Goal: Task Accomplishment & Management: Use online tool/utility

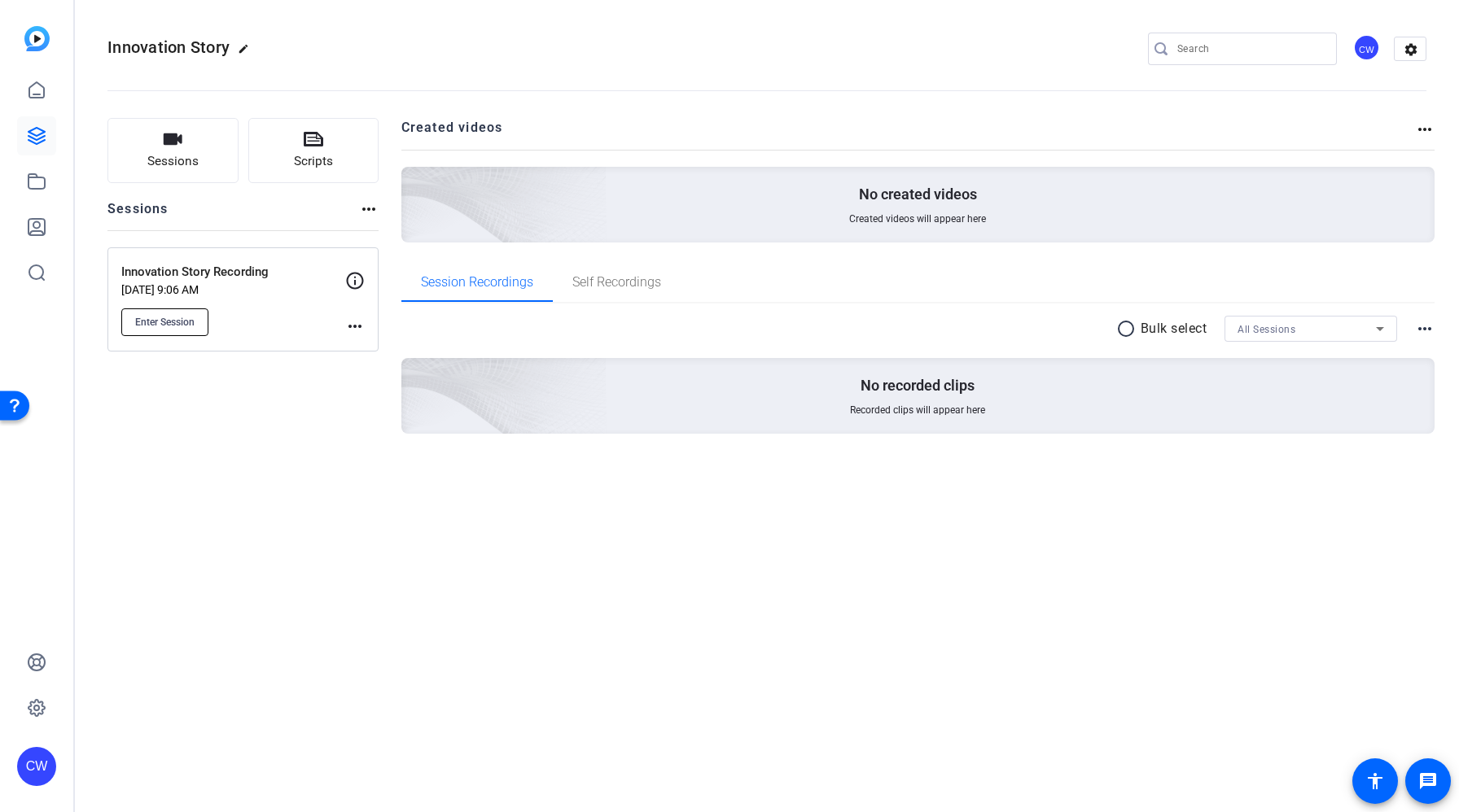
click at [194, 324] on span "Enter Session" at bounding box center [165, 322] width 60 height 13
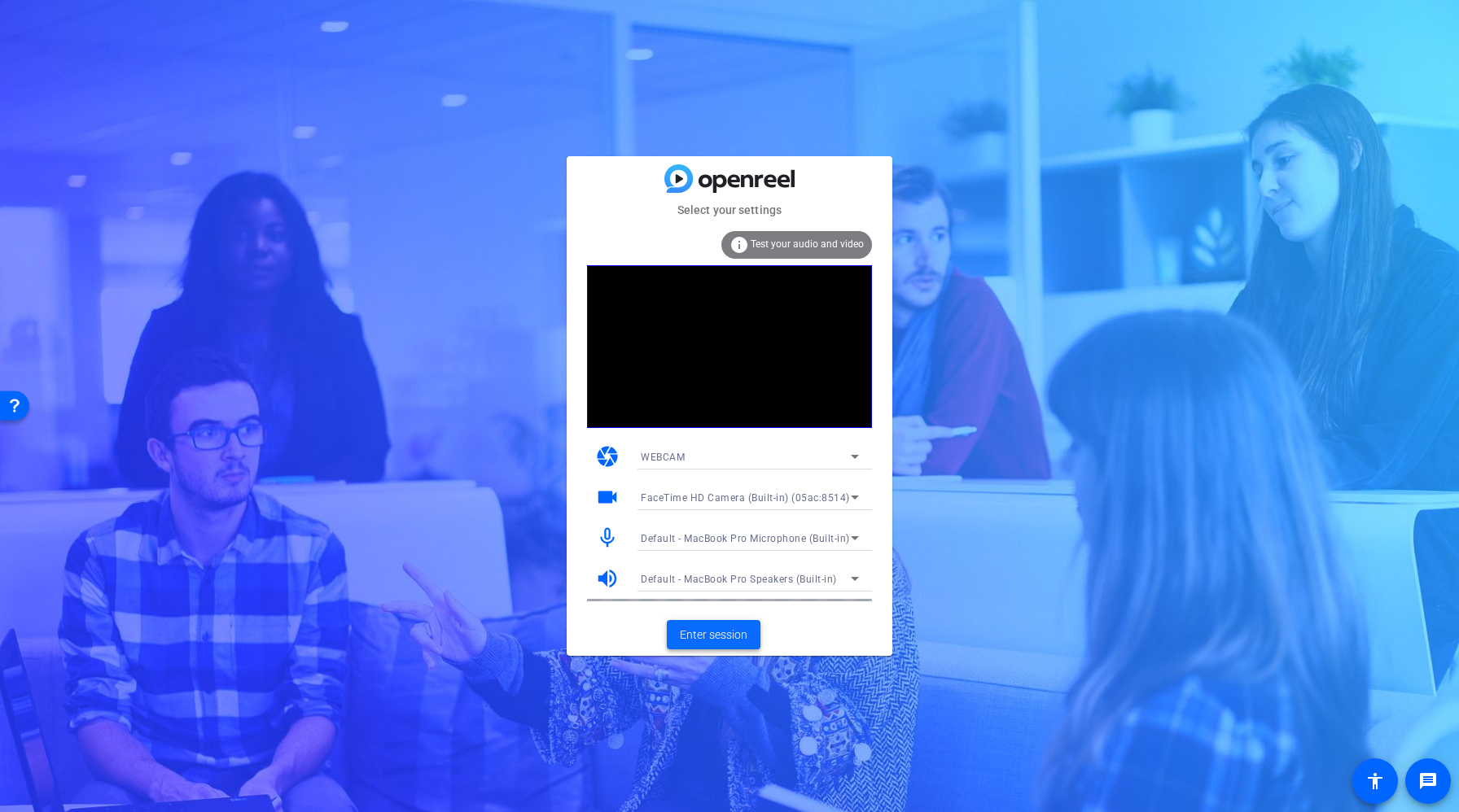
click at [717, 636] on span "Enter session" at bounding box center [713, 634] width 68 height 17
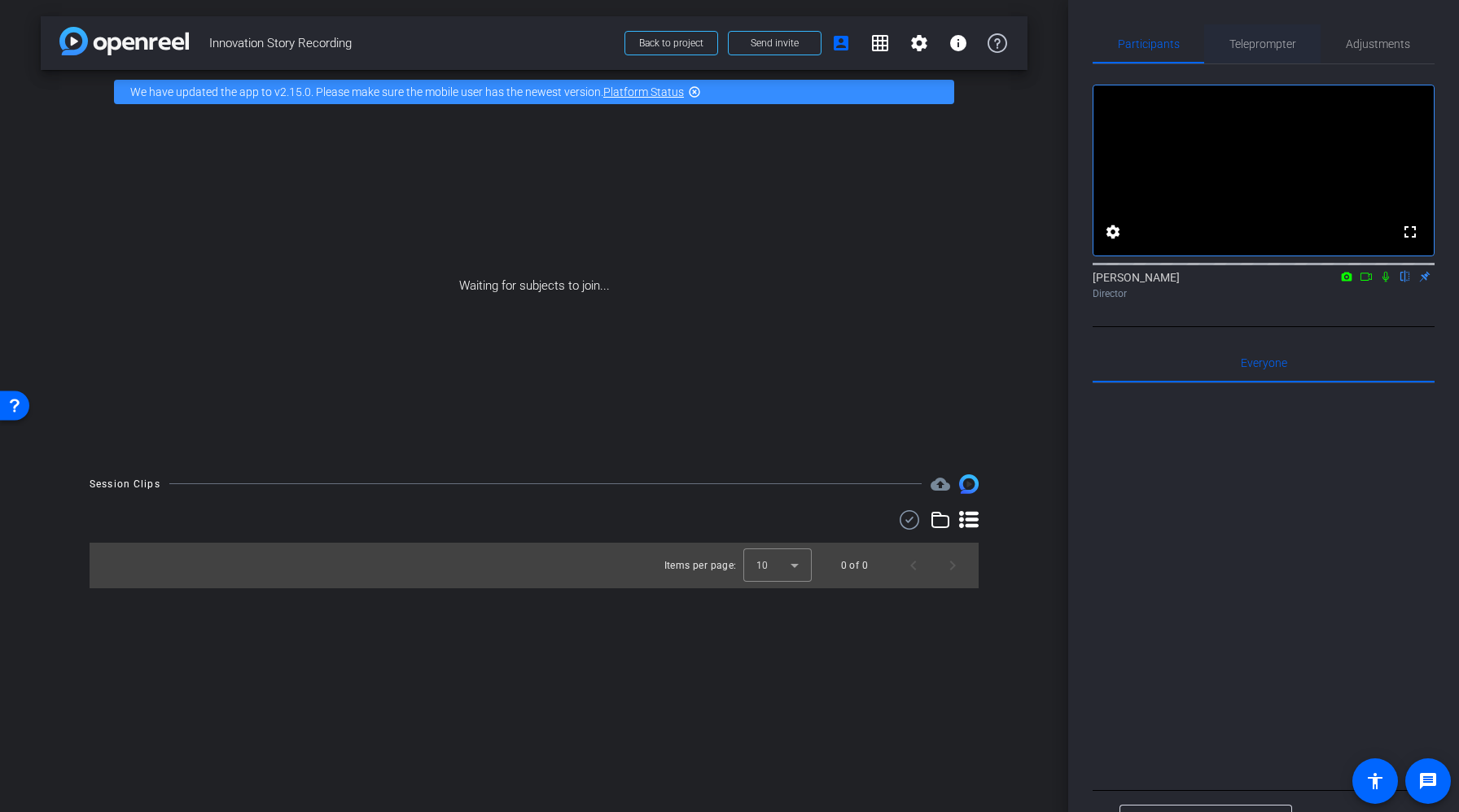
click at [1275, 33] on span "Teleprompter" at bounding box center [1262, 43] width 67 height 39
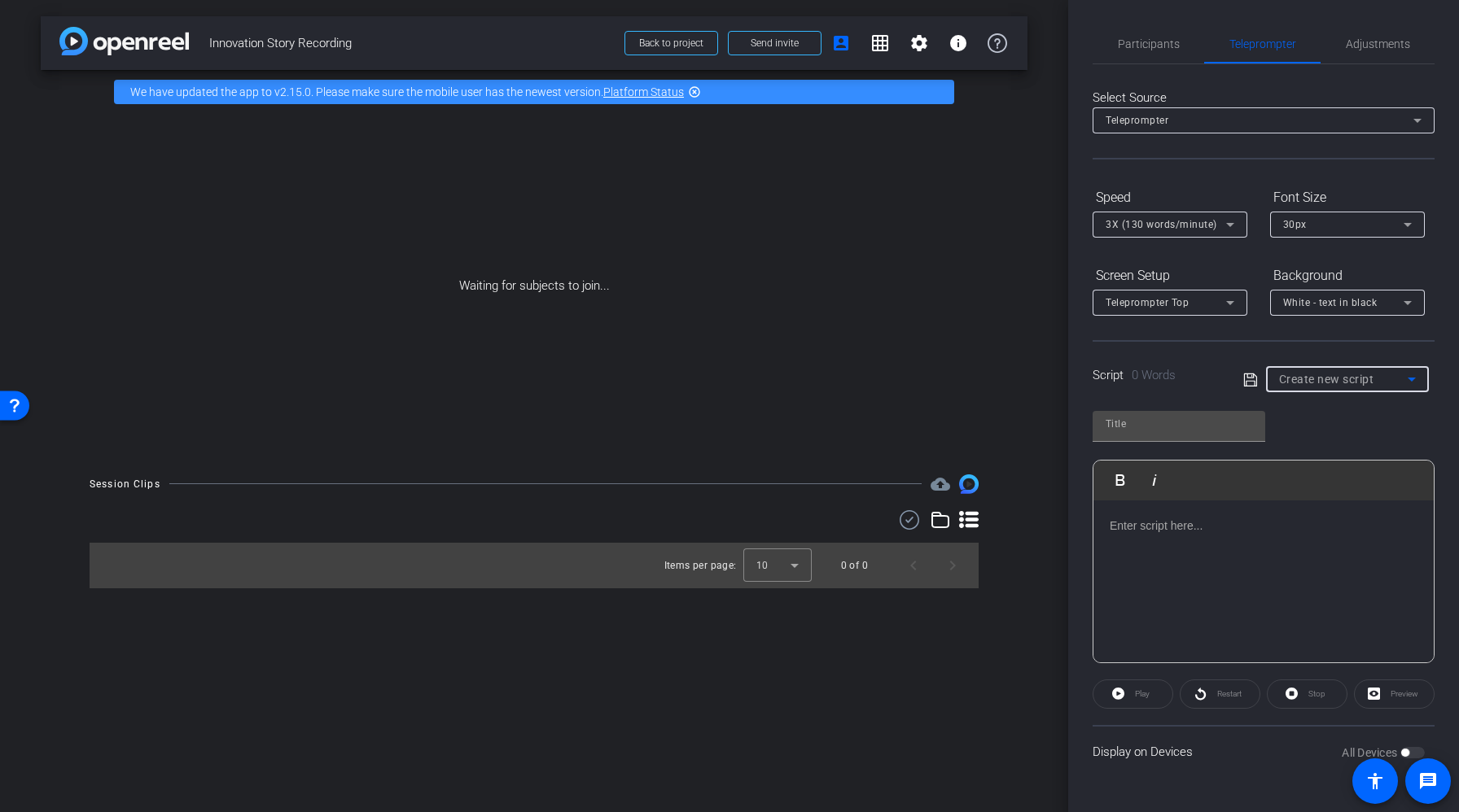
click at [1329, 385] on span "Create new script" at bounding box center [1326, 379] width 96 height 13
click at [1321, 468] on span "[PERSON_NAME] - Script" at bounding box center [1338, 464] width 120 height 20
type input "[PERSON_NAME] - Script"
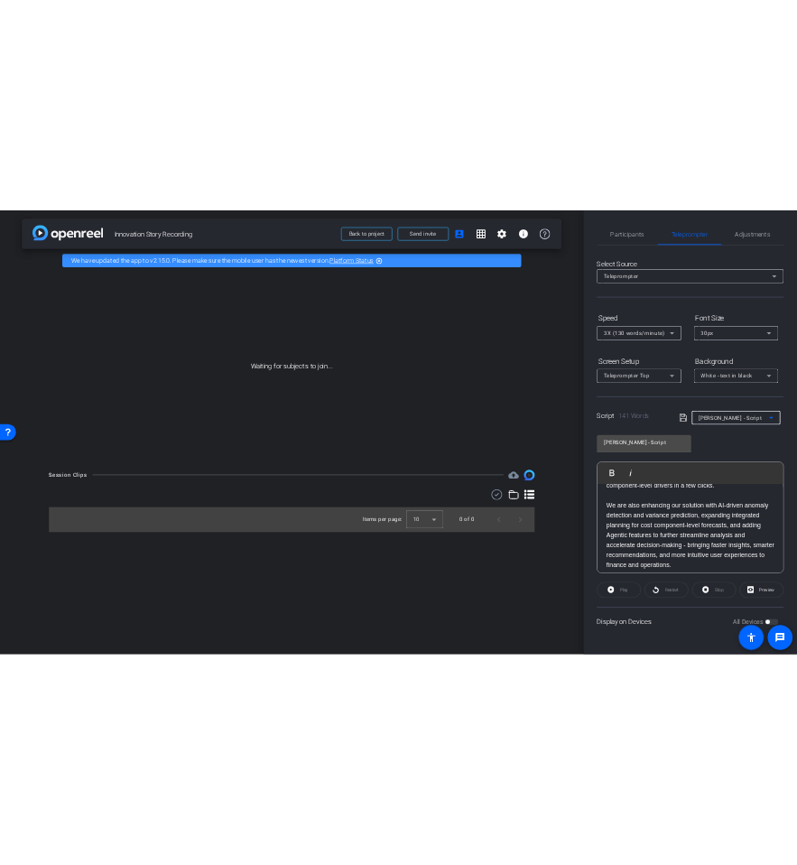
scroll to position [289, 0]
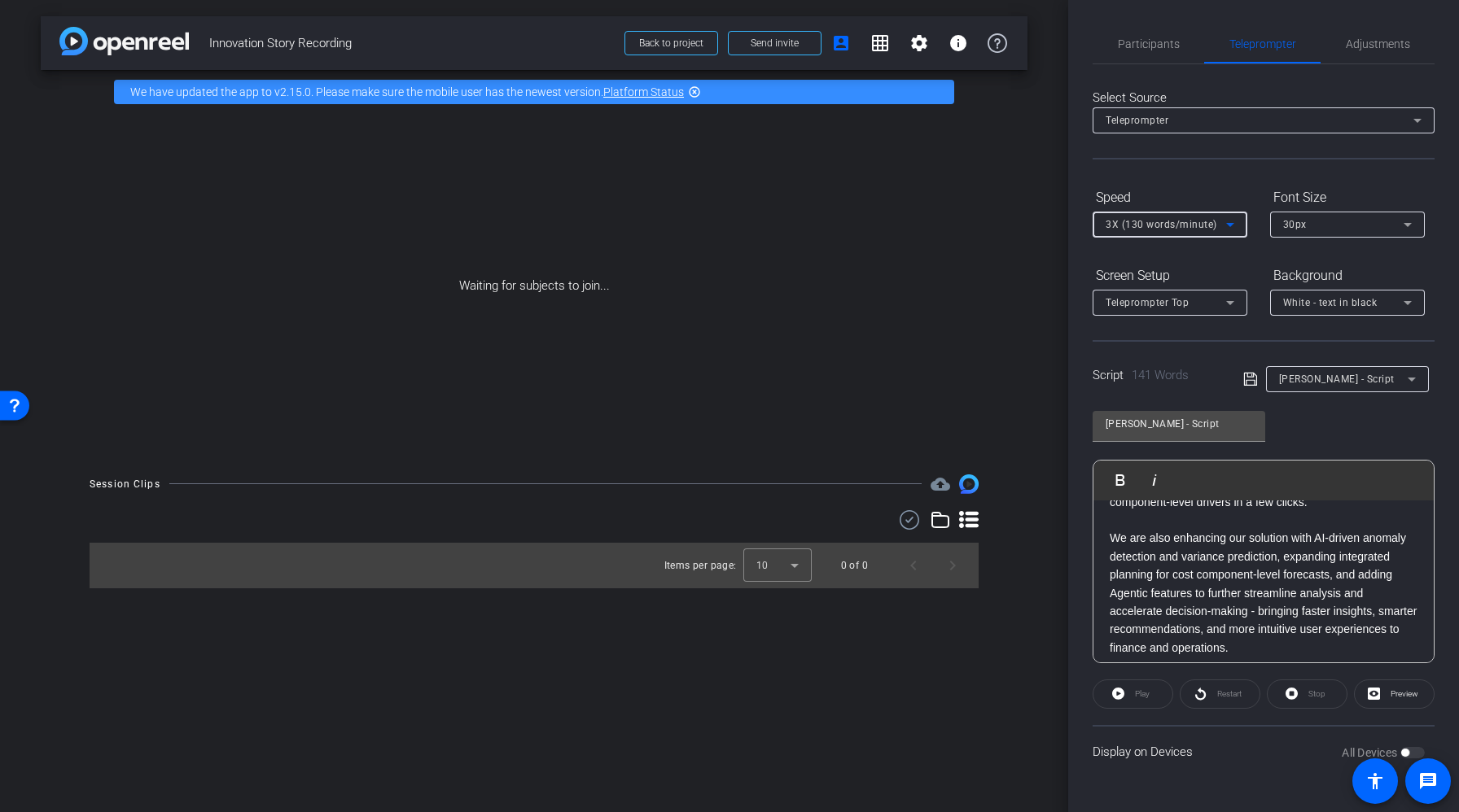
click at [1179, 214] on mat-select "3X (130 words/minute)" at bounding box center [1170, 224] width 129 height 21
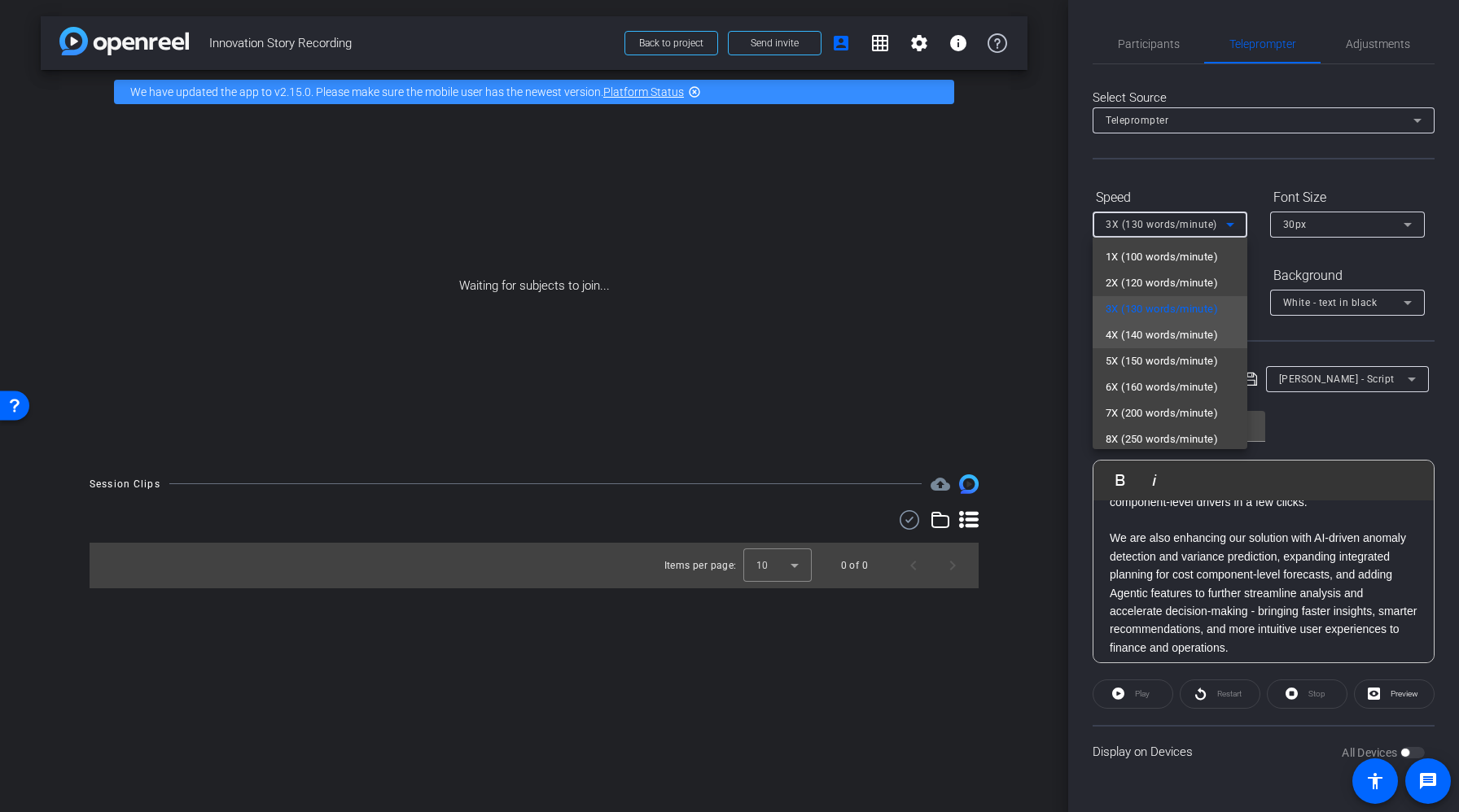
click at [1155, 331] on span "4X (140 words/minute)" at bounding box center [1161, 335] width 113 height 20
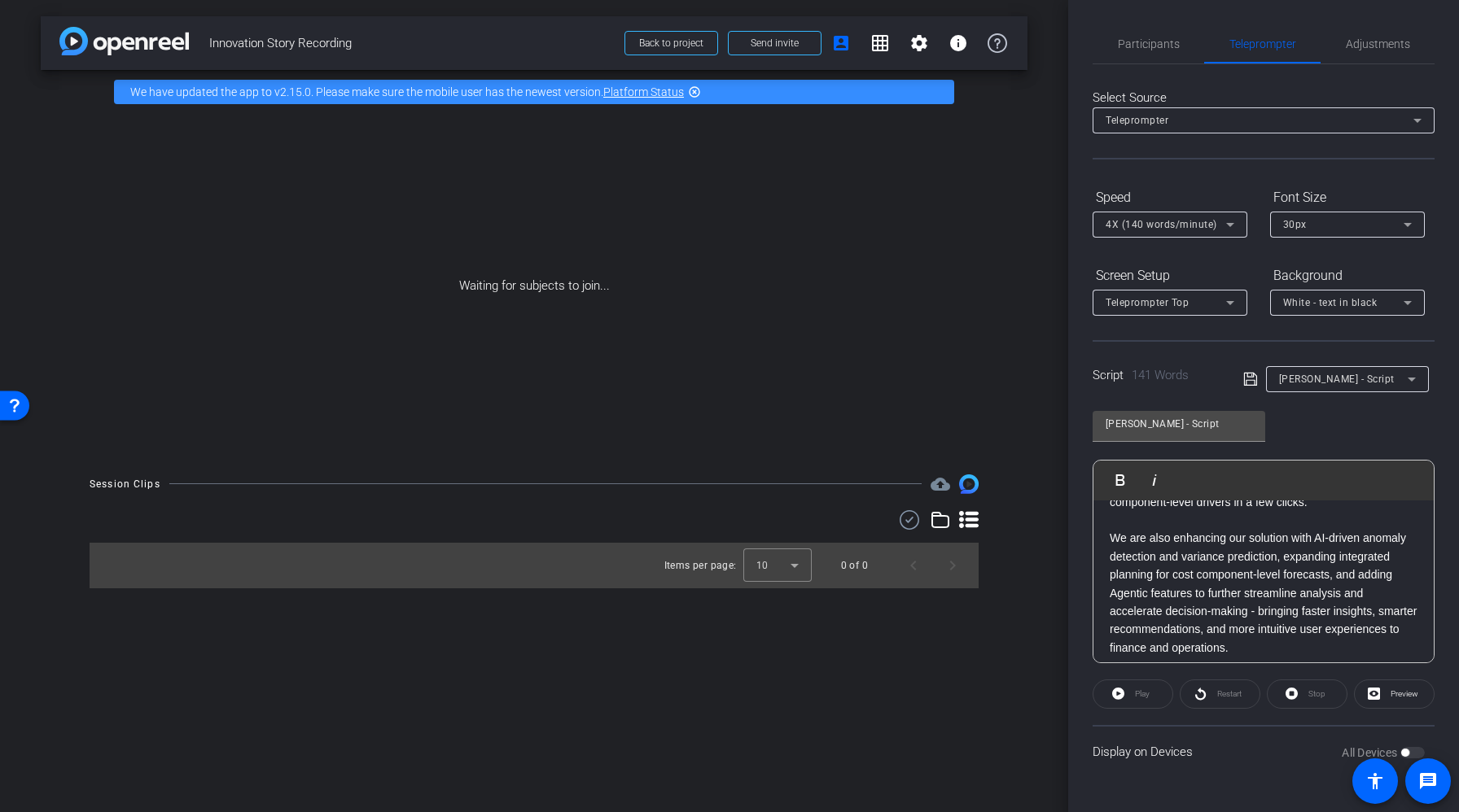
click at [693, 94] on mat-icon "highlight_off" at bounding box center [694, 92] width 13 height 13
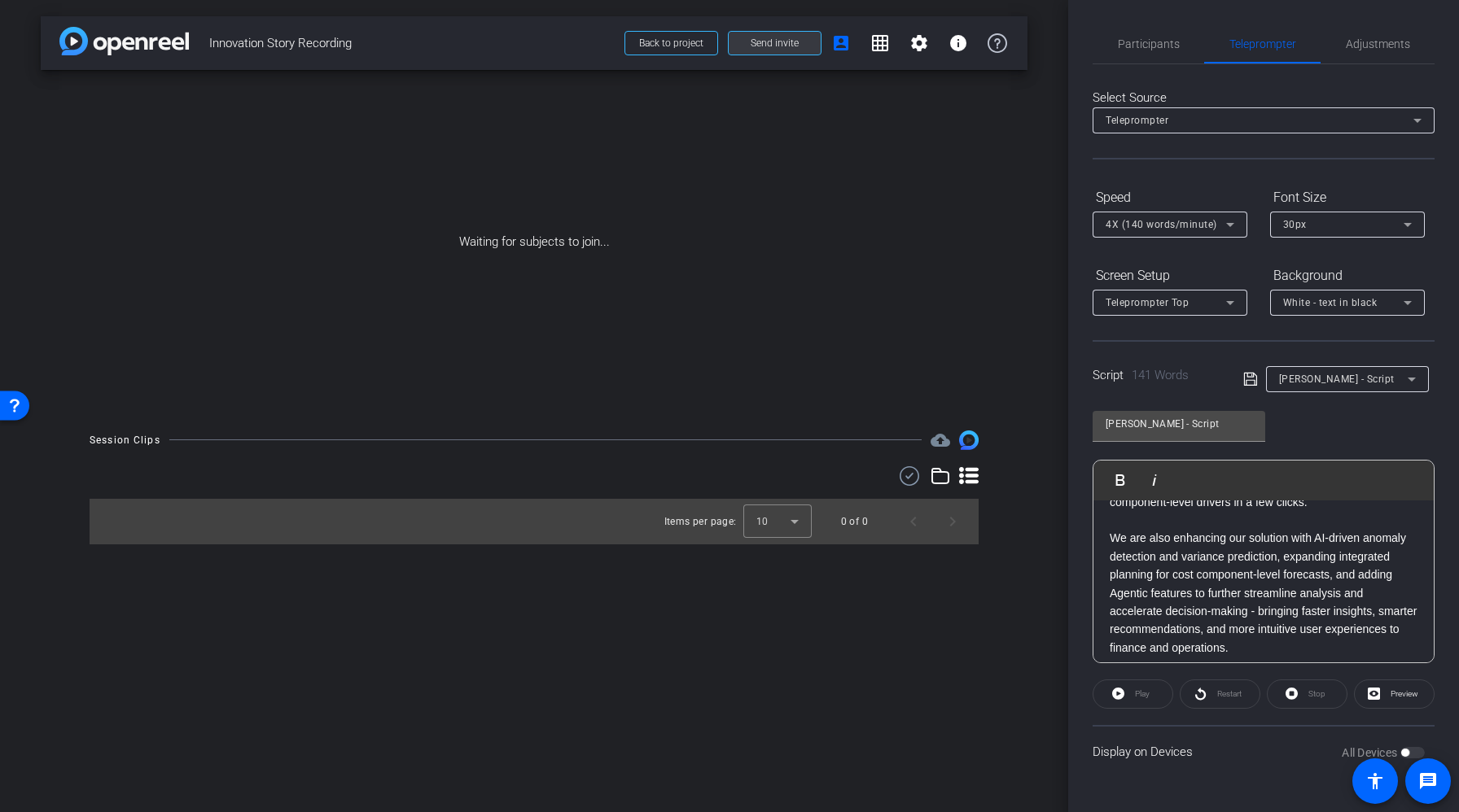
click at [776, 38] on span "Send invite" at bounding box center [774, 43] width 48 height 13
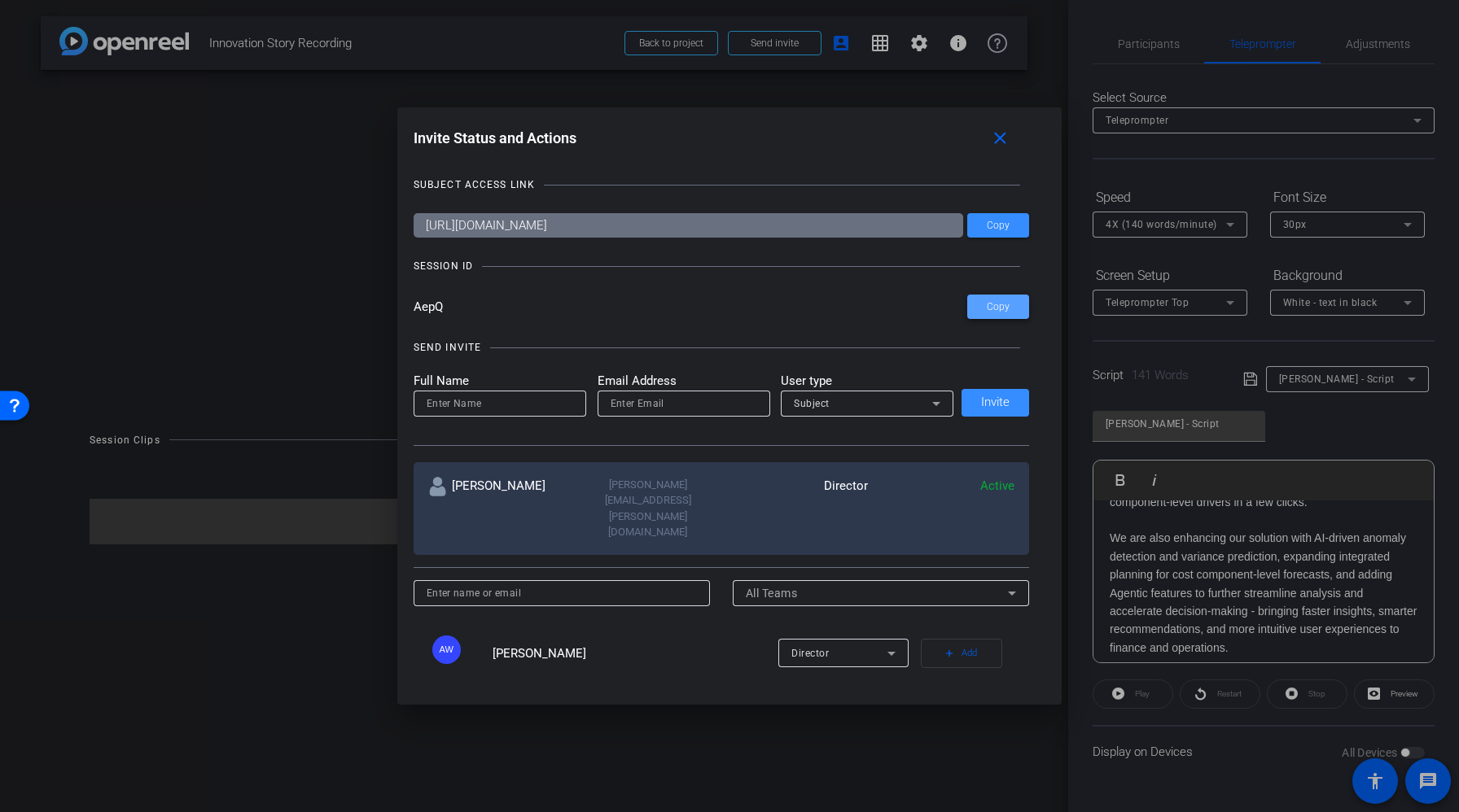
click at [994, 309] on span "Copy" at bounding box center [997, 307] width 23 height 13
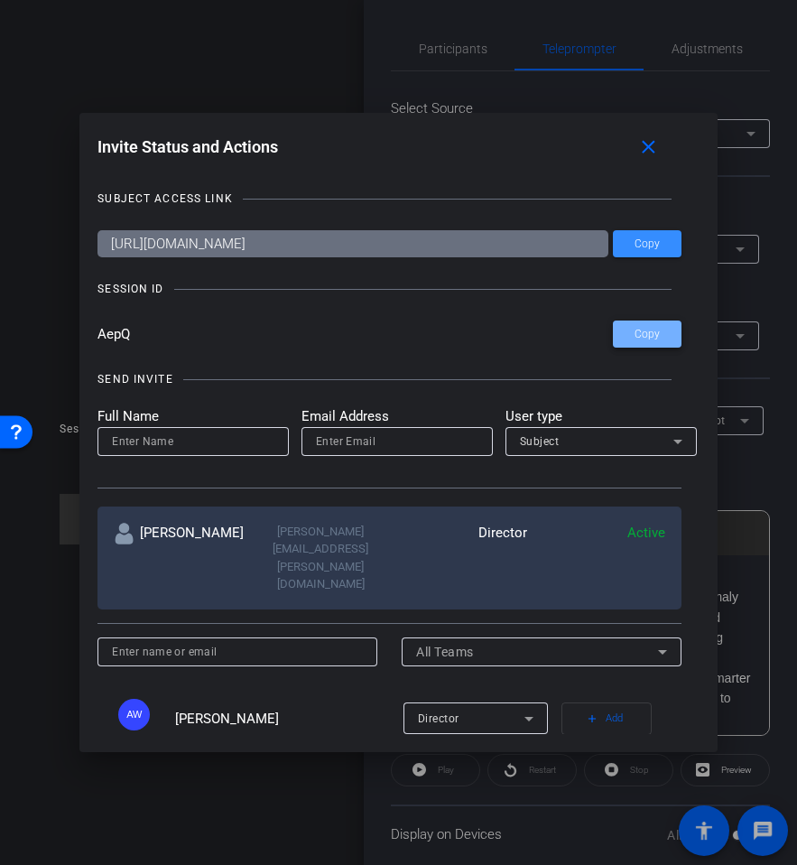
click at [661, 342] on span at bounding box center [647, 333] width 69 height 43
click at [637, 319] on span at bounding box center [647, 333] width 69 height 43
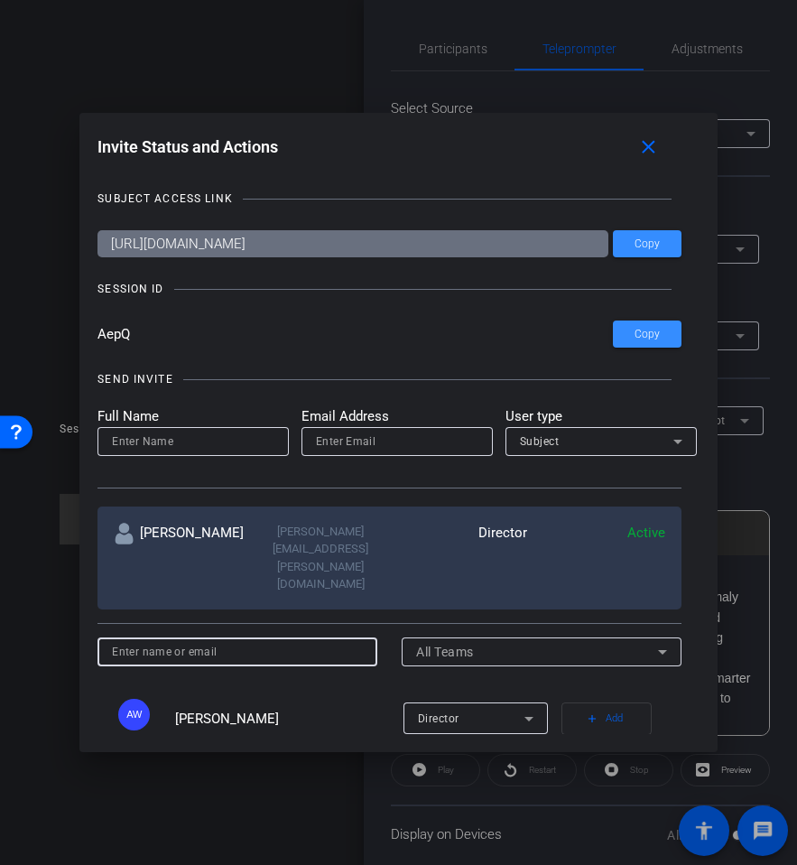
click at [194, 641] on input at bounding box center [237, 652] width 250 height 22
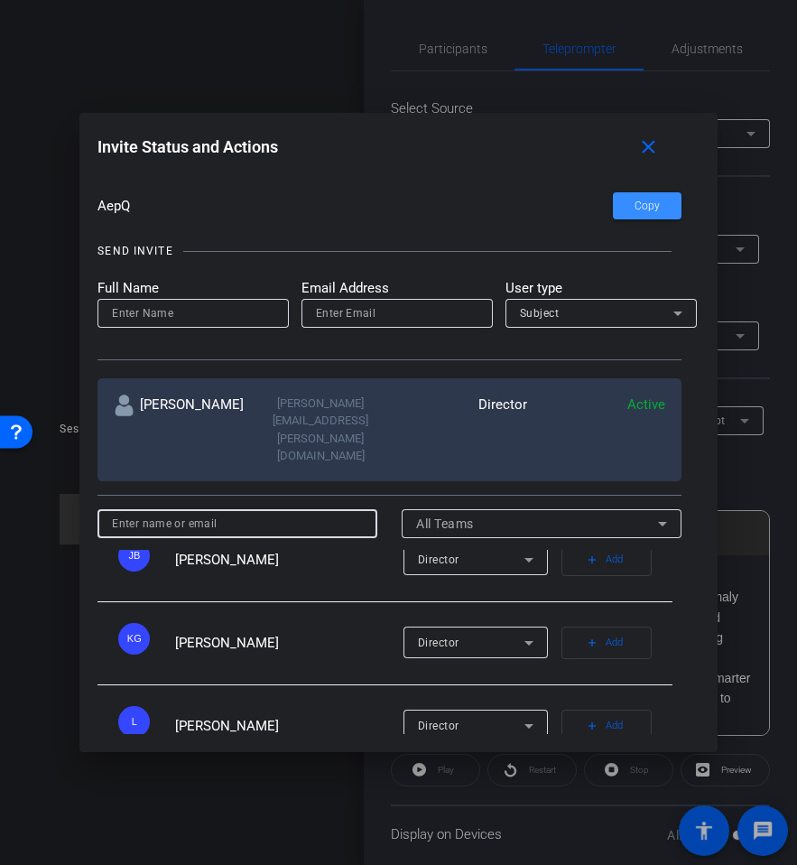
scroll to position [301, 0]
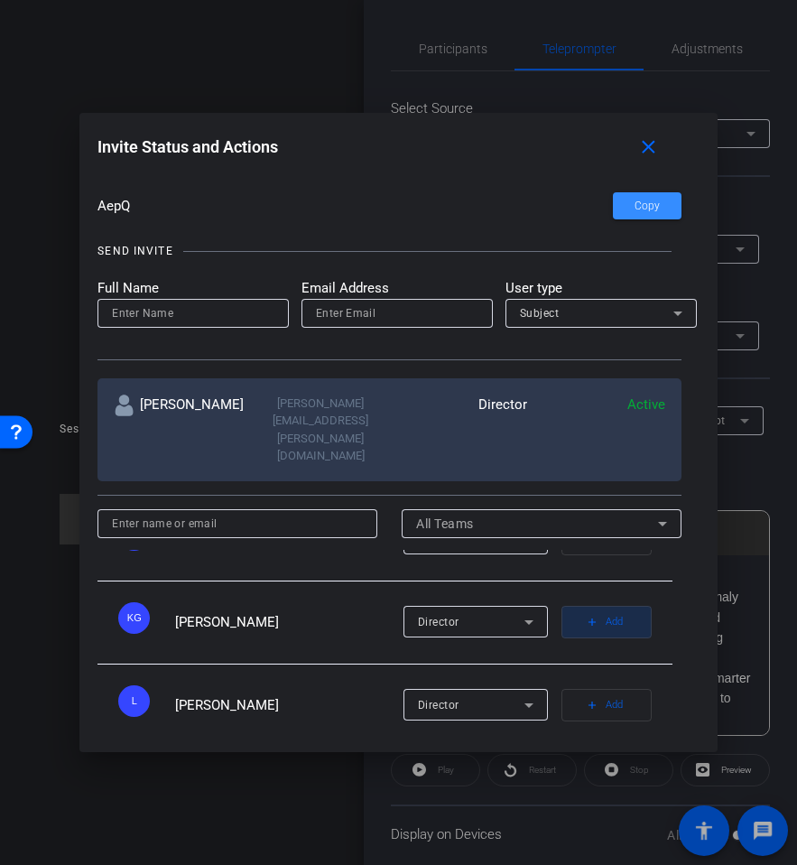
click at [617, 609] on span "Add" at bounding box center [614, 621] width 17 height 25
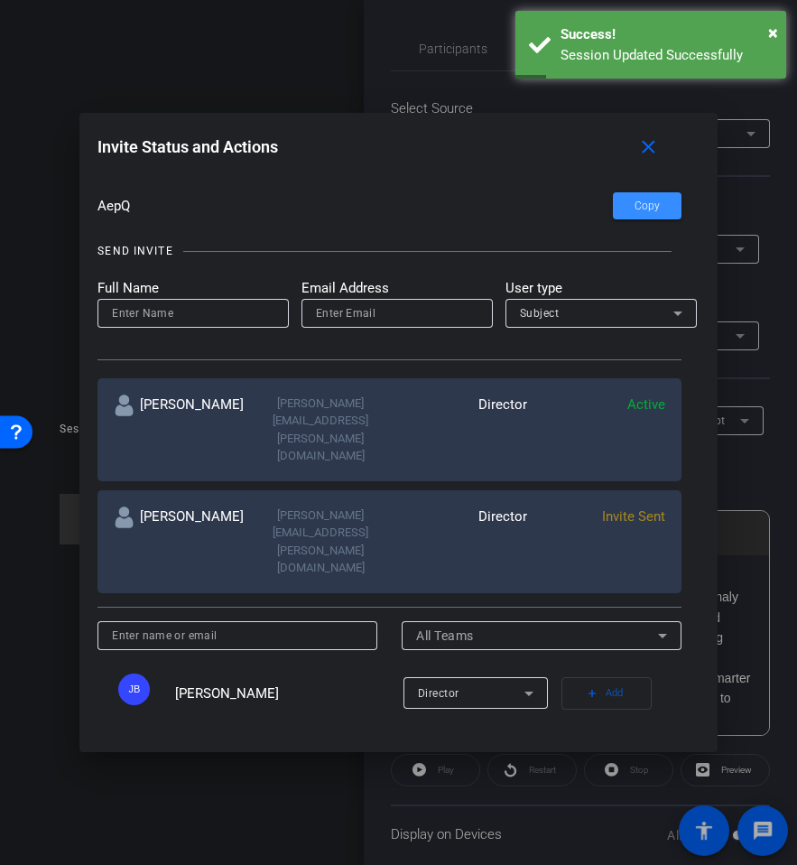
scroll to position [256, 0]
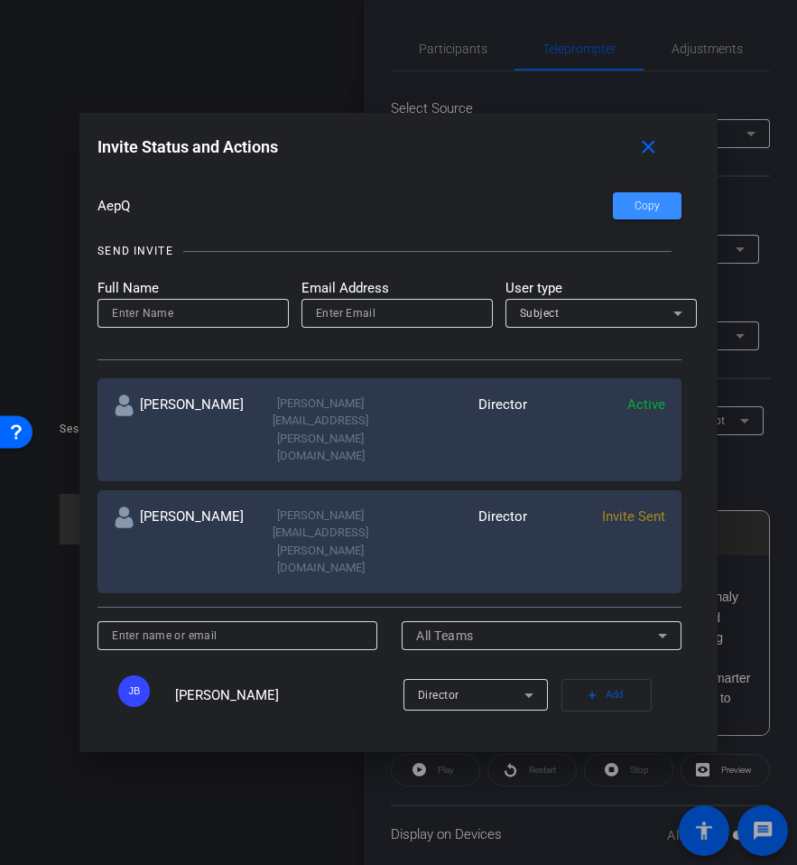
click at [510, 762] on div "Director" at bounding box center [476, 778] width 116 height 32
click at [314, 667] on div at bounding box center [398, 432] width 797 height 865
click at [165, 308] on input at bounding box center [193, 313] width 163 height 22
click at [180, 304] on input at bounding box center [193, 313] width 163 height 22
type input "J"
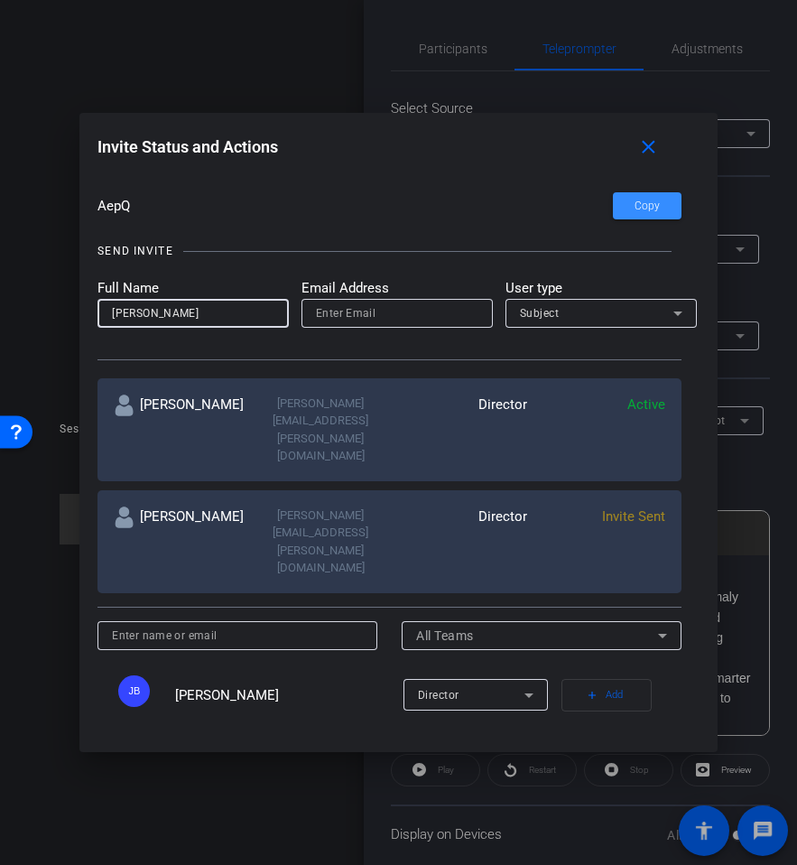
type input "[PERSON_NAME]"
click at [382, 314] on input "email" at bounding box center [397, 313] width 163 height 22
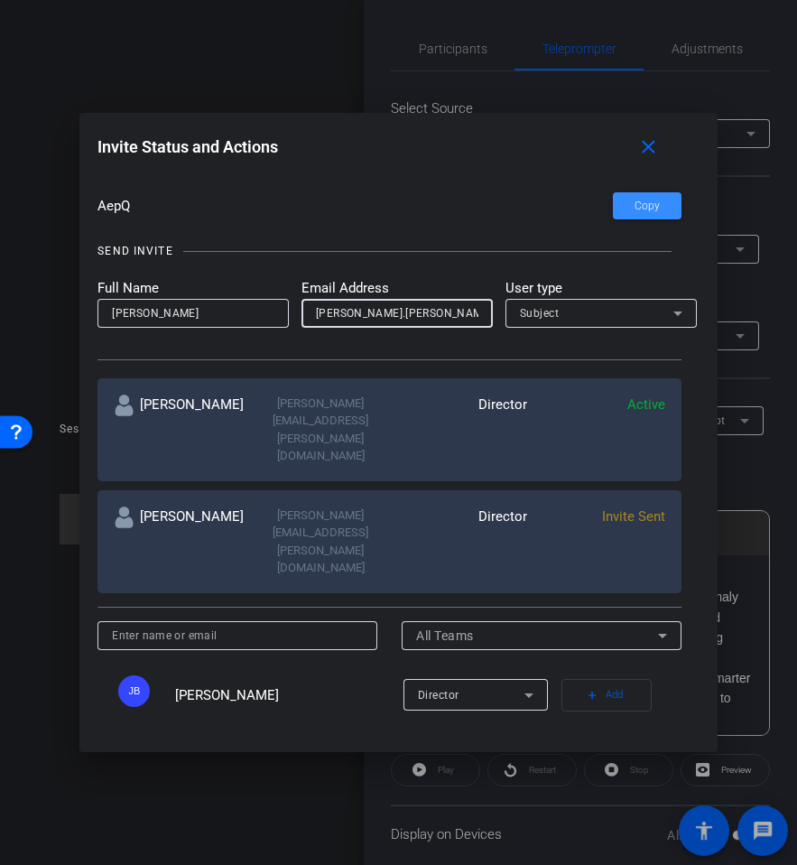
click at [417, 314] on input "[PERSON_NAME].[PERSON_NAME]" at bounding box center [397, 313] width 163 height 22
paste input "@[DOMAIN_NAME]"
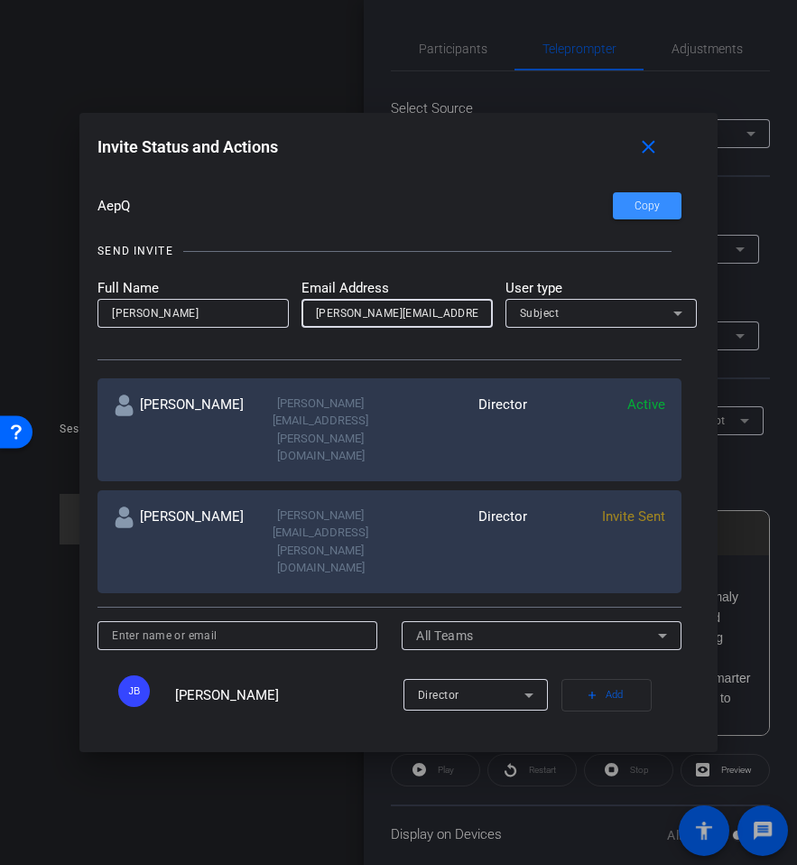
type input "[PERSON_NAME][EMAIL_ADDRESS][PERSON_NAME][DOMAIN_NAME]"
click at [631, 306] on div "Subject" at bounding box center [596, 313] width 153 height 23
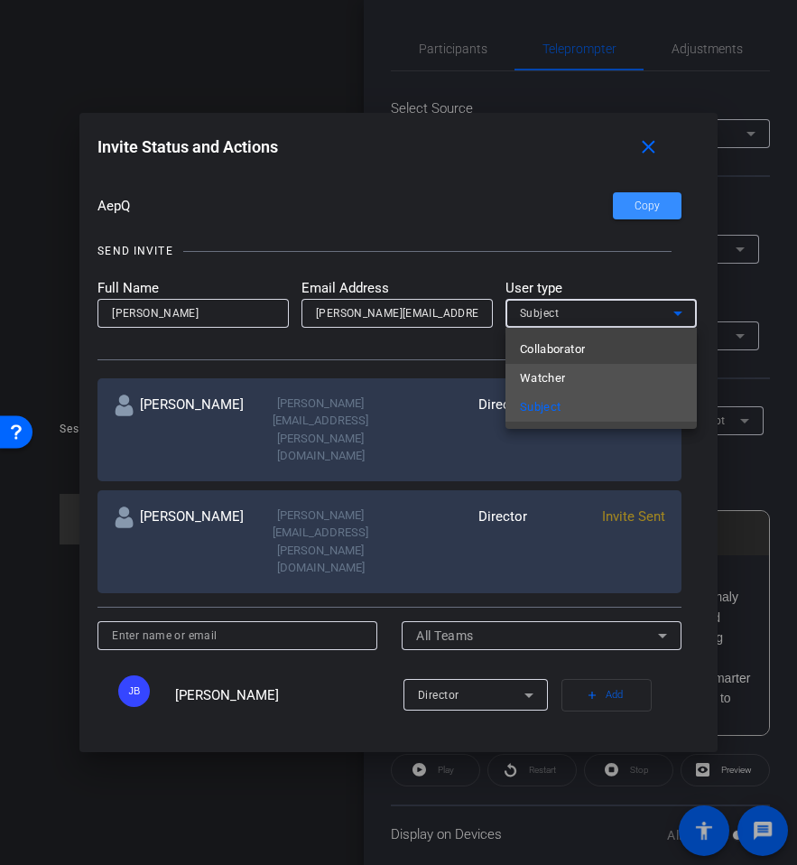
click at [591, 377] on mat-option "Watcher" at bounding box center [601, 378] width 191 height 29
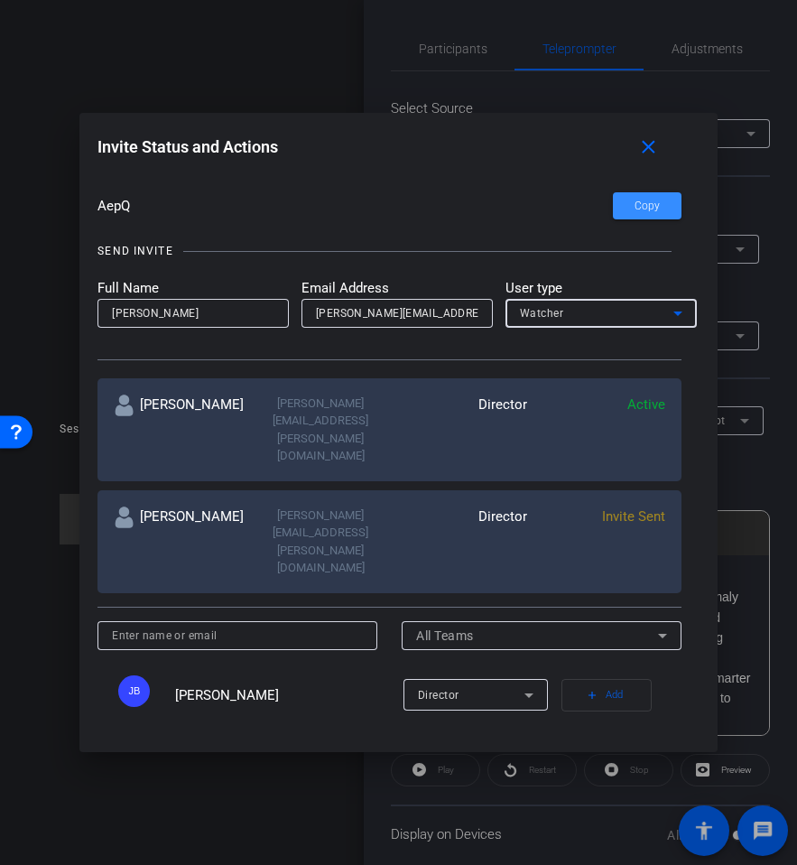
click at [627, 256] on div "SEND INVITE" at bounding box center [389, 251] width 583 height 18
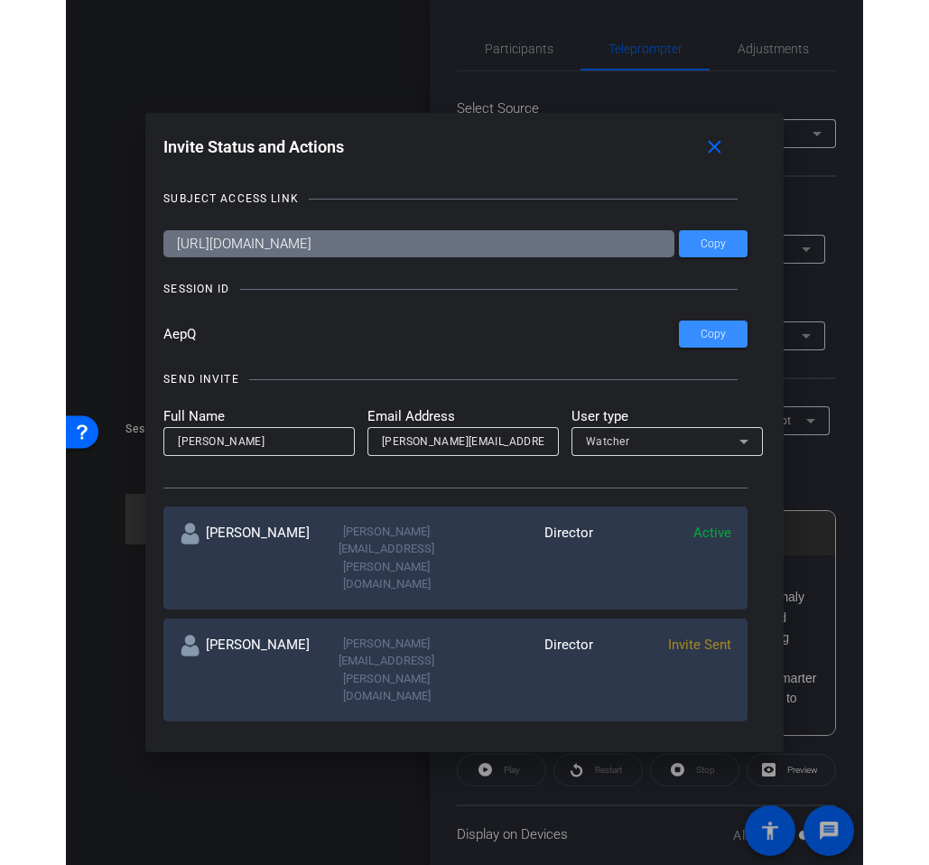
scroll to position [0, 64]
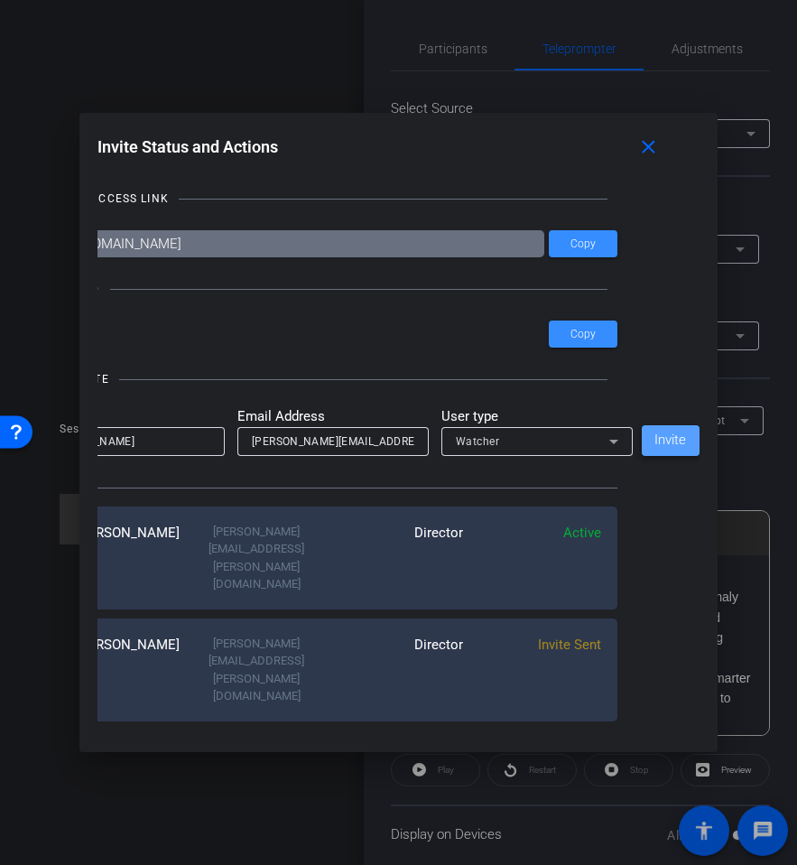
click at [661, 442] on span "Invite" at bounding box center [671, 440] width 32 height 14
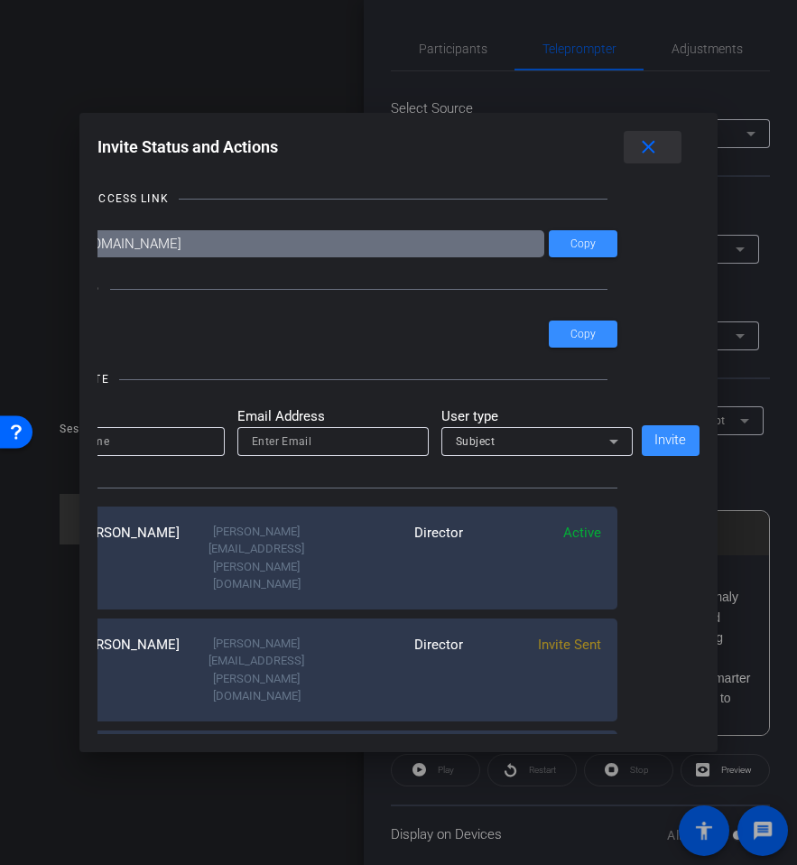
click at [648, 141] on mat-icon "close" at bounding box center [648, 147] width 23 height 23
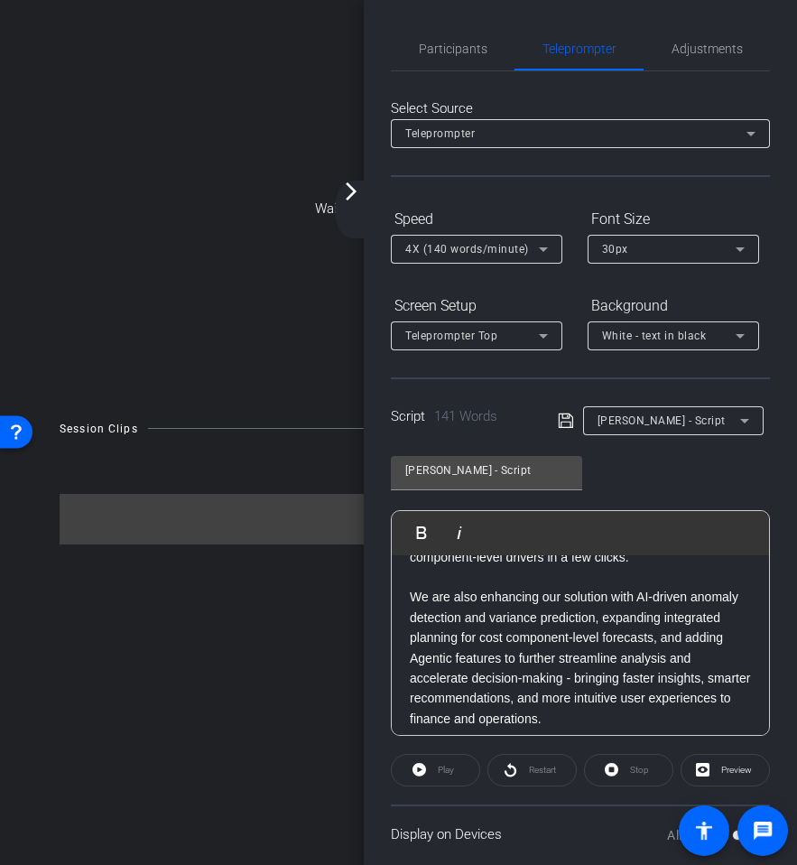
click at [351, 198] on mat-icon "arrow_forward_ios" at bounding box center [351, 192] width 22 height 22
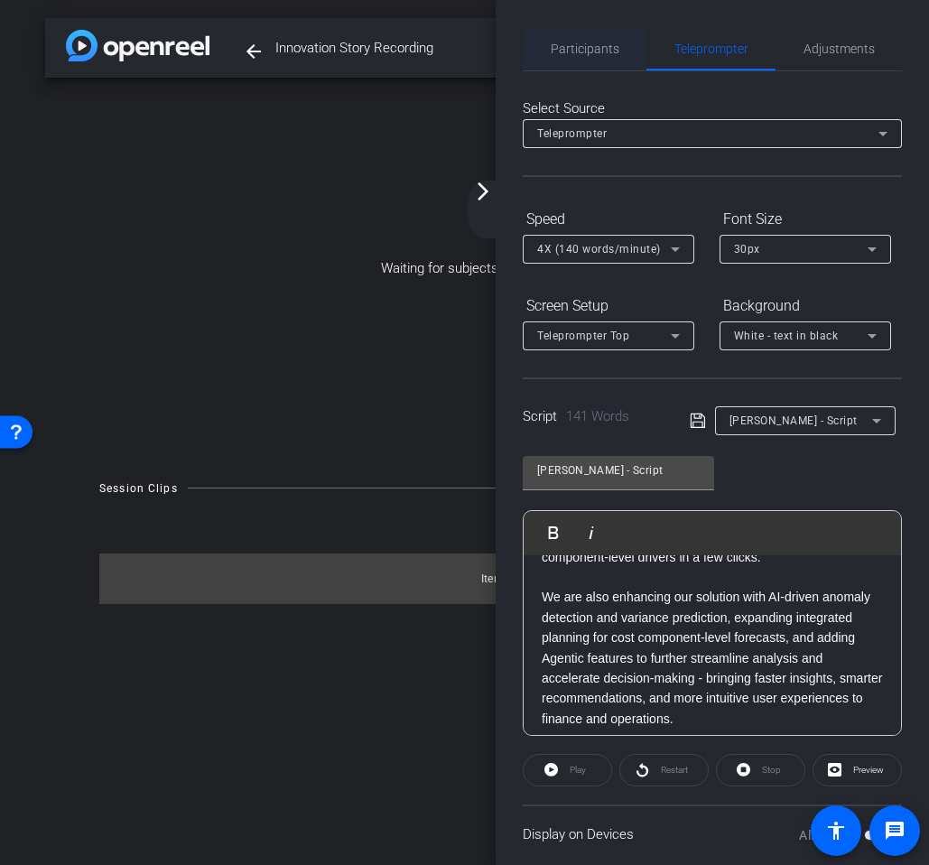
click at [587, 43] on span "Participants" at bounding box center [585, 48] width 69 height 13
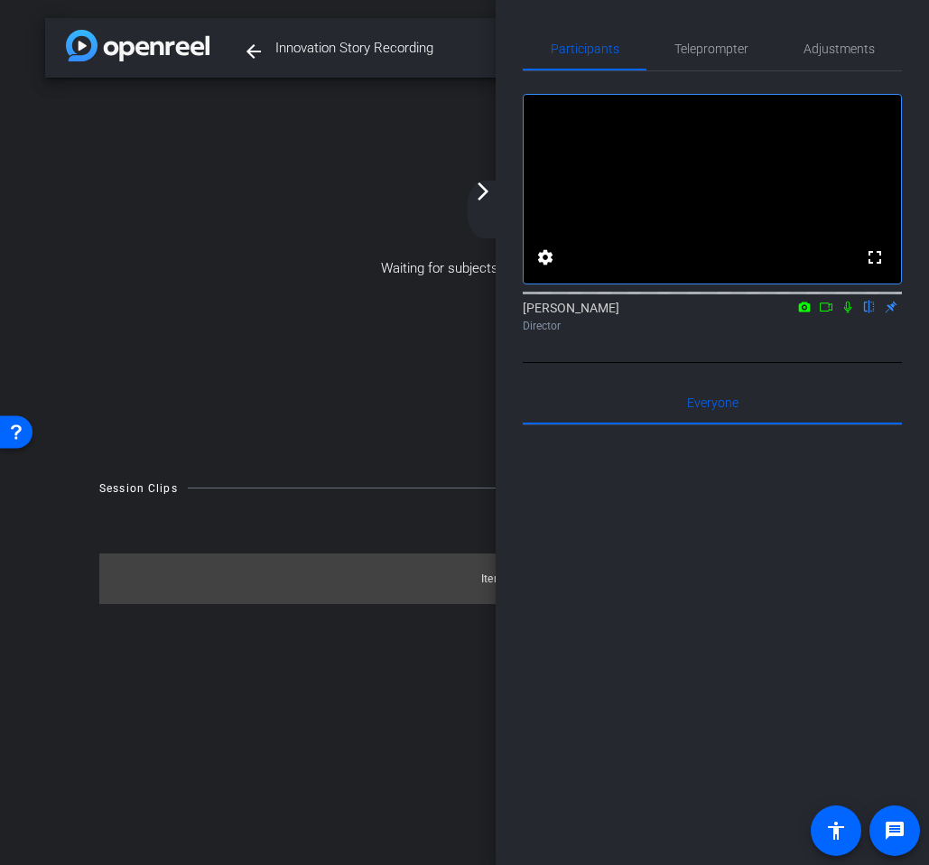
click at [851, 313] on icon at bounding box center [848, 307] width 14 height 13
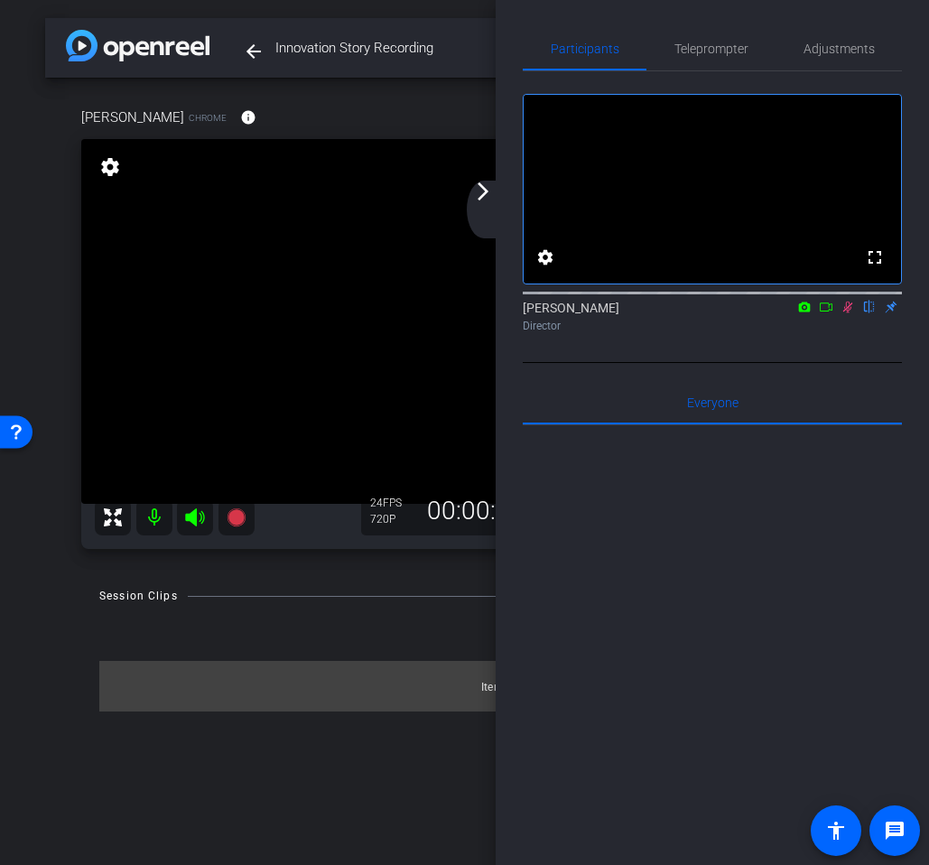
click at [191, 525] on icon at bounding box center [195, 518] width 22 height 22
click at [489, 193] on mat-icon "arrow_forward_ios" at bounding box center [483, 192] width 22 height 22
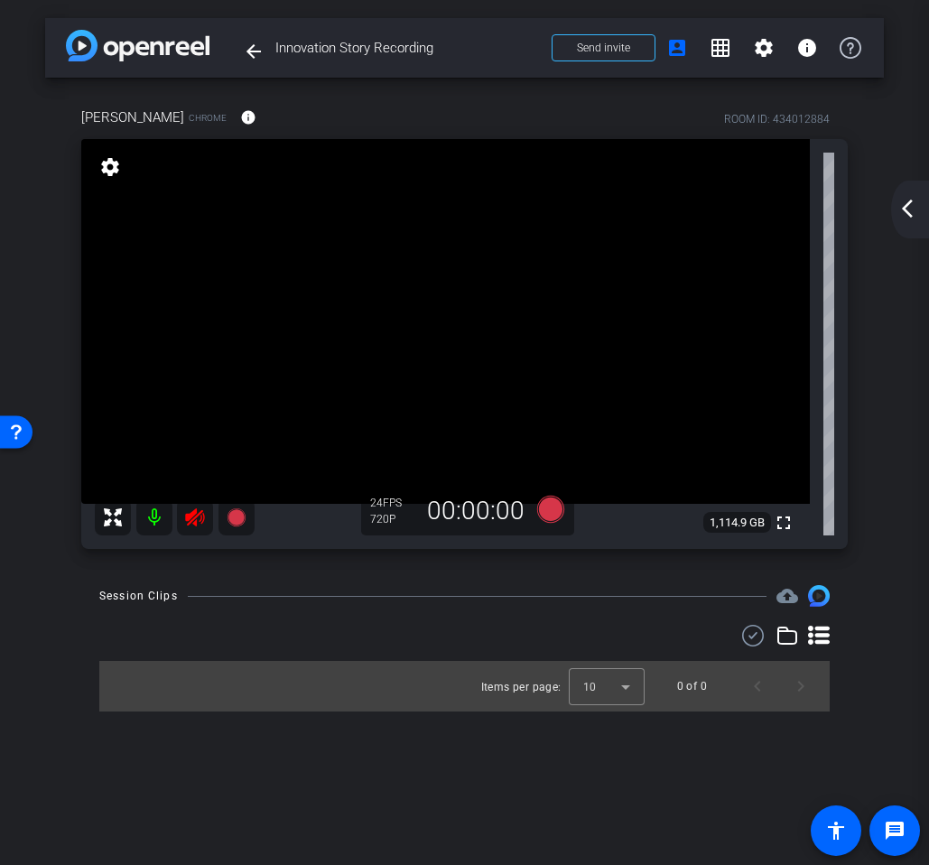
click at [901, 211] on mat-icon "arrow_back_ios_new" at bounding box center [908, 209] width 22 height 22
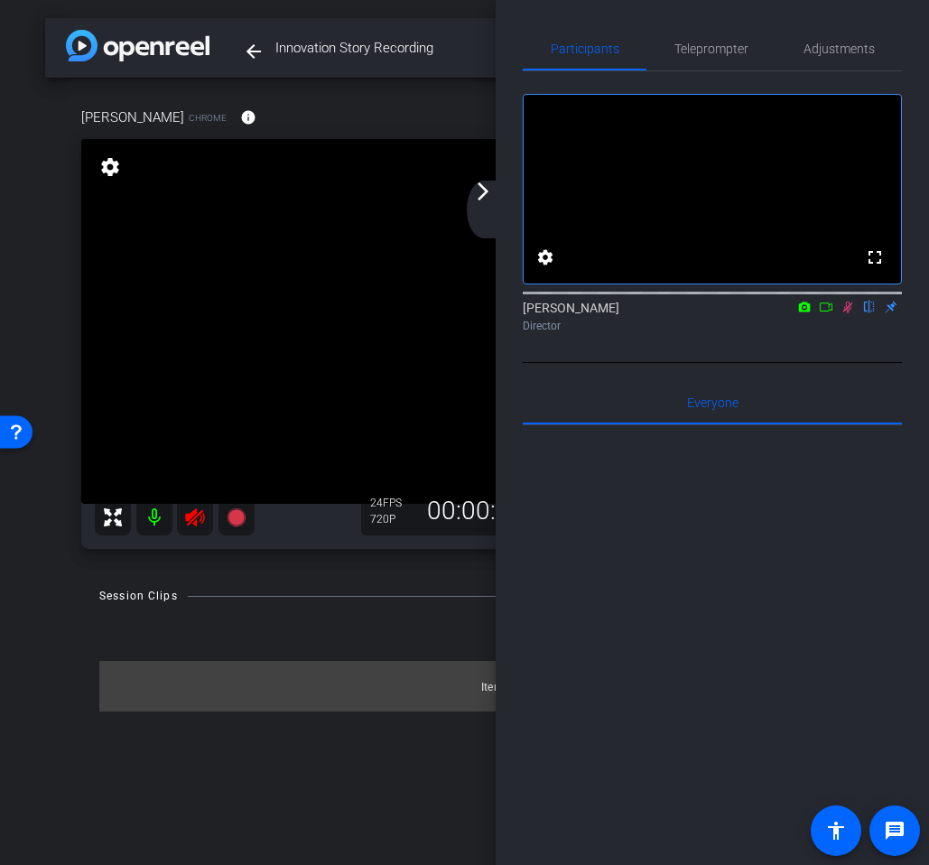
click at [484, 206] on div "arrow_back_ios_new arrow_forward_ios" at bounding box center [486, 210] width 38 height 58
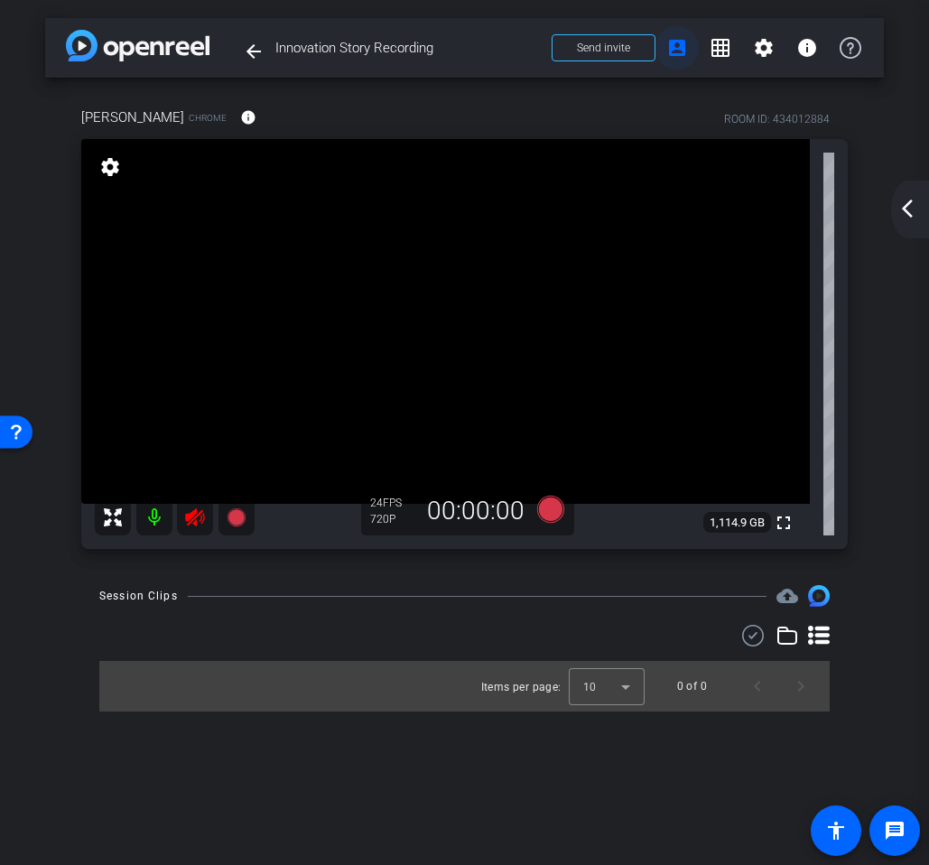
click at [689, 54] on span at bounding box center [677, 47] width 43 height 43
click at [616, 46] on span "Send invite" at bounding box center [603, 48] width 53 height 14
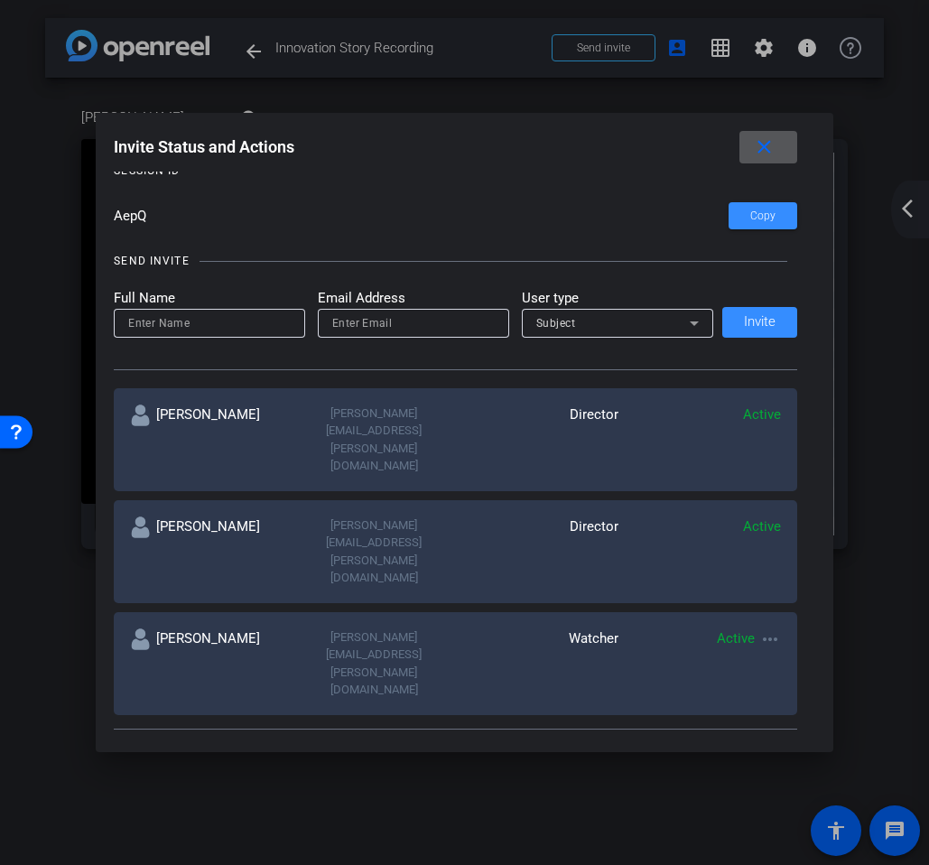
scroll to position [125, 0]
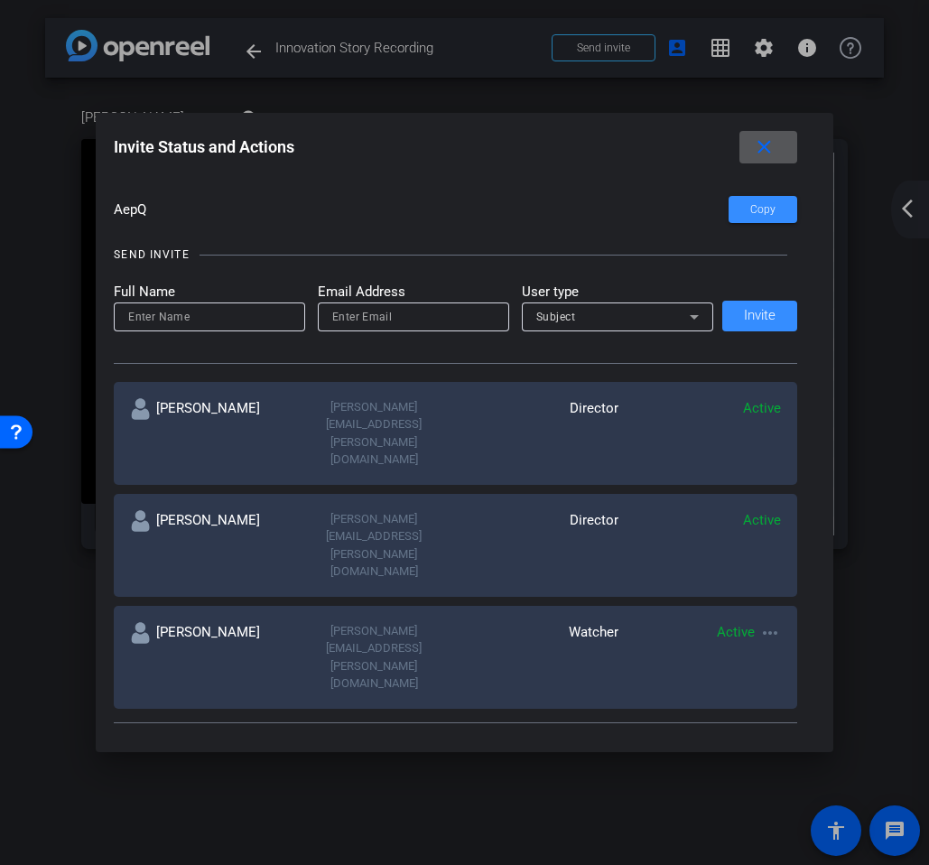
click at [767, 149] on mat-icon "close" at bounding box center [764, 147] width 23 height 23
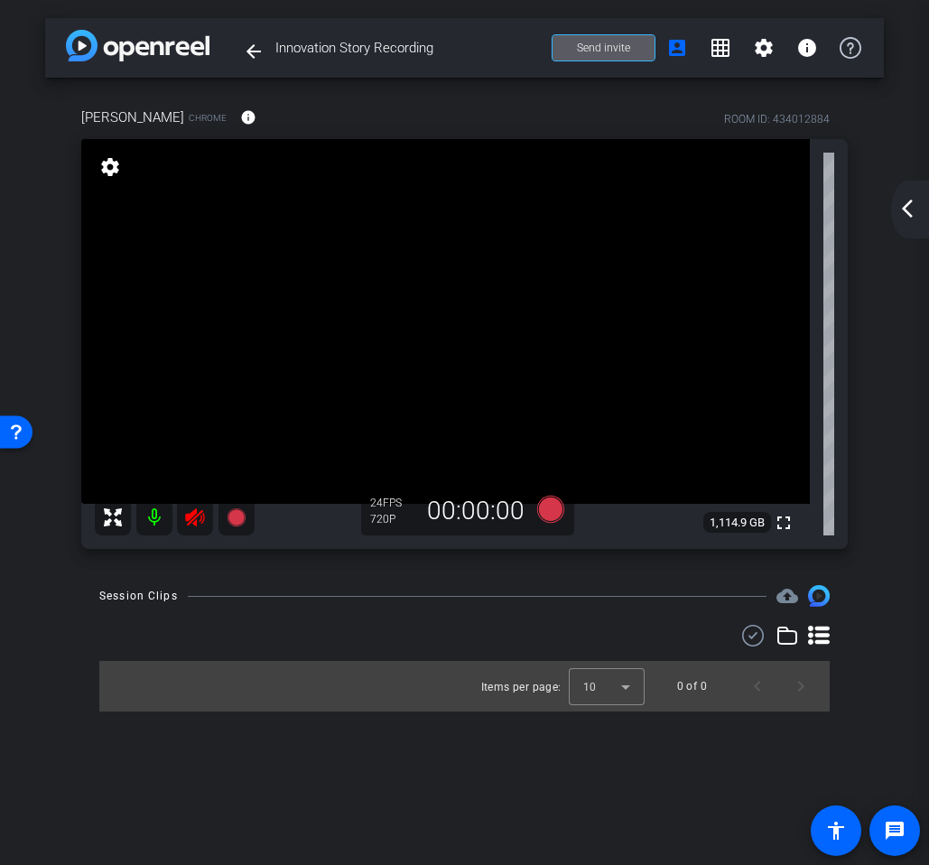
click at [184, 517] on icon at bounding box center [195, 518] width 22 height 22
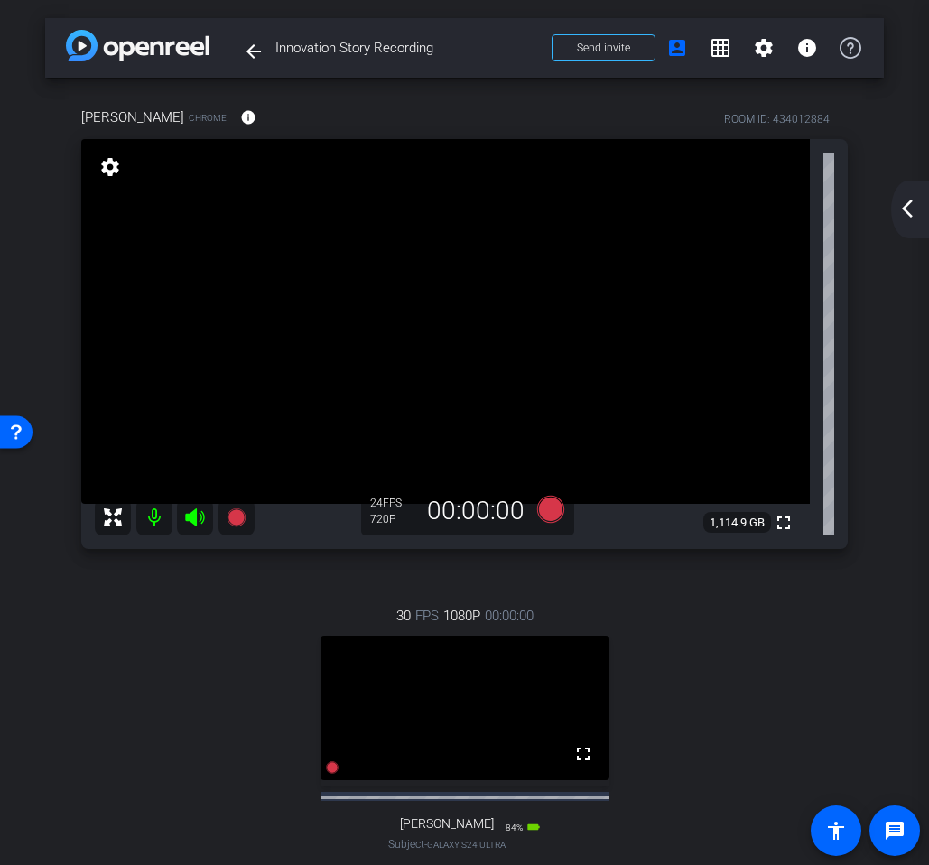
click at [908, 200] on mat-icon "arrow_back_ios_new" at bounding box center [908, 209] width 22 height 22
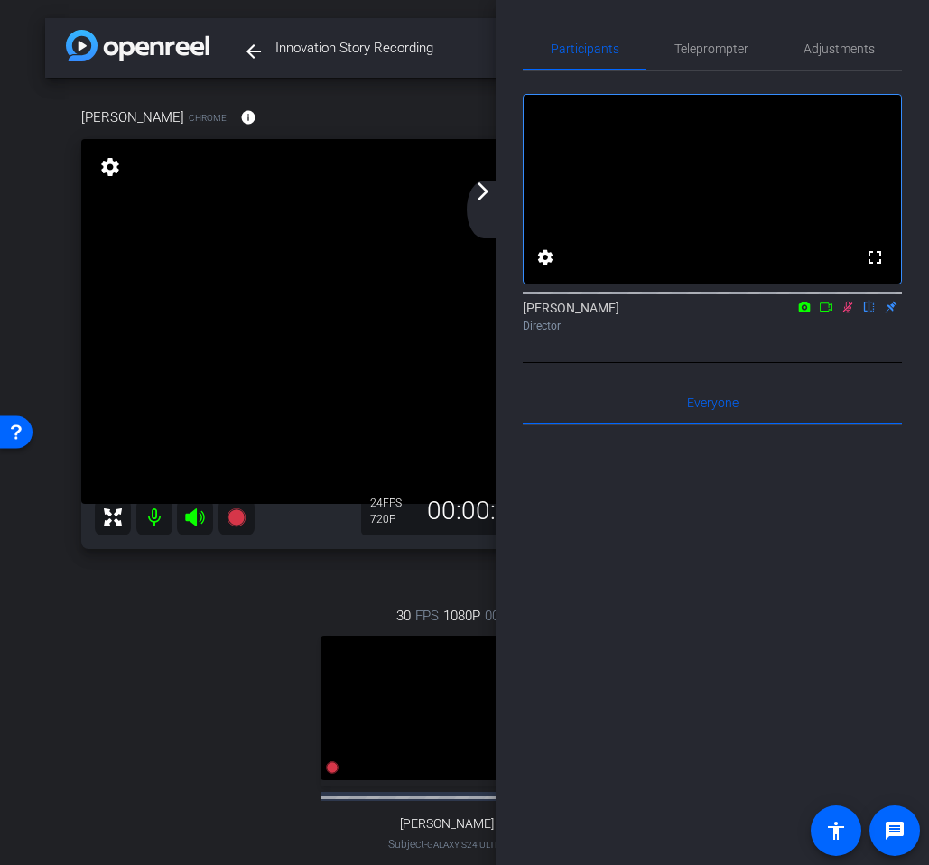
click at [846, 313] on icon at bounding box center [848, 307] width 14 height 13
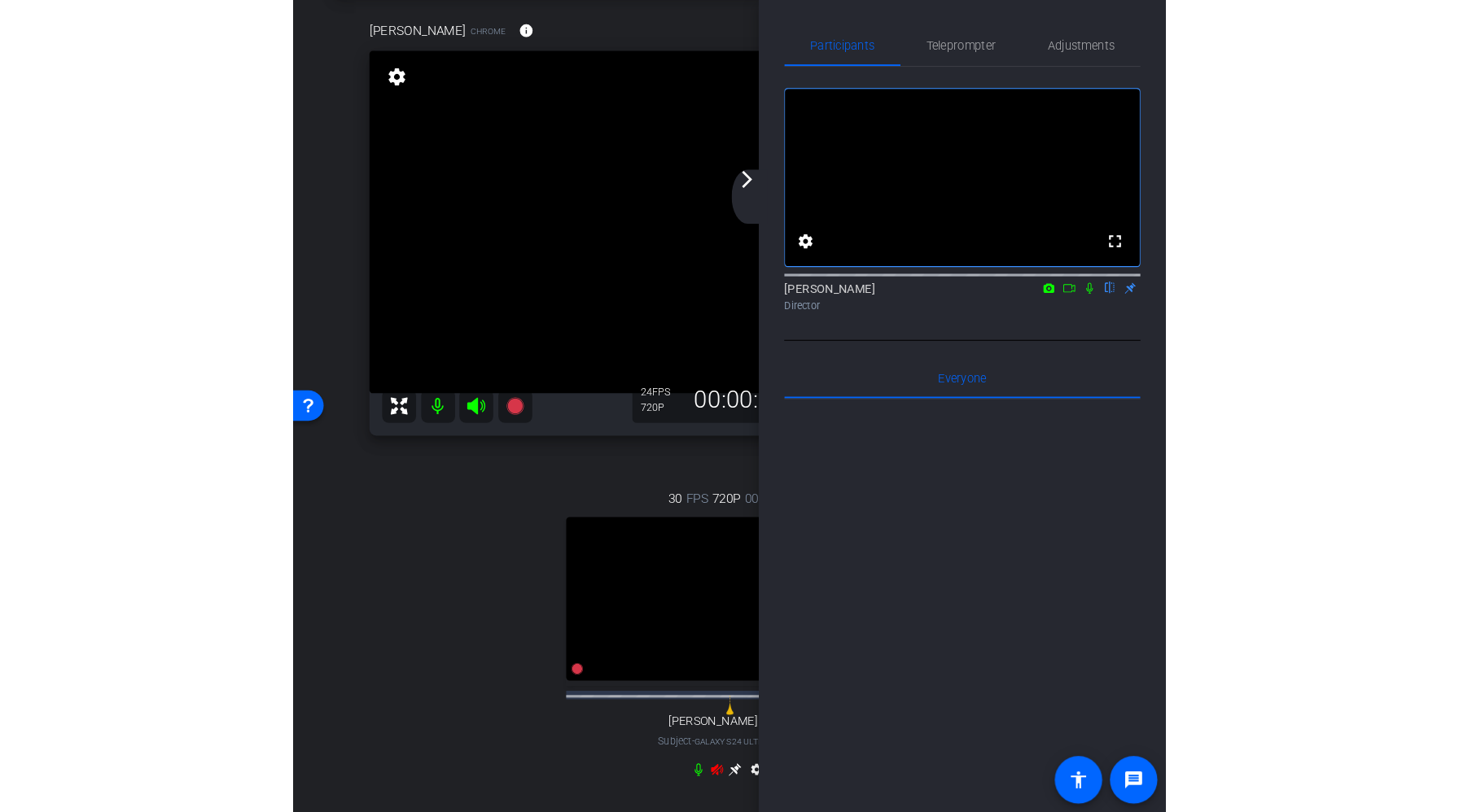
scroll to position [131, 0]
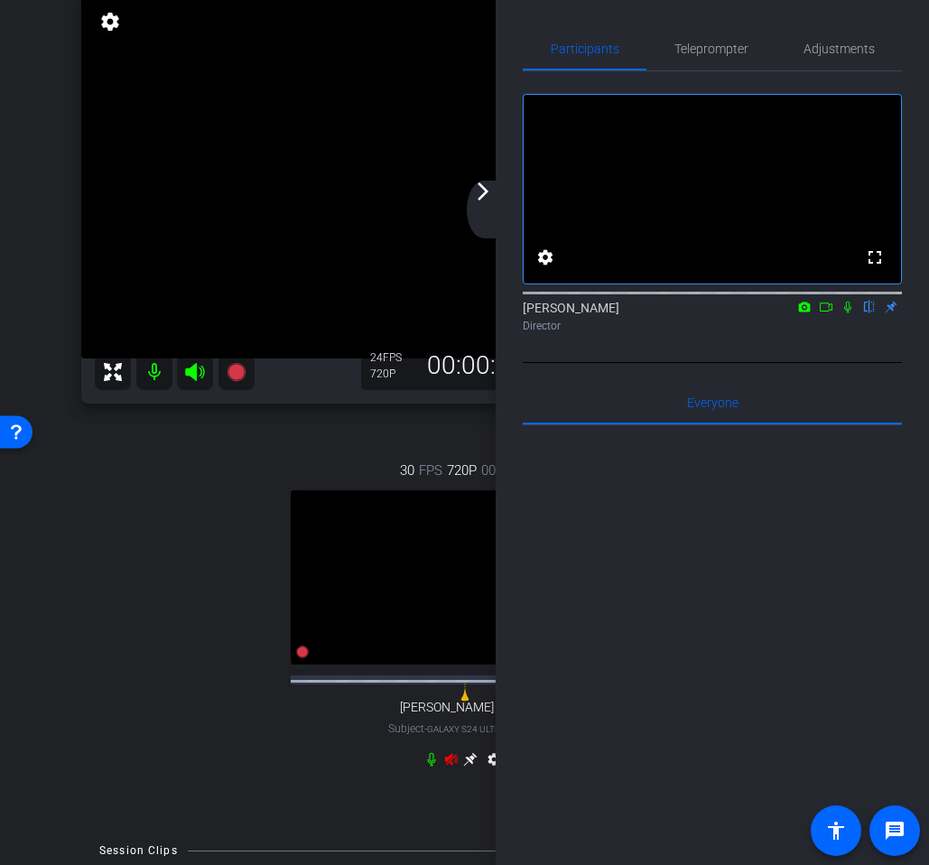
click at [476, 189] on mat-icon "arrow_forward_ios" at bounding box center [483, 192] width 22 height 22
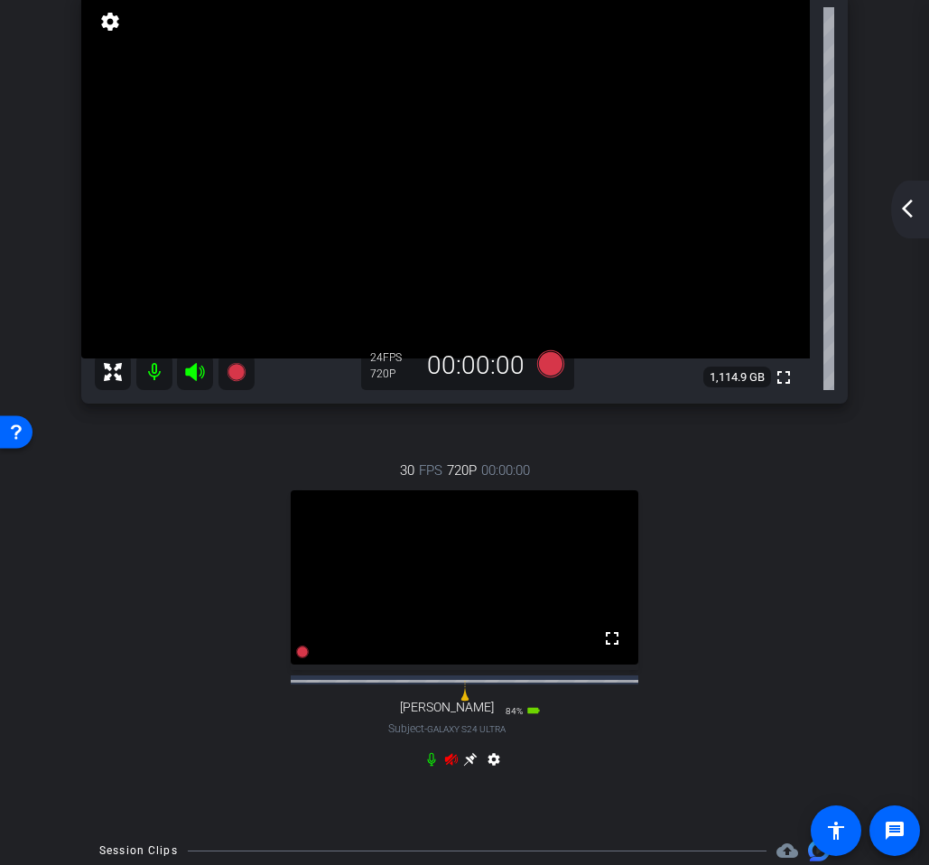
click at [450, 765] on icon at bounding box center [451, 759] width 13 height 12
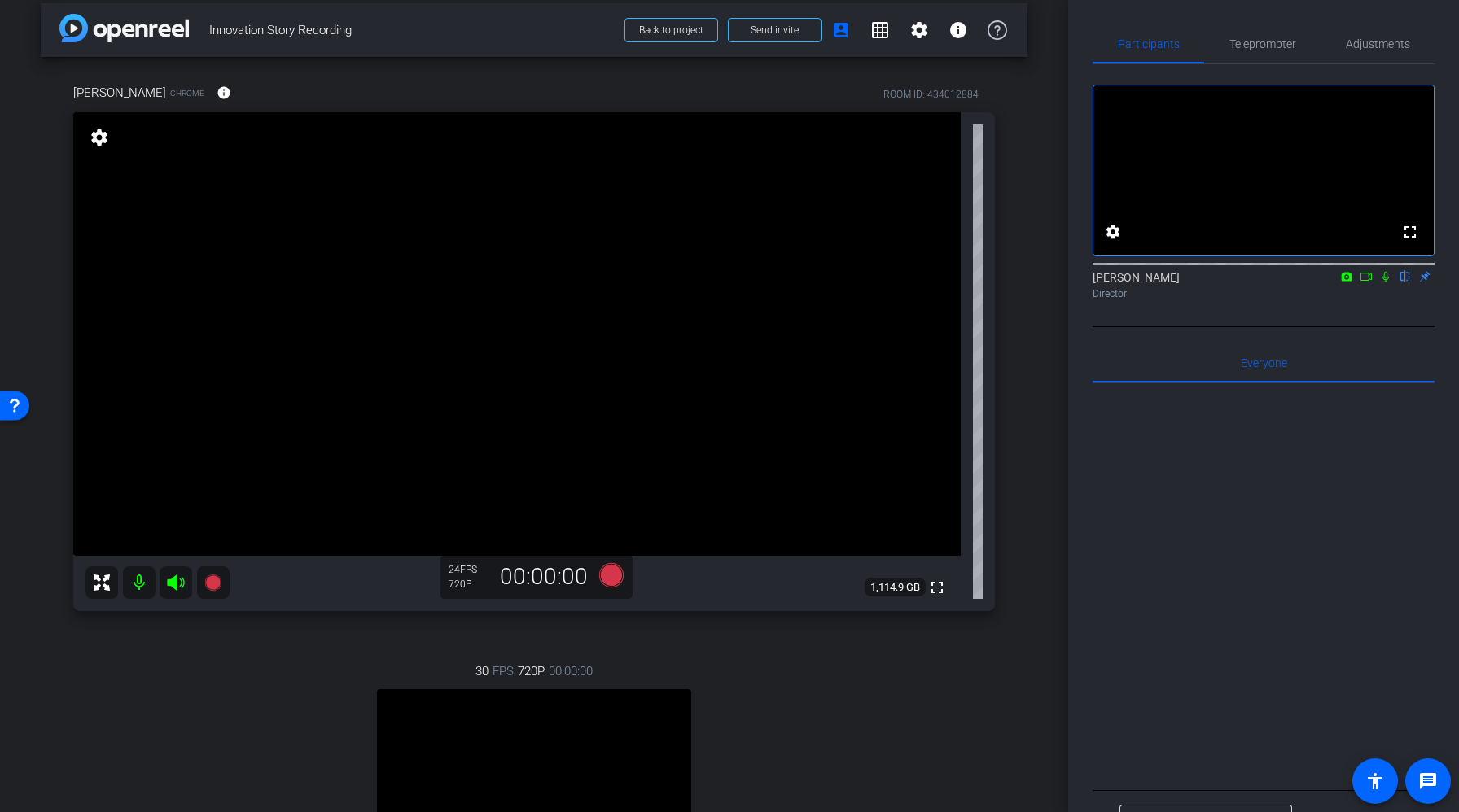
scroll to position [0, 0]
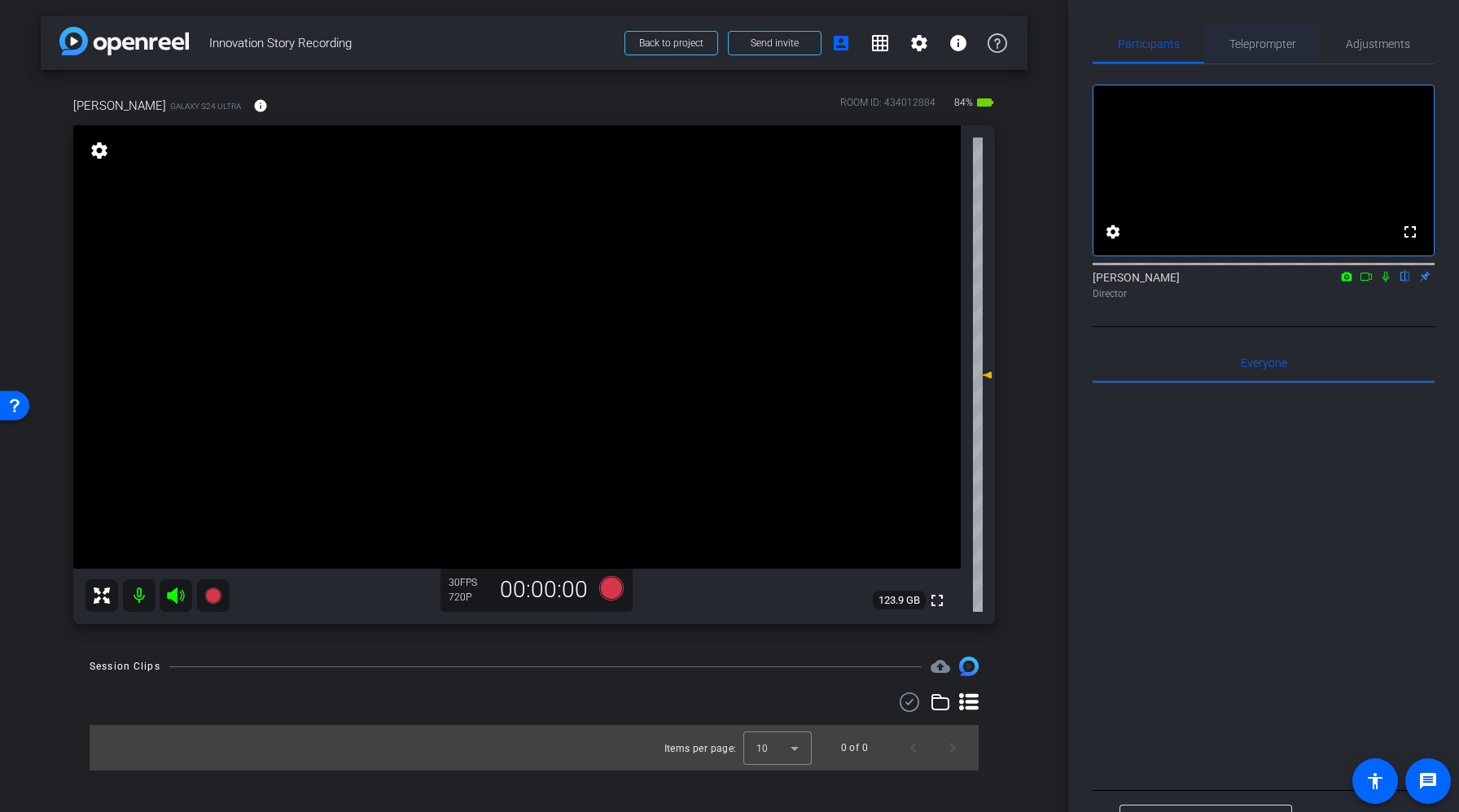
click at [1231, 59] on span "Teleprompter" at bounding box center [1262, 43] width 67 height 39
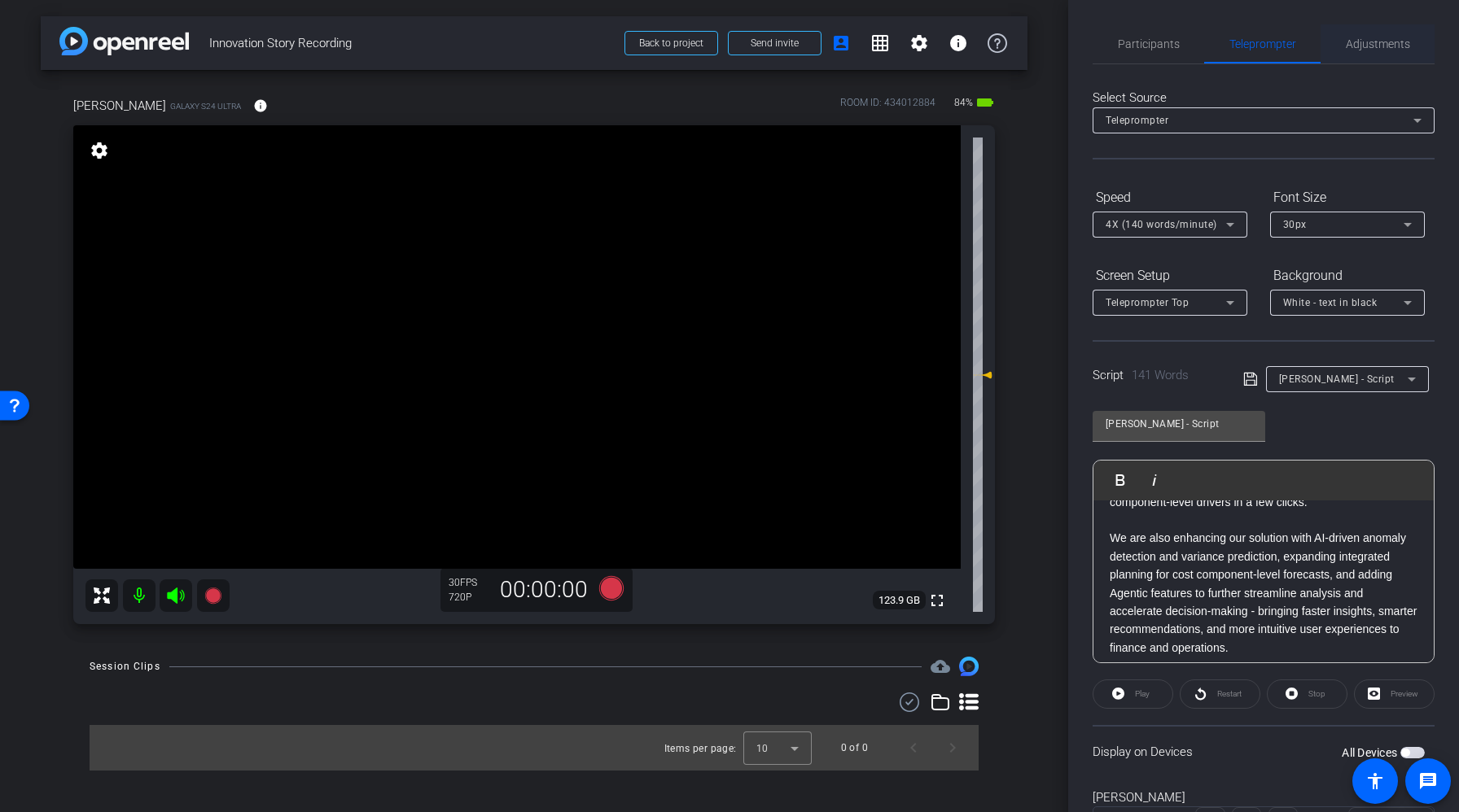
click at [1394, 54] on span "Adjustments" at bounding box center [1377, 43] width 64 height 39
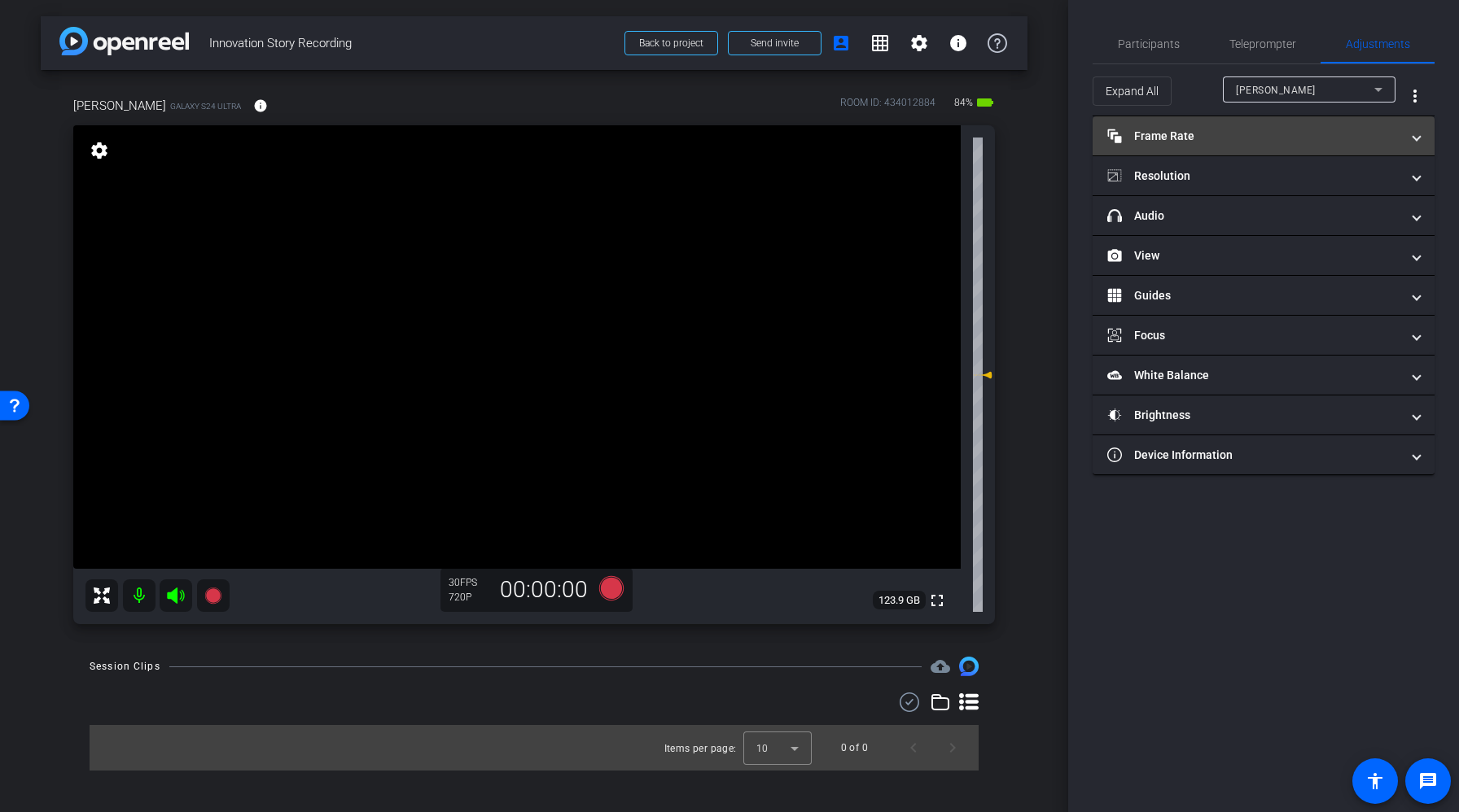
click at [1237, 138] on mat-panel-title "Frame Rate Frame Rate" at bounding box center [1253, 136] width 293 height 17
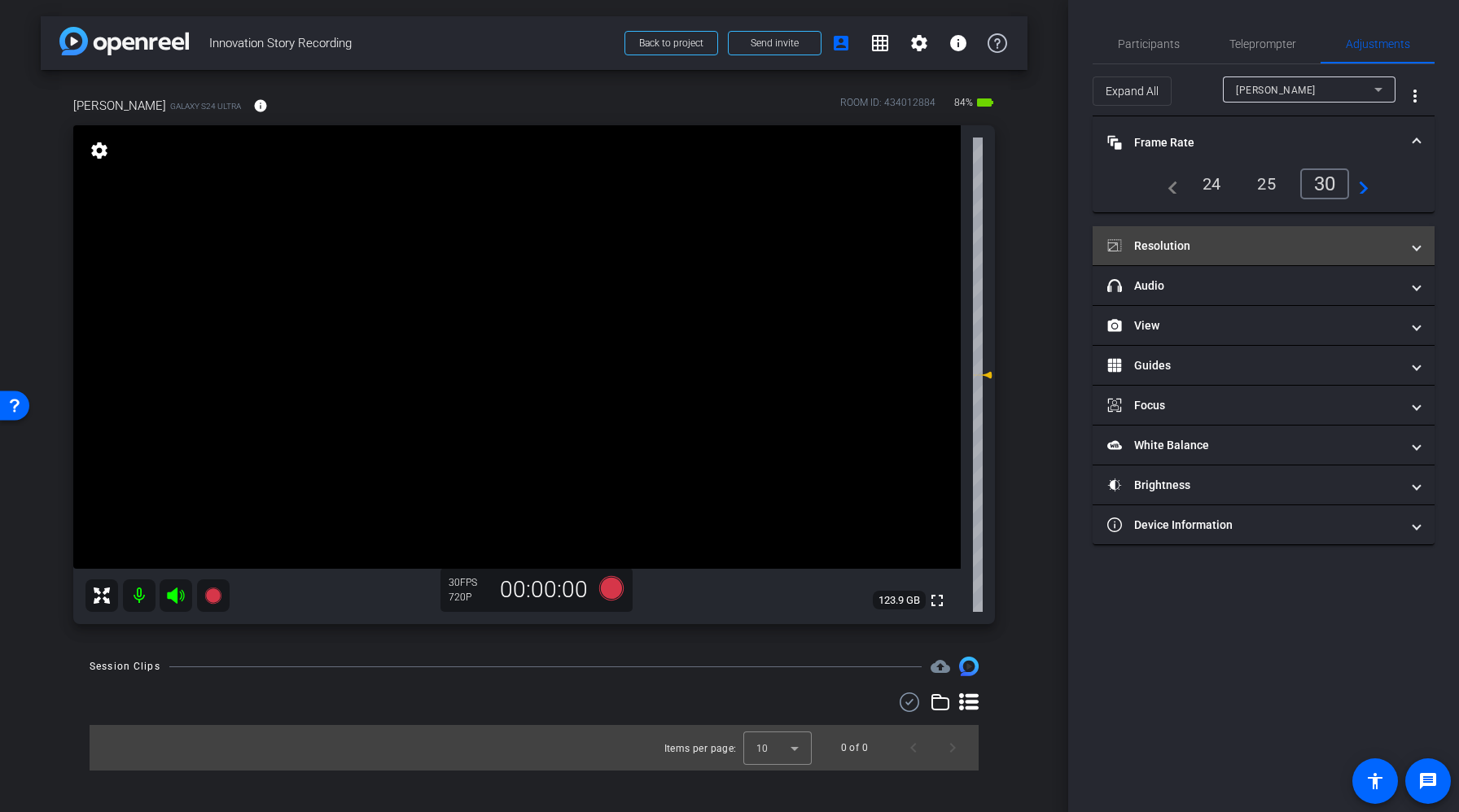
click at [1213, 244] on mat-panel-title "Resolution" at bounding box center [1253, 246] width 293 height 17
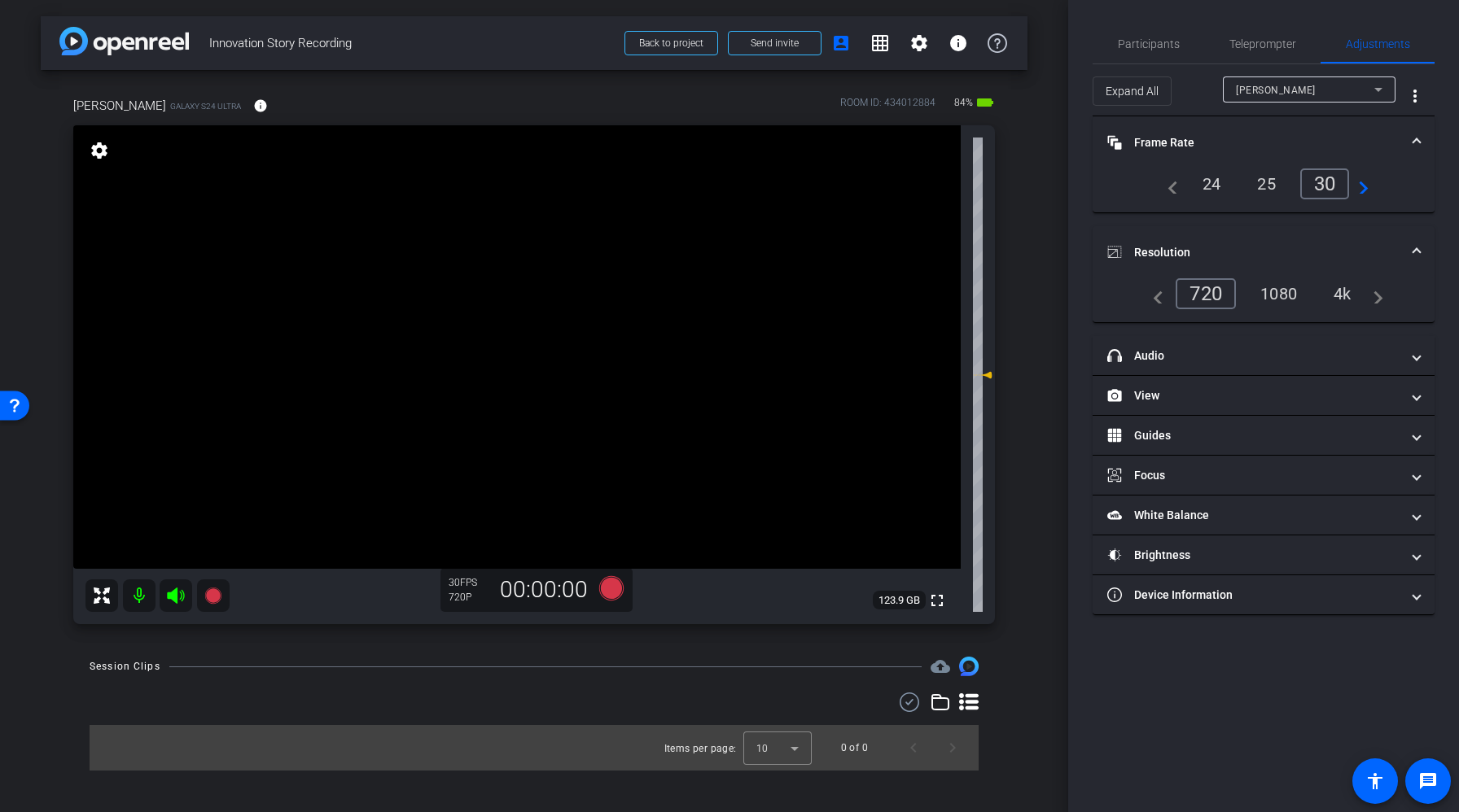
click at [1279, 290] on div "1080" at bounding box center [1279, 294] width 61 height 28
click at [1151, 58] on span "Participants" at bounding box center [1149, 43] width 62 height 39
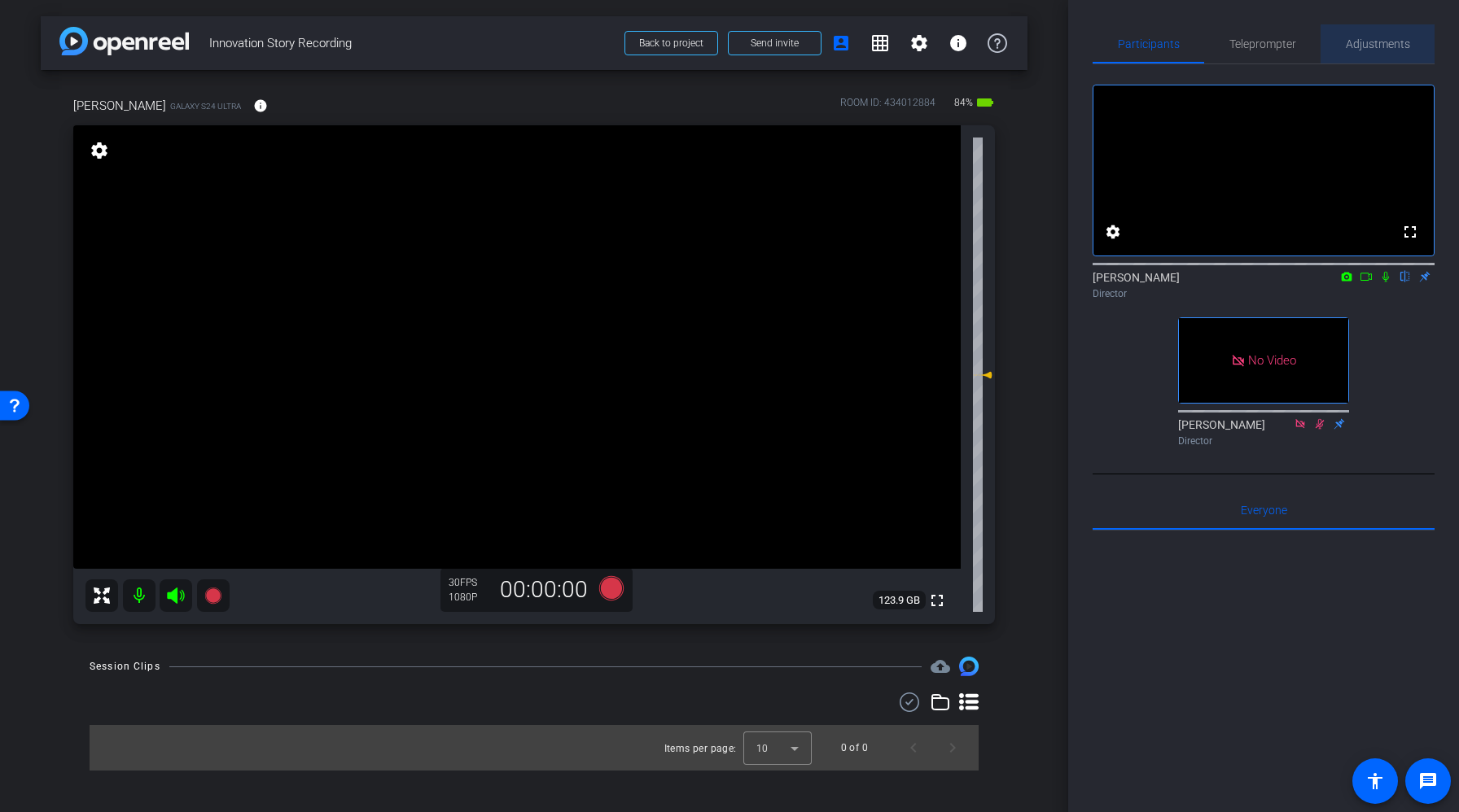
click at [1372, 33] on span "Adjustments" at bounding box center [1377, 43] width 64 height 39
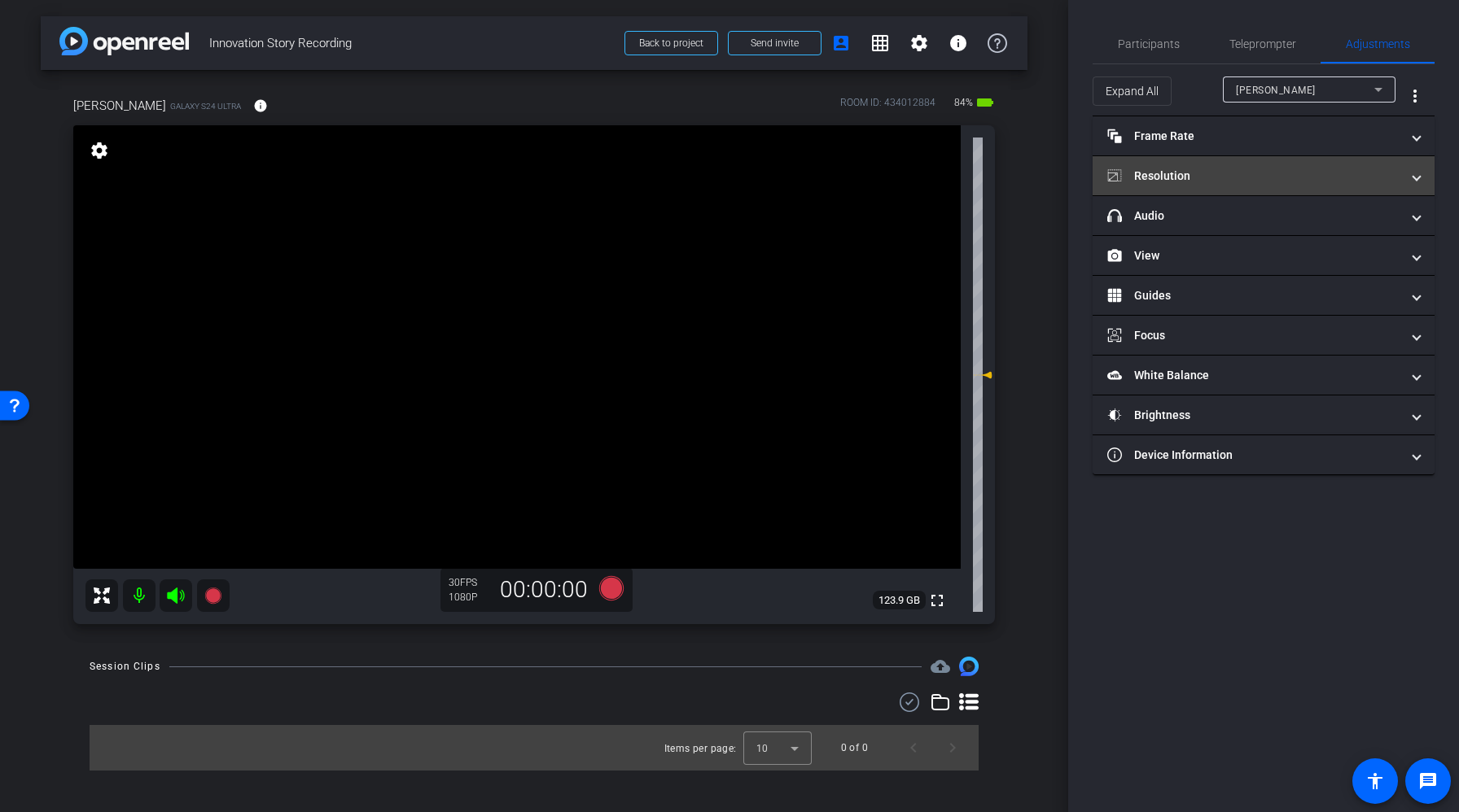
click at [1206, 173] on mat-panel-title "Resolution" at bounding box center [1253, 176] width 293 height 17
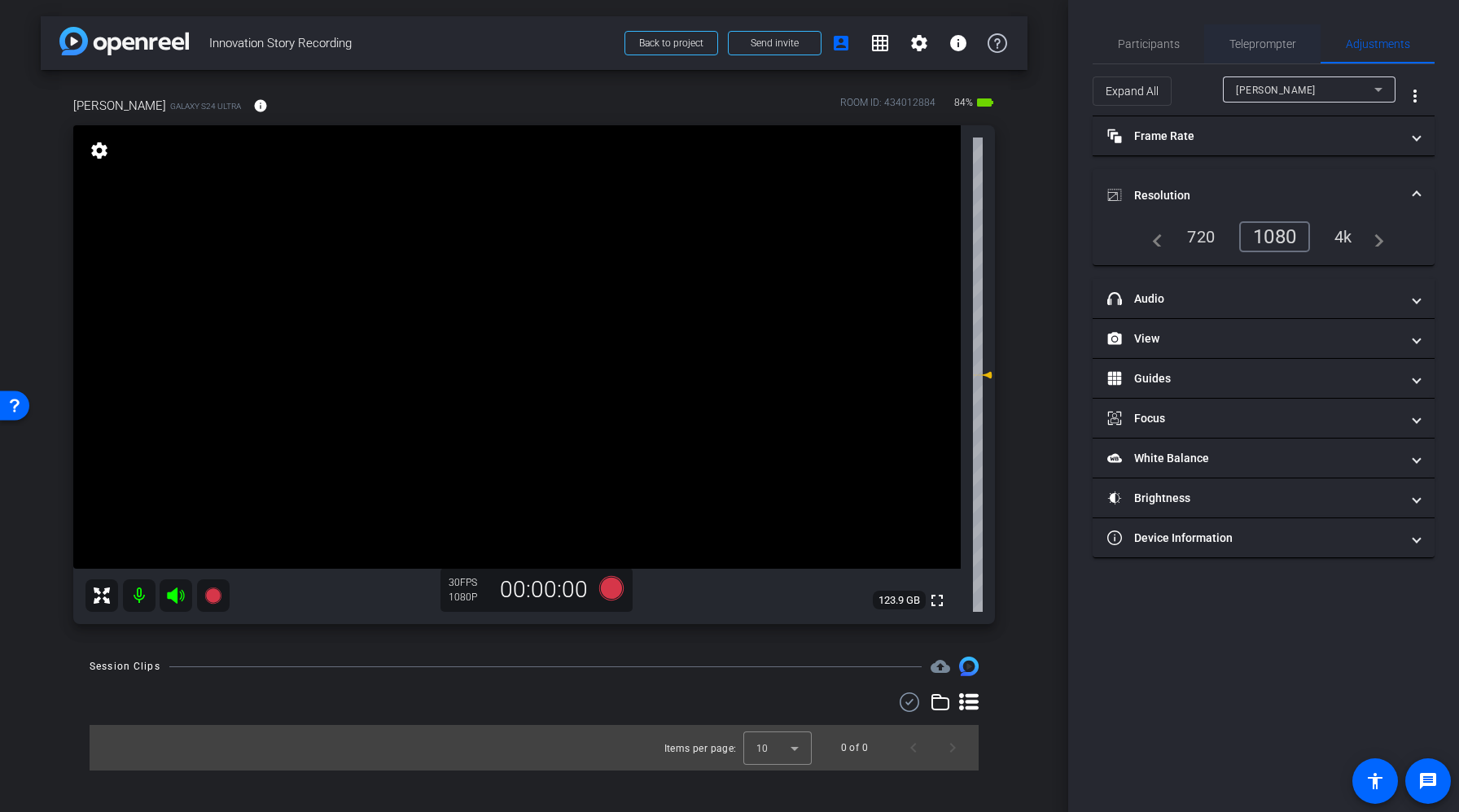
click at [1247, 41] on span "Teleprompter" at bounding box center [1262, 43] width 67 height 12
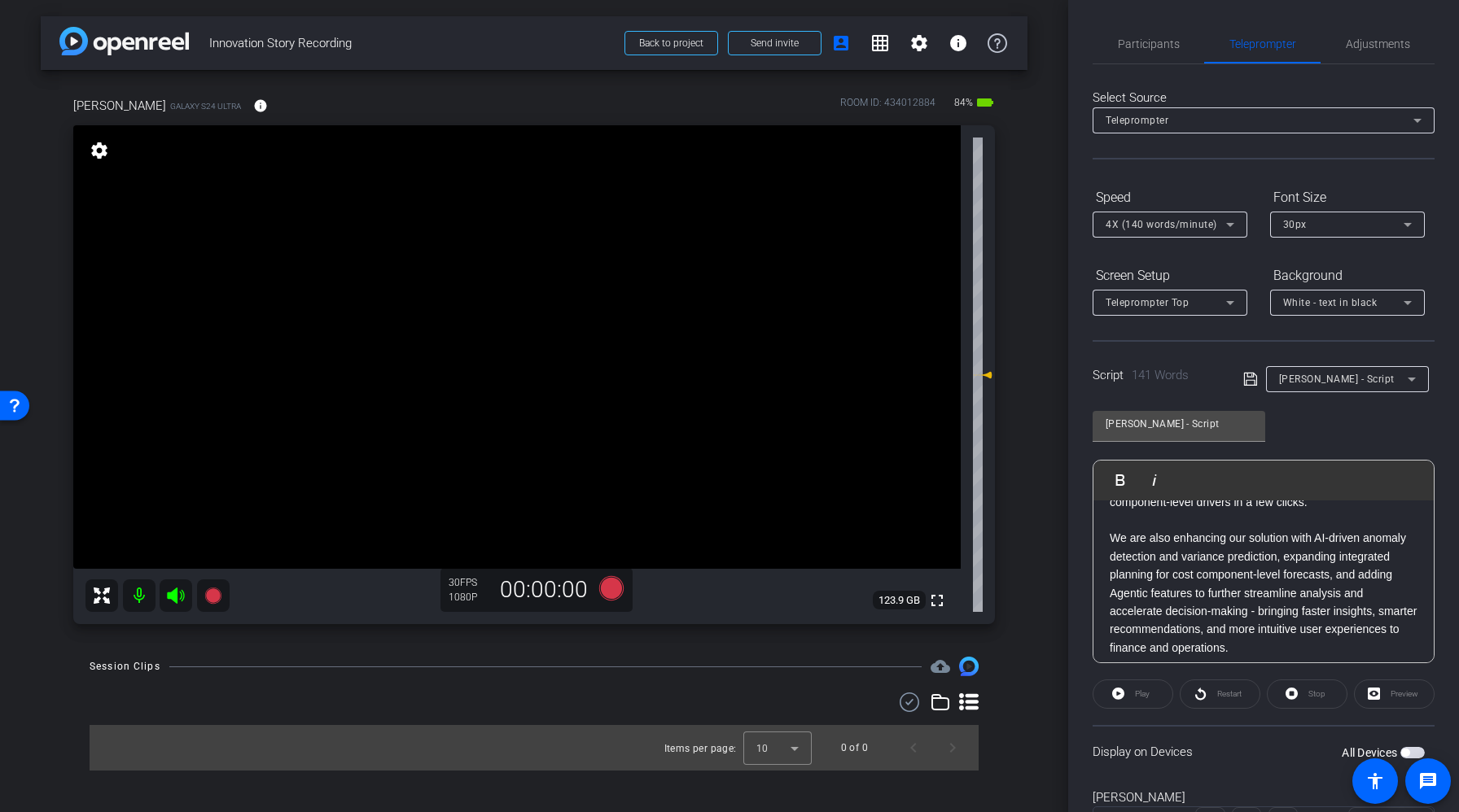
scroll to position [78, 0]
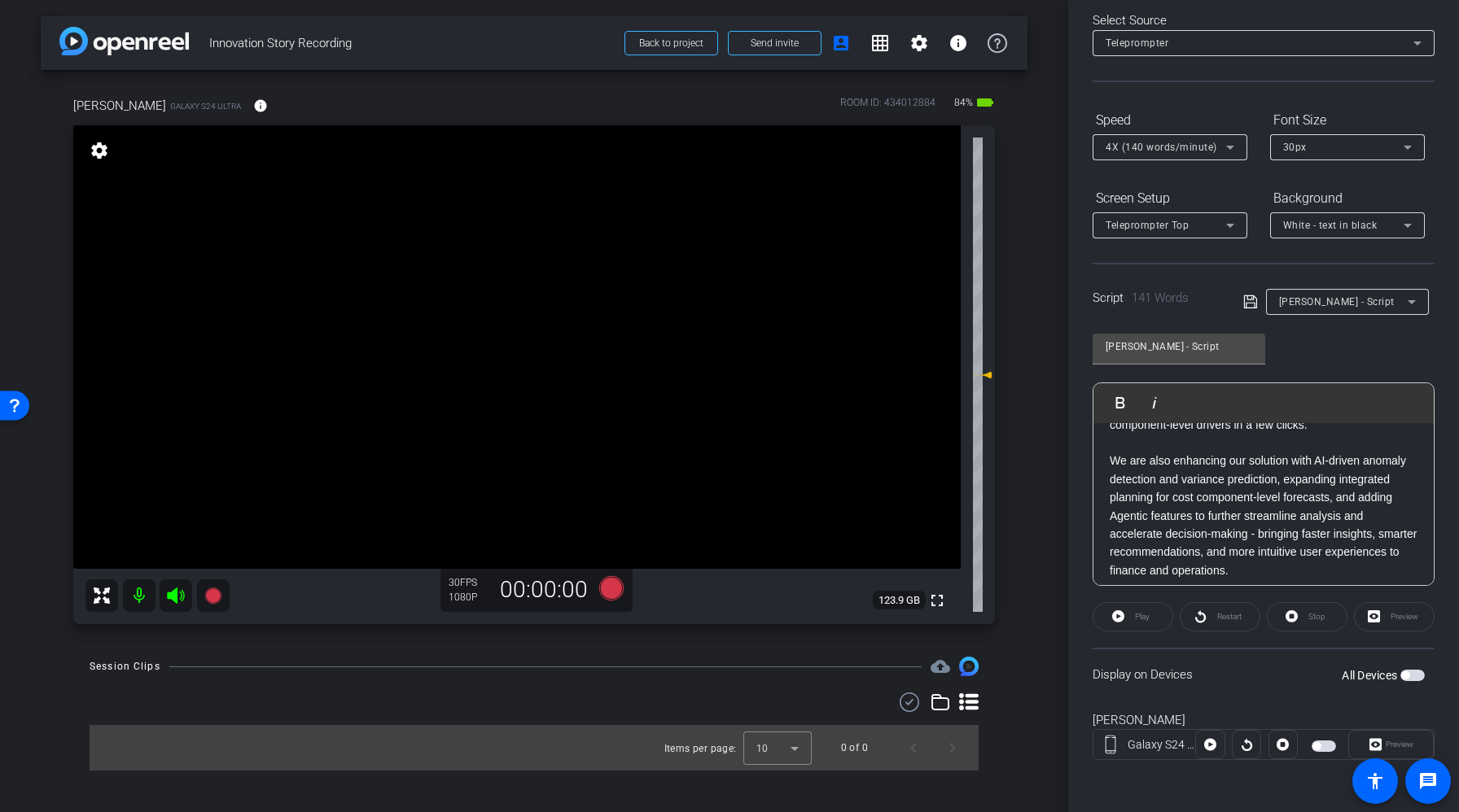
click at [1412, 677] on span "button" at bounding box center [1412, 675] width 24 height 12
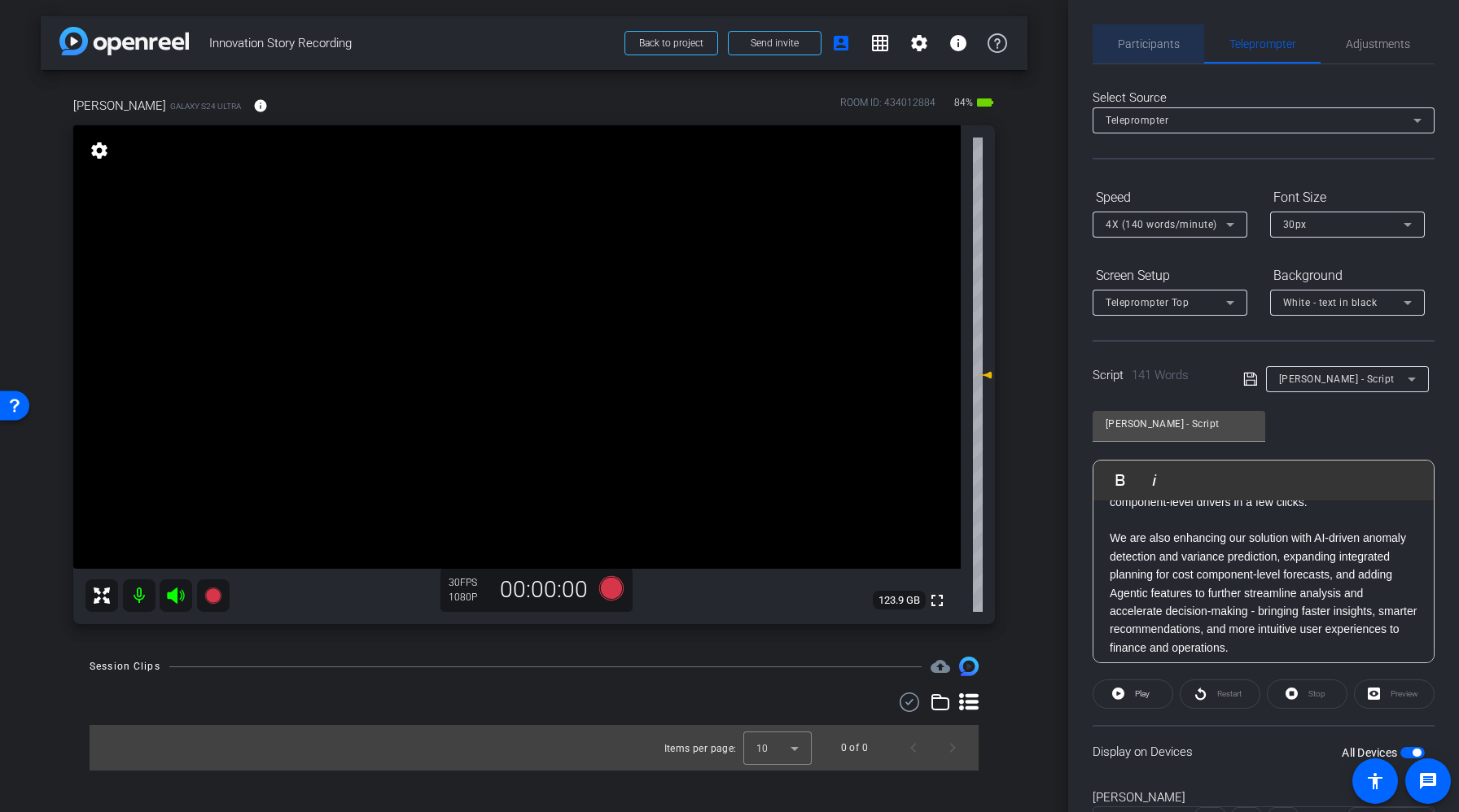
click at [1171, 50] on span "Participants" at bounding box center [1149, 43] width 62 height 39
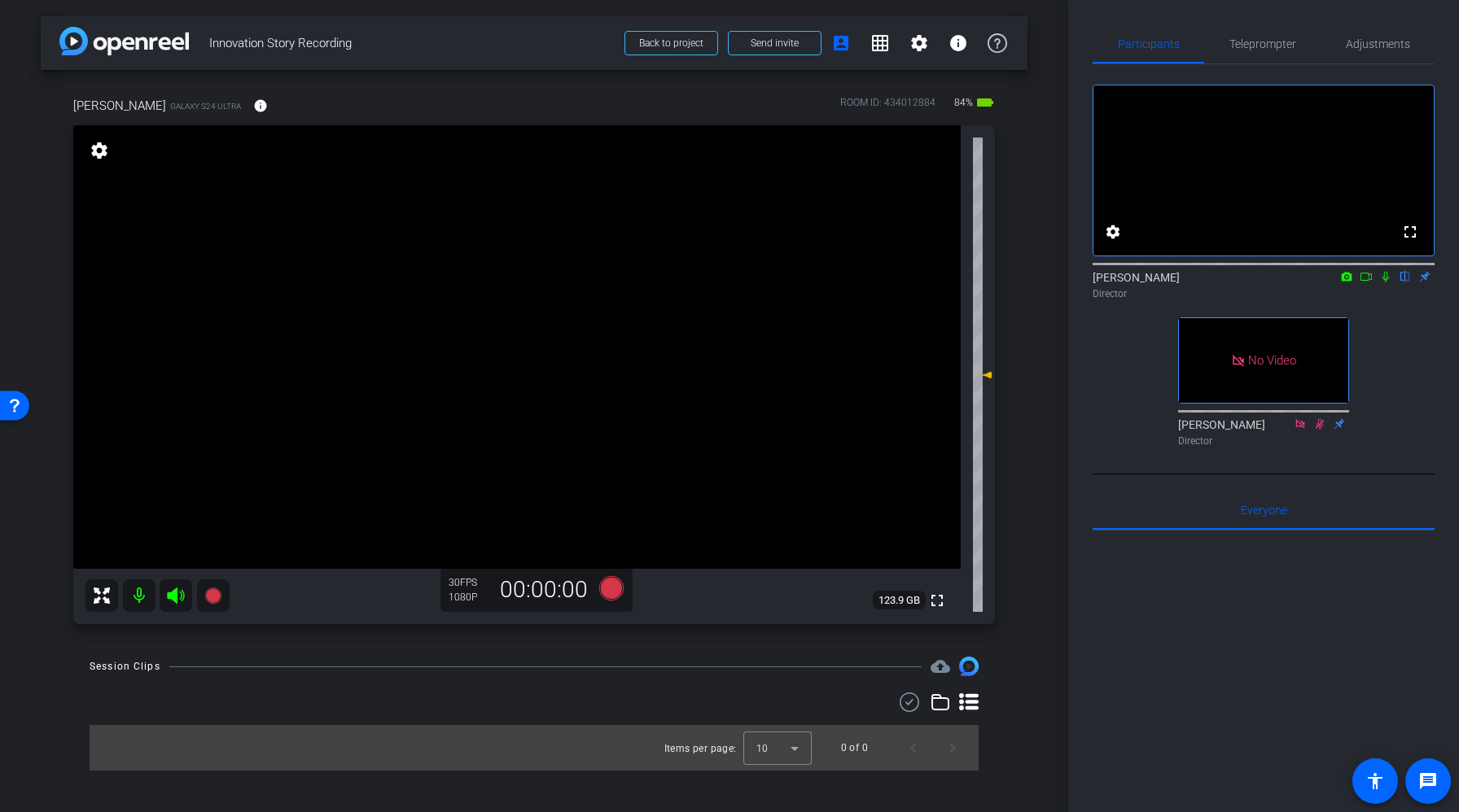
click at [148, 533] on video at bounding box center [517, 347] width 887 height 443
click at [931, 657] on span "cloud_upload" at bounding box center [941, 667] width 20 height 20
click at [1365, 52] on span "Adjustments" at bounding box center [1377, 43] width 64 height 39
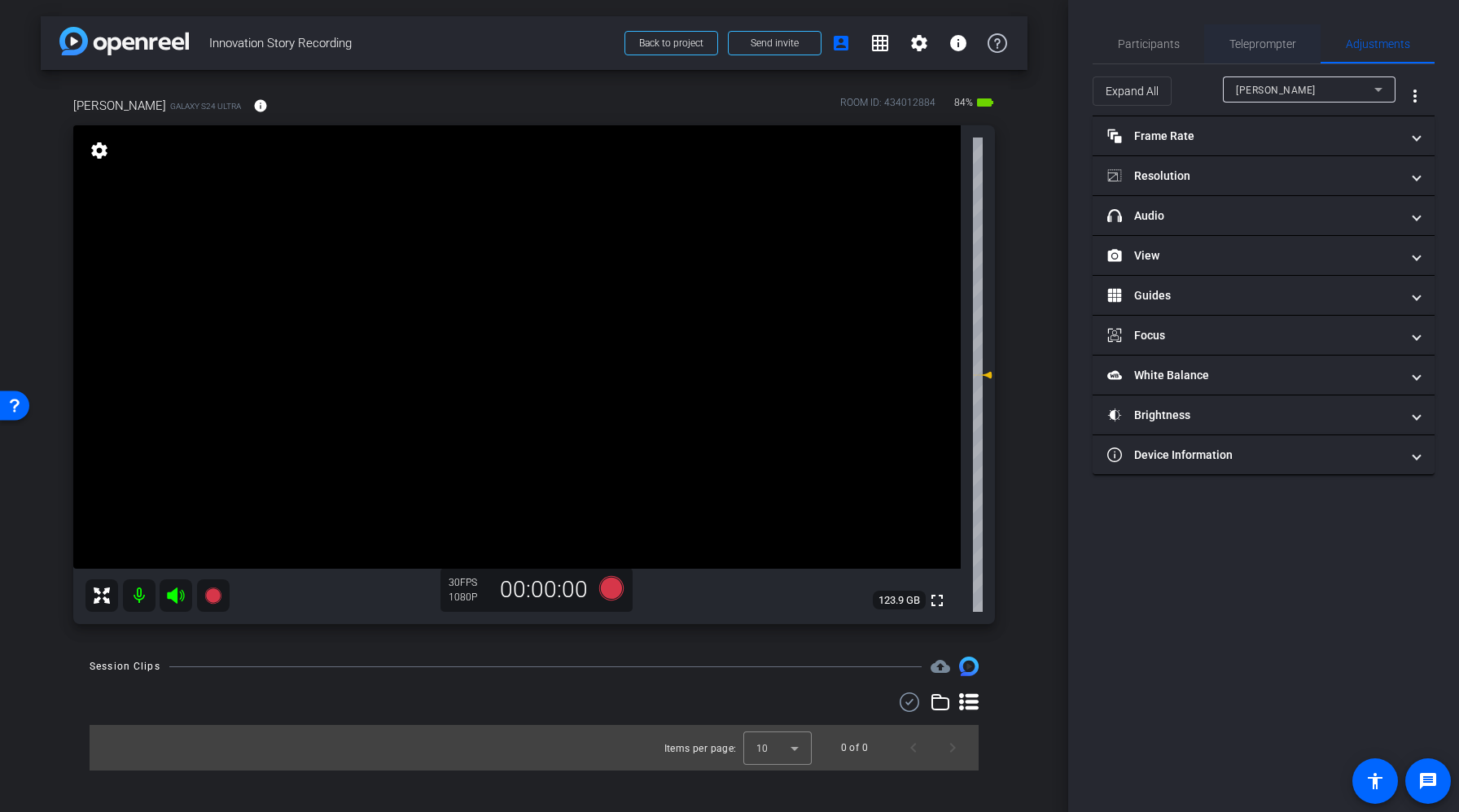
click at [1271, 40] on span "Teleprompter" at bounding box center [1262, 43] width 67 height 12
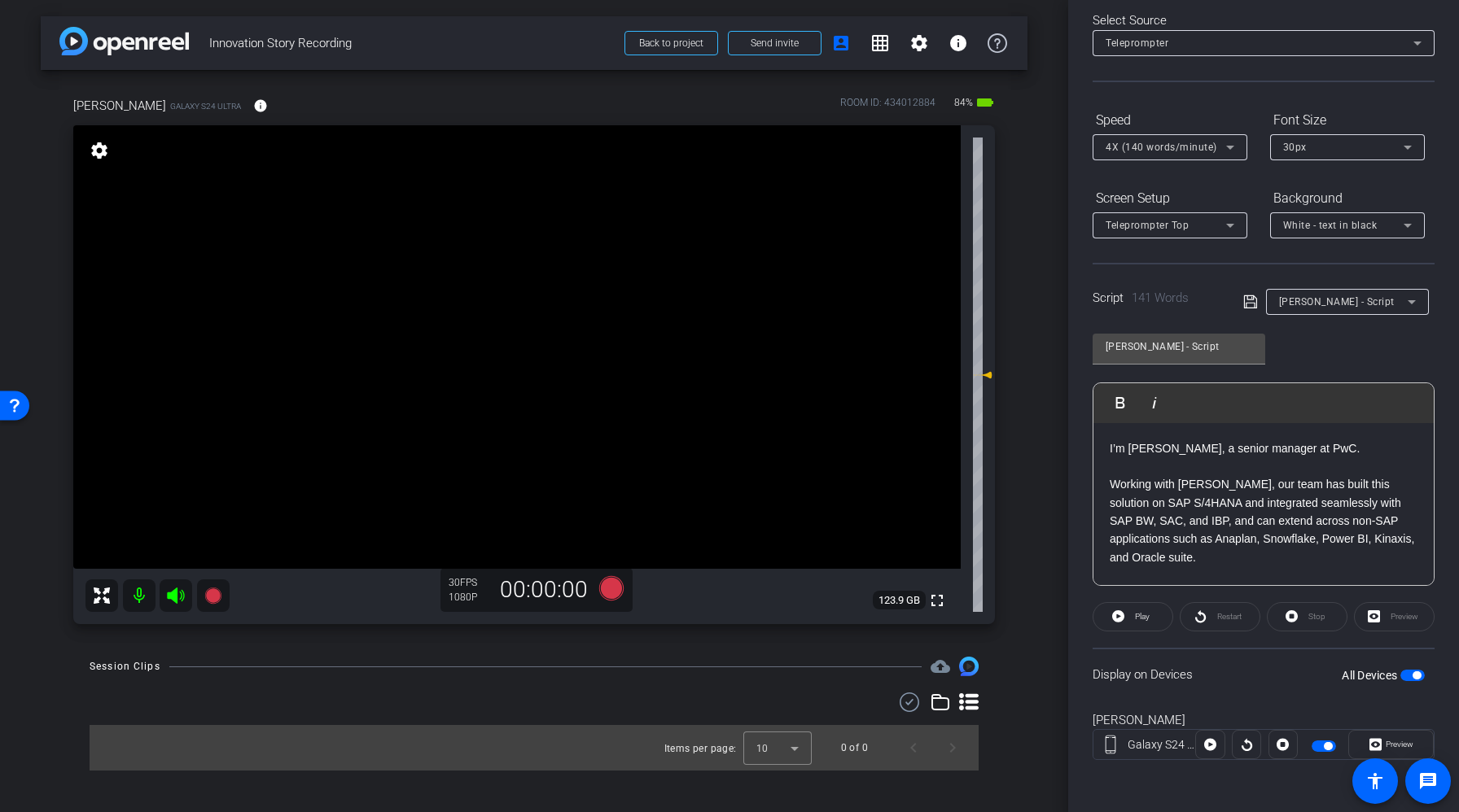
click at [1410, 671] on span "button" at bounding box center [1412, 675] width 24 height 12
click at [1417, 675] on span "button" at bounding box center [1412, 675] width 24 height 12
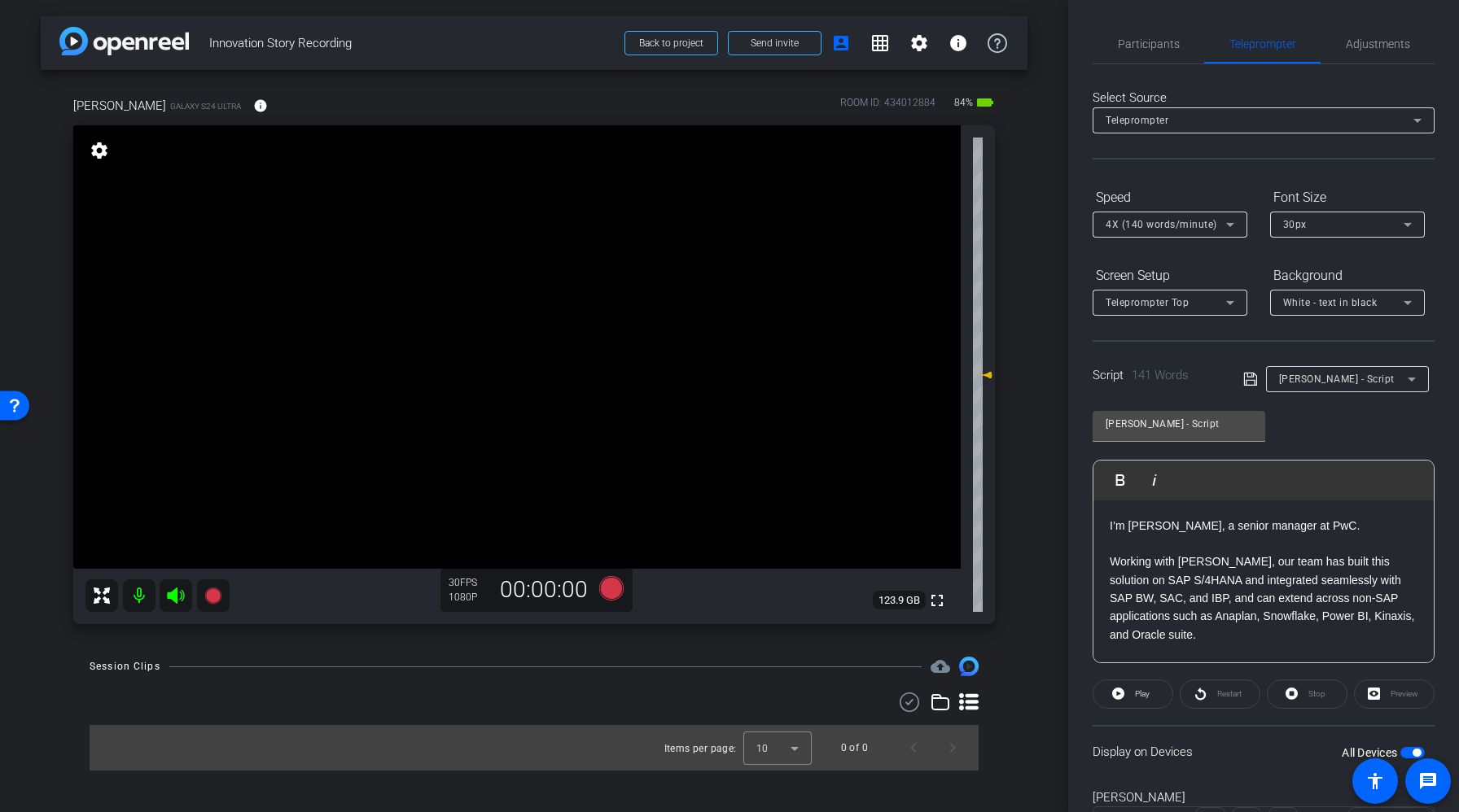
click at [1401, 691] on div "Preview" at bounding box center [1394, 694] width 80 height 30
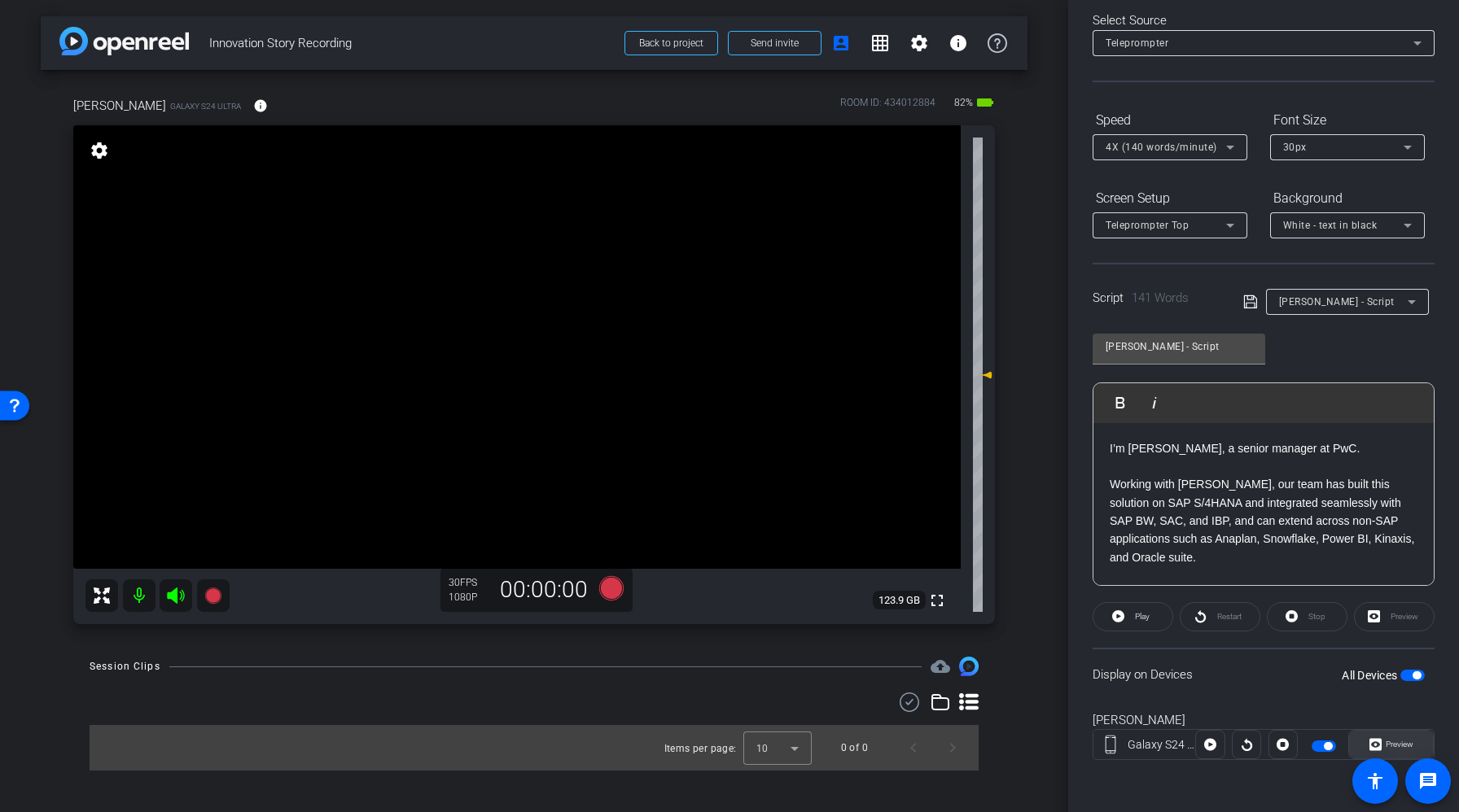
click at [1401, 742] on span "Preview" at bounding box center [1399, 744] width 28 height 9
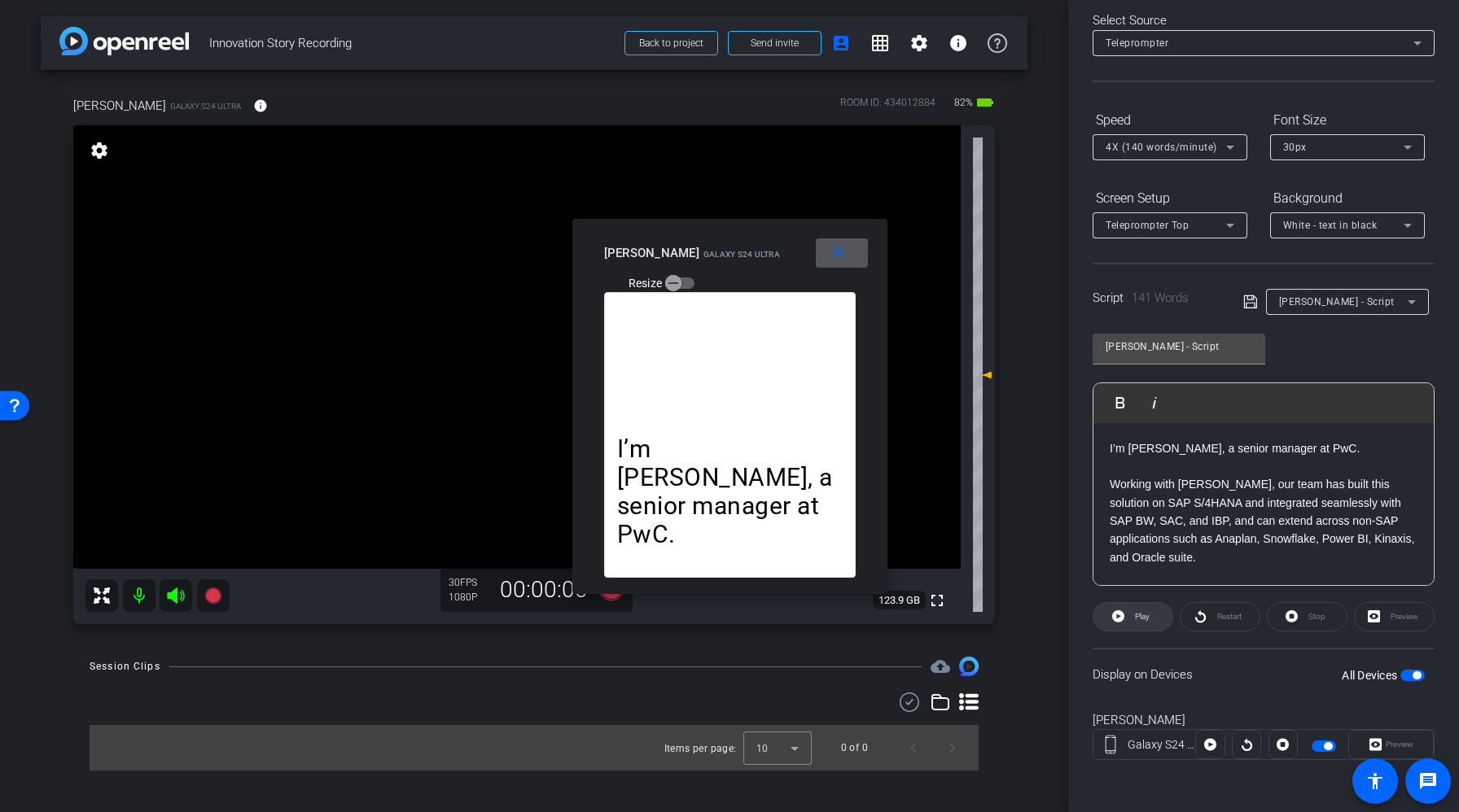
click at [1136, 618] on span "Play" at bounding box center [1142, 616] width 14 height 9
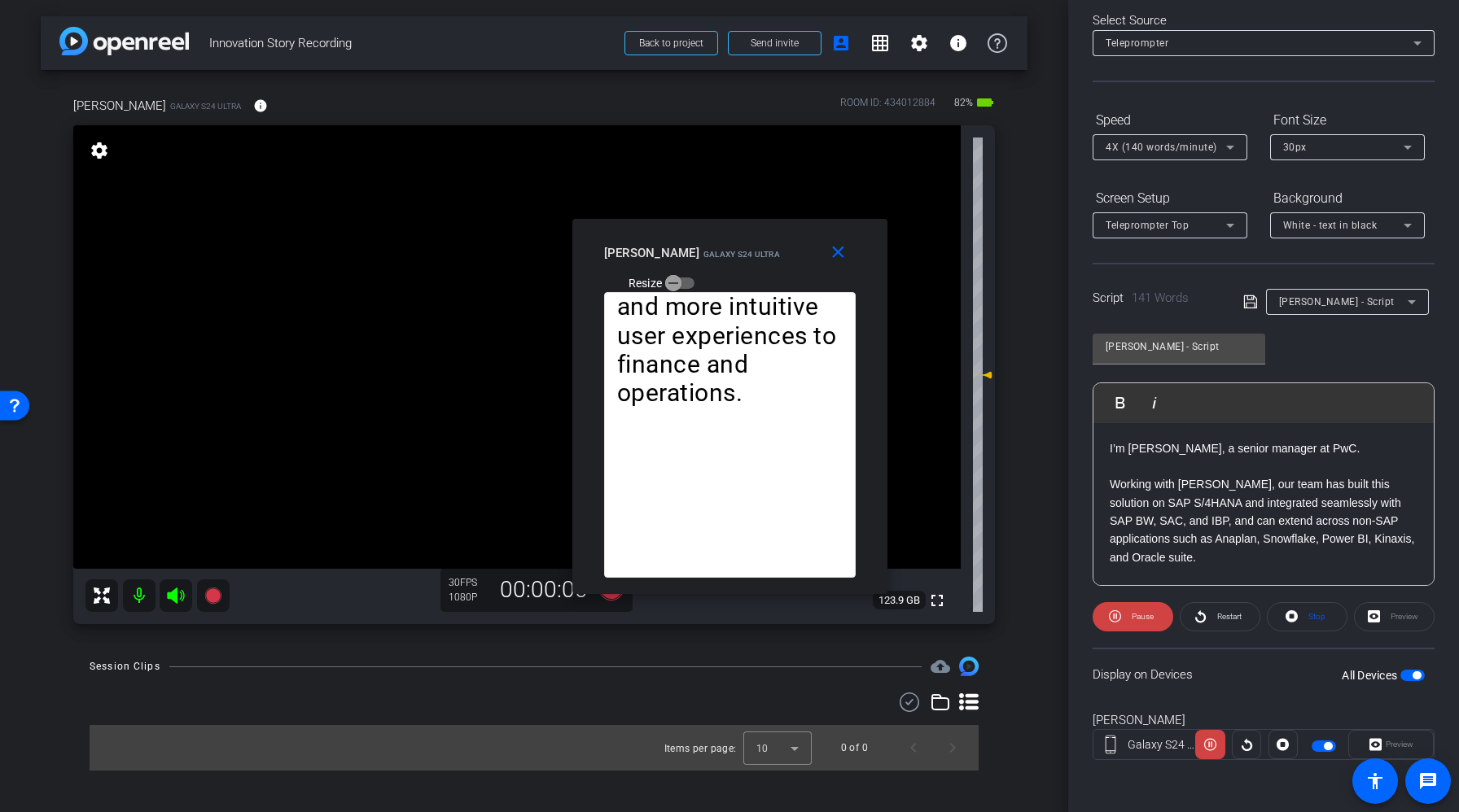
click at [1136, 618] on span "Pause" at bounding box center [1142, 616] width 22 height 9
click at [1347, 303] on span "[PERSON_NAME] - Script" at bounding box center [1336, 302] width 115 height 12
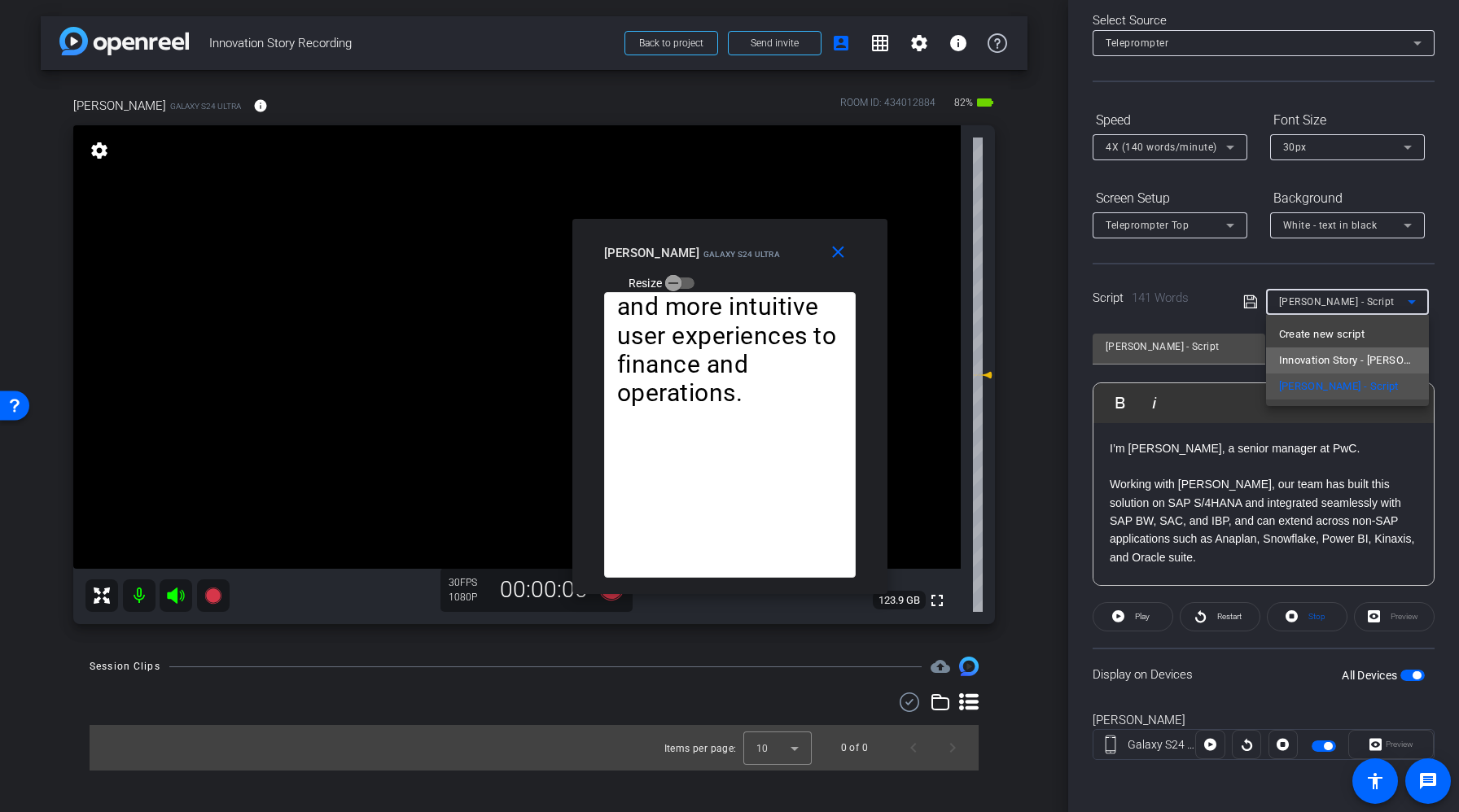
click at [1292, 364] on span "Innovation Story - [PERSON_NAME]" at bounding box center [1347, 360] width 137 height 20
type input "Innovation Story - [PERSON_NAME]"
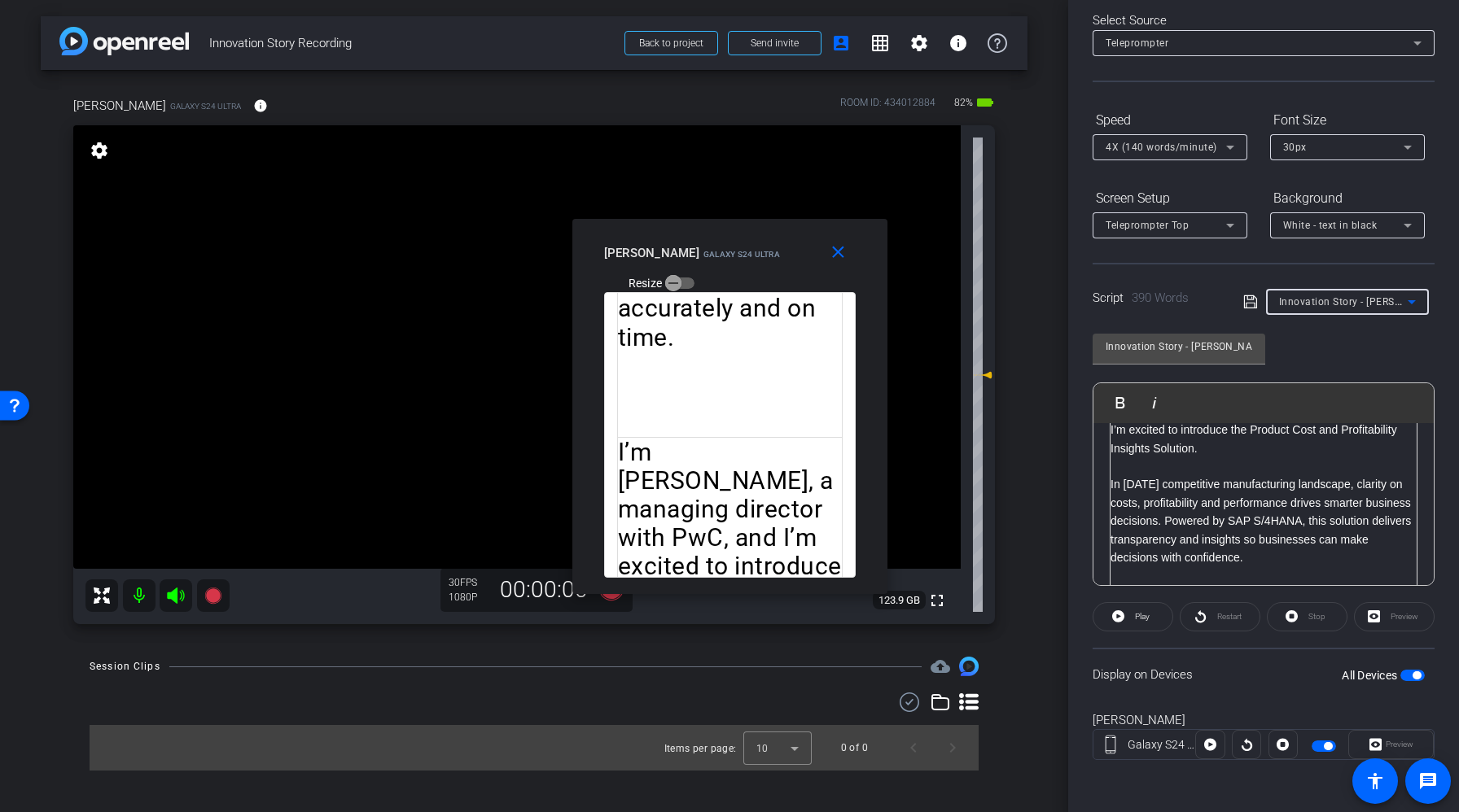
scroll to position [573, 0]
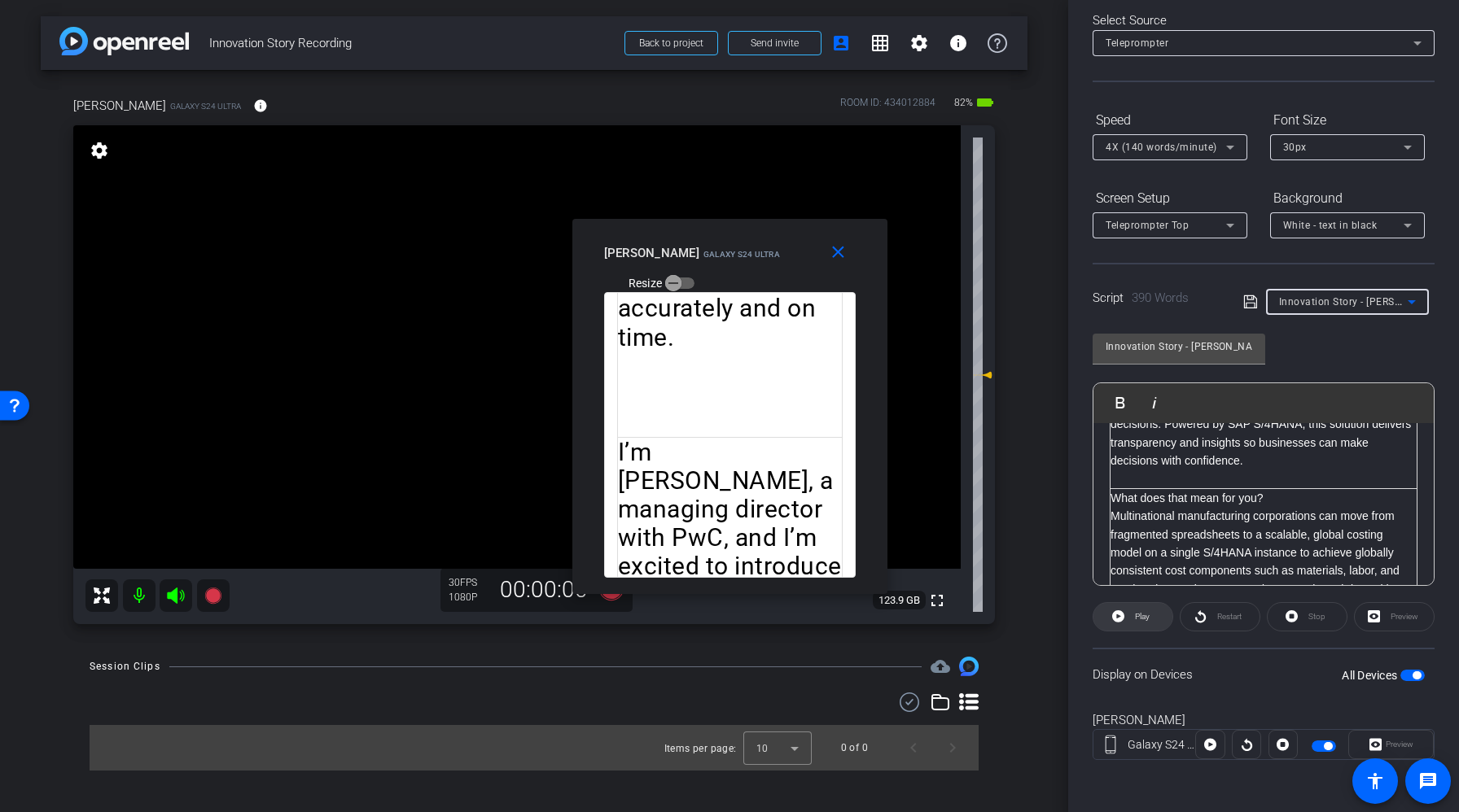
click at [1140, 616] on span "Play" at bounding box center [1142, 616] width 14 height 9
click at [1140, 616] on span "Pause" at bounding box center [1142, 616] width 22 height 9
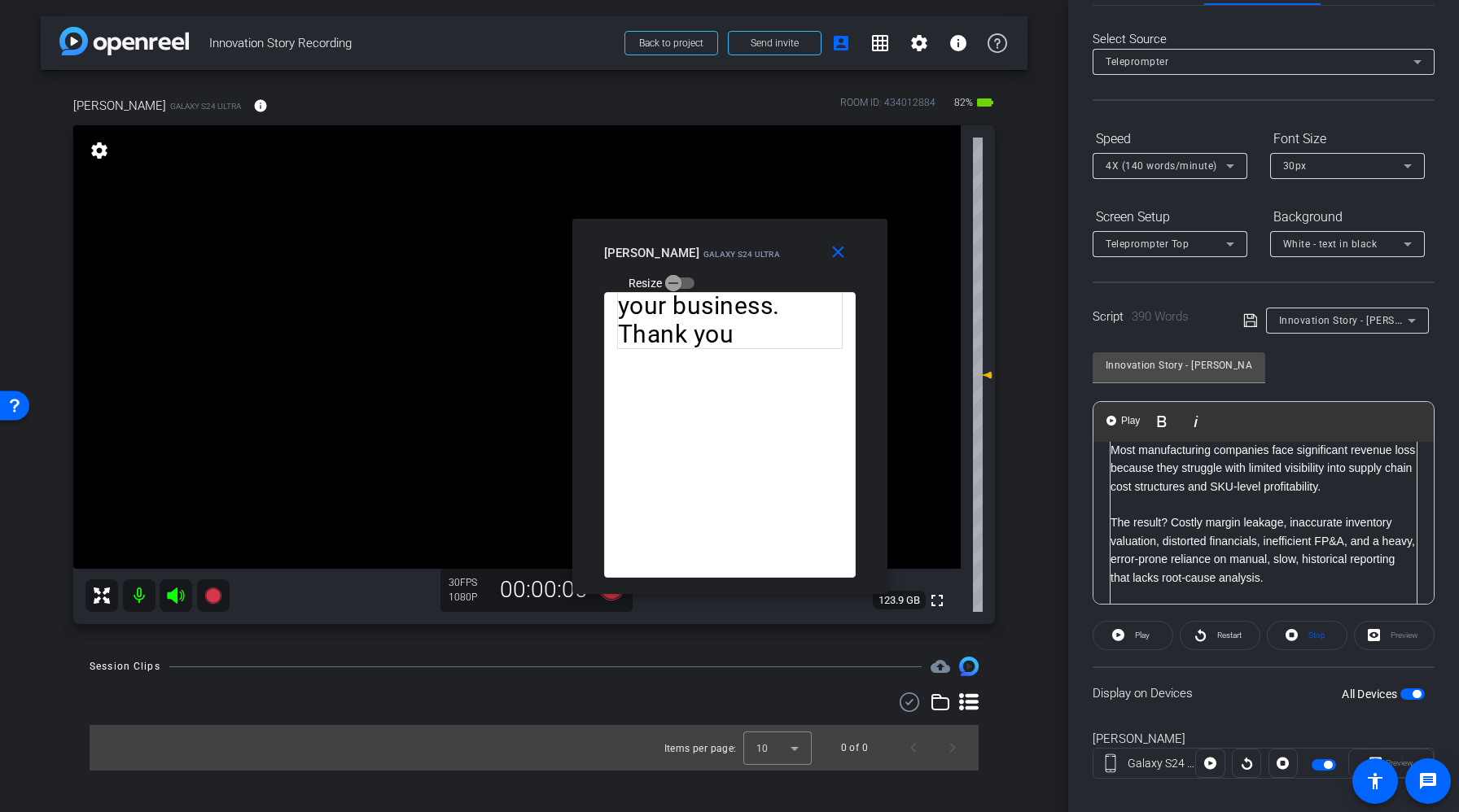
scroll to position [0, 0]
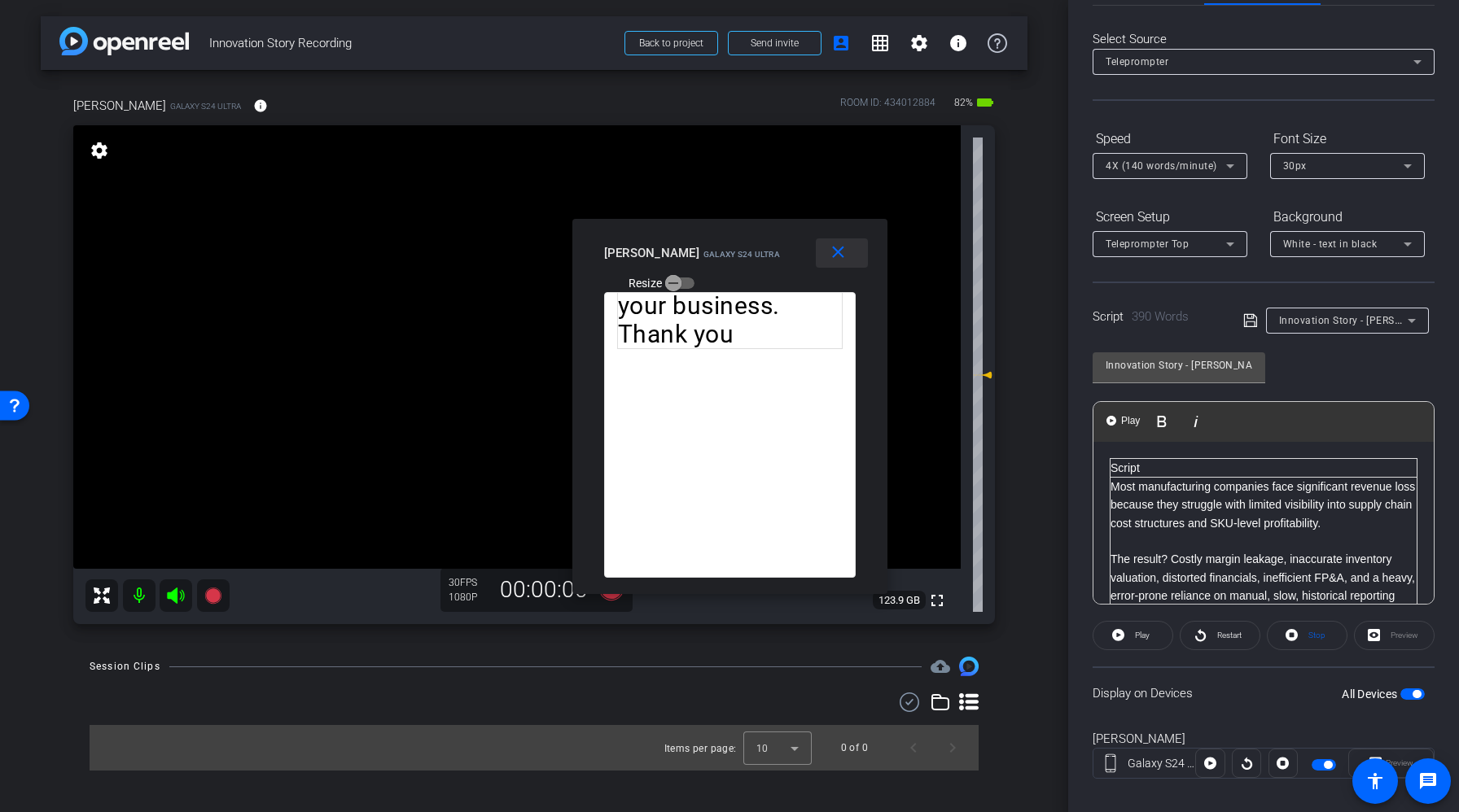
click at [834, 248] on mat-icon "close" at bounding box center [838, 252] width 21 height 21
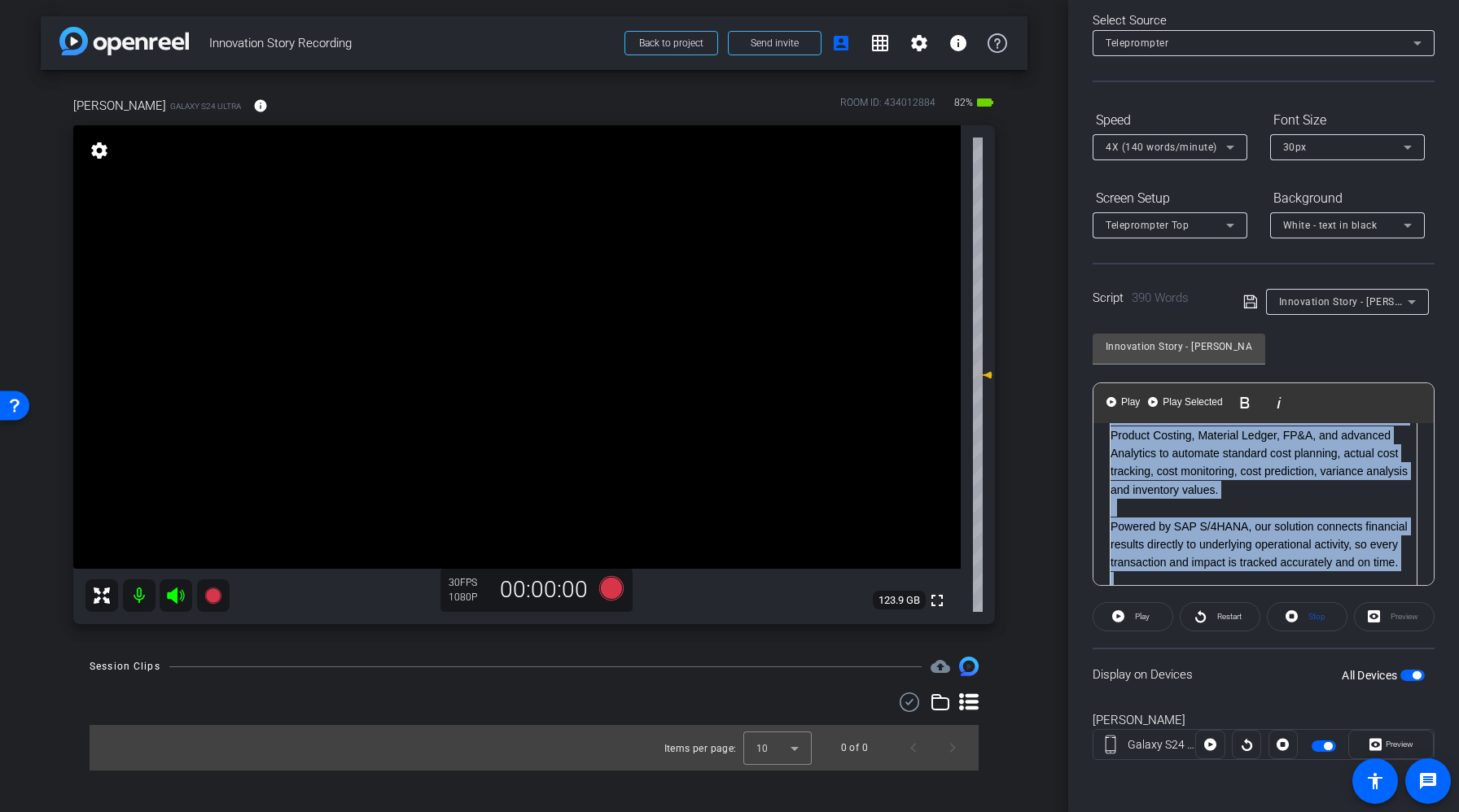
scroll to position [257, 0]
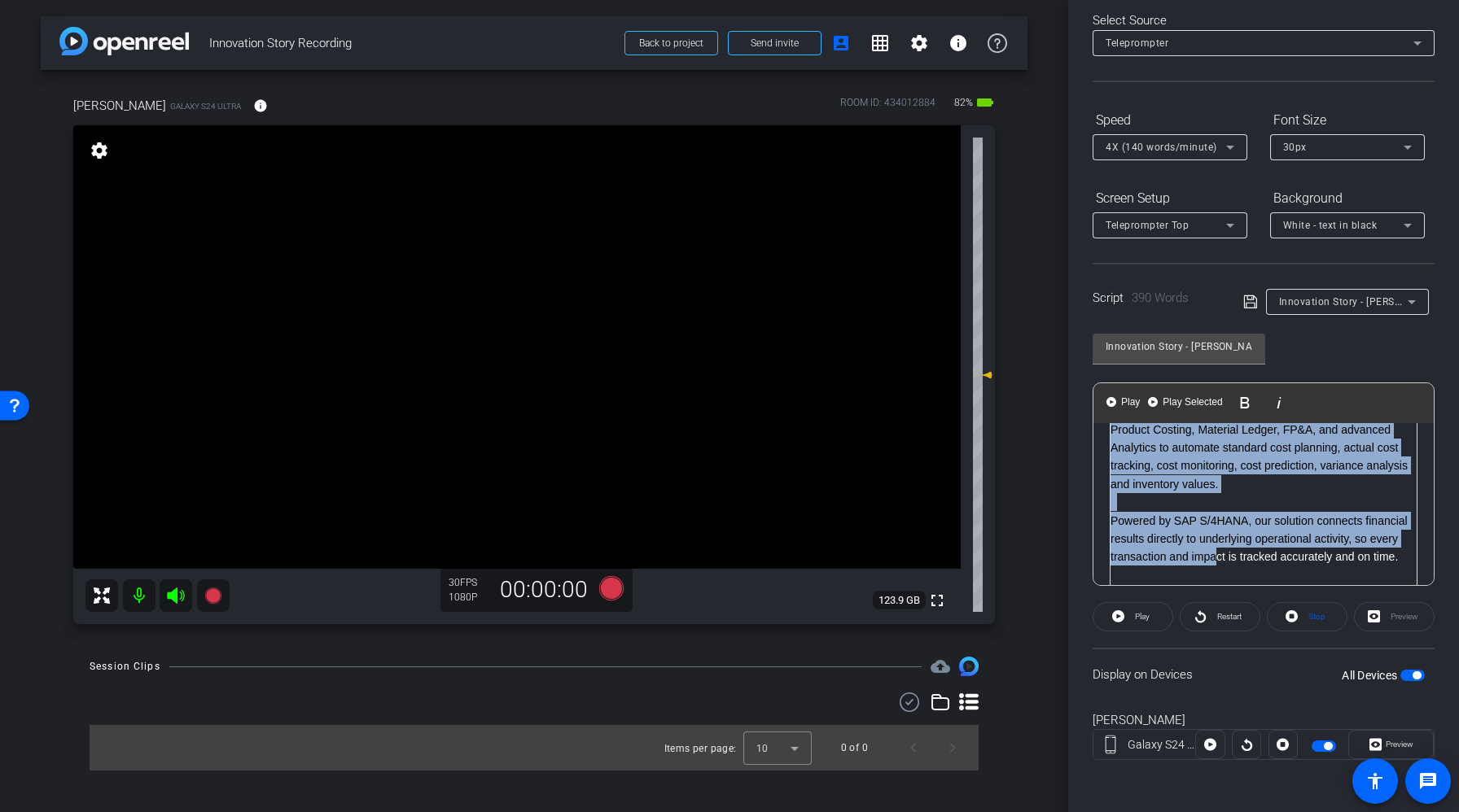
drag, startPoint x: 1113, startPoint y: 457, endPoint x: 1218, endPoint y: 549, distance: 139.6
click at [1218, 549] on td "Most manufacturing companies face significant revenue loss because they struggl…" at bounding box center [1264, 411] width 307 height 420
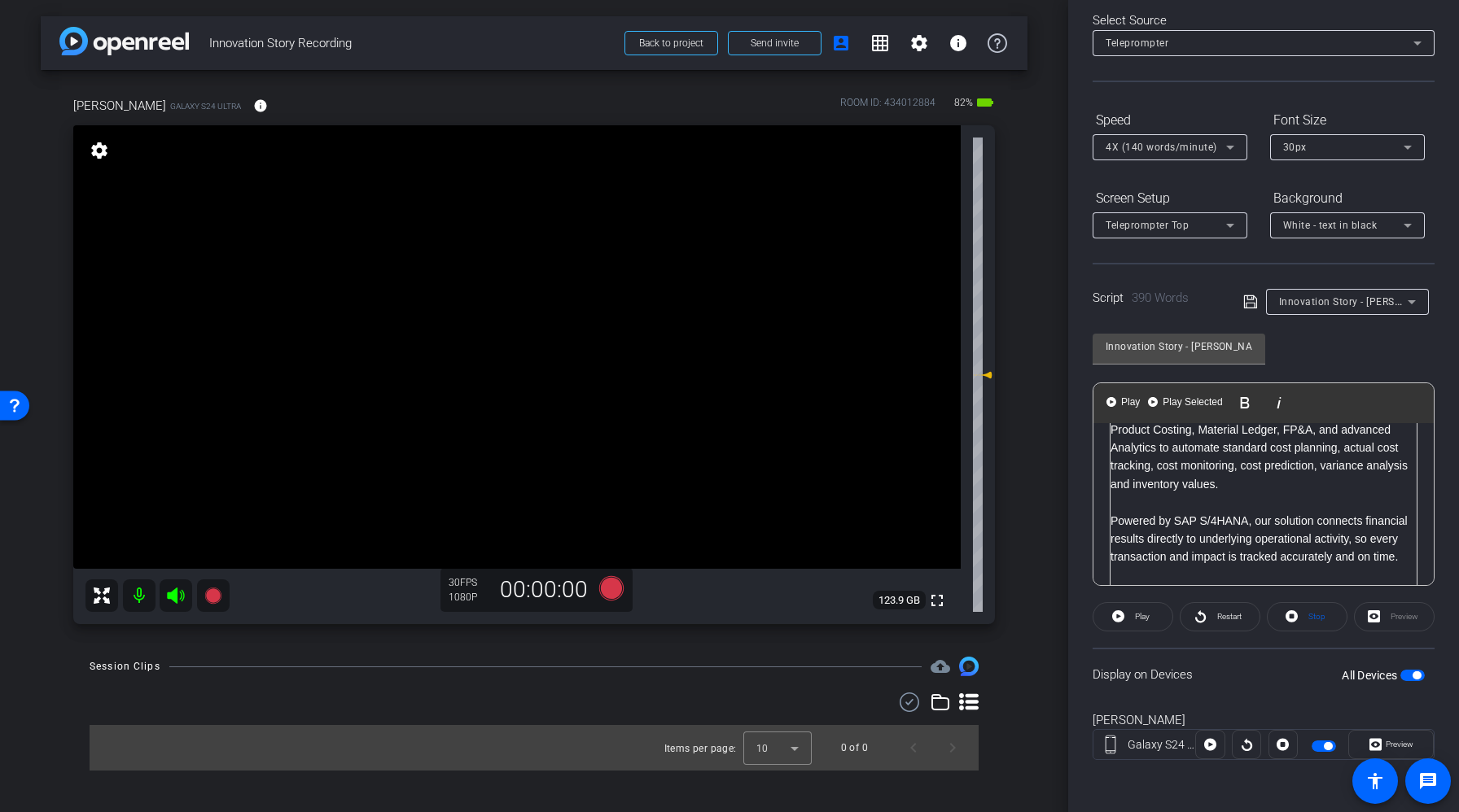
click at [1199, 502] on p at bounding box center [1263, 502] width 306 height 18
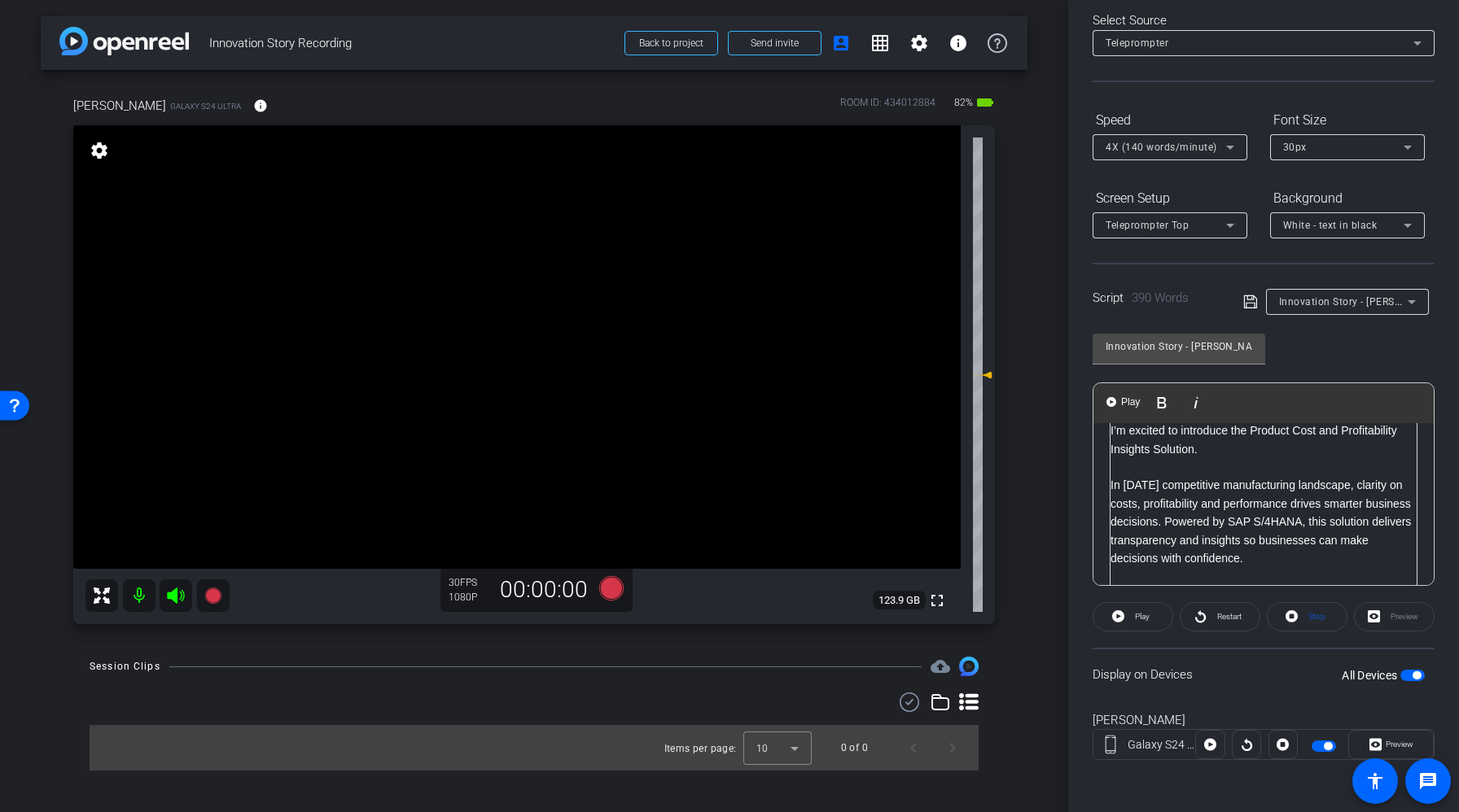
scroll to position [369, 0]
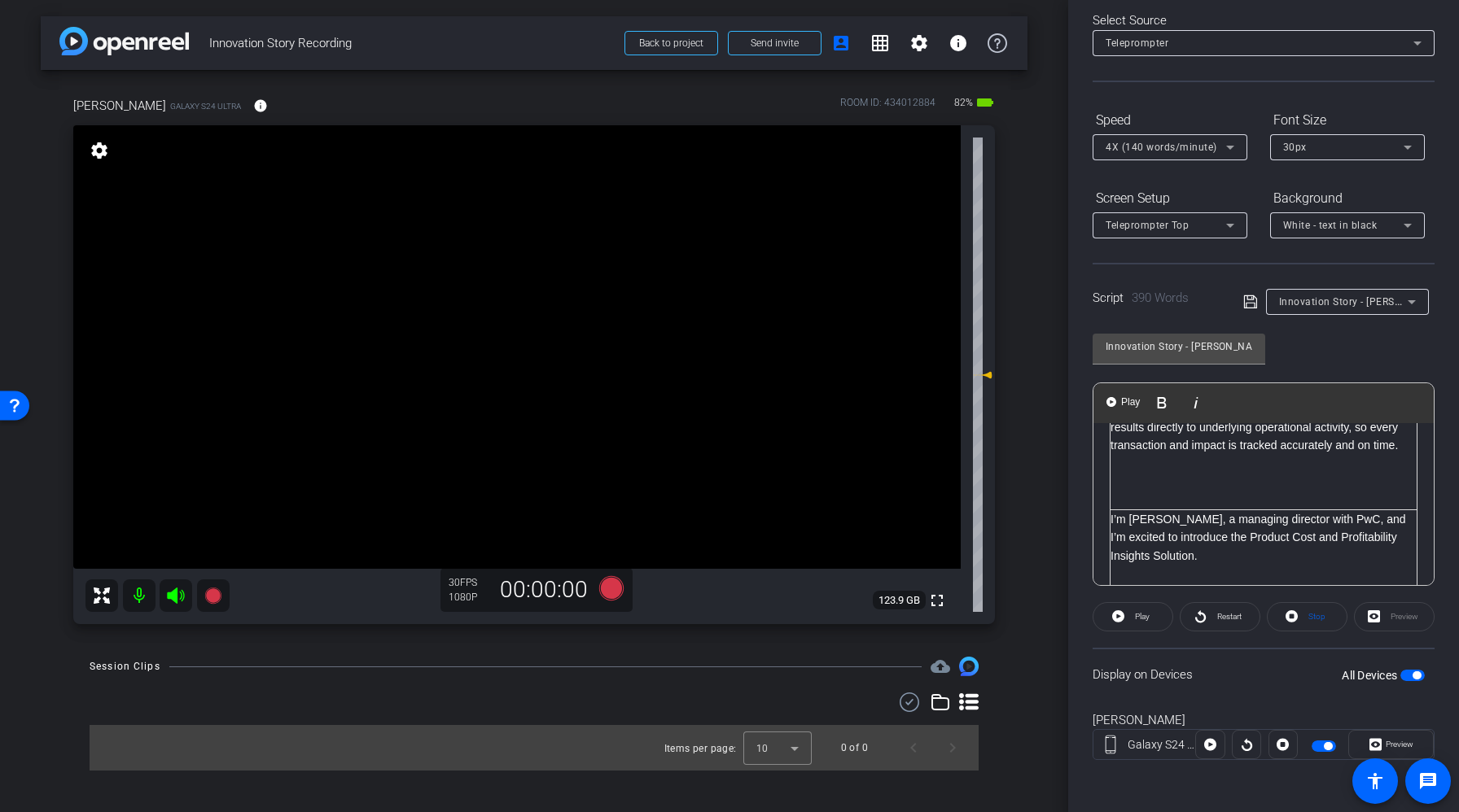
click at [1150, 490] on p at bounding box center [1263, 482] width 306 height 18
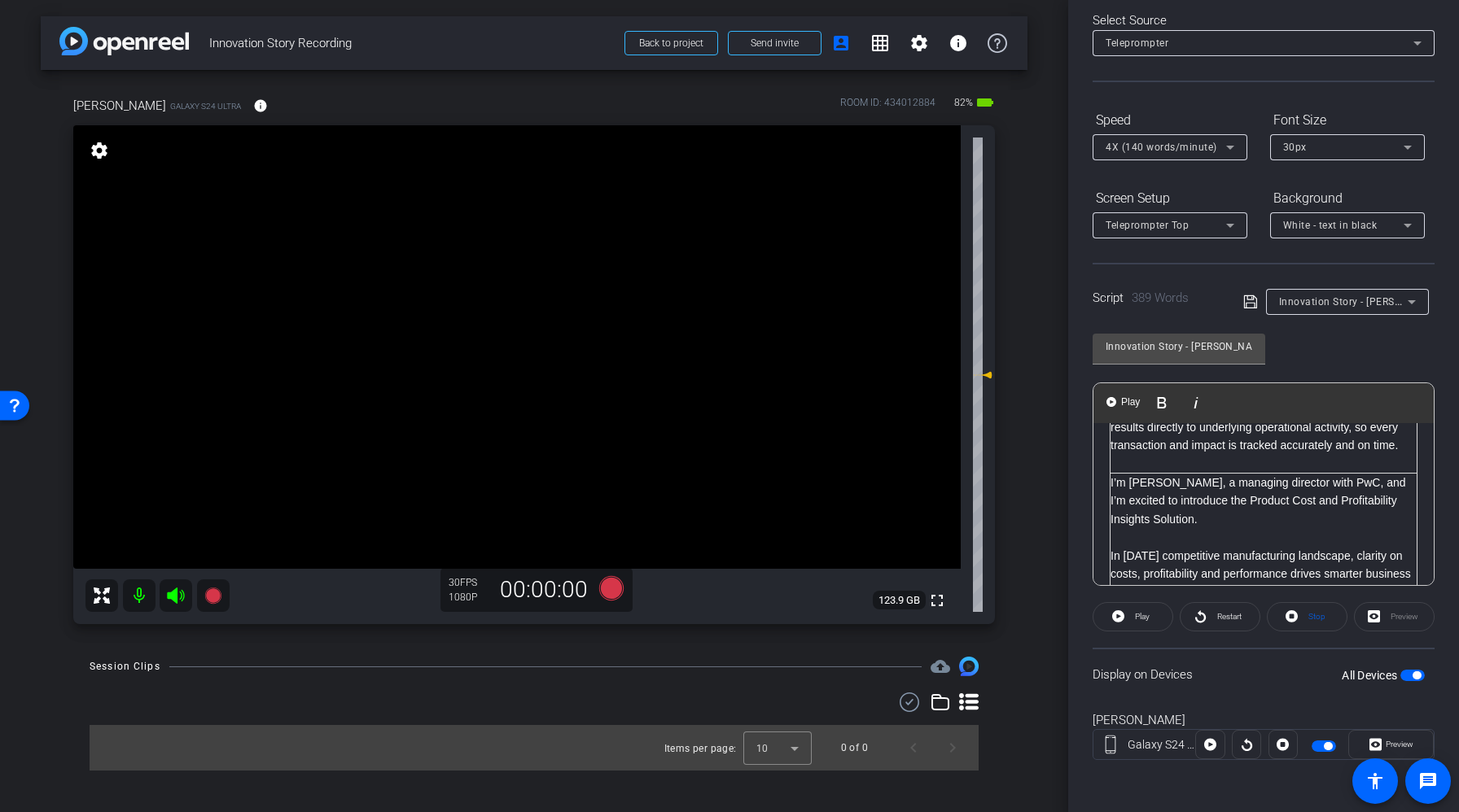
click at [1124, 466] on p at bounding box center [1263, 464] width 306 height 18
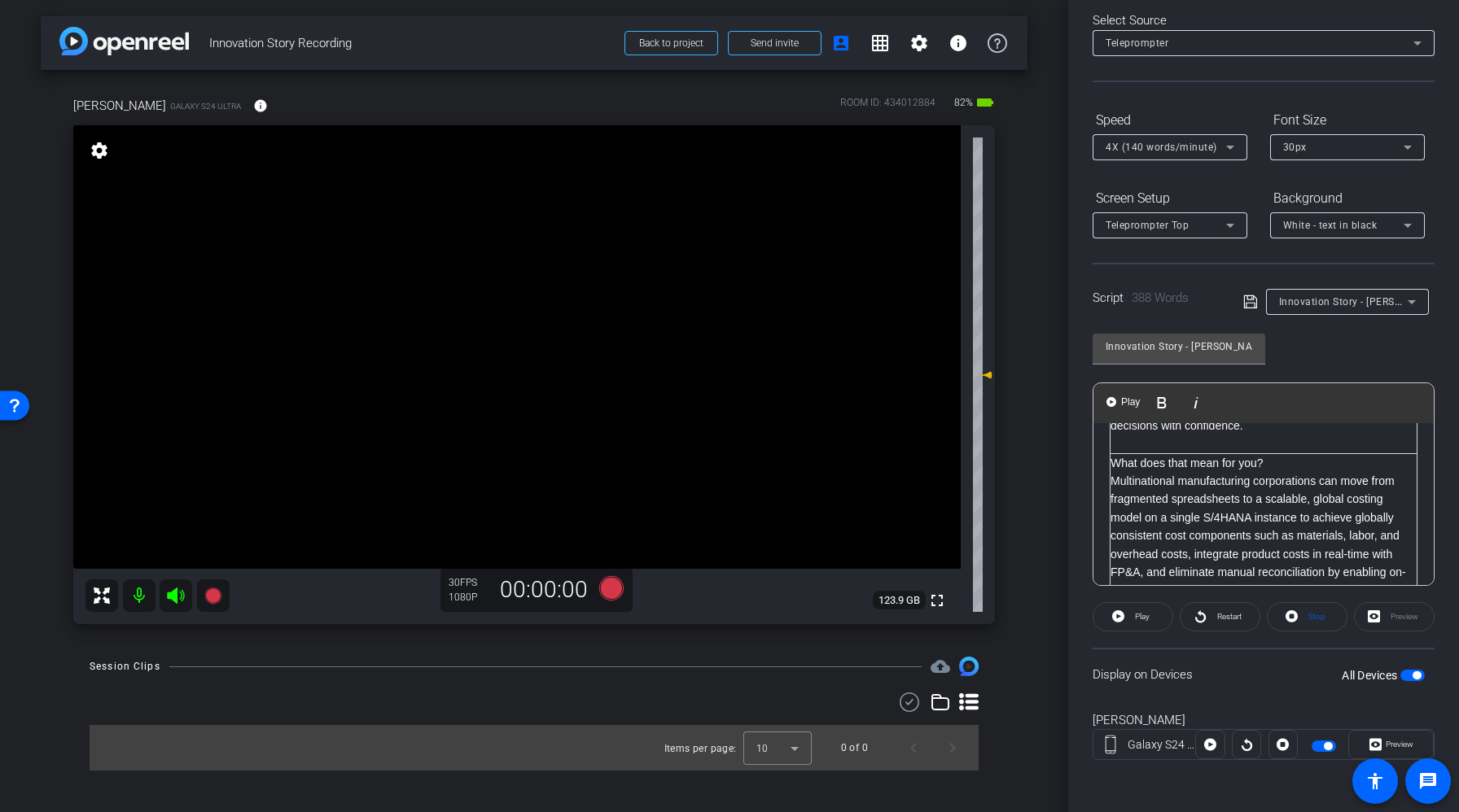
scroll to position [524, 0]
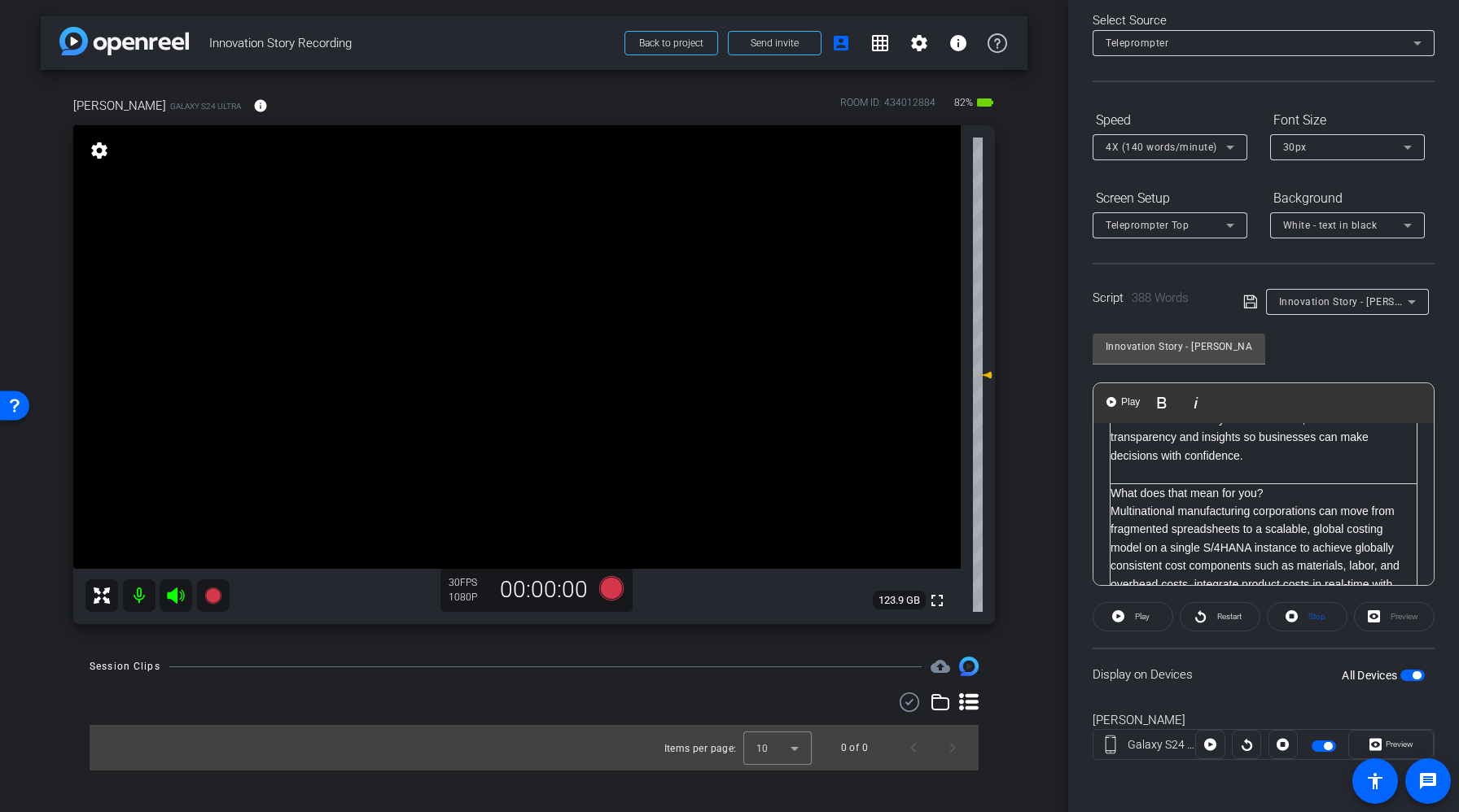
click at [1134, 469] on p at bounding box center [1263, 474] width 306 height 18
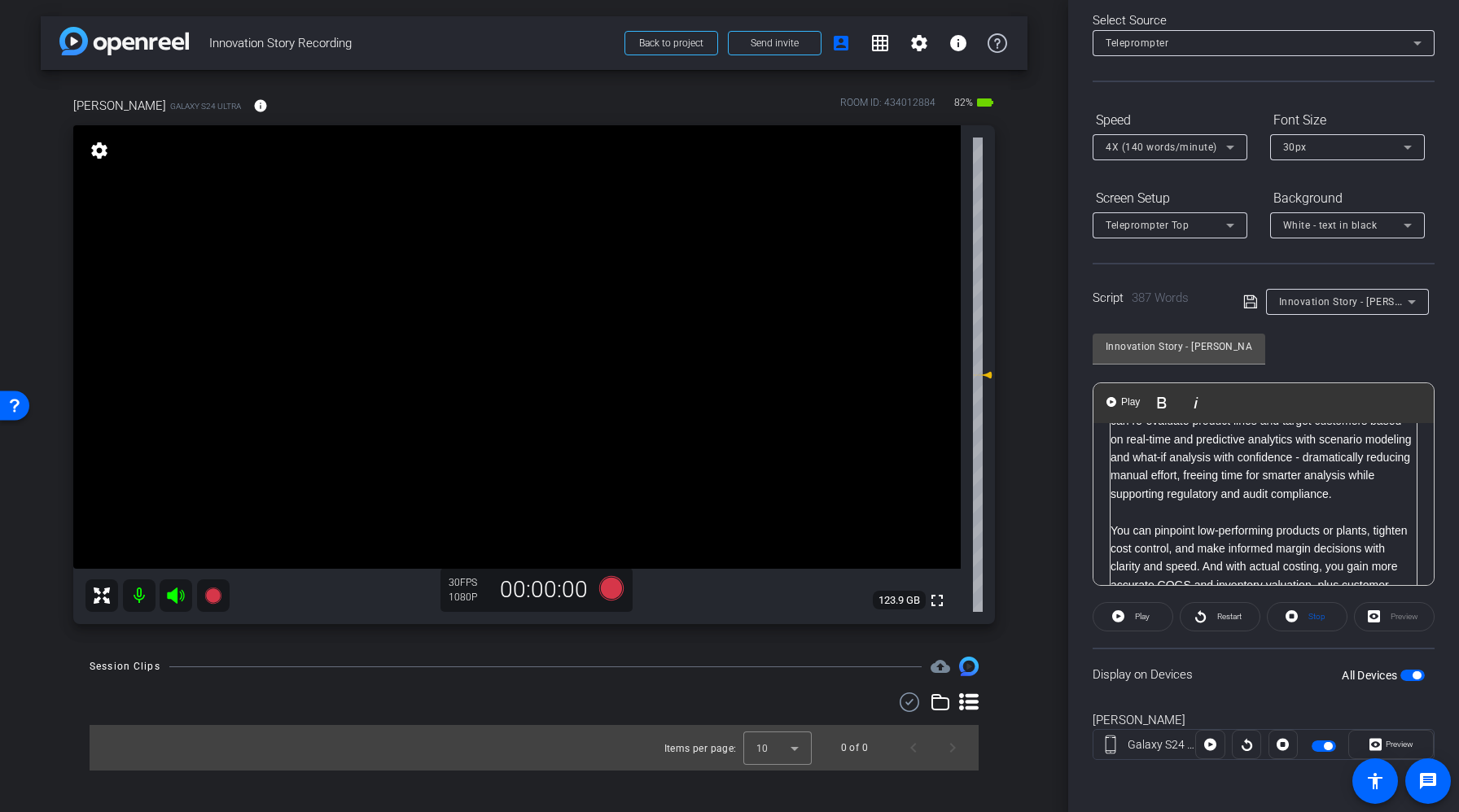
scroll to position [833, 0]
click at [1254, 303] on icon at bounding box center [1250, 302] width 13 height 13
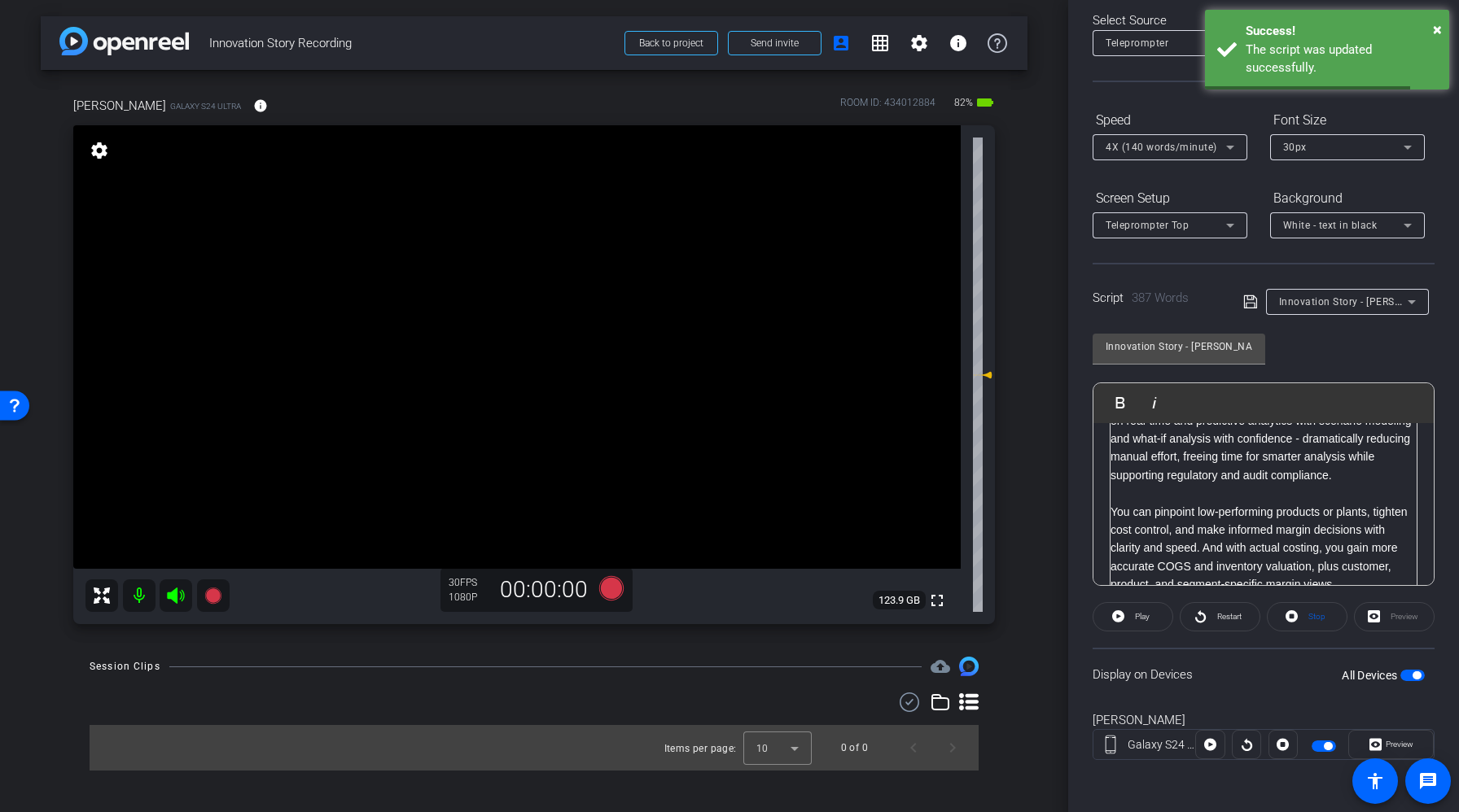
click at [1406, 679] on span "button" at bounding box center [1412, 675] width 24 height 12
click at [1407, 679] on span "button" at bounding box center [1405, 675] width 8 height 8
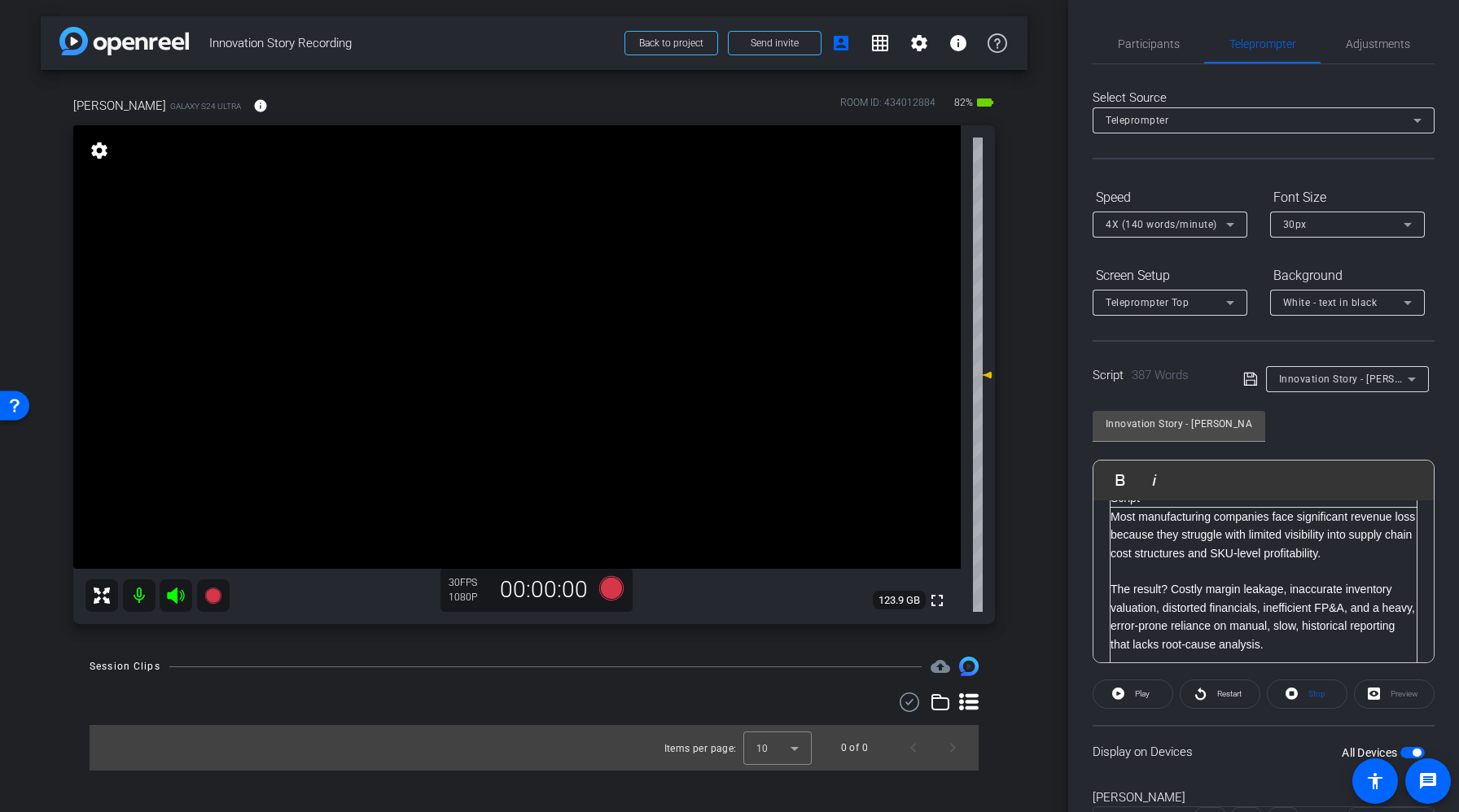
scroll to position [0, 0]
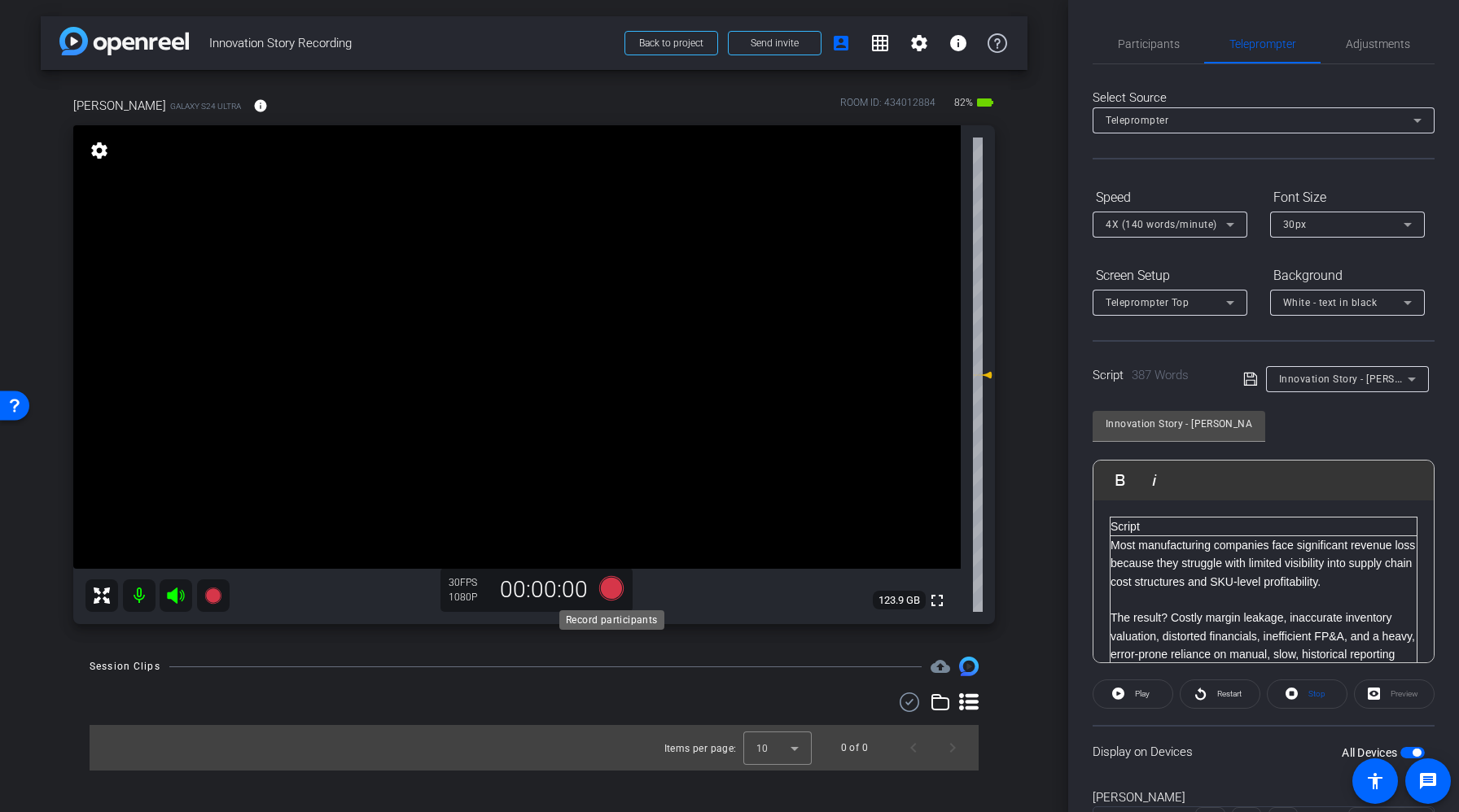
click at [613, 590] on icon at bounding box center [611, 588] width 24 height 24
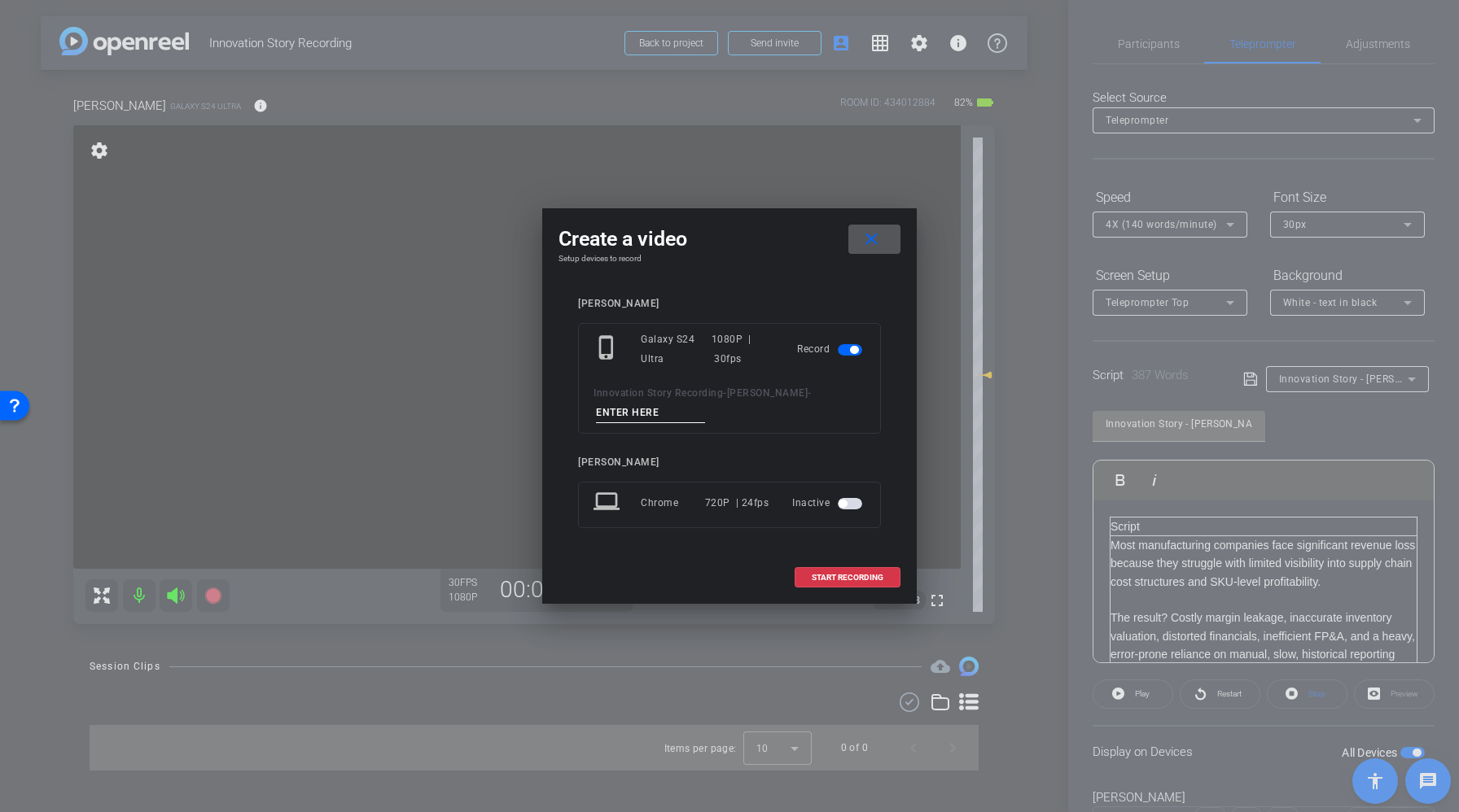
click at [620, 412] on input at bounding box center [650, 413] width 109 height 21
type input "Sharabh-Take1"
click at [874, 574] on span "START RECORDING" at bounding box center [847, 578] width 71 height 8
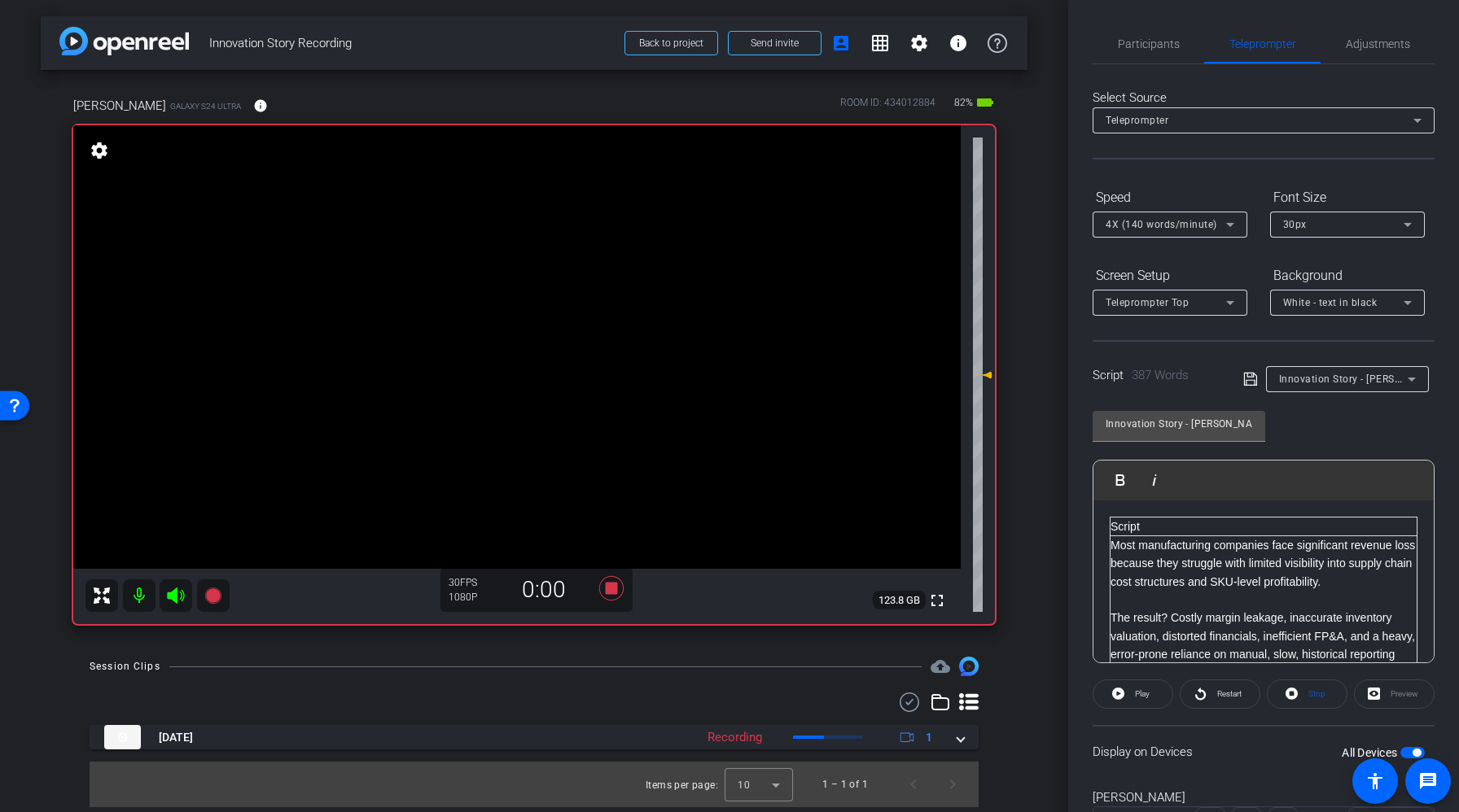
click at [1397, 697] on div "Preview" at bounding box center [1394, 694] width 80 height 30
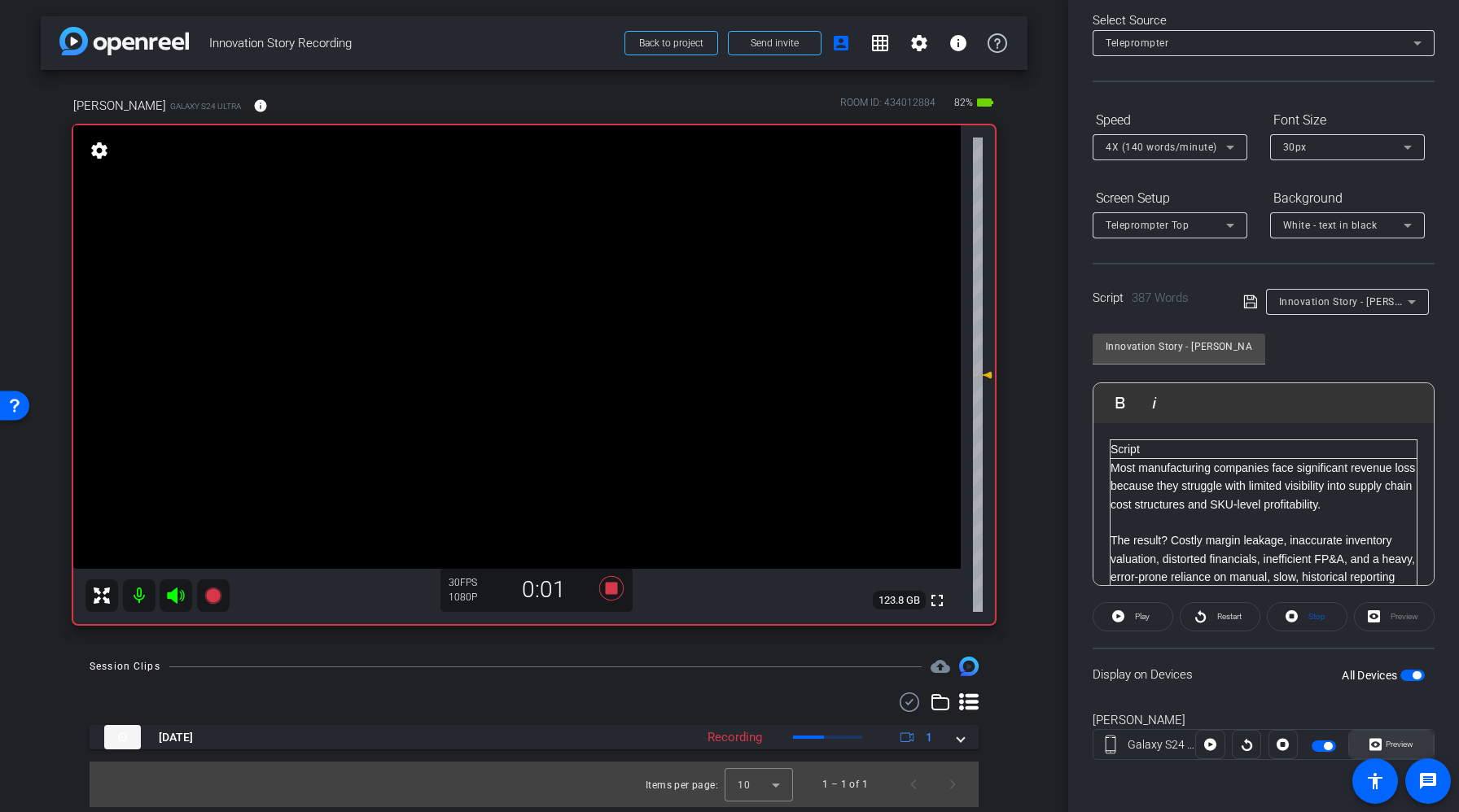
click at [1402, 745] on span "Preview" at bounding box center [1399, 744] width 28 height 9
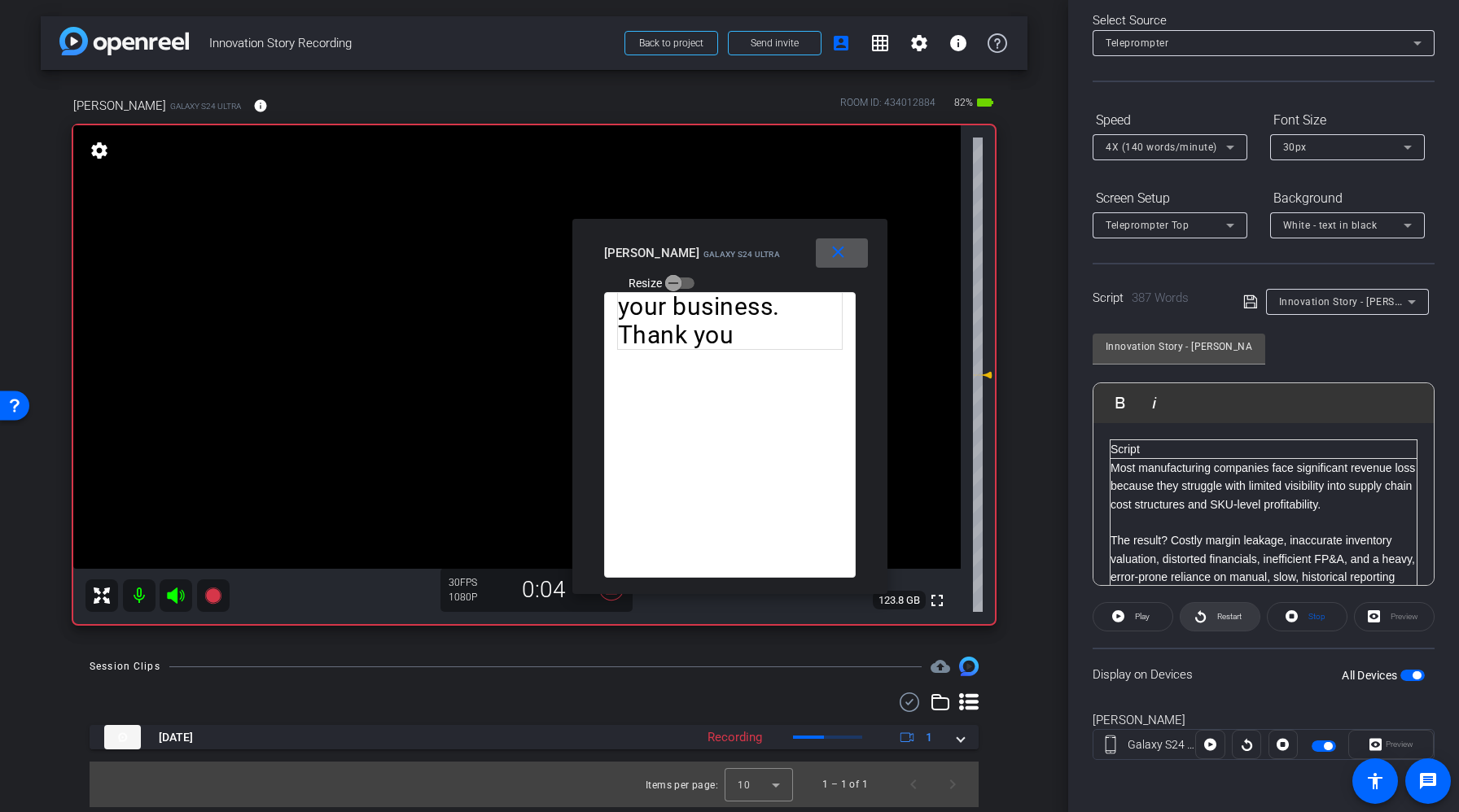
click at [1205, 620] on icon at bounding box center [1201, 616] width 13 height 21
click at [1143, 620] on span "Pause" at bounding box center [1142, 616] width 22 height 9
click at [831, 254] on mat-icon "close" at bounding box center [838, 252] width 21 height 21
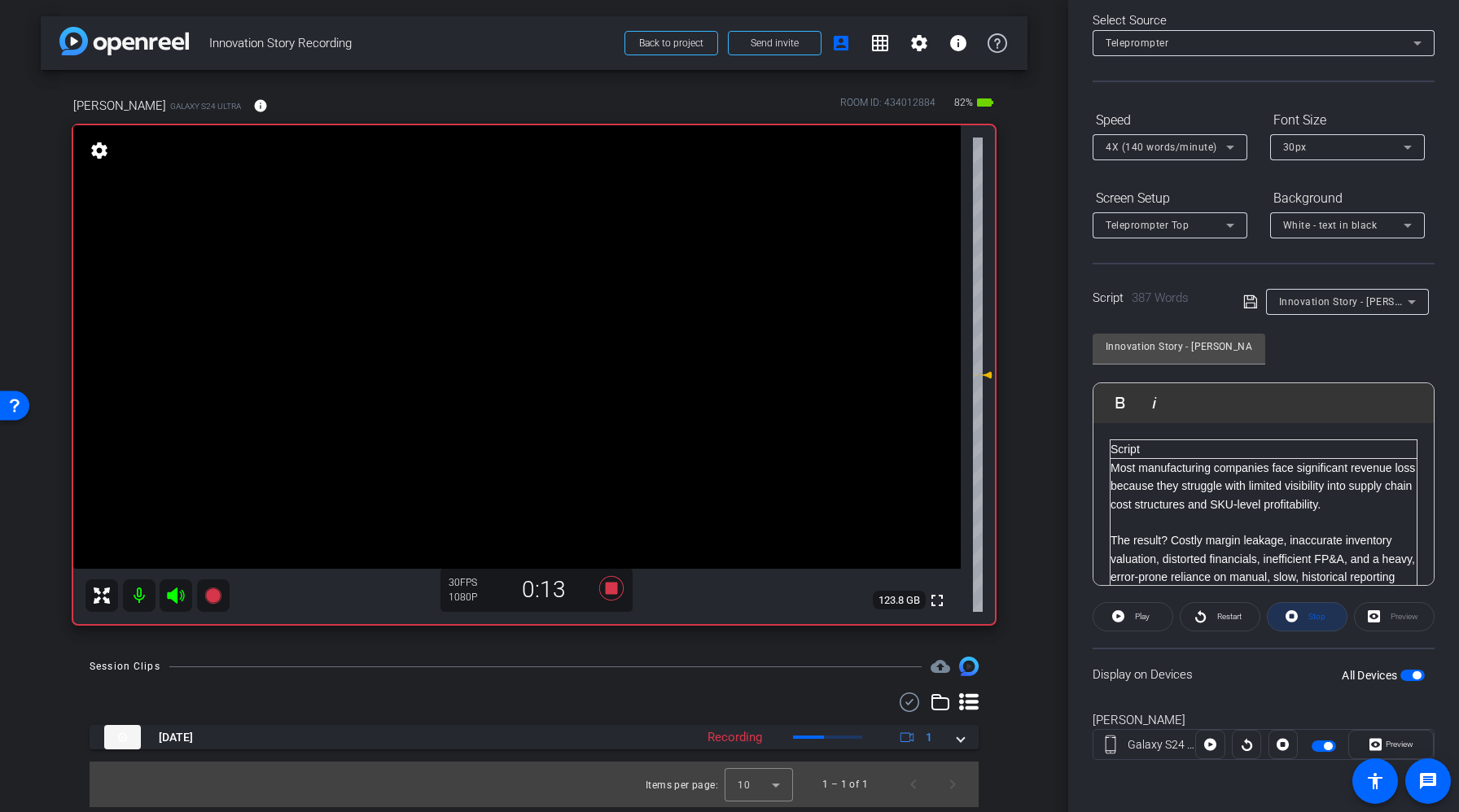
click at [1310, 616] on span "Stop" at bounding box center [1317, 616] width 17 height 9
click at [1215, 617] on div "Restart" at bounding box center [1219, 616] width 80 height 30
click at [1416, 742] on span at bounding box center [1390, 744] width 84 height 39
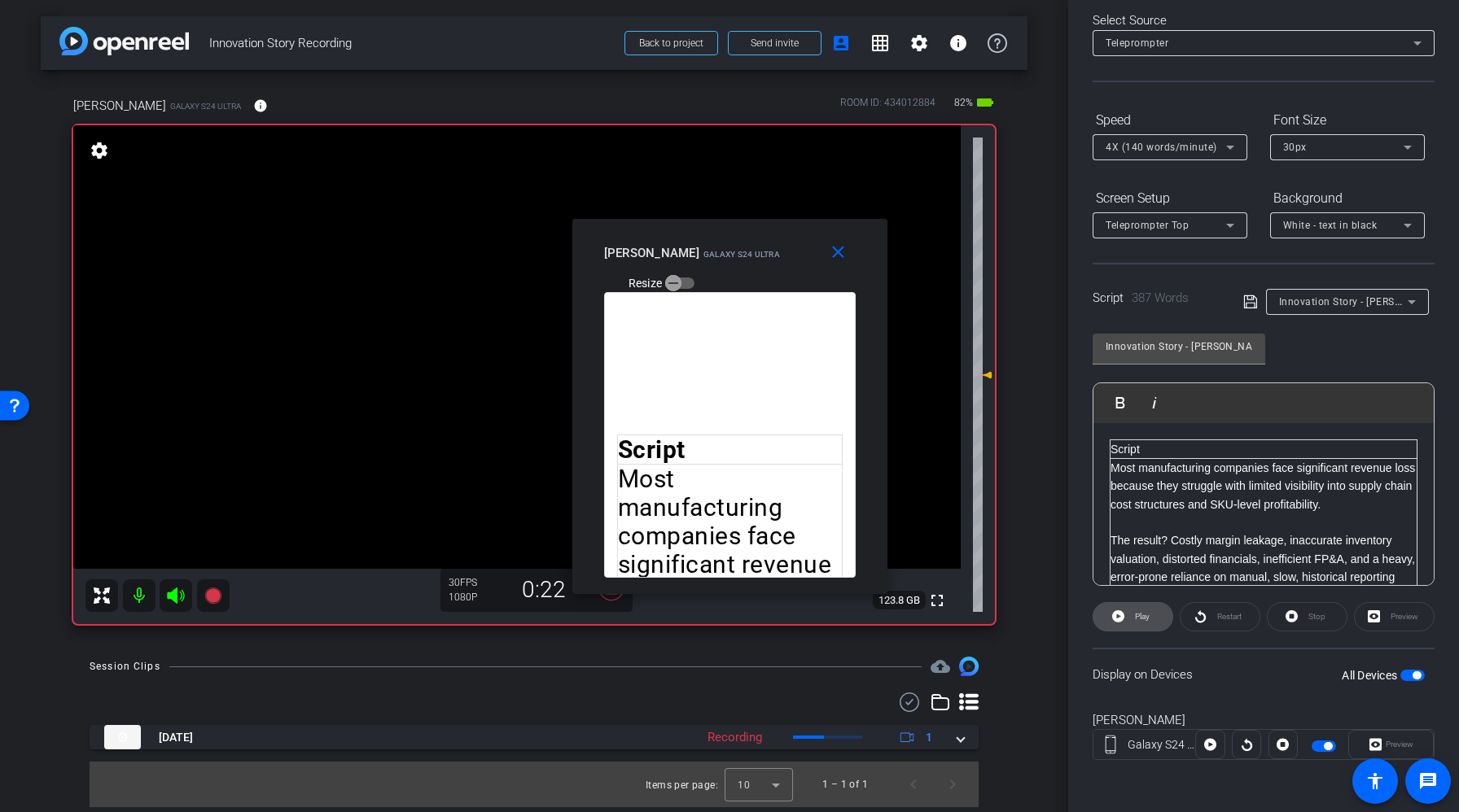
click at [1131, 620] on span "Play" at bounding box center [1140, 616] width 19 height 23
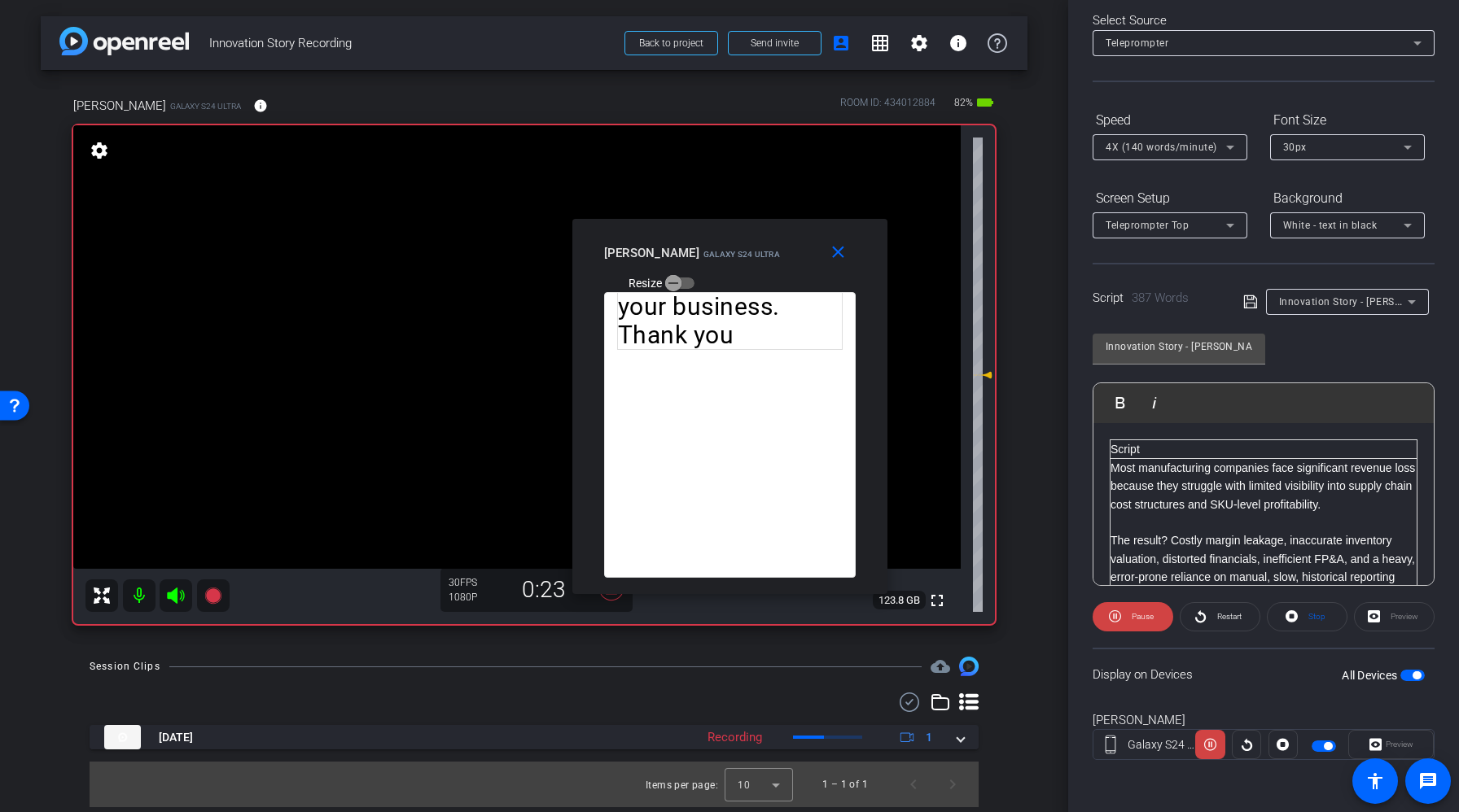
scroll to position [0, 0]
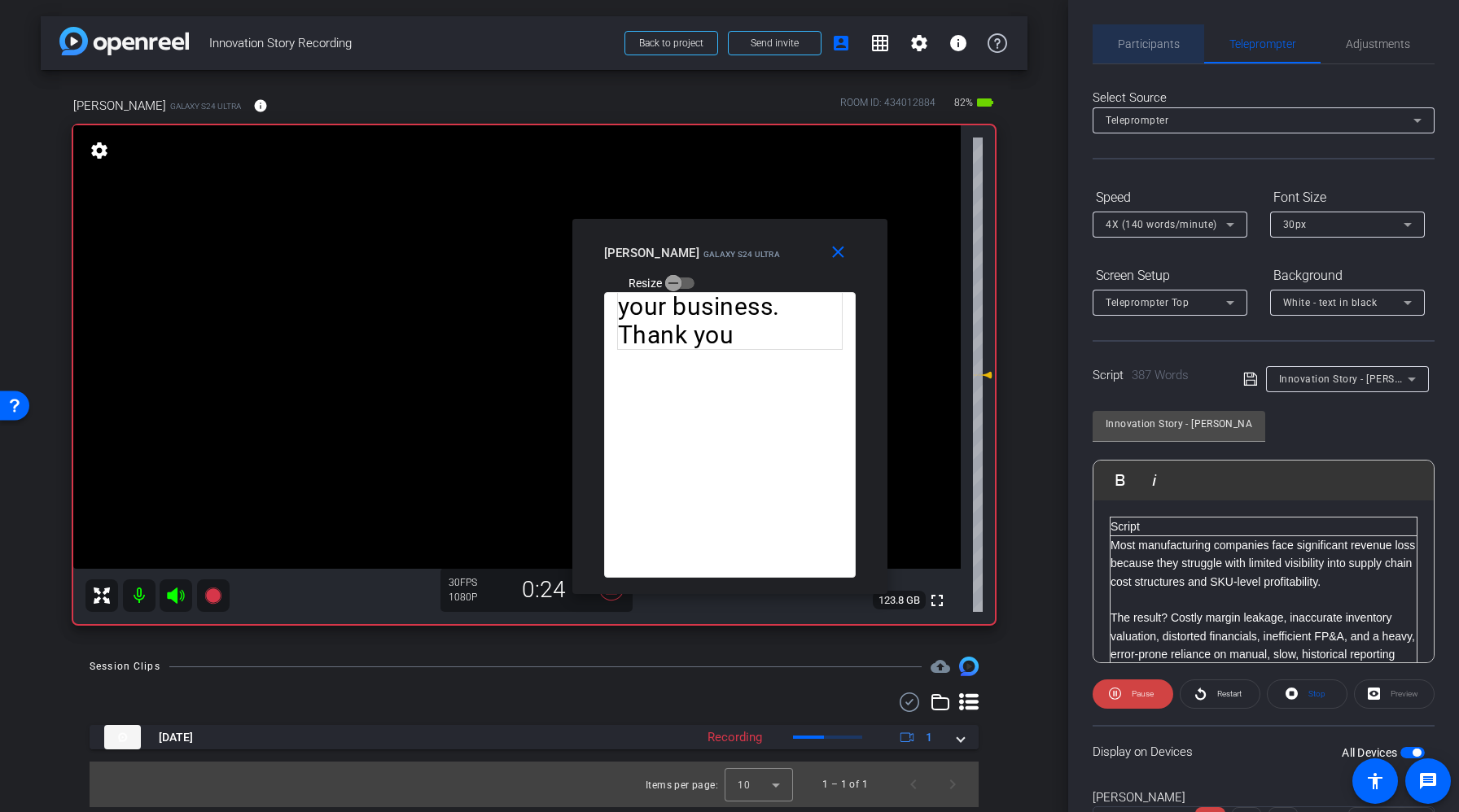
click at [1158, 52] on span "Participants" at bounding box center [1149, 43] width 62 height 39
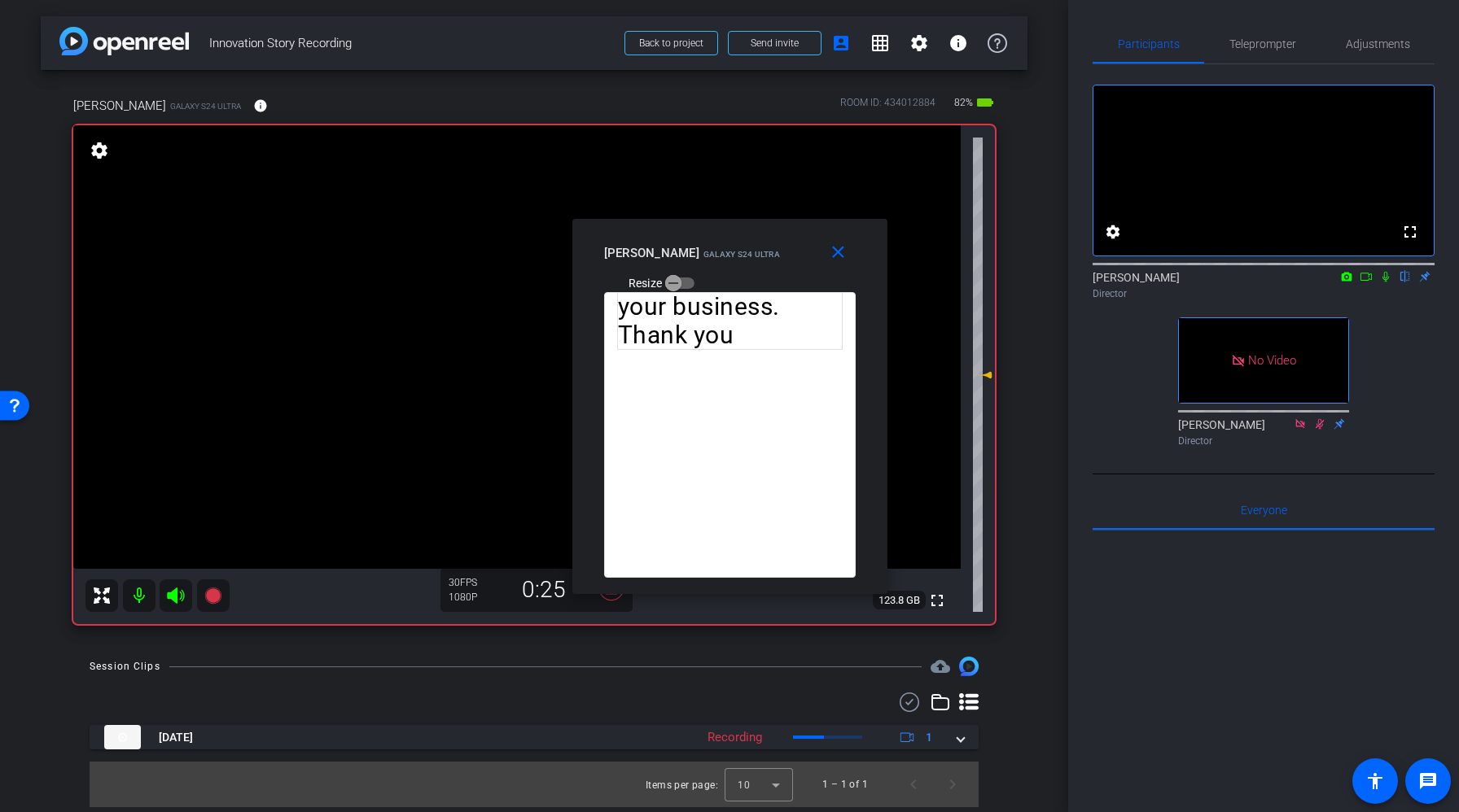
click at [1387, 282] on icon at bounding box center [1386, 277] width 13 height 12
click at [1267, 47] on span "Teleprompter" at bounding box center [1262, 43] width 67 height 12
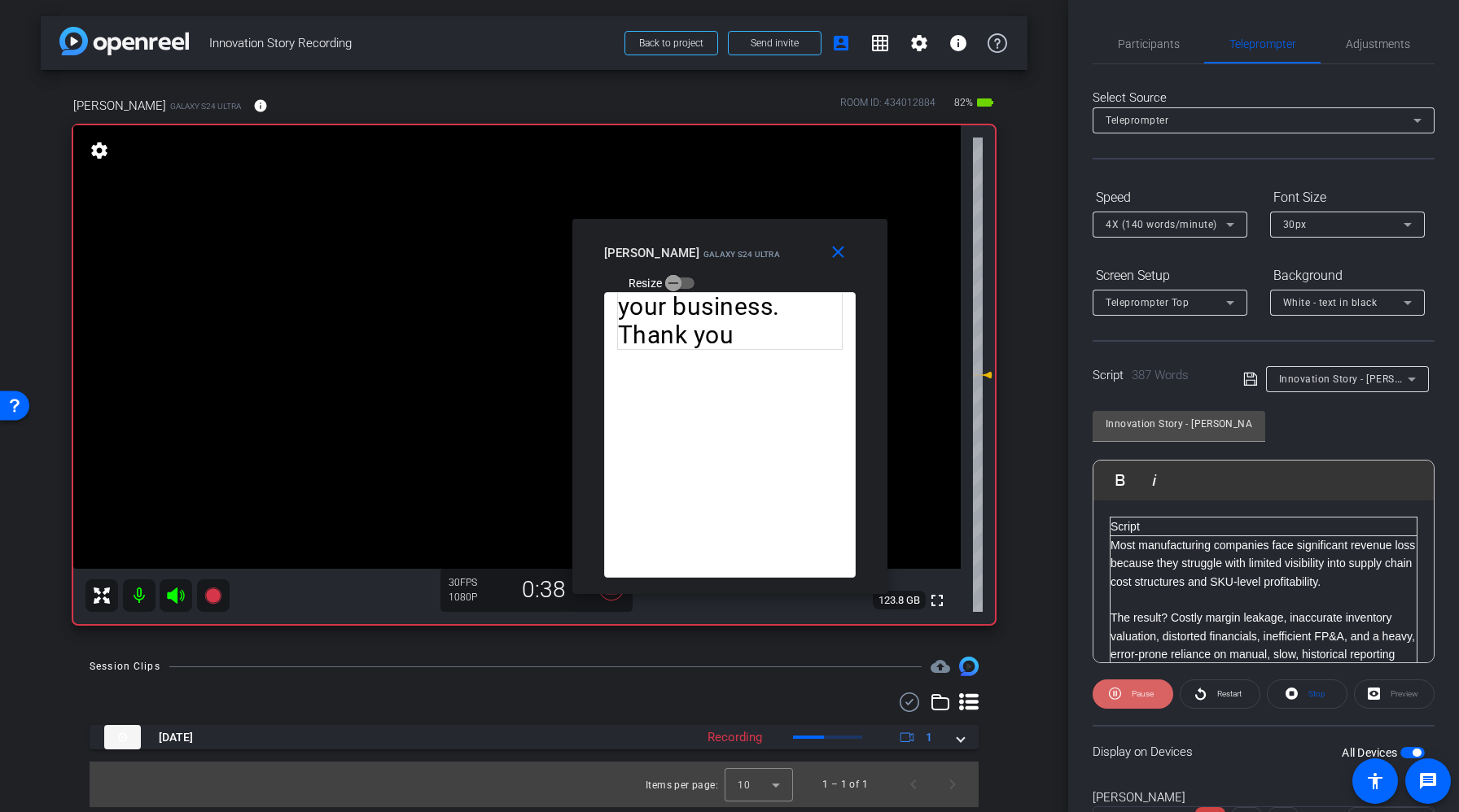
click at [1131, 697] on span "Pause" at bounding box center [1141, 694] width 26 height 23
click at [1131, 697] on span "Play" at bounding box center [1140, 694] width 19 height 23
click at [1131, 697] on span "Pause" at bounding box center [1141, 694] width 26 height 23
click at [1131, 697] on span "Play" at bounding box center [1140, 694] width 19 height 23
click at [1131, 697] on span "Pause" at bounding box center [1141, 694] width 26 height 23
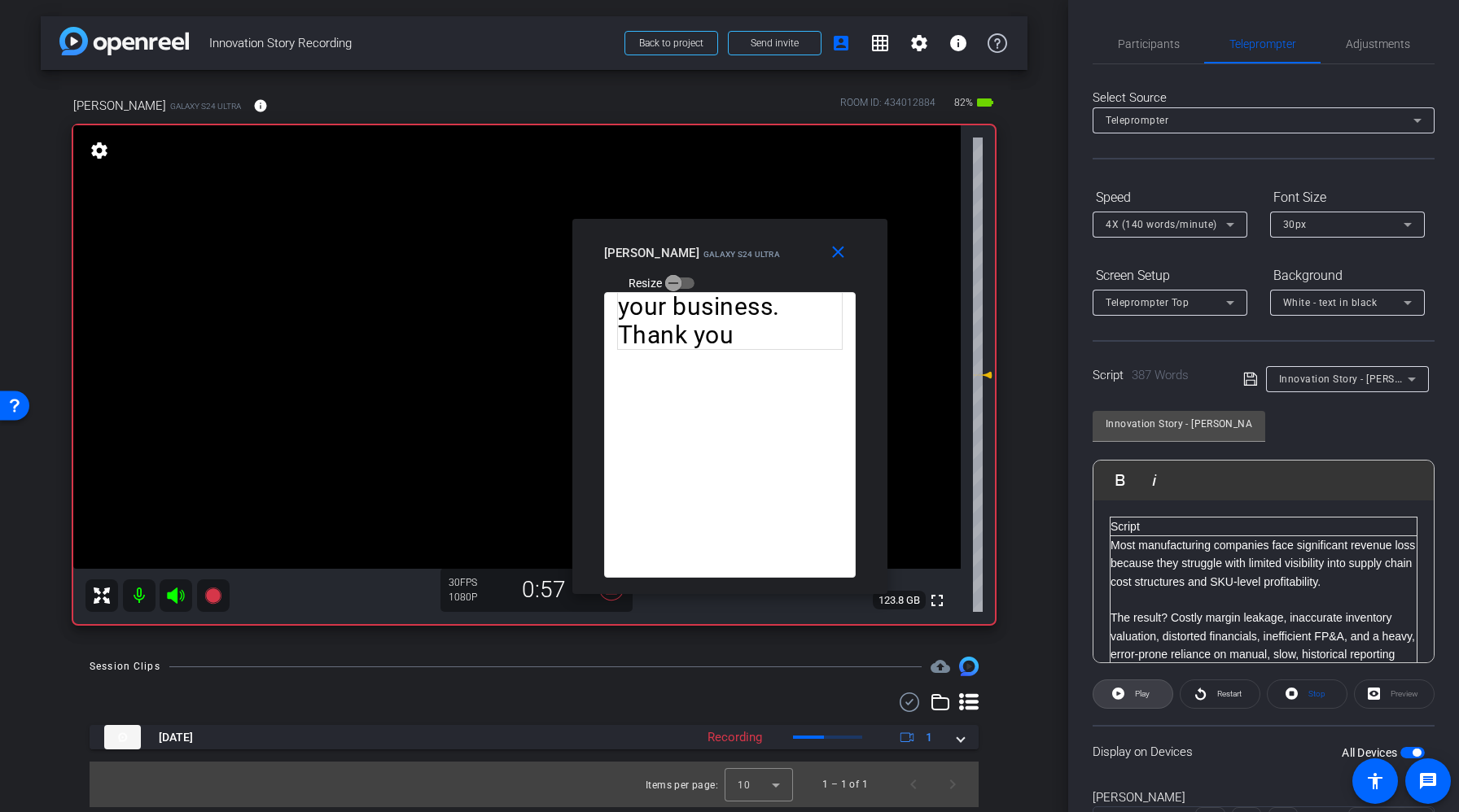
click at [1131, 697] on span "Play" at bounding box center [1140, 694] width 19 height 23
click at [1131, 696] on span "Pause" at bounding box center [1141, 694] width 26 height 23
click at [1131, 696] on span "Play" at bounding box center [1140, 694] width 19 height 23
click at [1131, 696] on span "Pause" at bounding box center [1141, 694] width 26 height 23
click at [1131, 696] on span "Play" at bounding box center [1140, 694] width 19 height 23
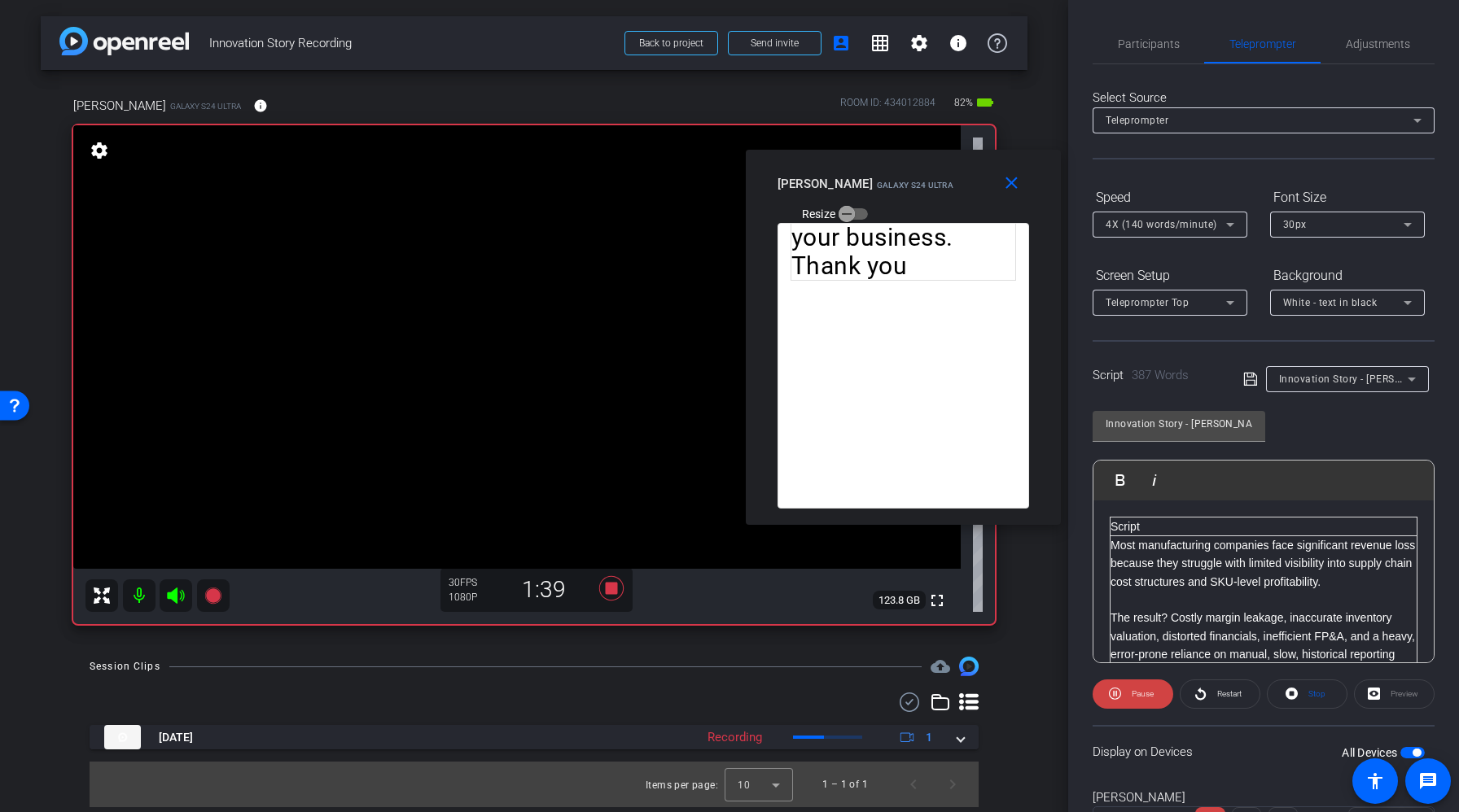
drag, startPoint x: 650, startPoint y: 231, endPoint x: 822, endPoint y: 162, distance: 185.3
click at [822, 162] on div "close [PERSON_NAME] Galaxy S24 Ultra Resize" at bounding box center [903, 186] width 315 height 73
click at [1122, 689] on span at bounding box center [1133, 694] width 80 height 39
click at [1122, 689] on icon at bounding box center [1118, 693] width 13 height 21
click at [1121, 689] on span at bounding box center [1133, 694] width 80 height 39
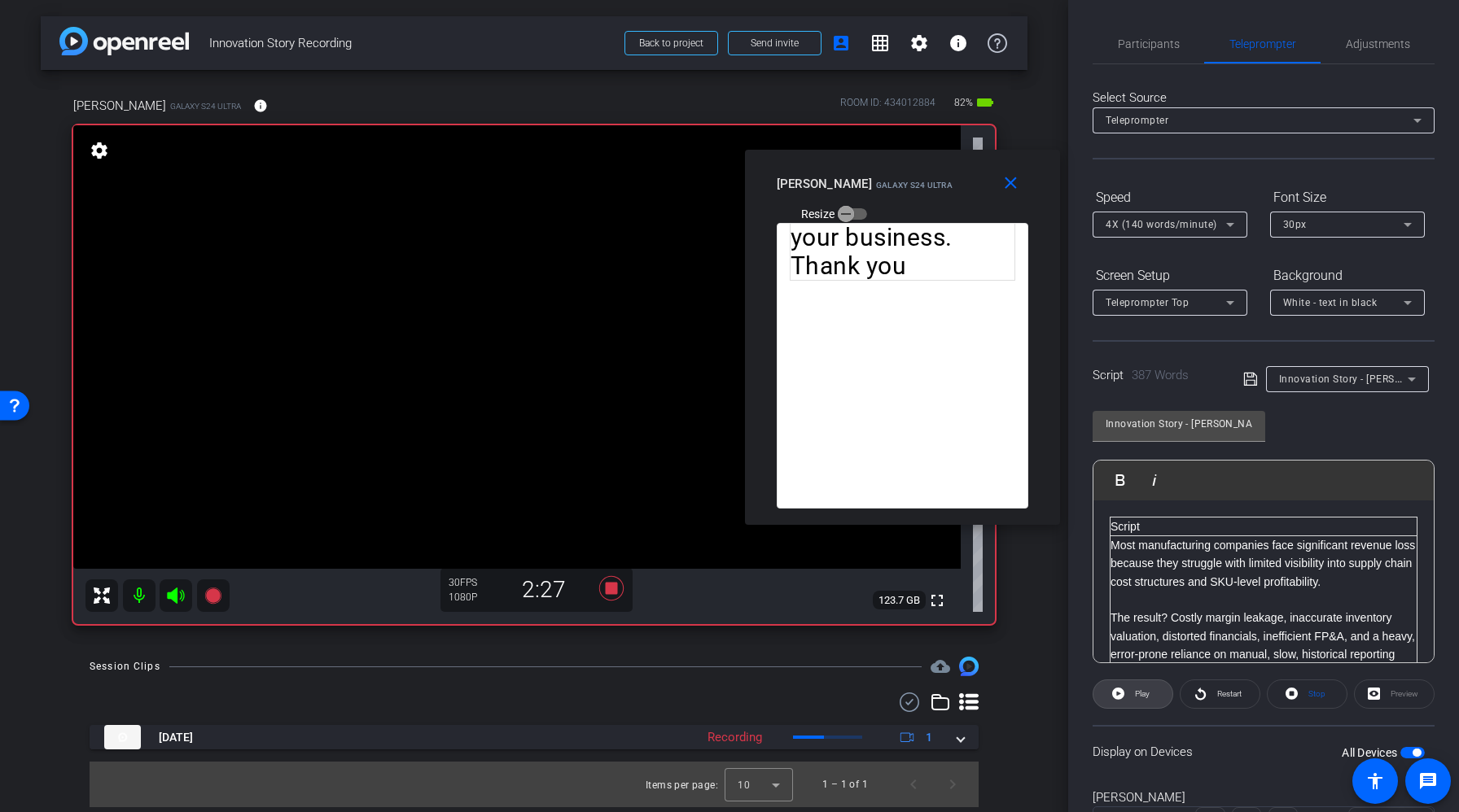
click at [1121, 689] on icon at bounding box center [1118, 694] width 13 height 13
click at [1122, 689] on span at bounding box center [1133, 694] width 80 height 39
click at [1122, 689] on icon at bounding box center [1118, 694] width 13 height 13
click at [1118, 691] on icon at bounding box center [1115, 693] width 13 height 21
click at [1118, 691] on icon at bounding box center [1118, 694] width 13 height 13
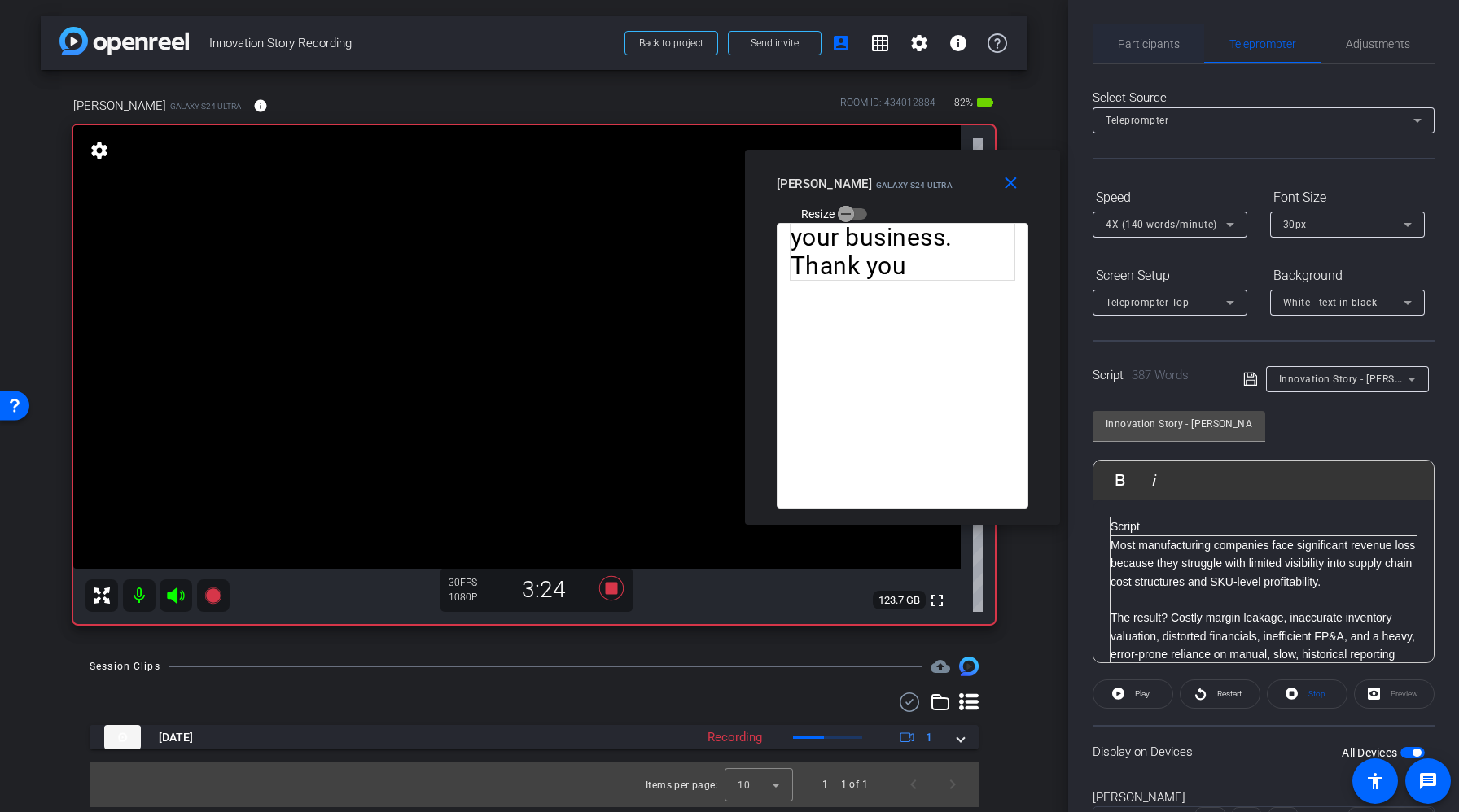
click at [1146, 42] on span "Participants" at bounding box center [1149, 43] width 62 height 12
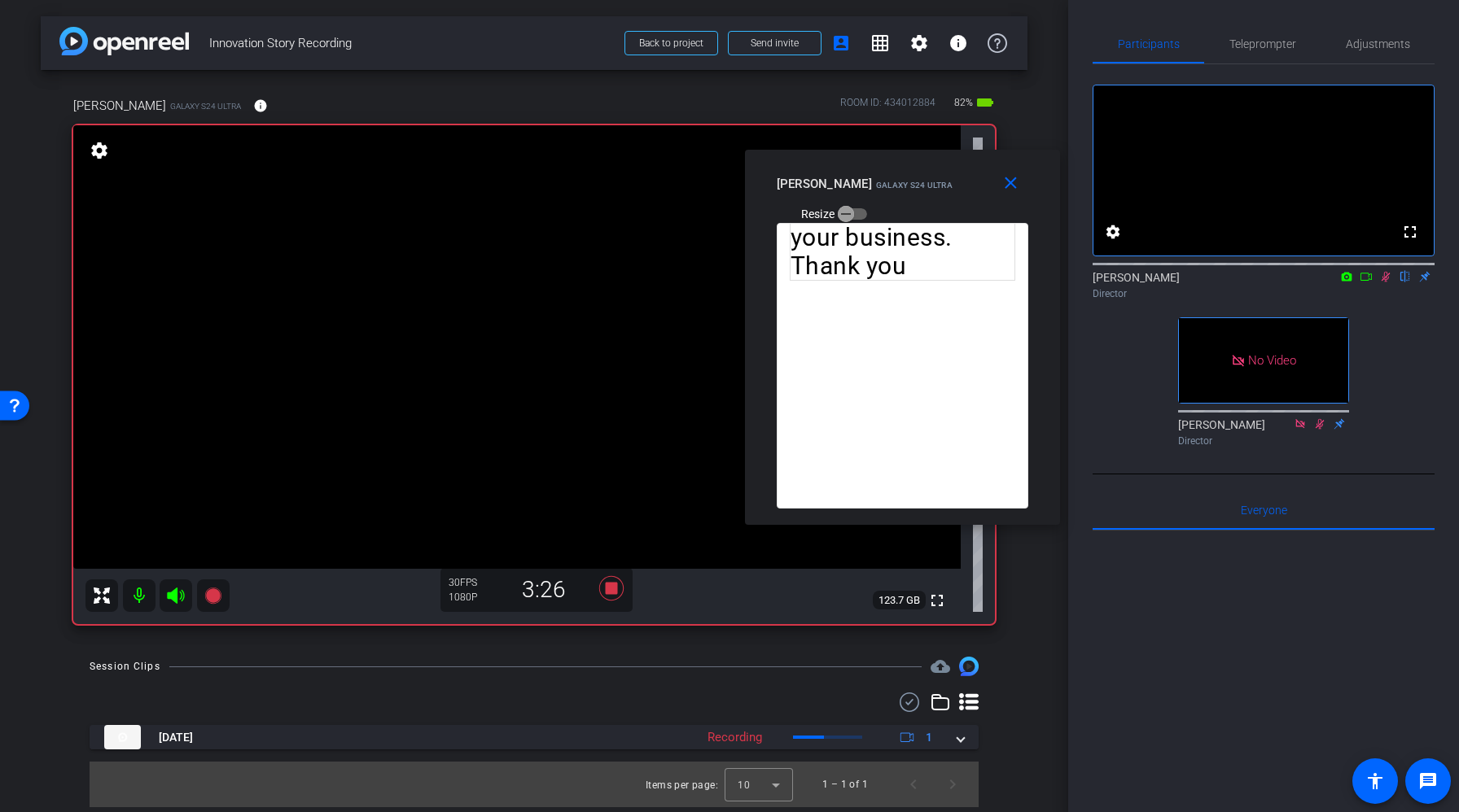
click at [1386, 282] on icon at bounding box center [1386, 277] width 13 height 12
click at [612, 596] on icon at bounding box center [610, 588] width 39 height 30
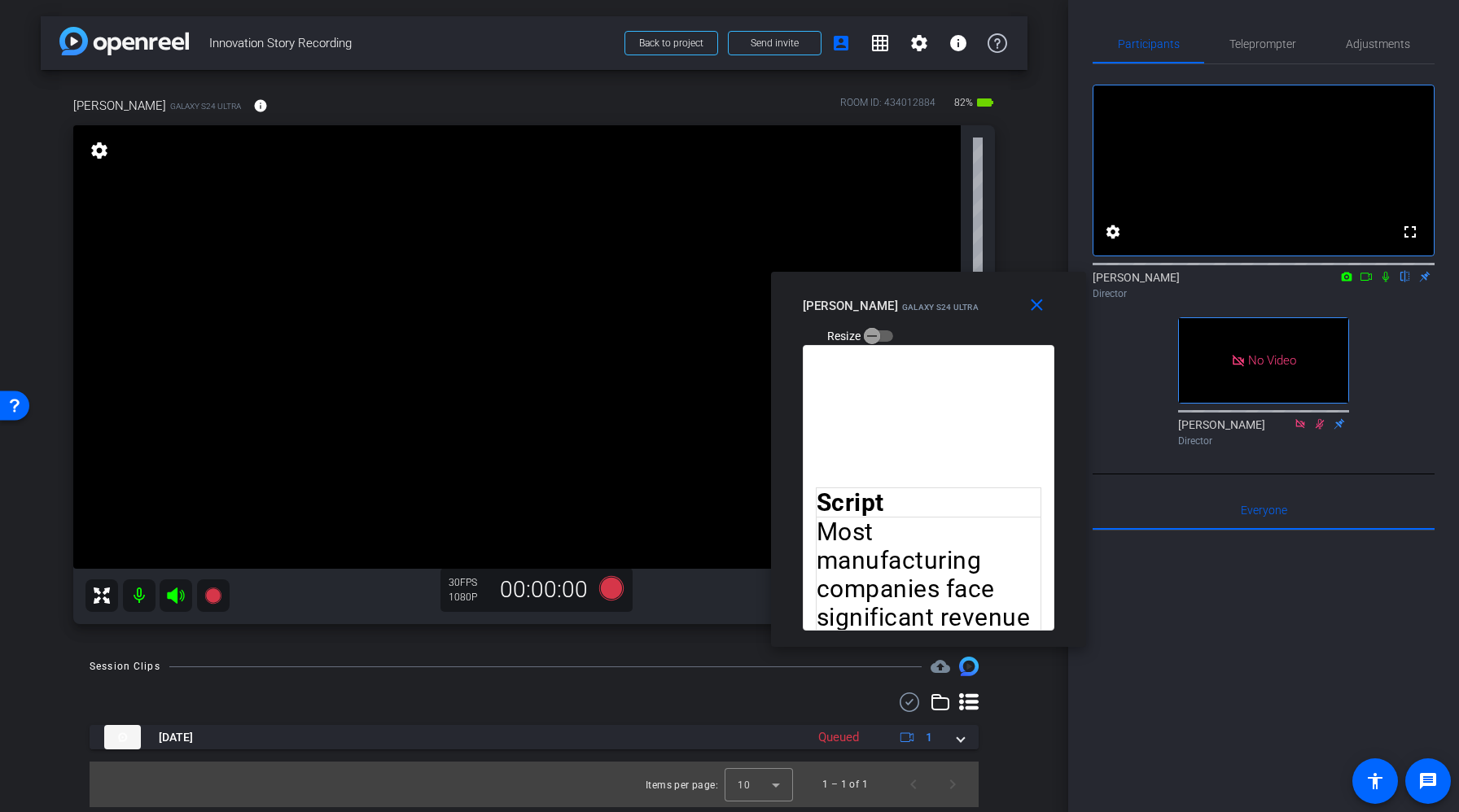
drag, startPoint x: 888, startPoint y: 175, endPoint x: 914, endPoint y: 297, distance: 124.7
click at [914, 297] on div "[PERSON_NAME] Galaxy S24 Ultra" at bounding box center [890, 305] width 176 height 20
click at [1253, 50] on span "Telepro mpter" at bounding box center [1262, 43] width 67 height 12
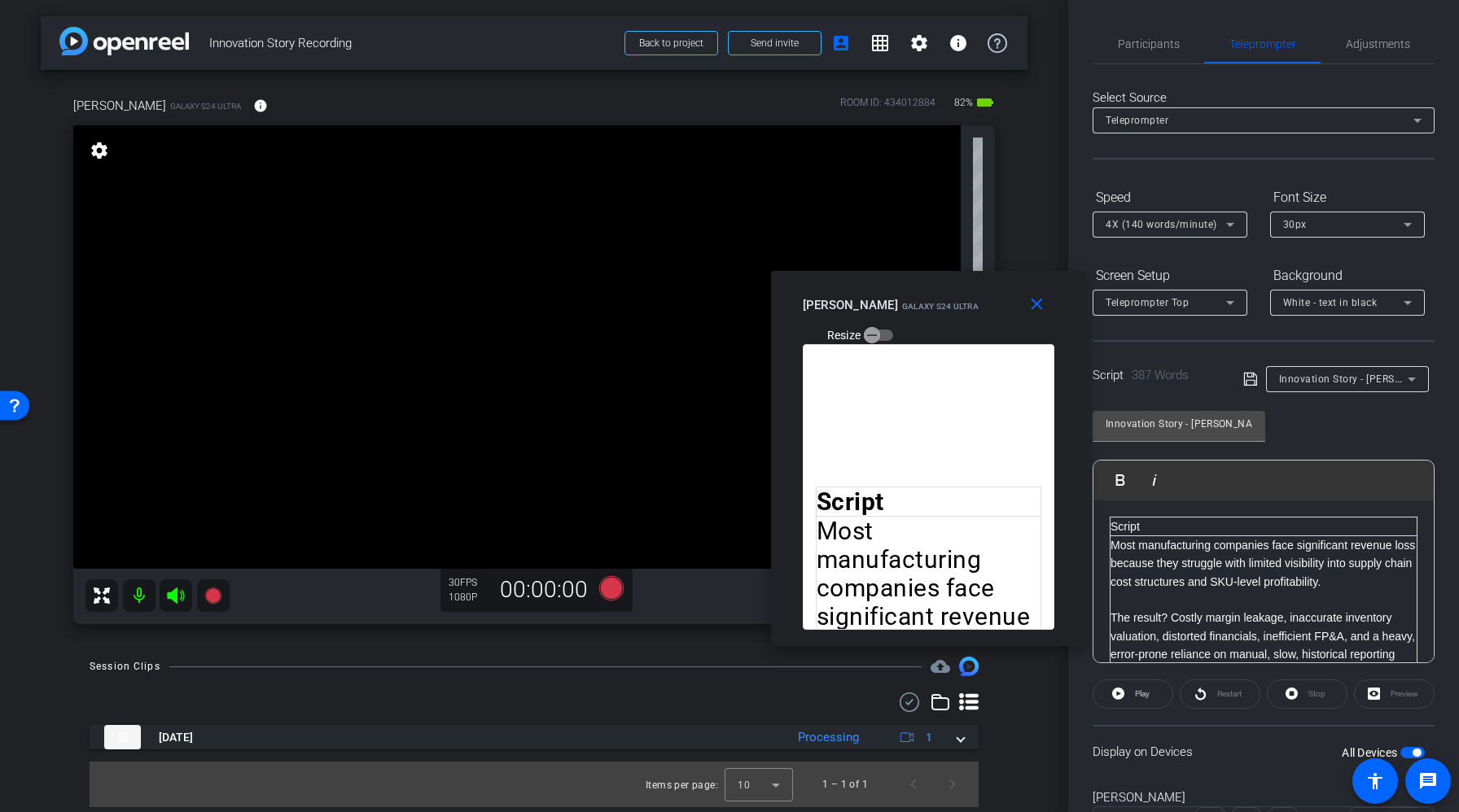
click at [1181, 222] on span "4X (140 words/minute)" at bounding box center [1161, 224] width 112 height 12
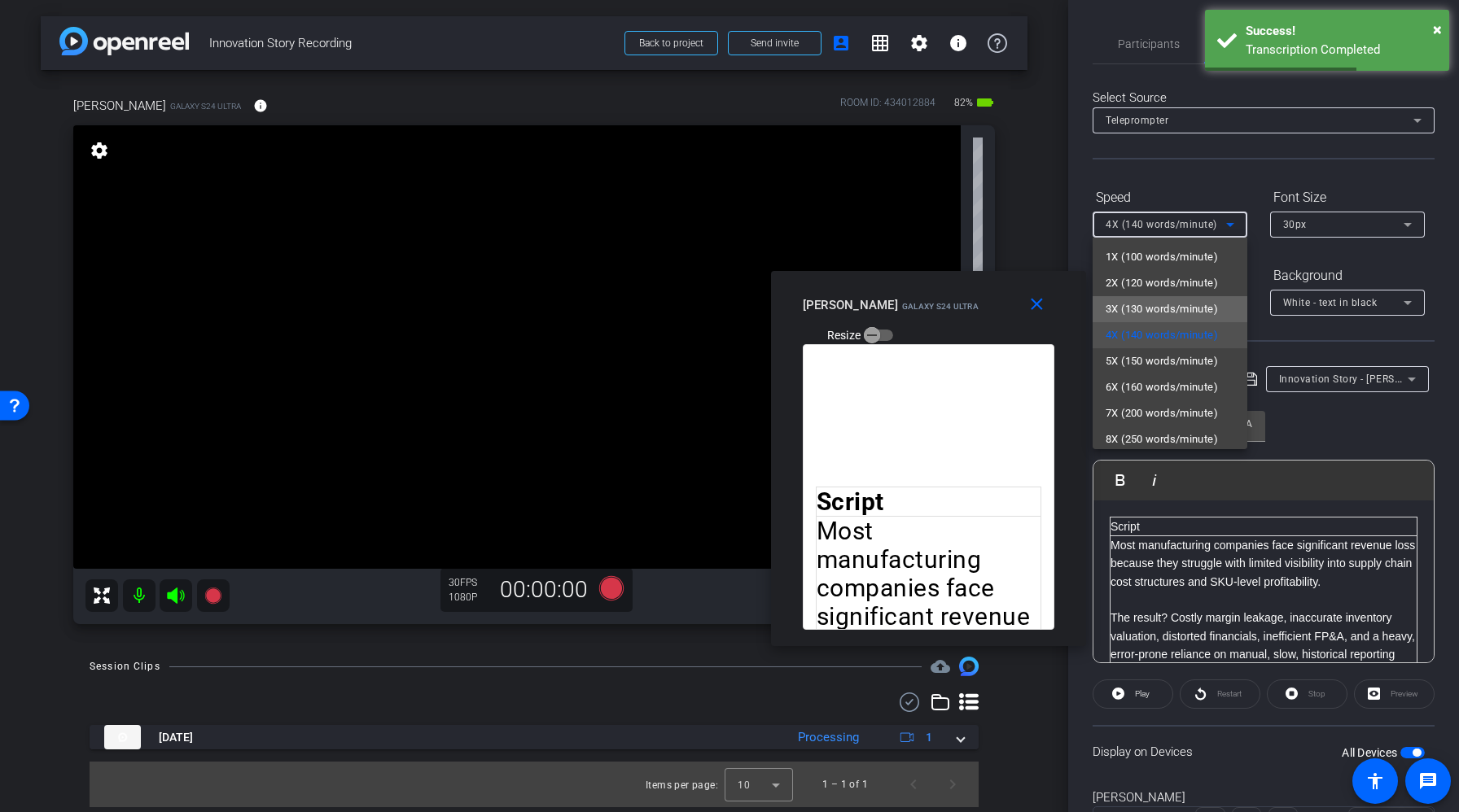
click at [1147, 314] on span "3X (130 words/minute)" at bounding box center [1161, 309] width 113 height 20
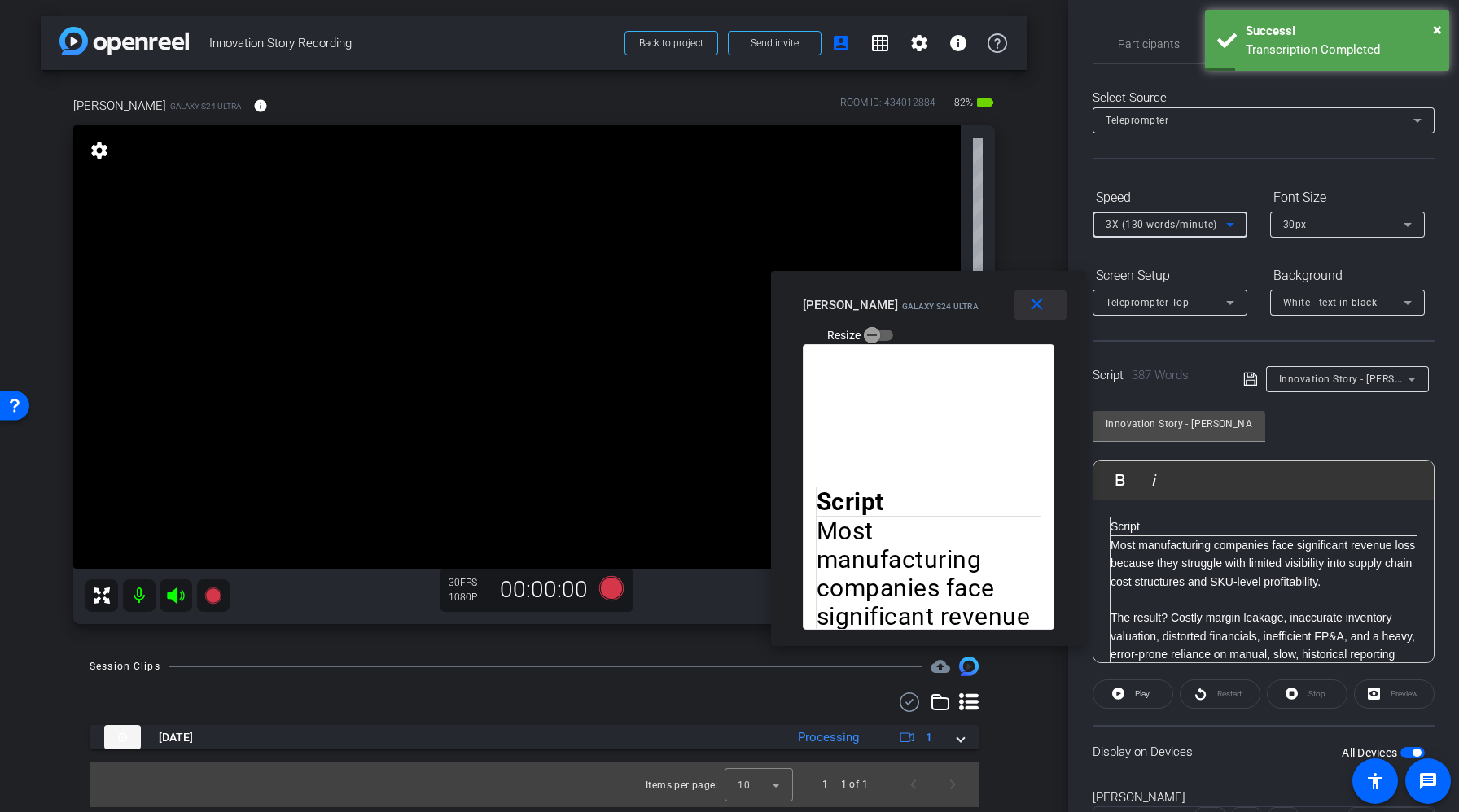
click at [1041, 301] on mat-icon "close" at bounding box center [1037, 305] width 21 height 21
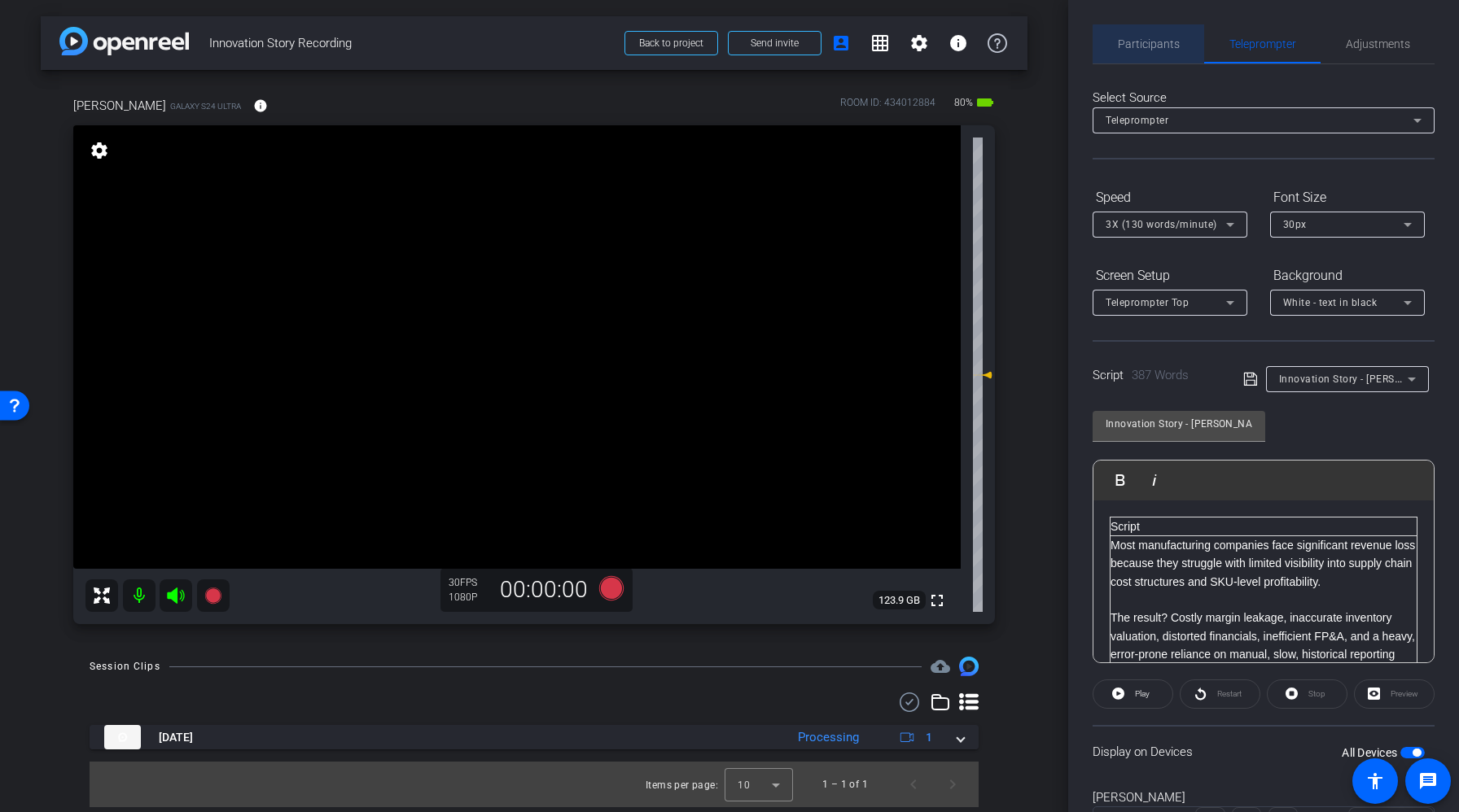
click at [1152, 59] on span "Participants" at bounding box center [1149, 43] width 62 height 39
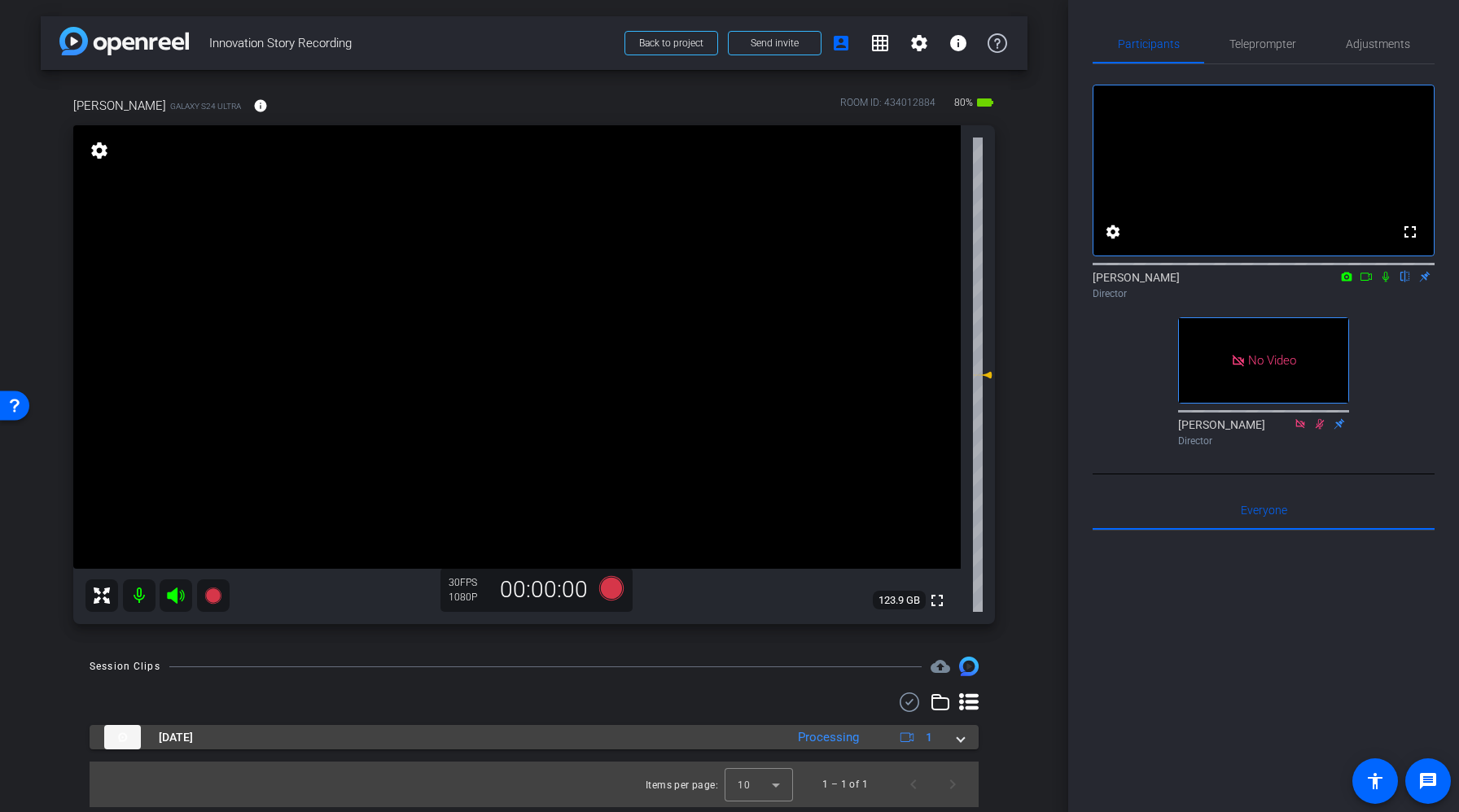
click at [958, 743] on span at bounding box center [960, 737] width 6 height 17
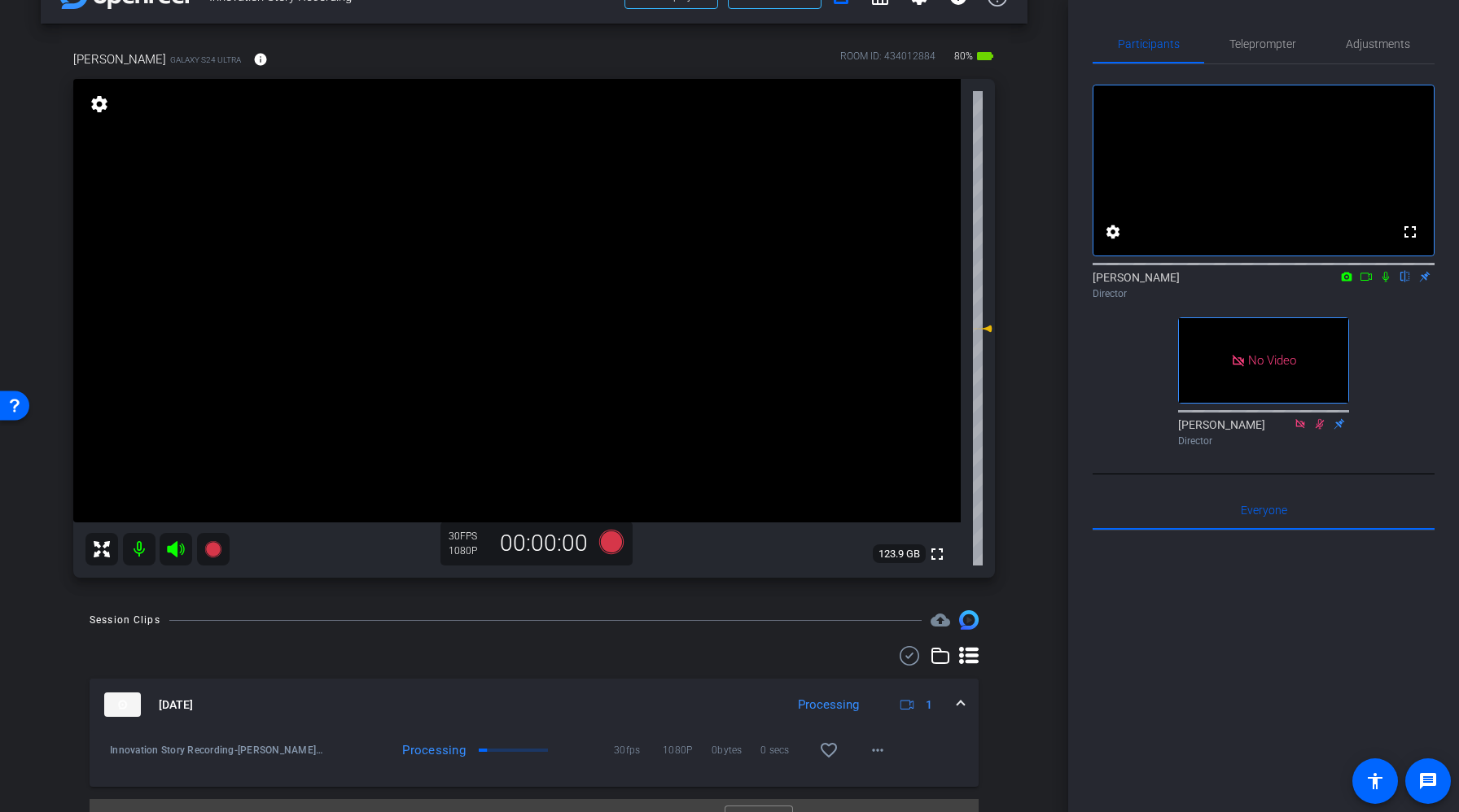
scroll to position [79, 0]
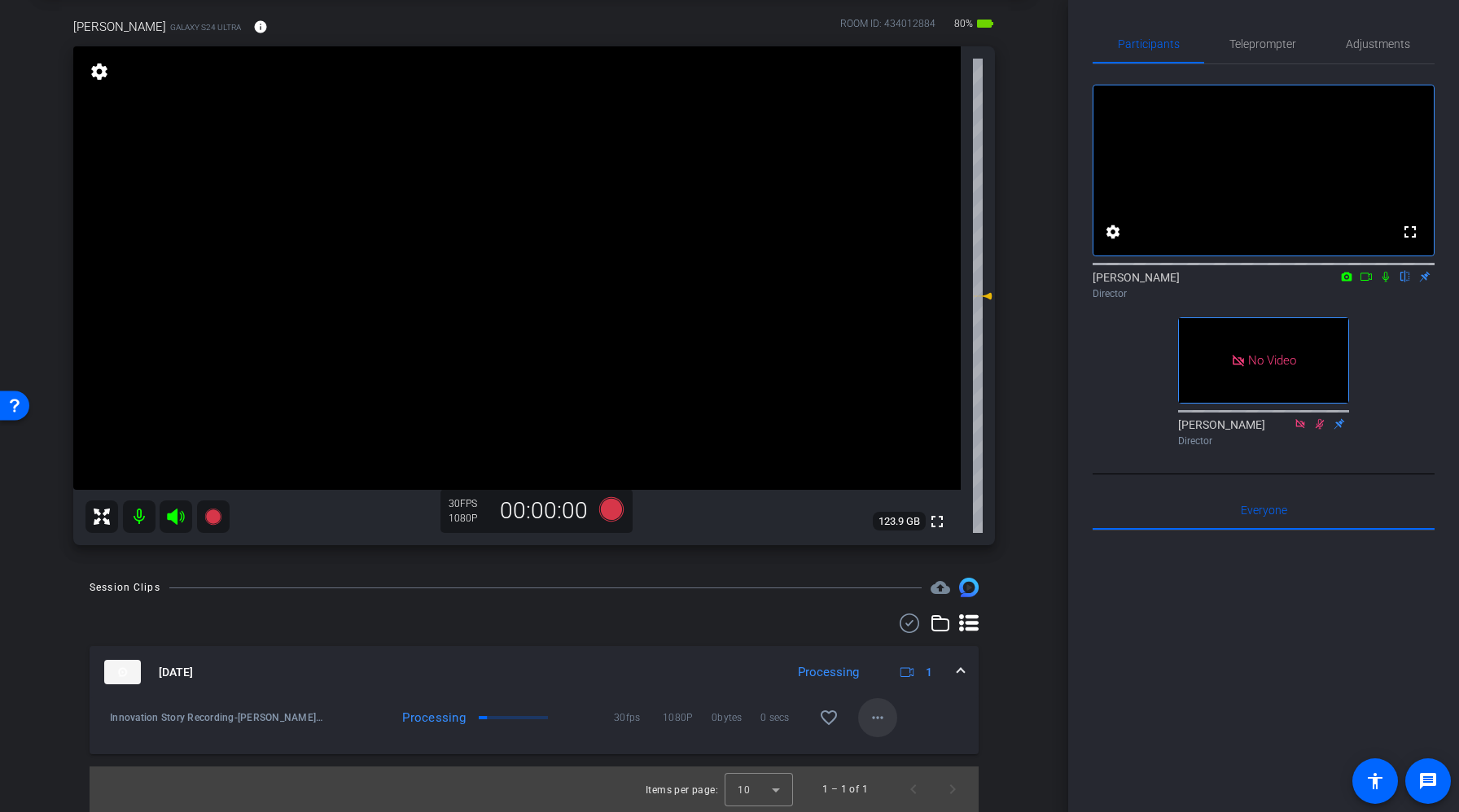
click at [876, 709] on mat-icon "more_horiz" at bounding box center [877, 718] width 20 height 20
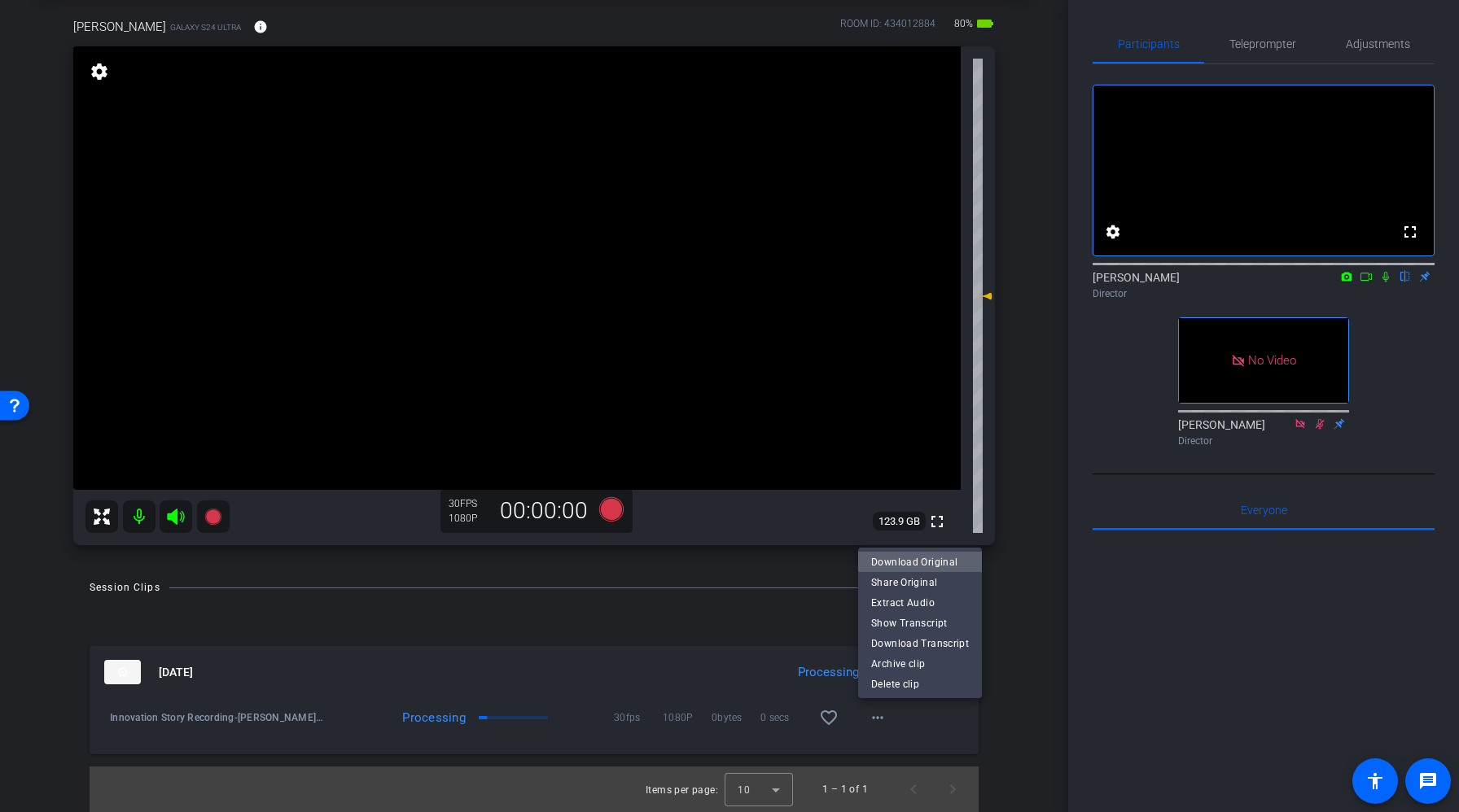
click at [935, 559] on span "Download Original" at bounding box center [920, 562] width 97 height 20
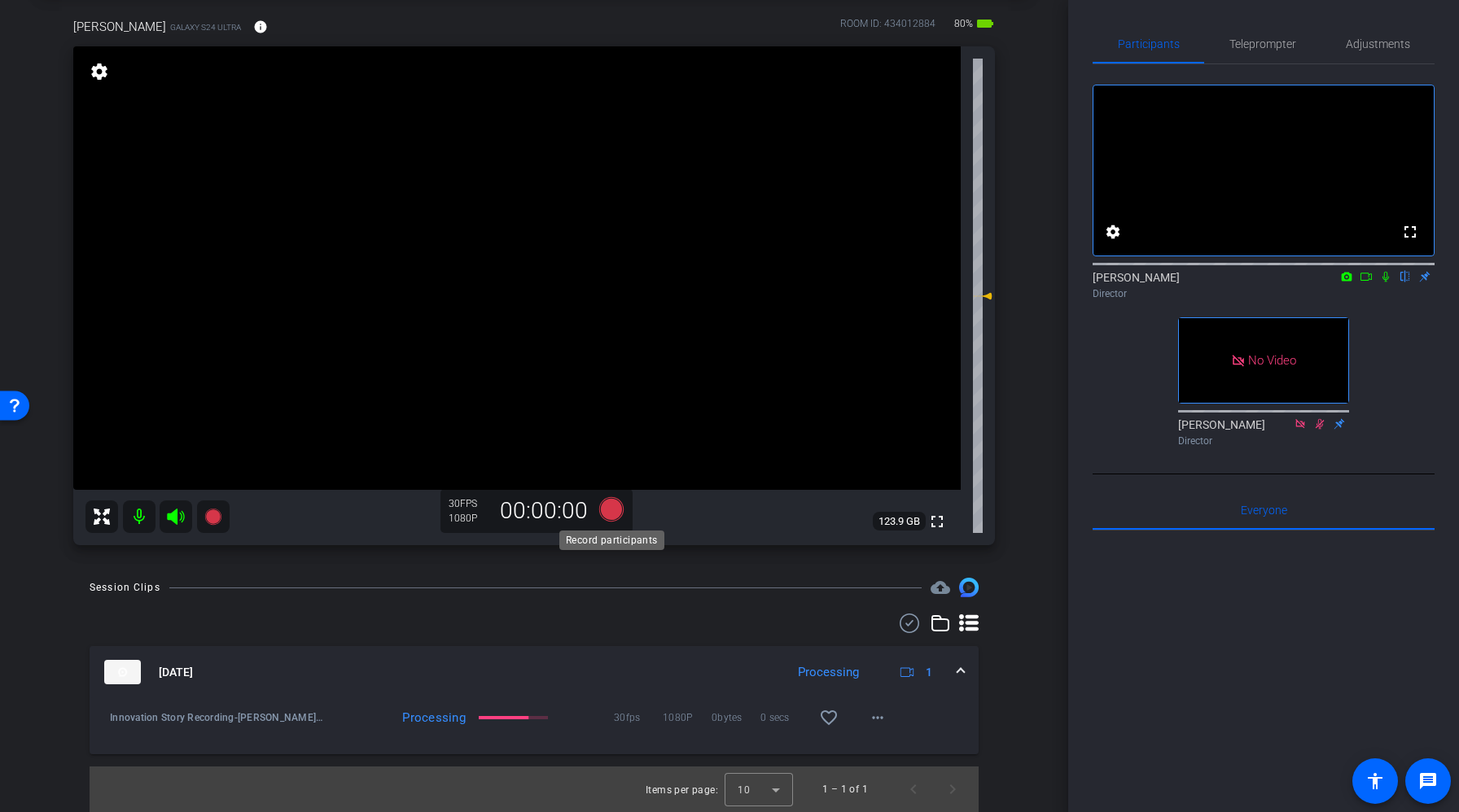
click at [608, 515] on icon at bounding box center [611, 509] width 24 height 24
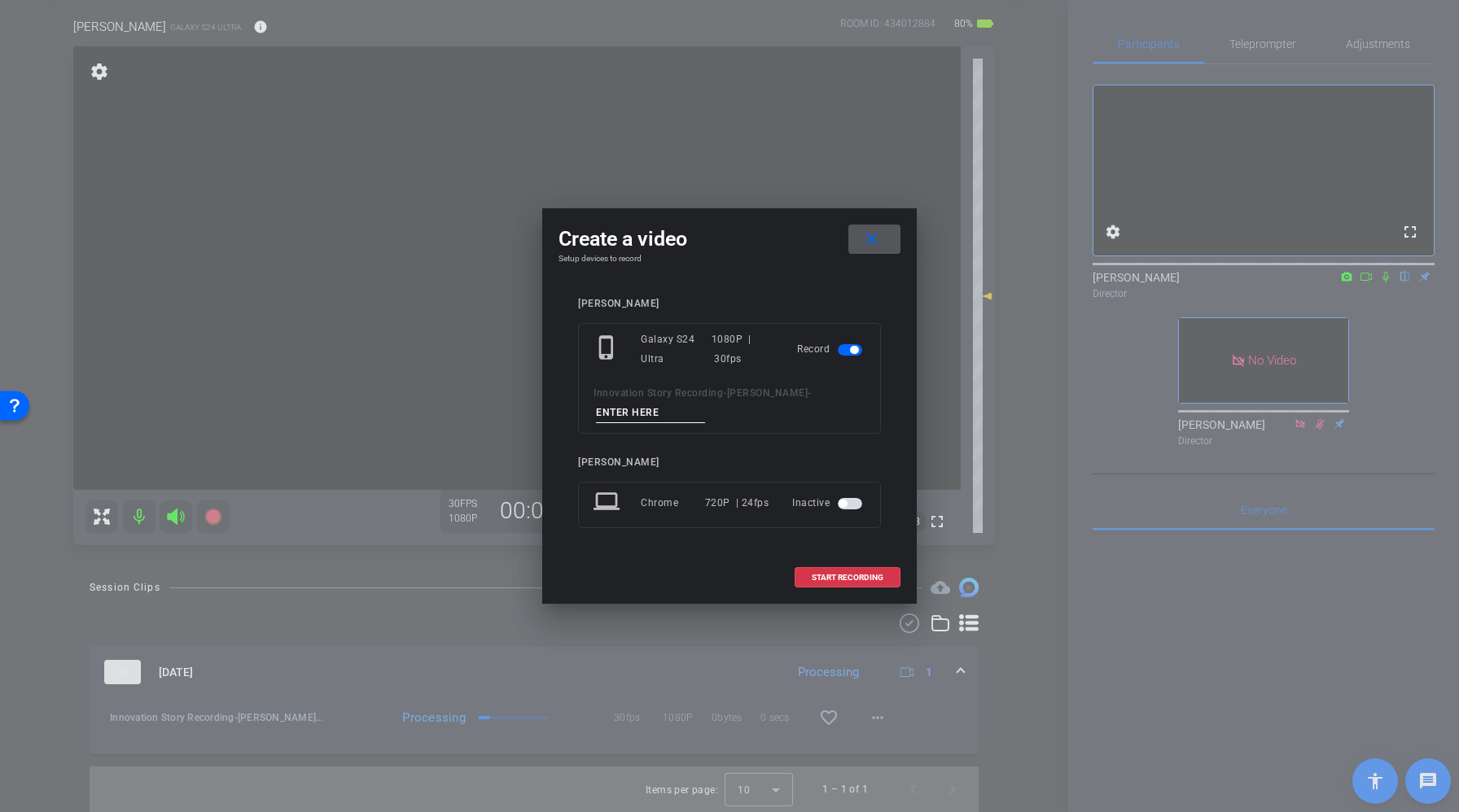
click at [628, 406] on input at bounding box center [650, 413] width 109 height 21
type input "Take2"
click at [835, 567] on span at bounding box center [848, 577] width 105 height 39
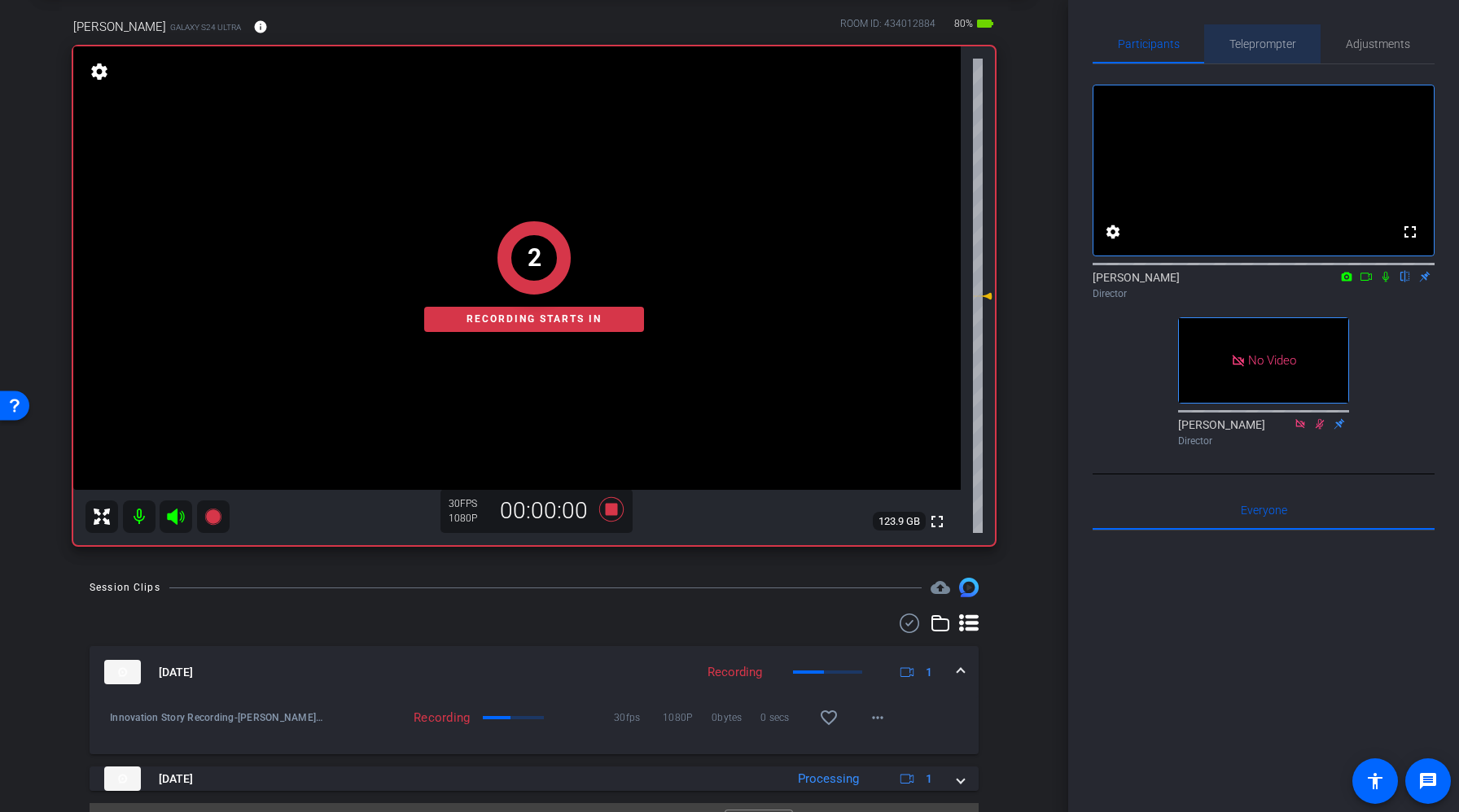
click at [1266, 45] on span "Telepro mpter" at bounding box center [1262, 43] width 67 height 12
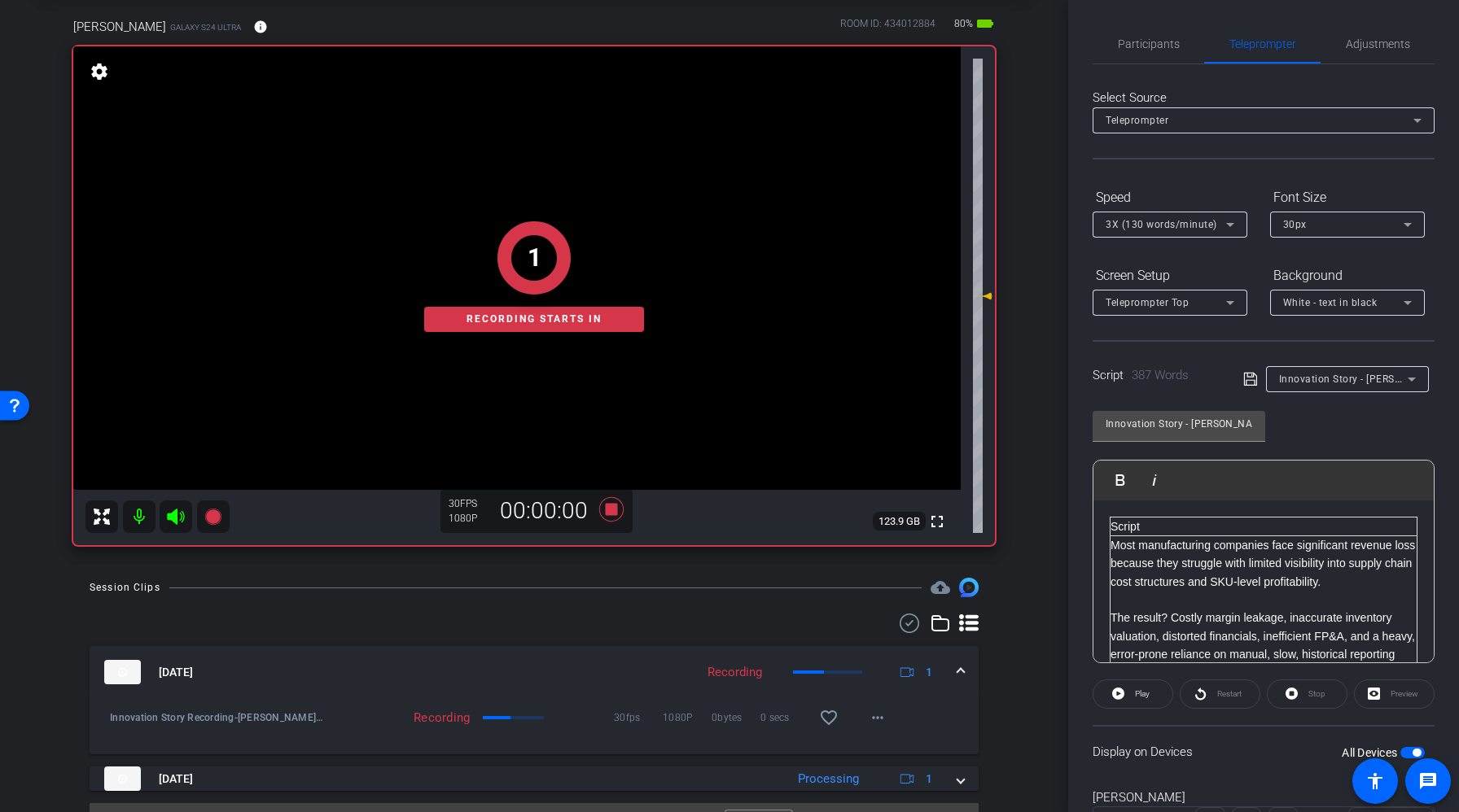
scroll to position [78, 0]
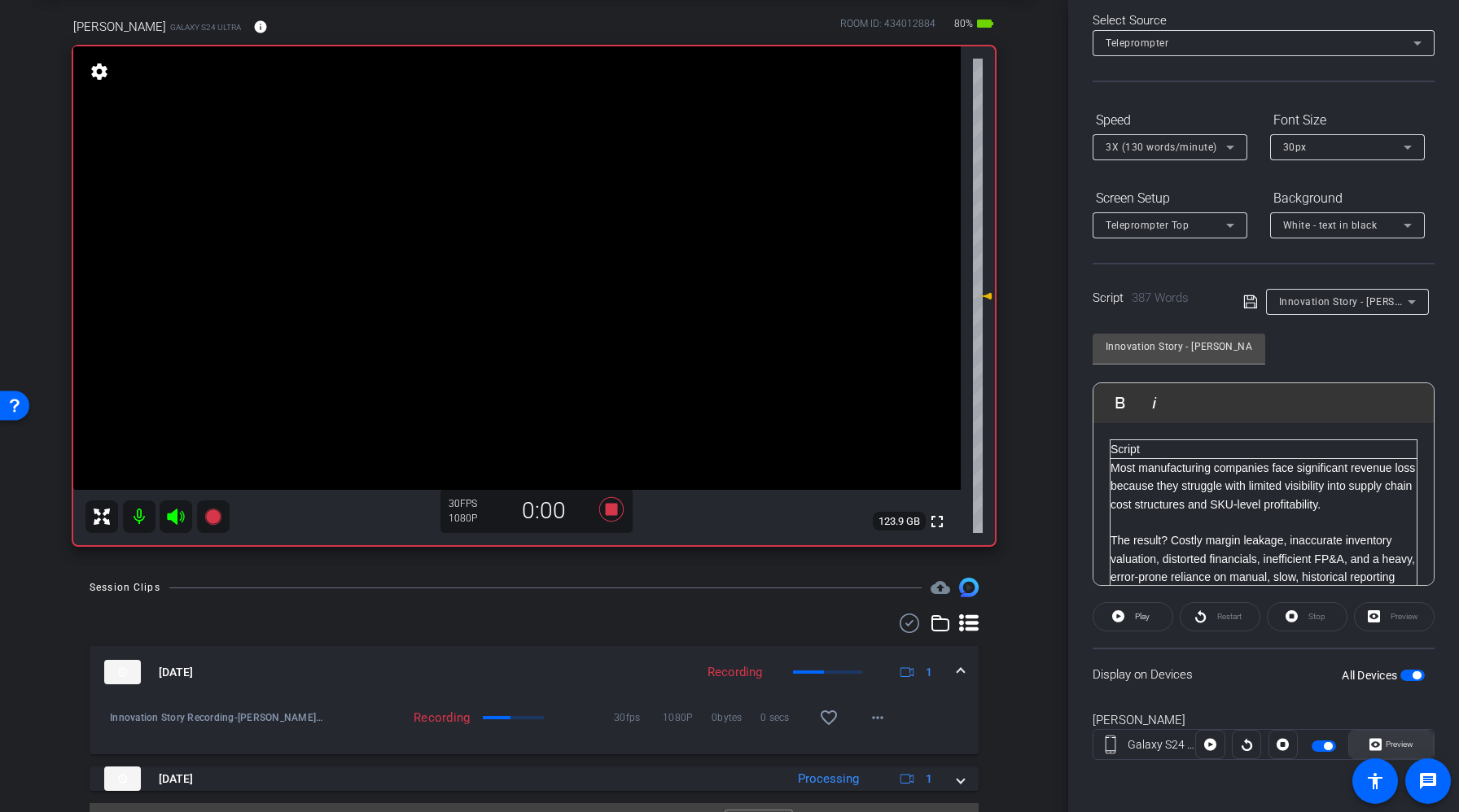
click at [1408, 749] on span "Preview" at bounding box center [1399, 744] width 28 height 9
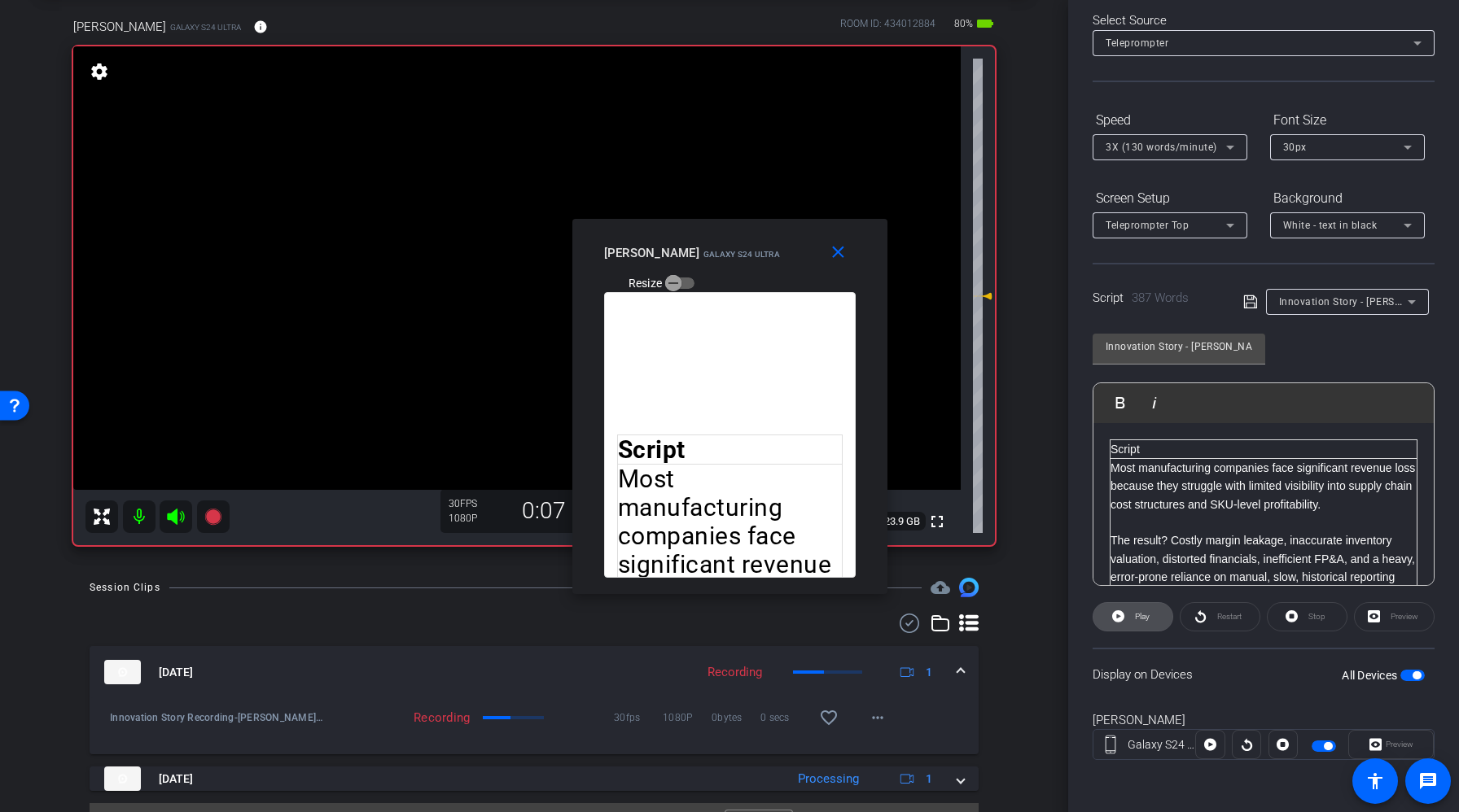
click at [1141, 614] on span "Play" at bounding box center [1142, 616] width 14 height 9
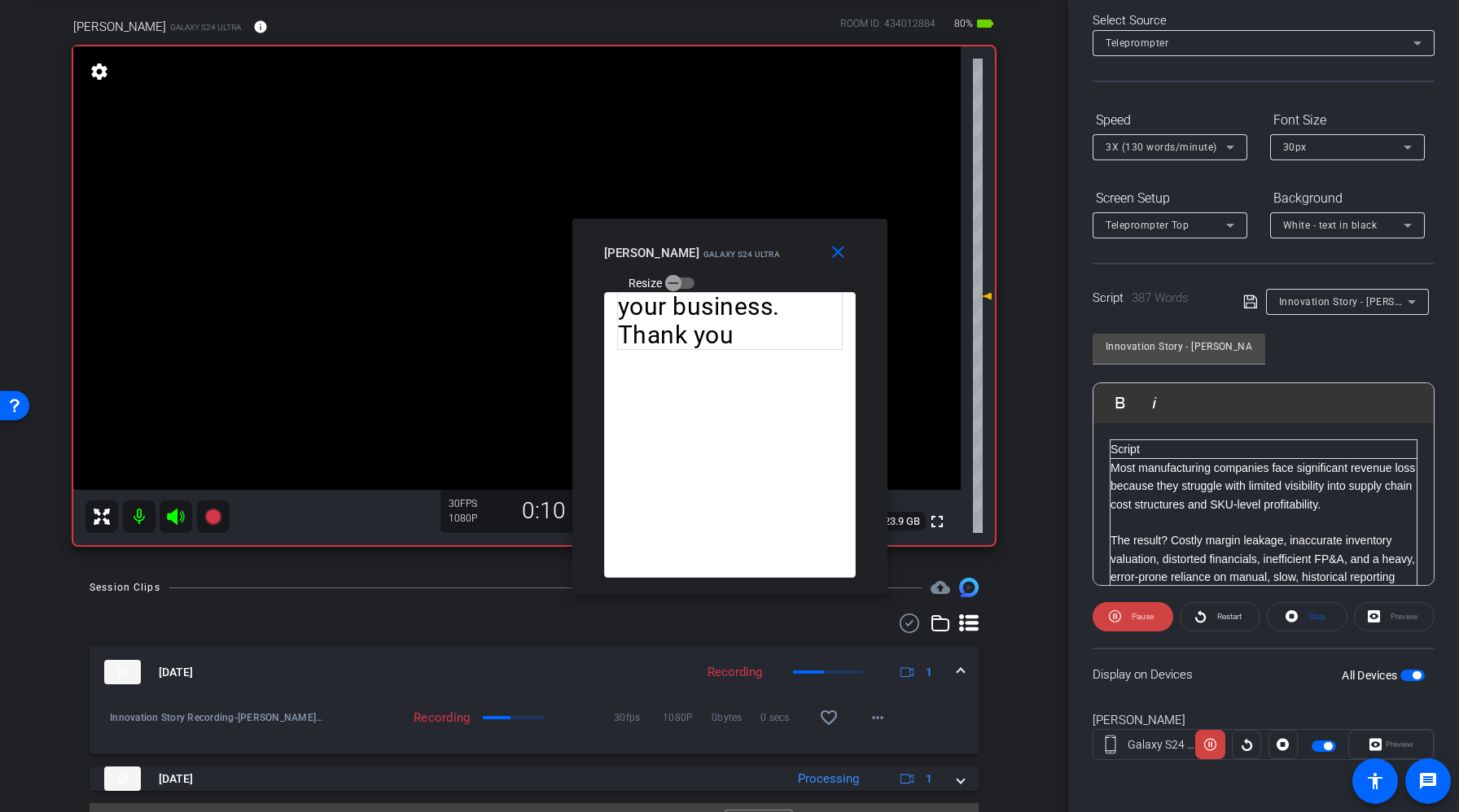
click at [1128, 619] on span "Pause" at bounding box center [1141, 616] width 26 height 23
click at [1136, 620] on span "Play" at bounding box center [1142, 616] width 14 height 9
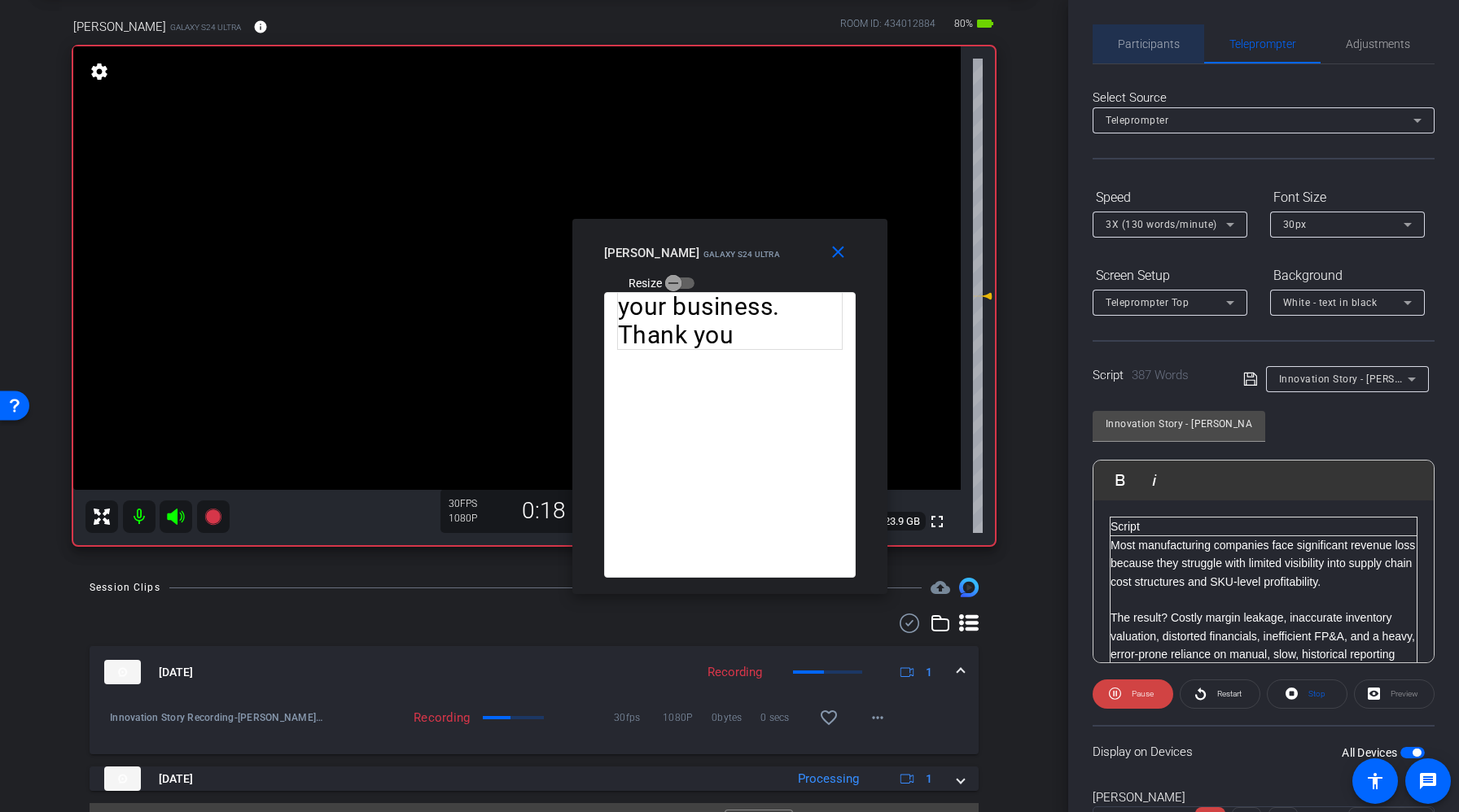
click at [1156, 50] on span "Participants" at bounding box center [1149, 43] width 62 height 39
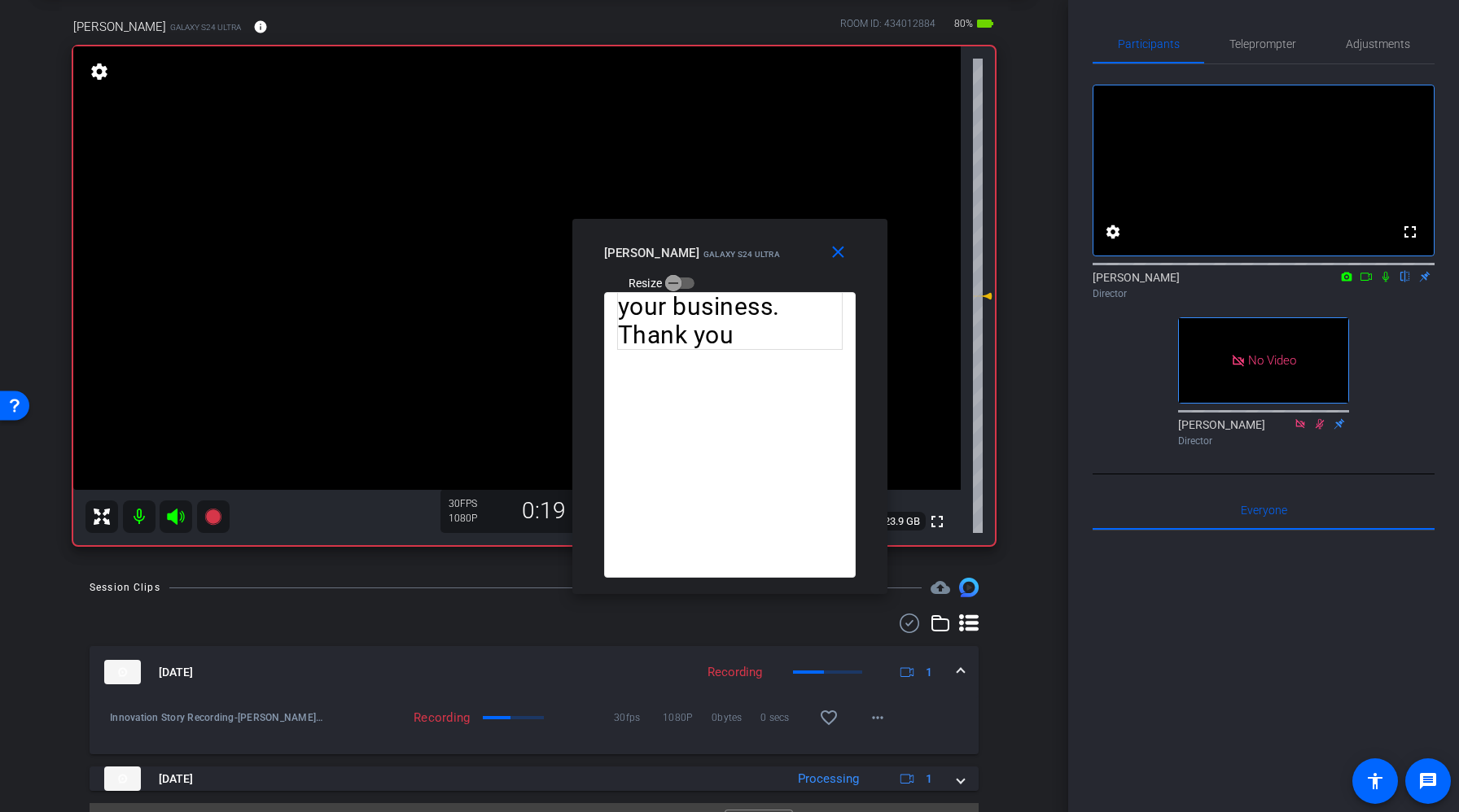
click at [1386, 282] on icon at bounding box center [1386, 277] width 13 height 12
click at [1262, 36] on span "Telepro mpter" at bounding box center [1262, 43] width 67 height 39
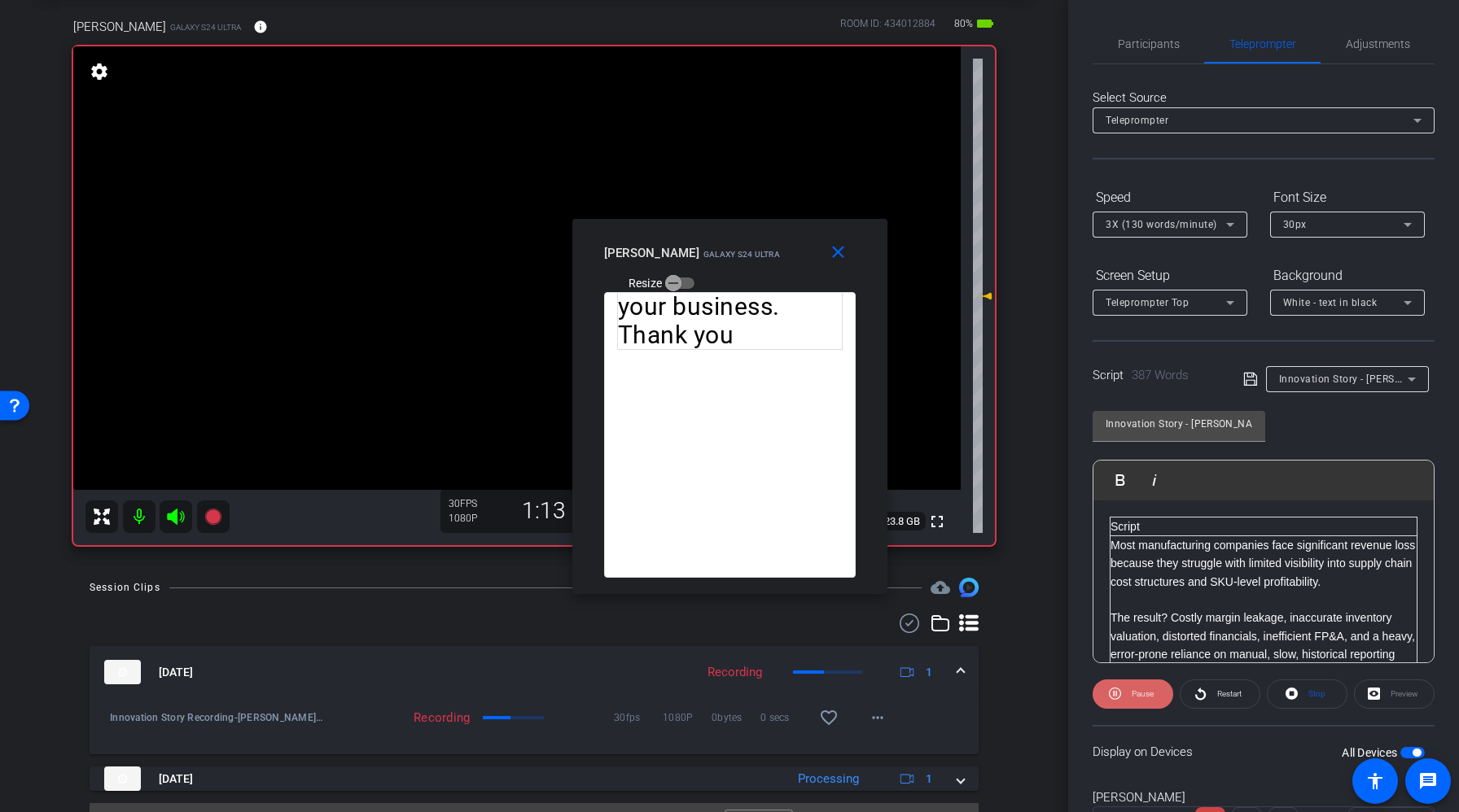
click at [1117, 694] on icon at bounding box center [1115, 693] width 13 height 21
click at [1117, 694] on icon at bounding box center [1118, 693] width 13 height 21
click at [1117, 694] on icon at bounding box center [1115, 693] width 13 height 21
click at [1117, 694] on icon at bounding box center [1118, 693] width 13 height 21
click at [1118, 694] on icon at bounding box center [1115, 693] width 13 height 21
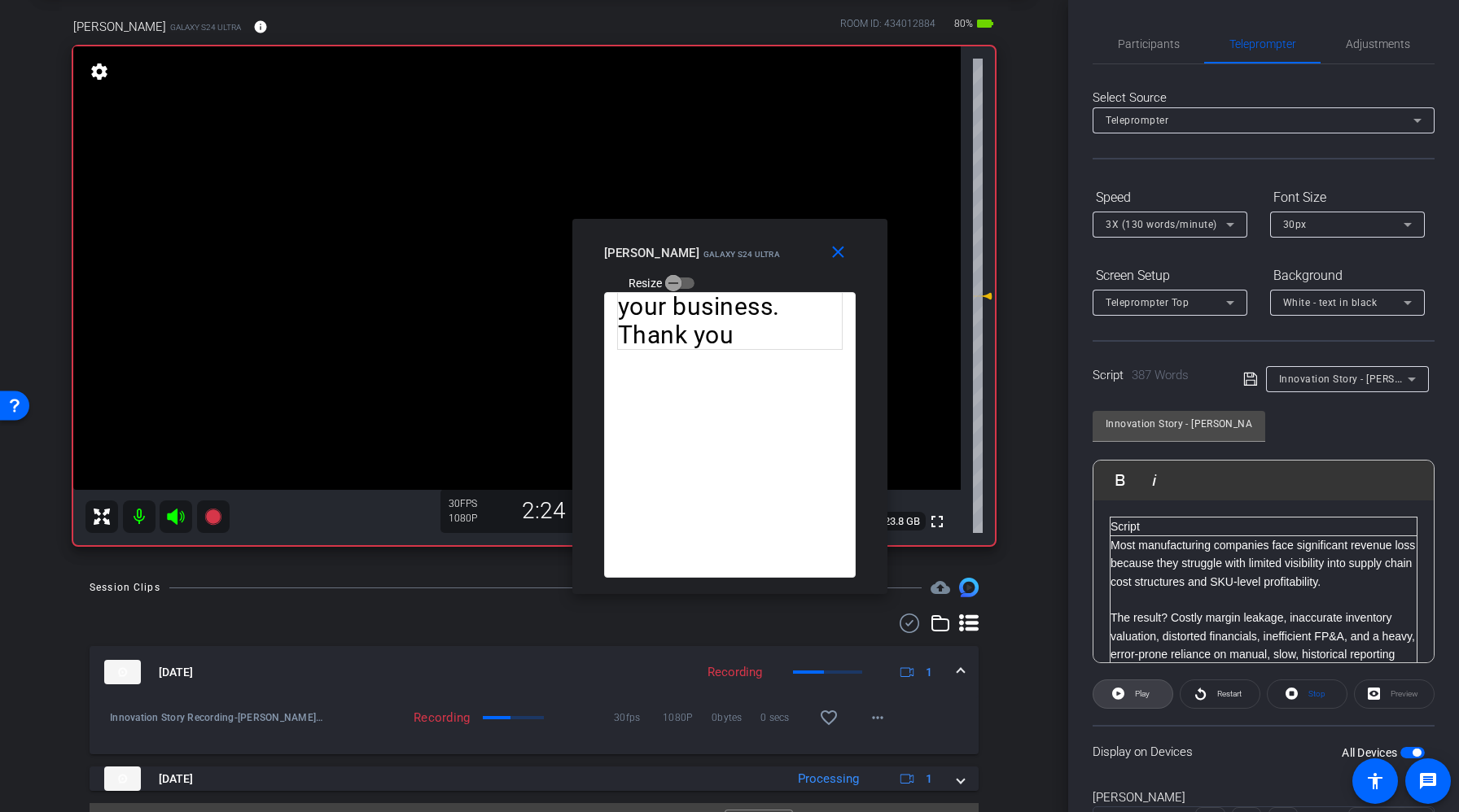
click at [1118, 694] on icon at bounding box center [1118, 693] width 13 height 21
click at [1118, 694] on icon at bounding box center [1115, 693] width 13 height 21
click at [1118, 694] on icon at bounding box center [1118, 693] width 13 height 21
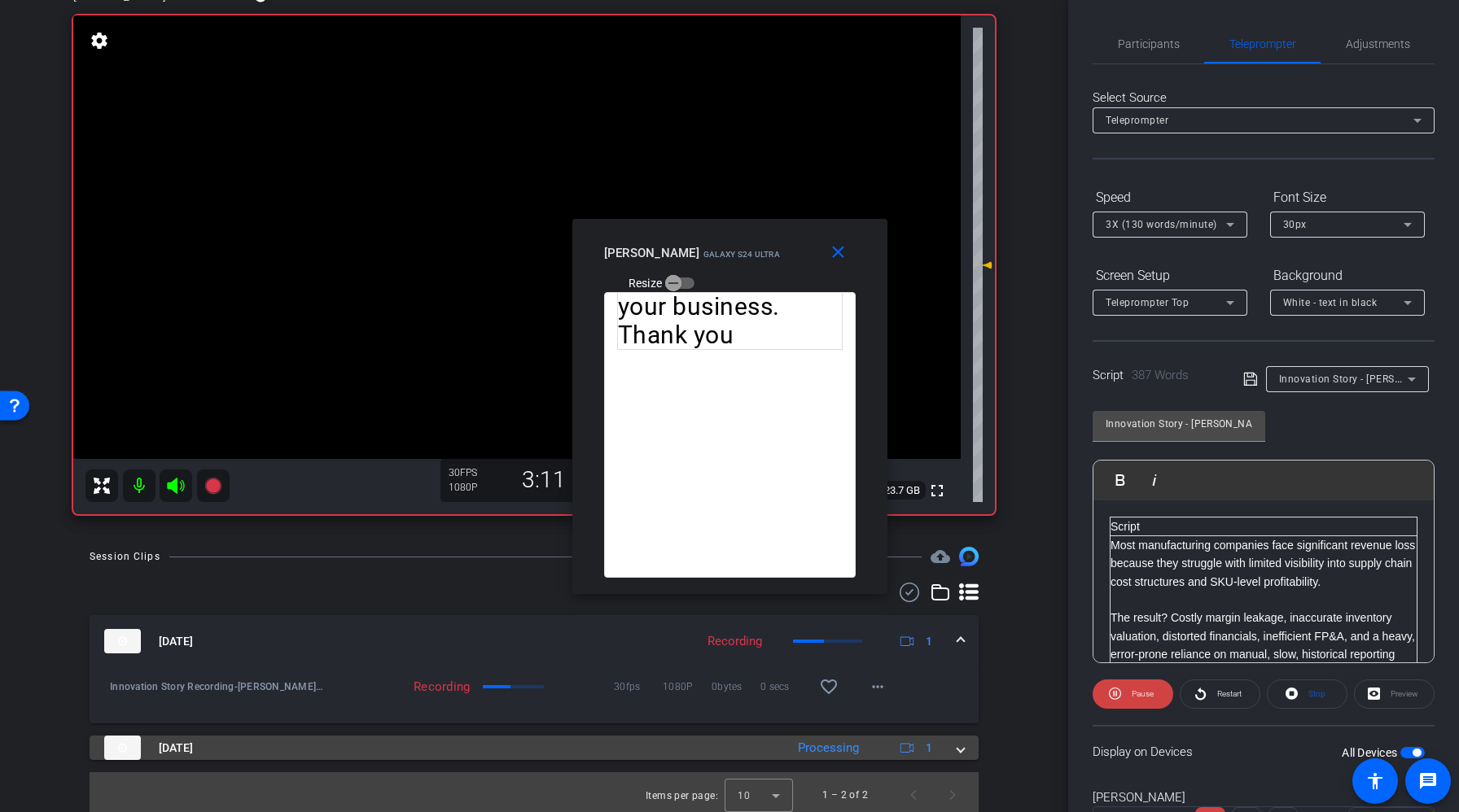
click at [959, 744] on span at bounding box center [960, 748] width 6 height 17
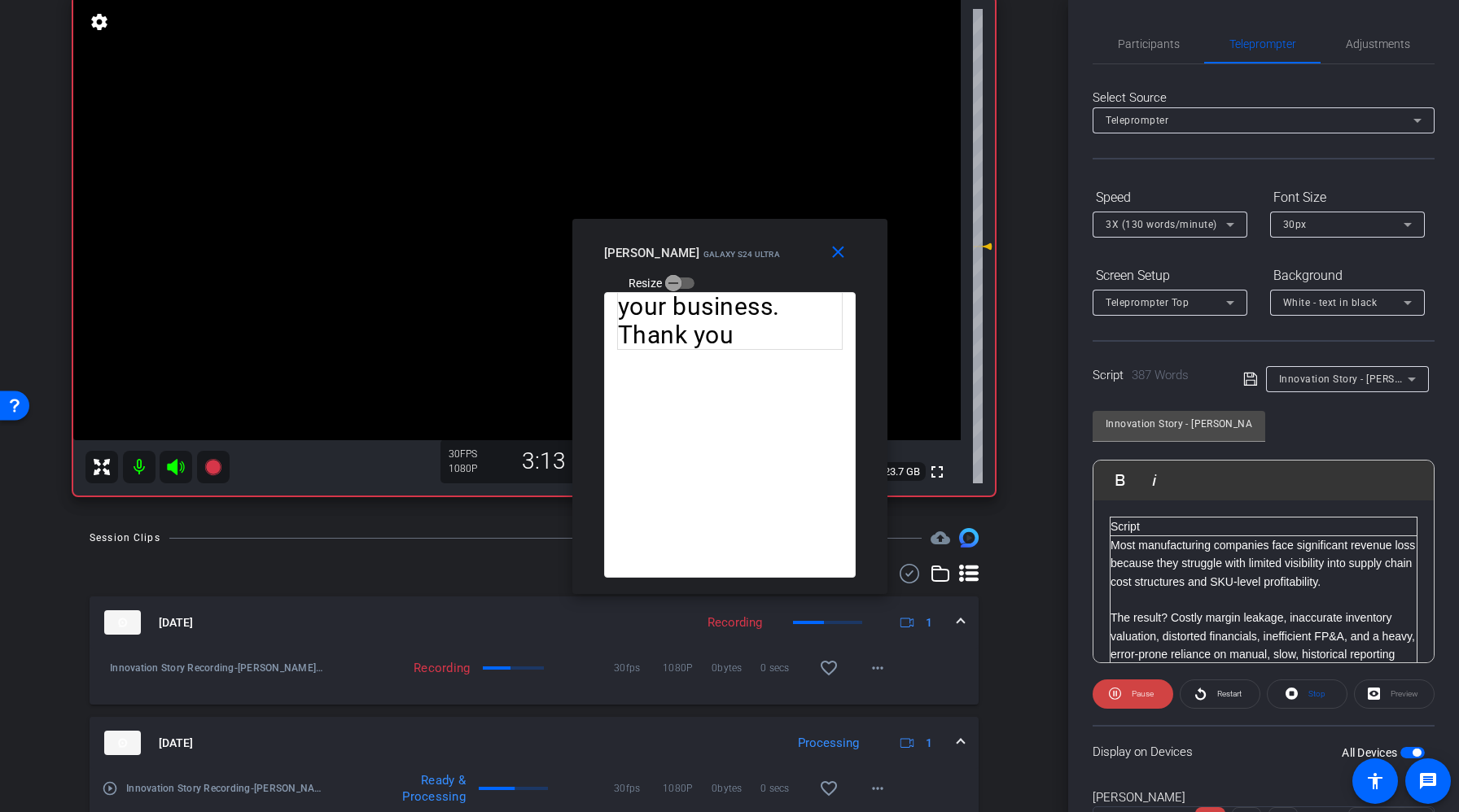
scroll to position [117, 0]
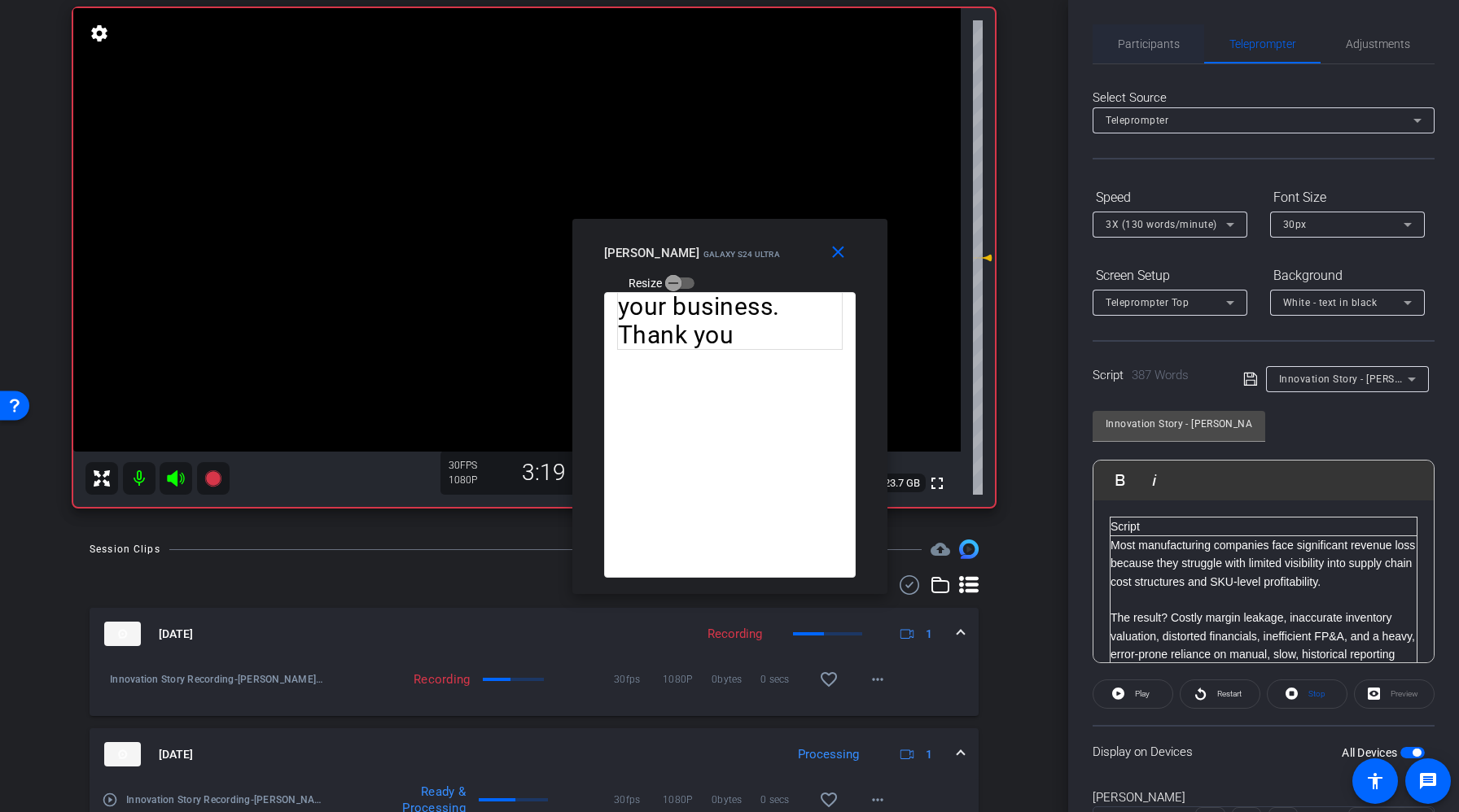
click at [1153, 47] on span "Participants" at bounding box center [1149, 43] width 62 height 12
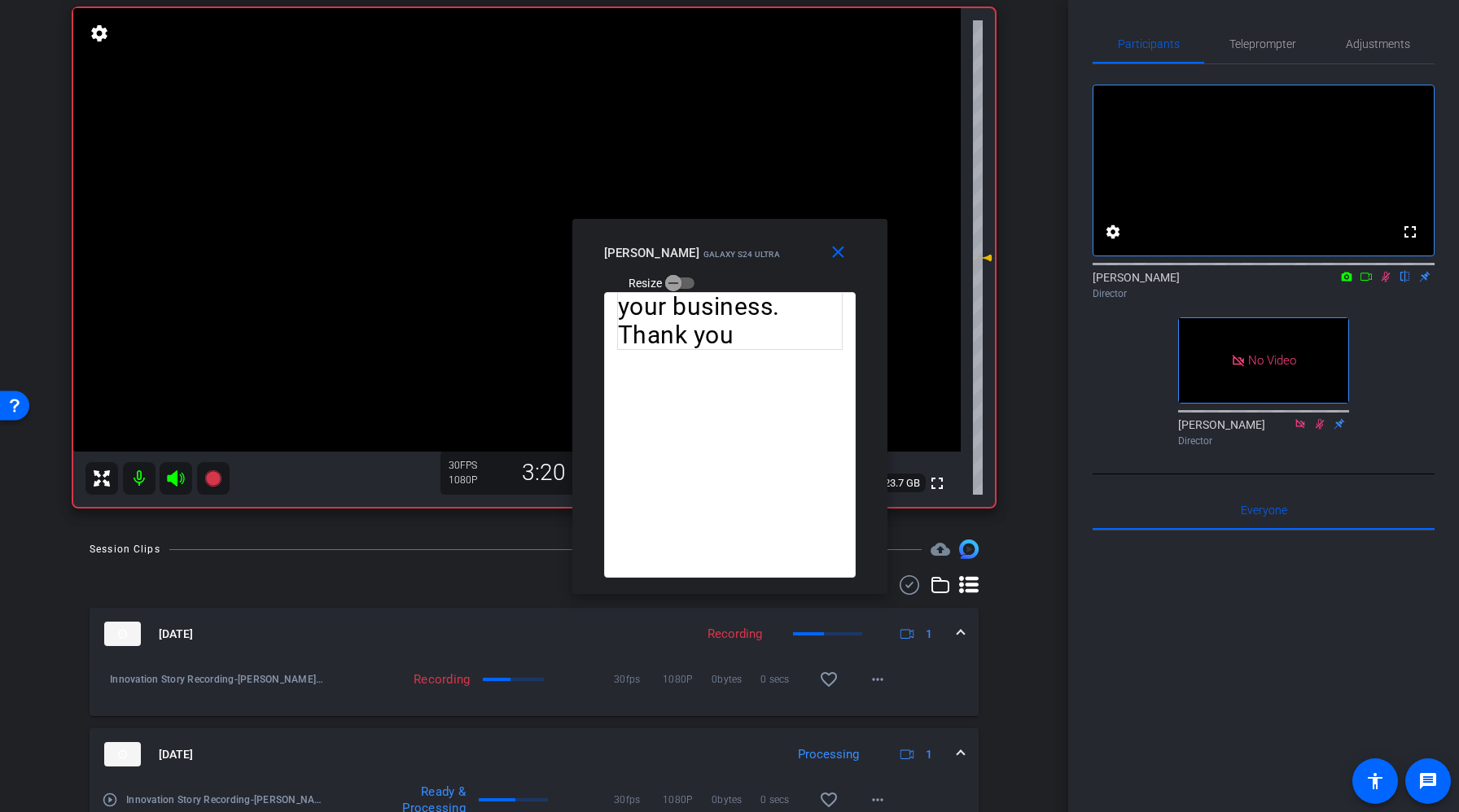
click at [1382, 282] on icon at bounding box center [1386, 277] width 13 height 12
click at [832, 246] on mat-icon "close" at bounding box center [838, 252] width 21 height 21
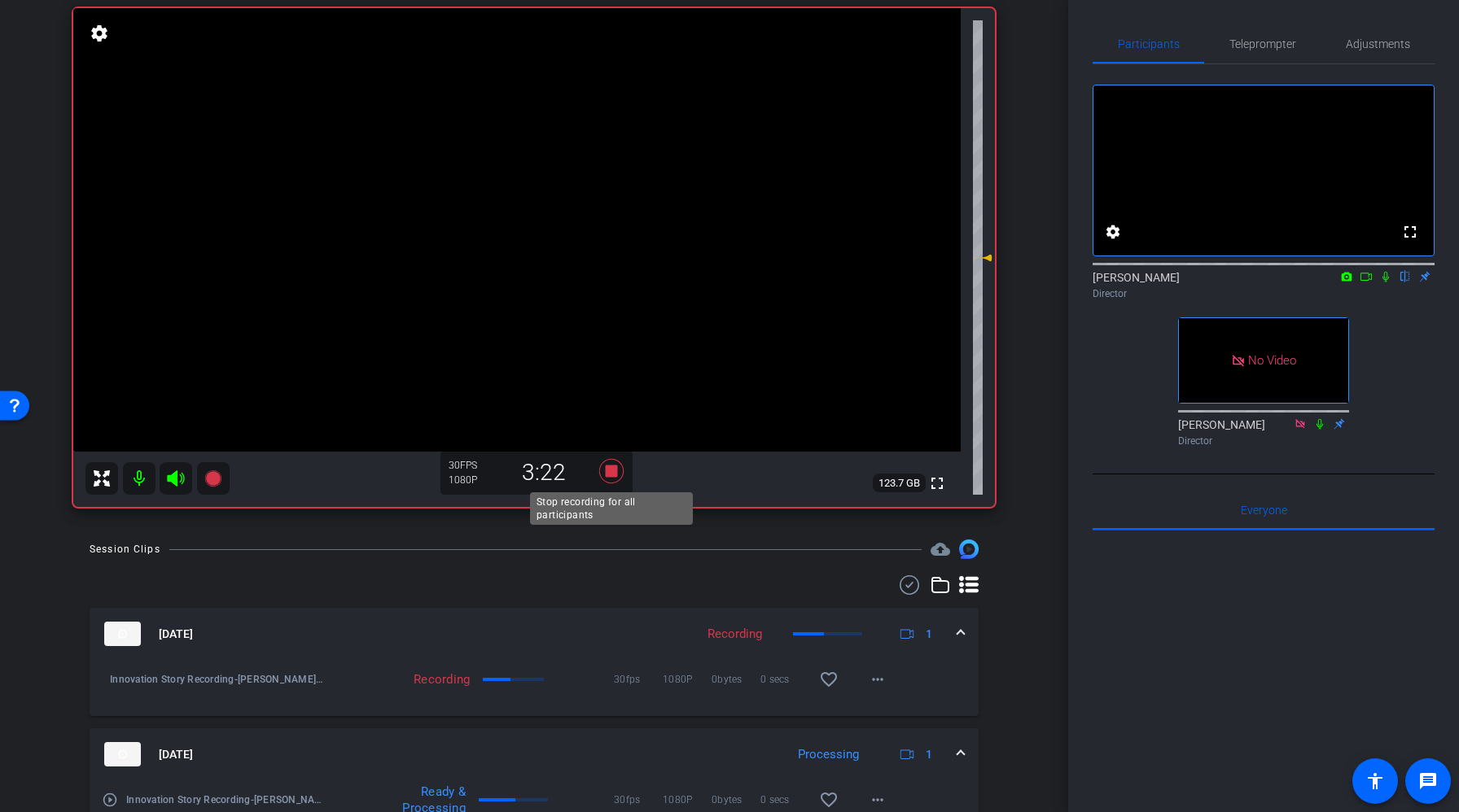
click at [616, 473] on icon at bounding box center [611, 470] width 24 height 24
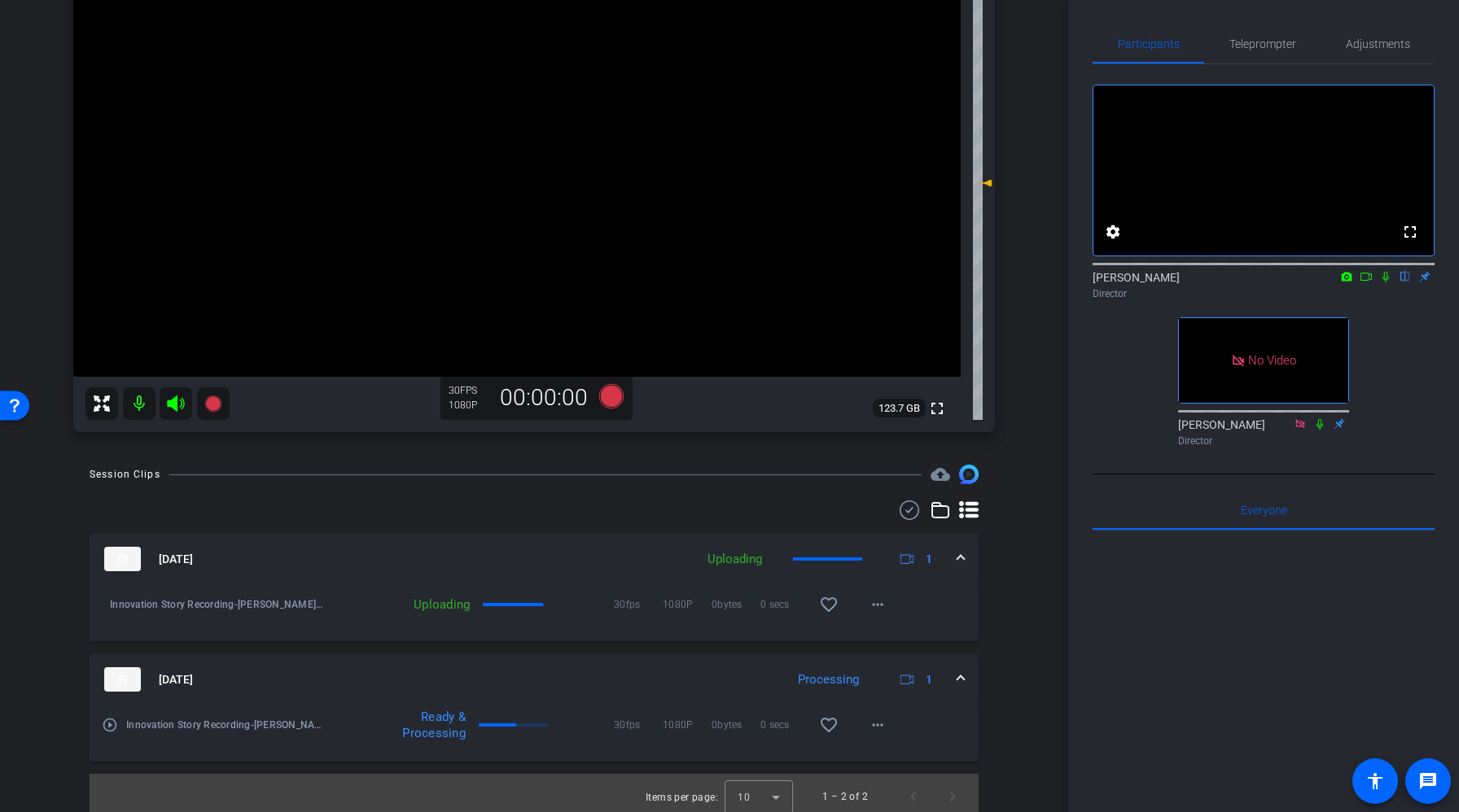
scroll to position [194, 0]
click at [880, 607] on mat-icon "more_horiz" at bounding box center [877, 603] width 20 height 20
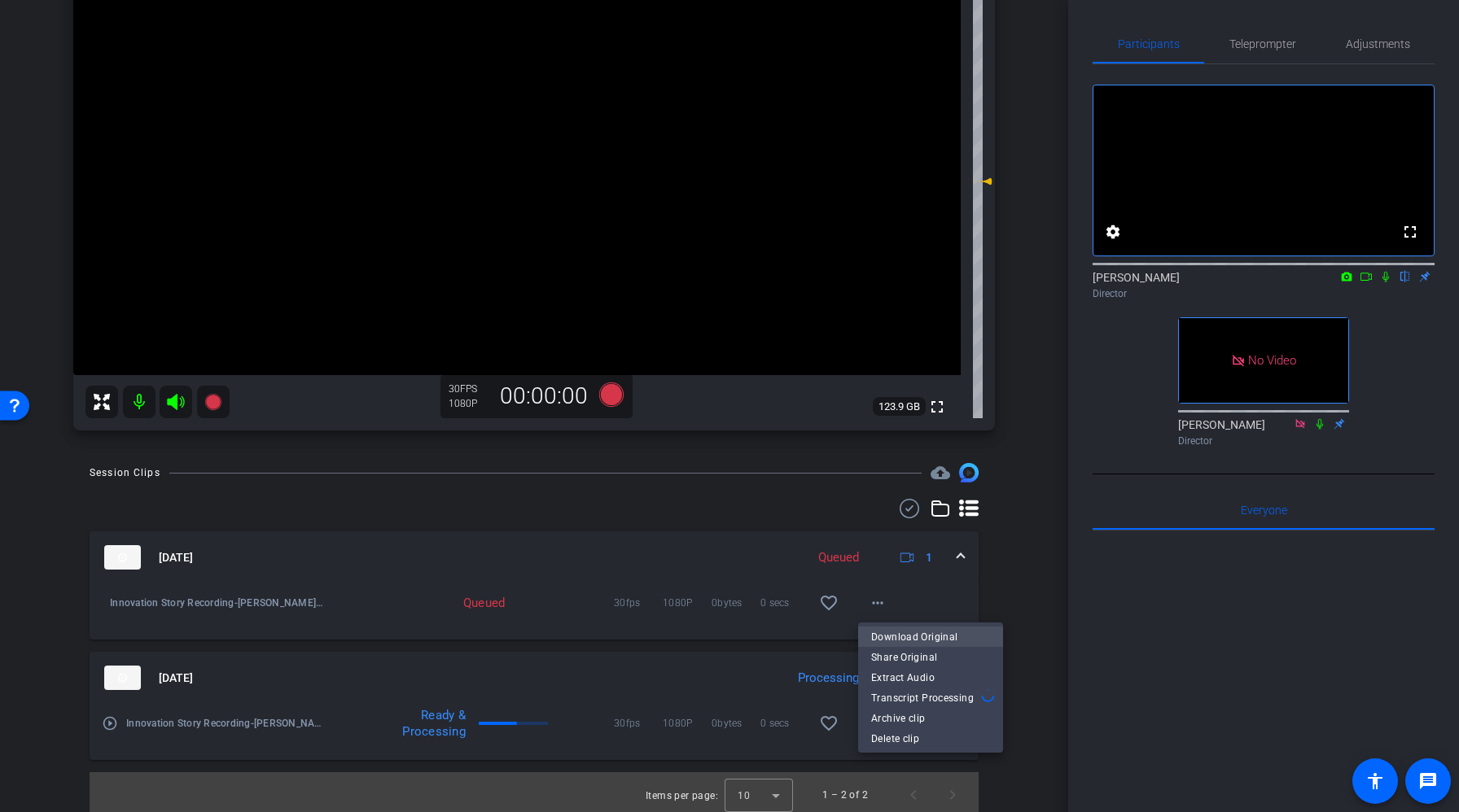
click at [891, 635] on span "Download Original" at bounding box center [931, 637] width 119 height 20
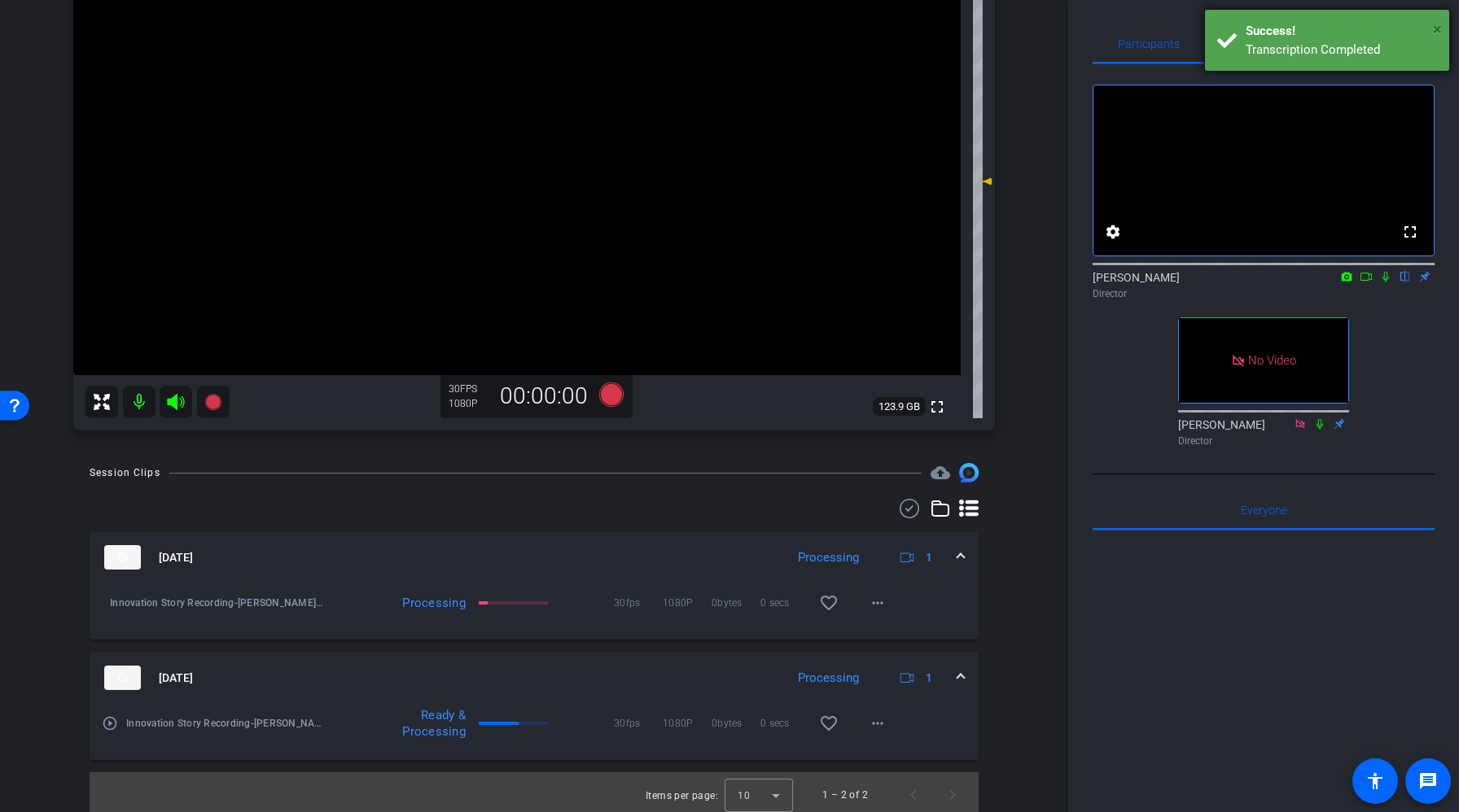
click at [1438, 23] on span "×" at bounding box center [1437, 30] width 9 height 20
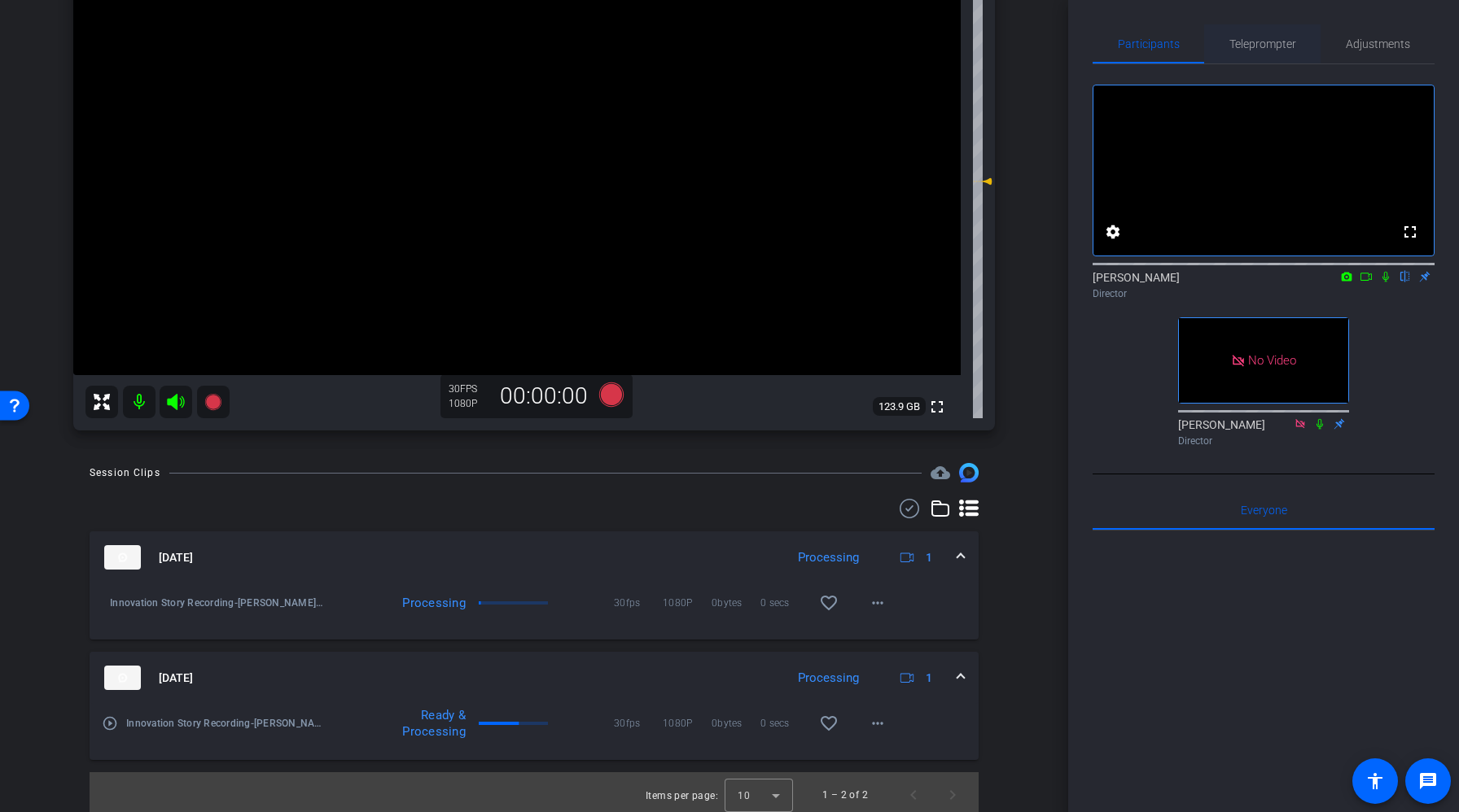
click at [1263, 35] on span "Telepro mpter" at bounding box center [1262, 43] width 67 height 39
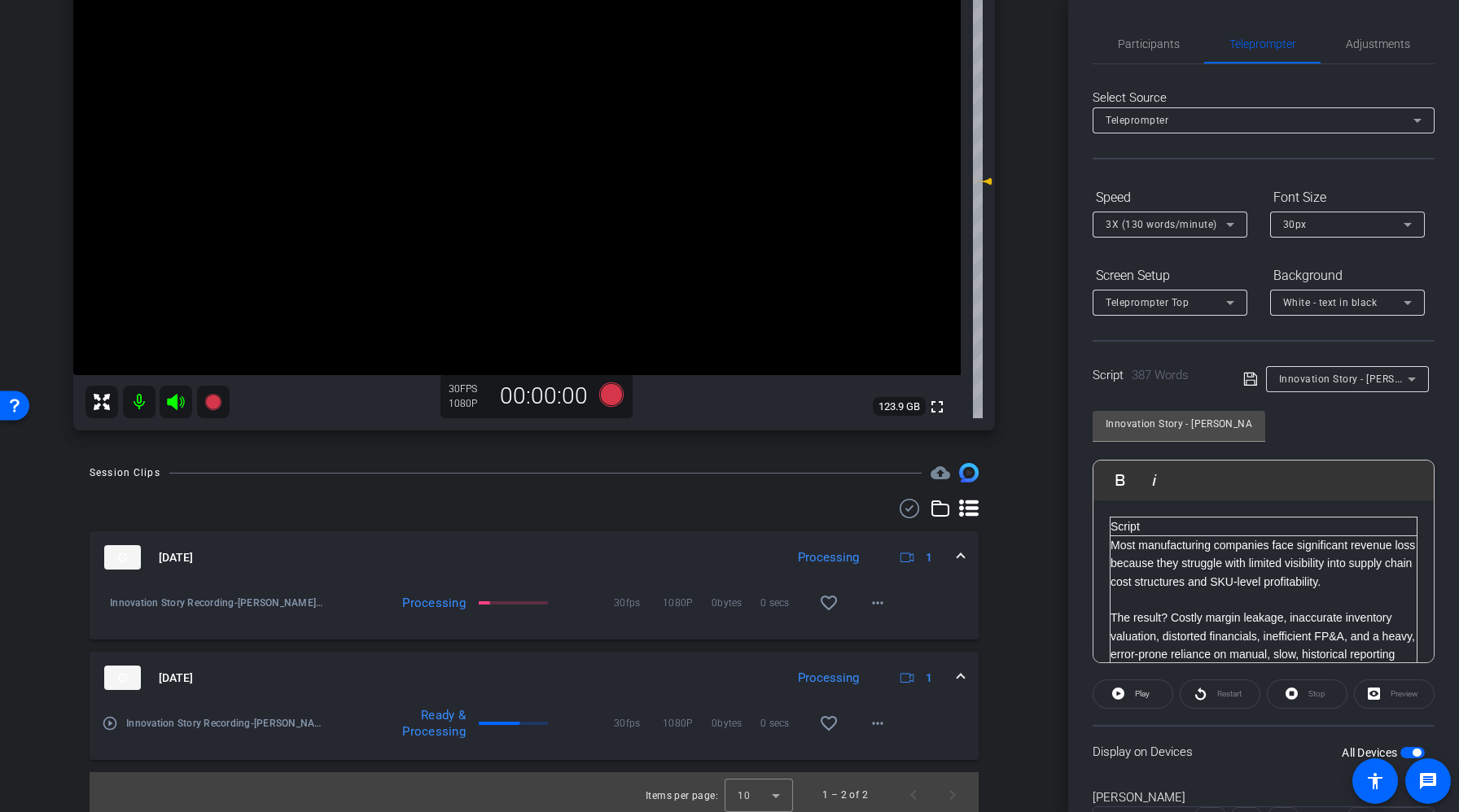
click at [1342, 384] on span "Innovation Story - [PERSON_NAME] a - Script" at bounding box center [1383, 379] width 209 height 13
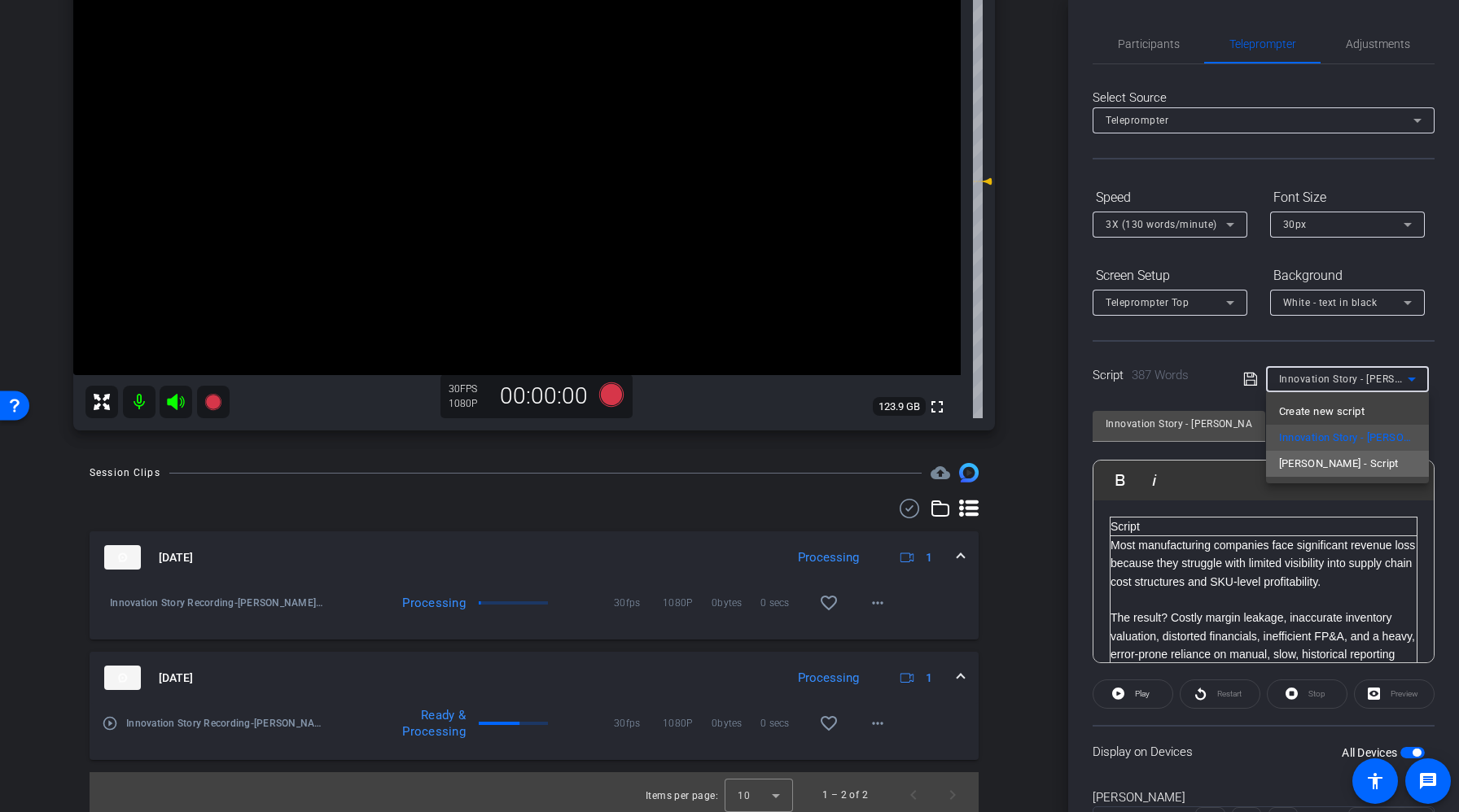
click at [1326, 464] on span "[PERSON_NAME] - Script" at bounding box center [1338, 464] width 120 height 20
type input "[PERSON_NAME] - Script"
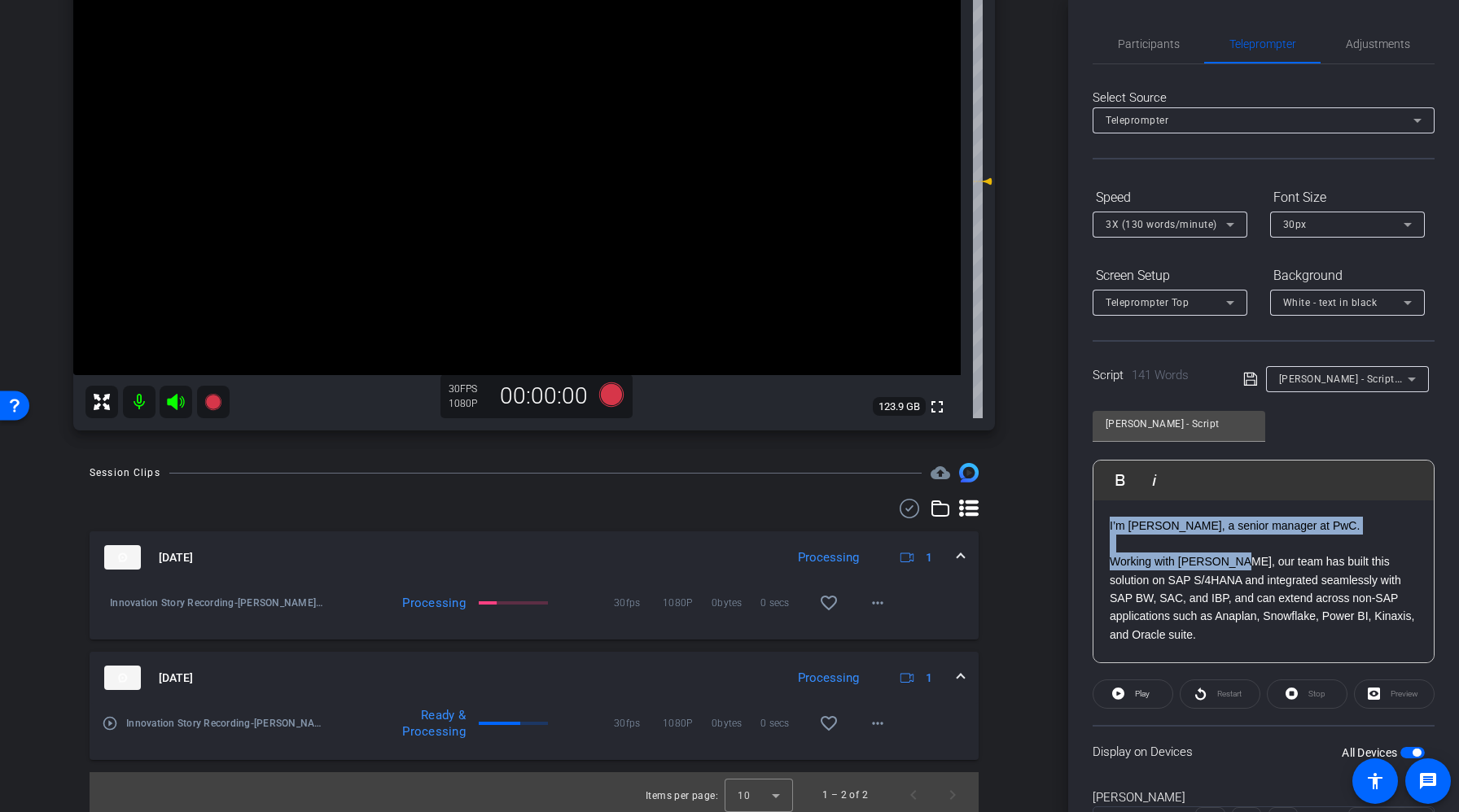
drag, startPoint x: 1230, startPoint y: 562, endPoint x: 1105, endPoint y: 528, distance: 129.5
click at [1105, 528] on div "I’m [PERSON_NAME], a senior manager at PwC. Working with [PERSON_NAME], our tea…" at bounding box center [1263, 725] width 340 height 452
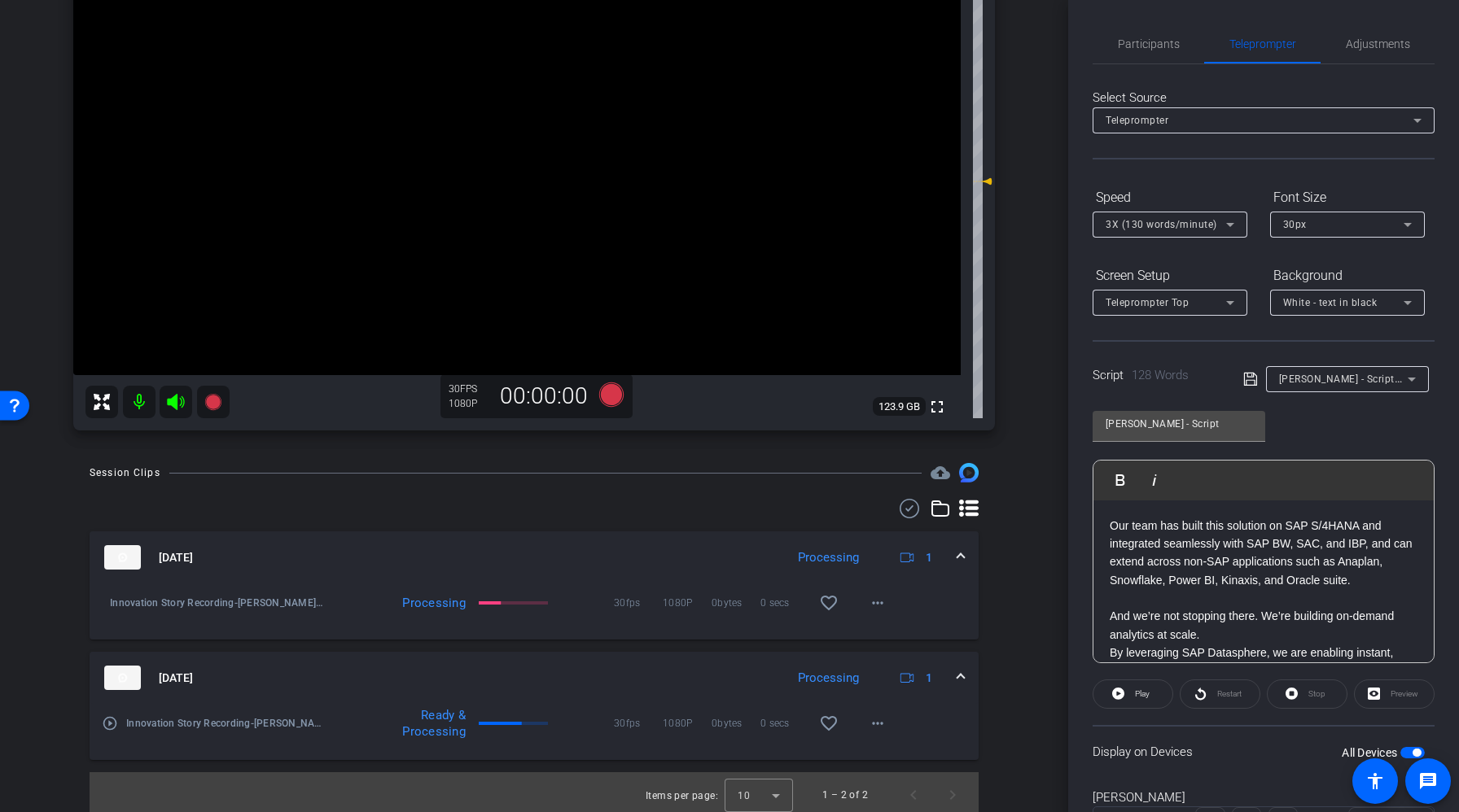
click at [1335, 422] on div "[PERSON_NAME] - Script Play Play from this location Play Selected Play and disp…" at bounding box center [1263, 530] width 342 height 264
click at [1253, 379] on icon at bounding box center [1251, 379] width 14 height 20
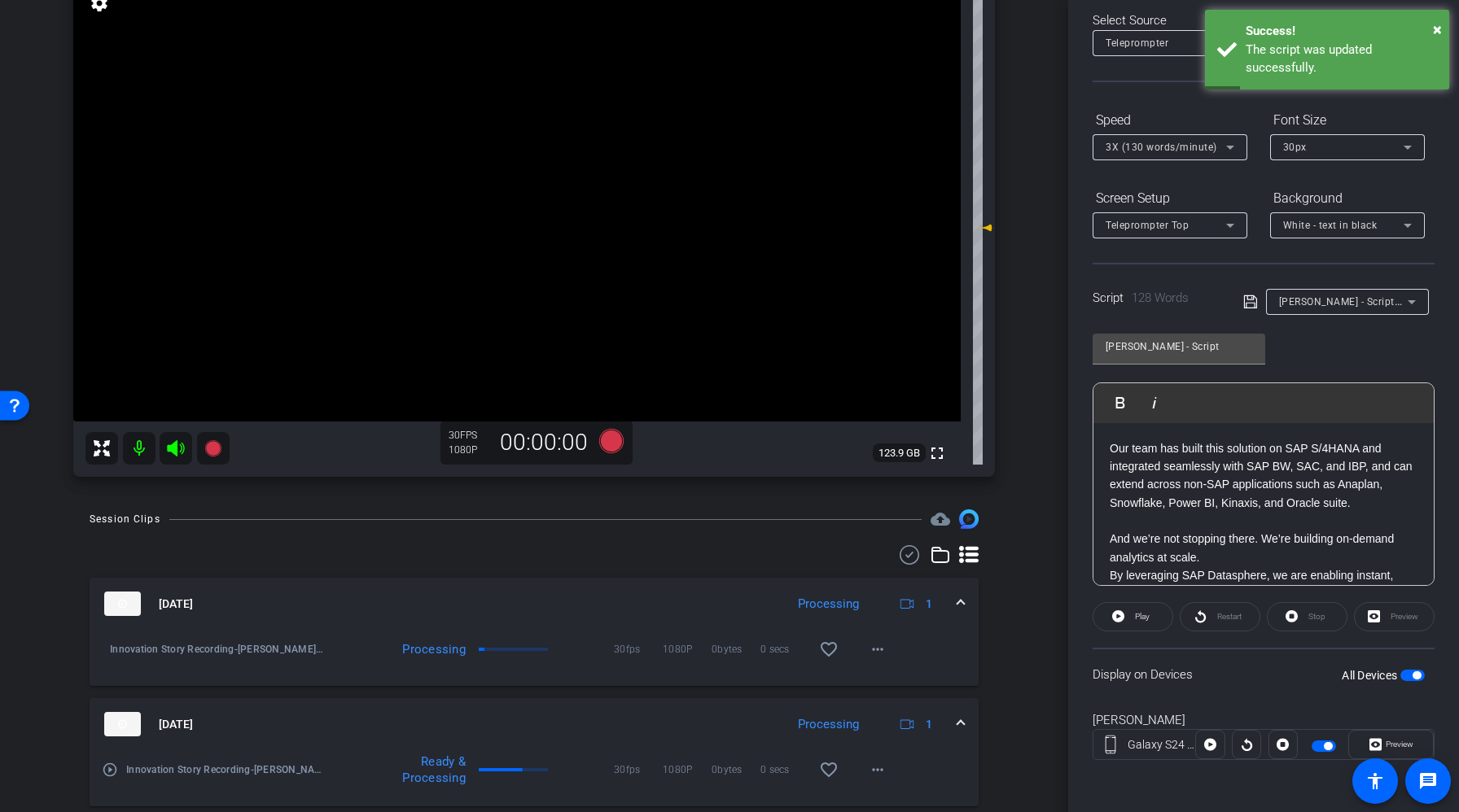
scroll to position [161, 0]
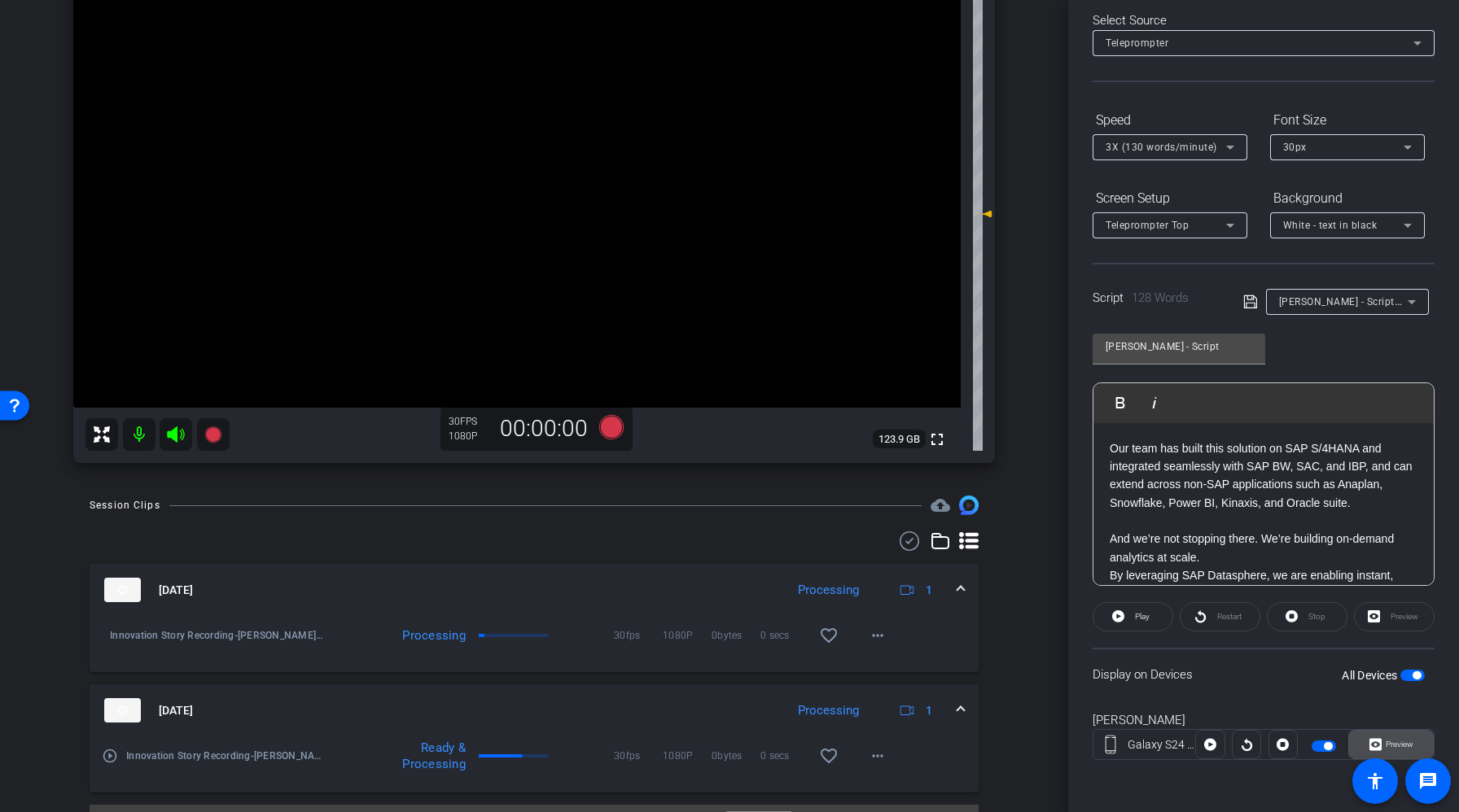
click at [1393, 734] on span "Preview" at bounding box center [1397, 744] width 32 height 23
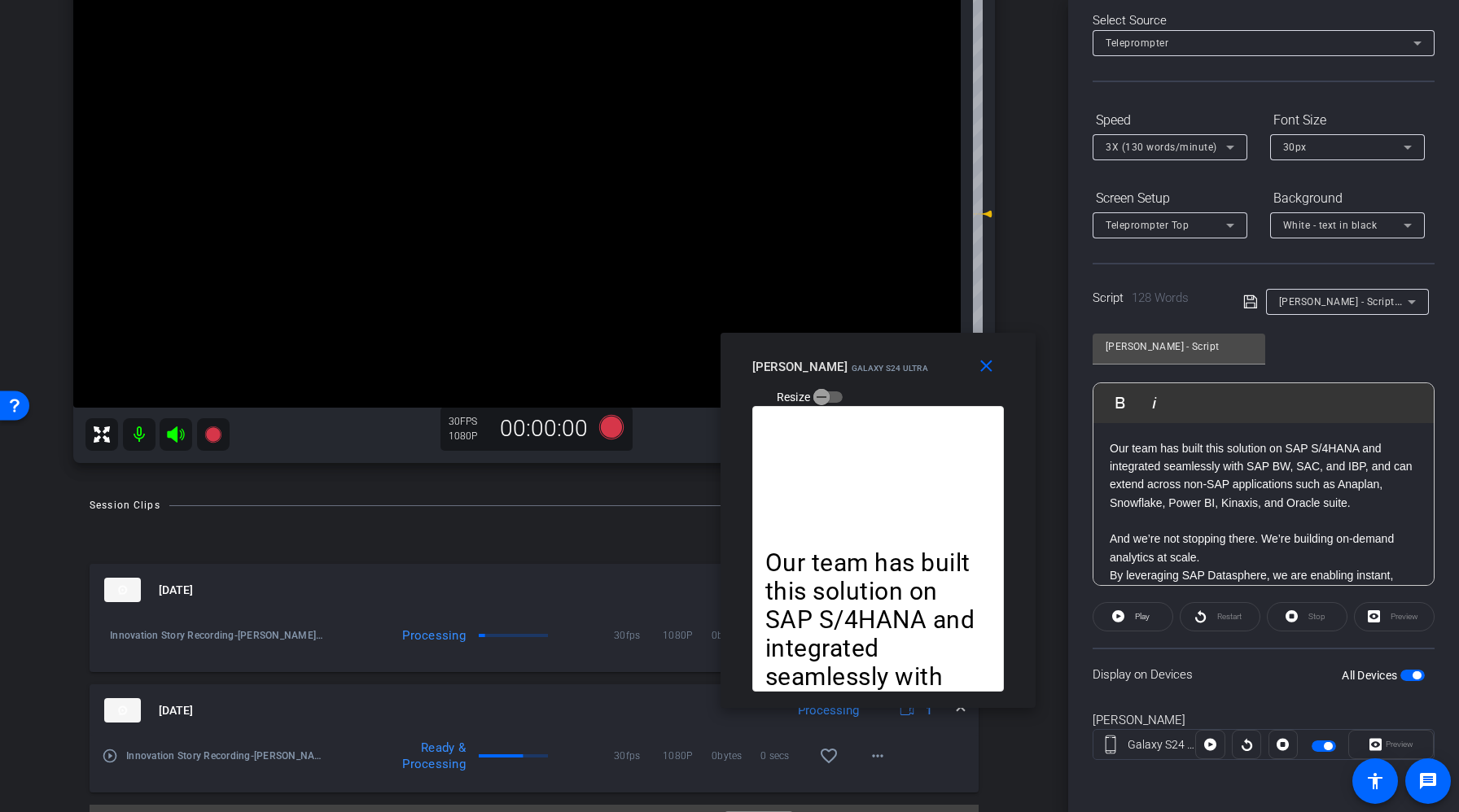
drag, startPoint x: 747, startPoint y: 251, endPoint x: 904, endPoint y: 381, distance: 203.8
click at [904, 373] on span "Galaxy S24 Ultra" at bounding box center [889, 369] width 77 height 9
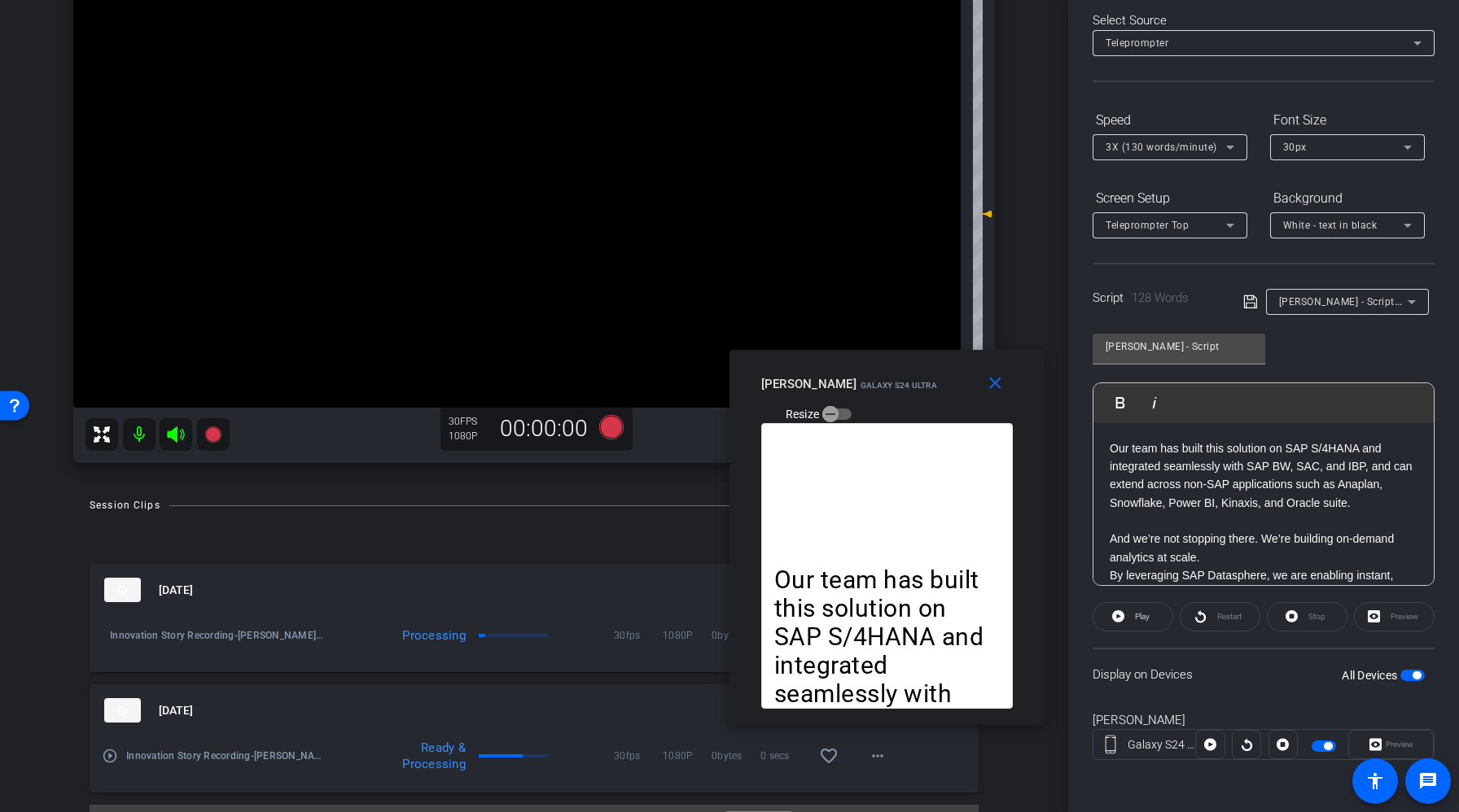
scroll to position [0, 0]
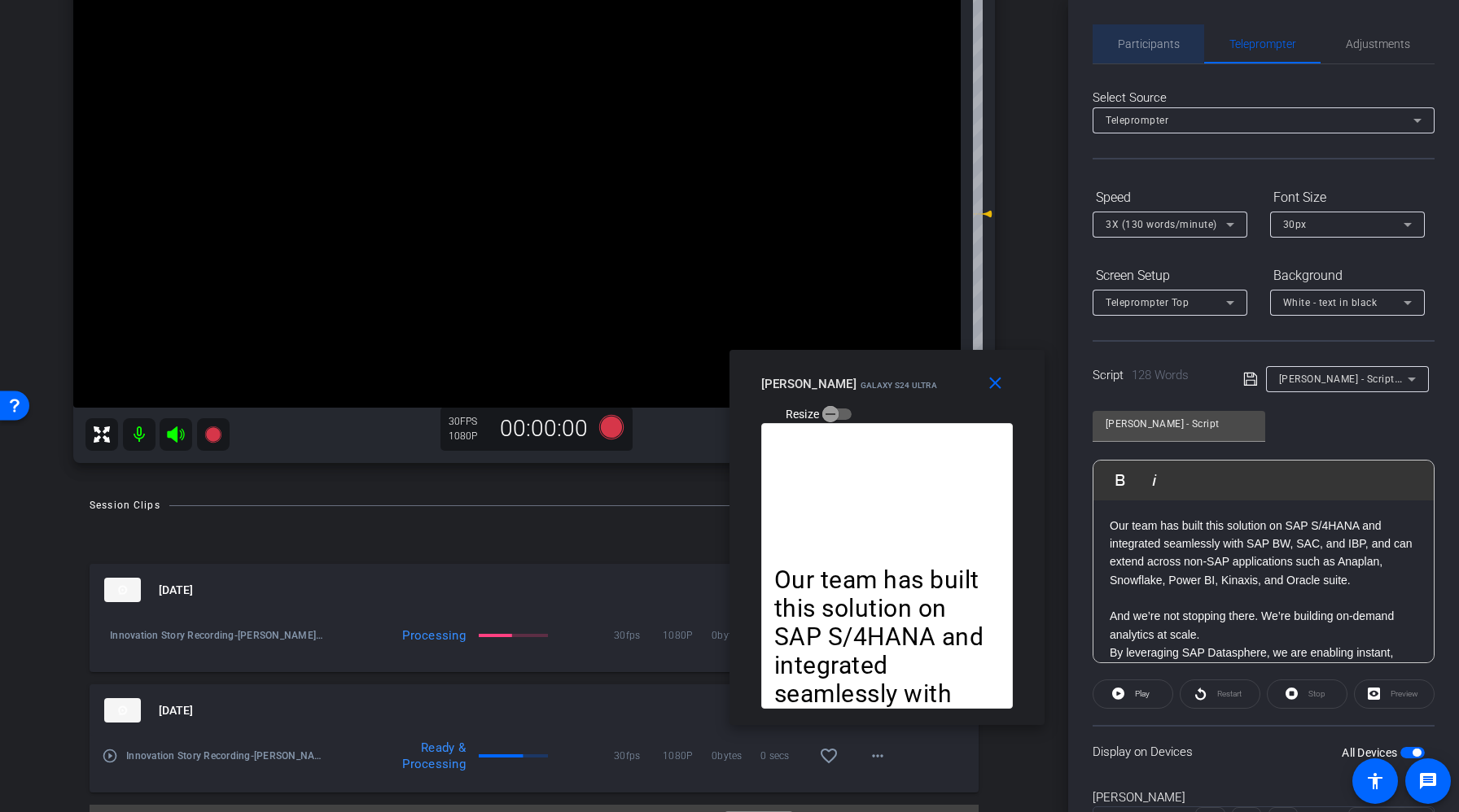
click at [1143, 38] on span "Participants" at bounding box center [1149, 43] width 62 height 12
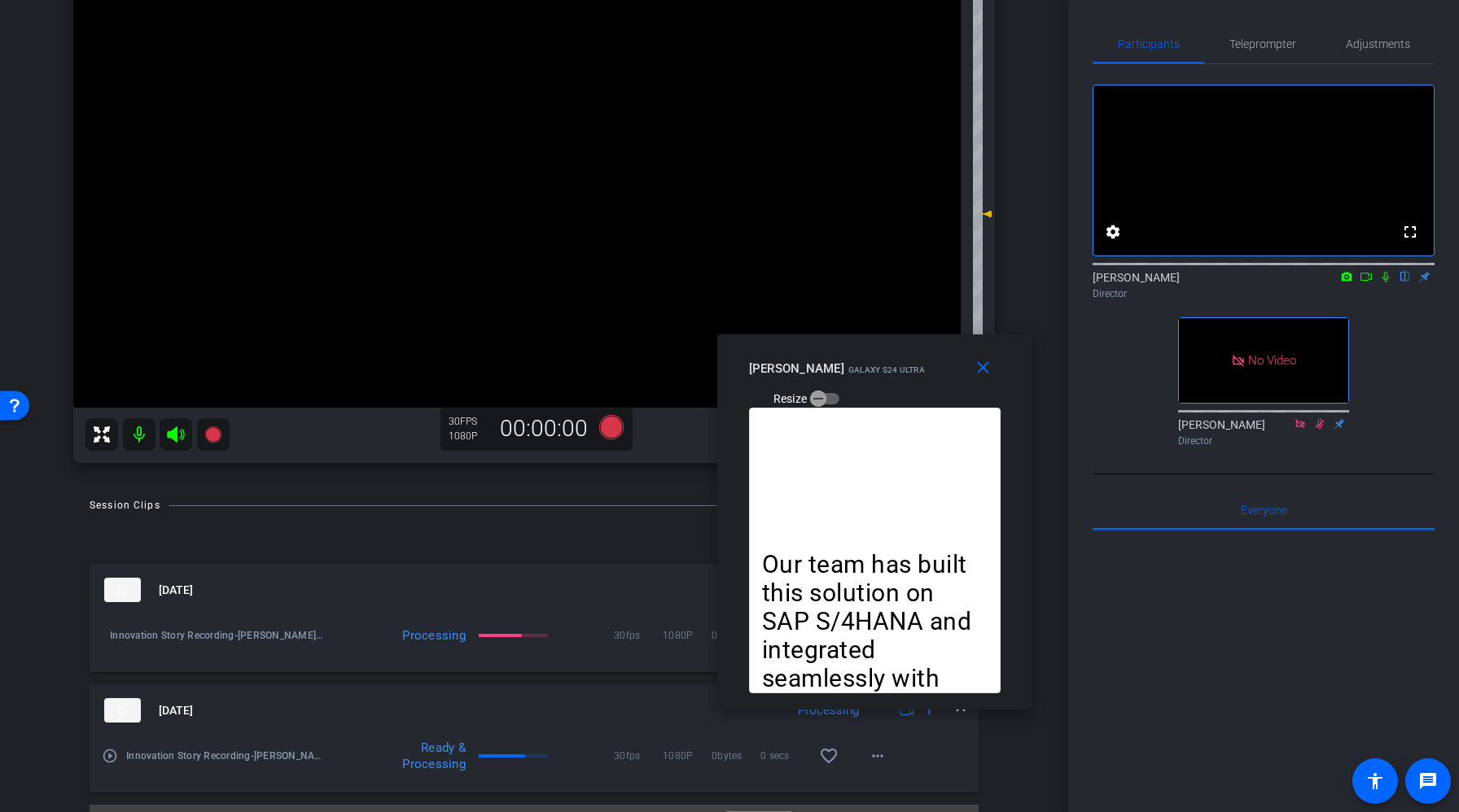
drag, startPoint x: 932, startPoint y: 392, endPoint x: 920, endPoint y: 377, distance: 19.2
click at [920, 377] on div "[PERSON_NAME] Galaxy S24 Ultra Resize" at bounding box center [881, 383] width 264 height 58
click at [1264, 41] on span "Telepro mpter" at bounding box center [1262, 43] width 67 height 12
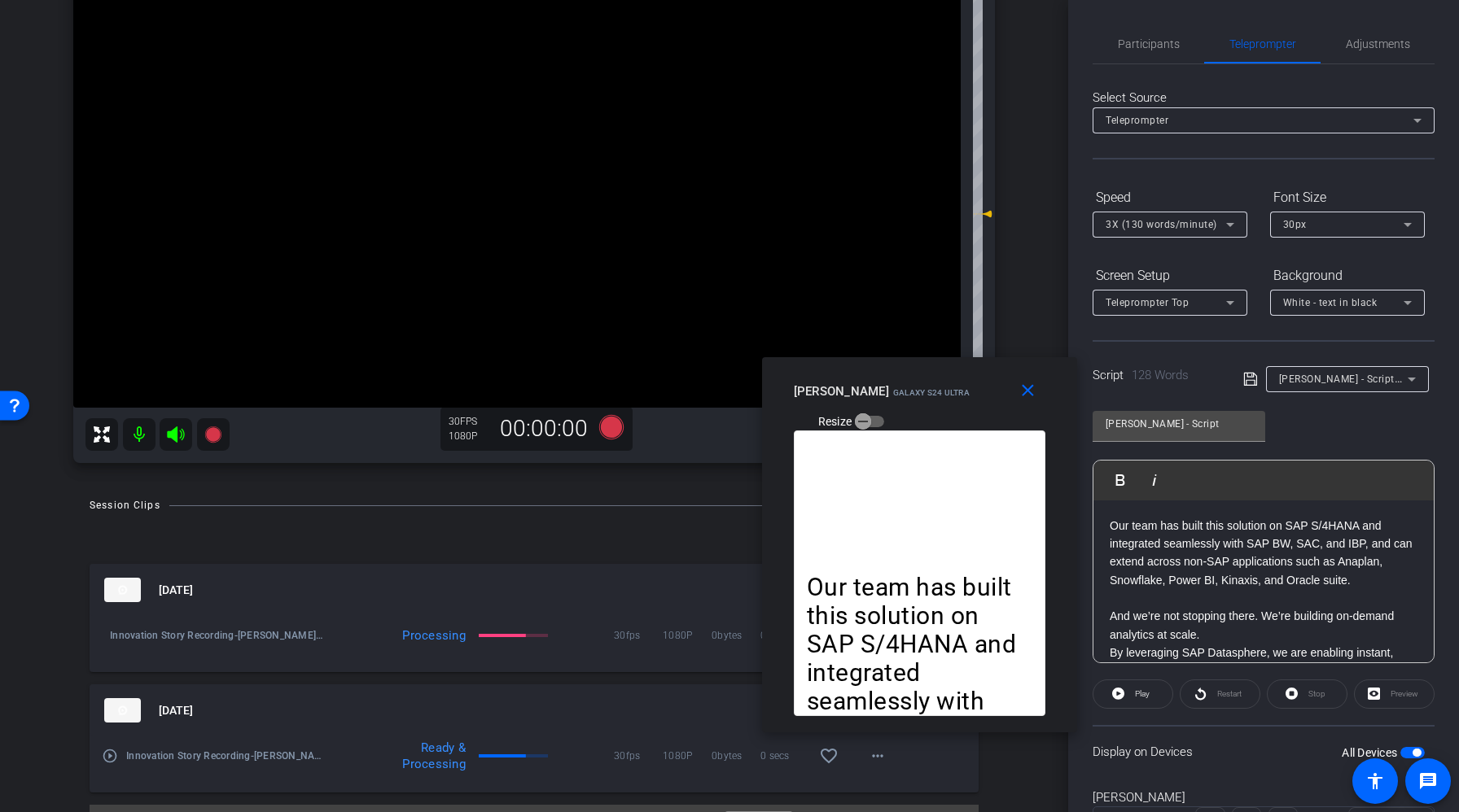
drag, startPoint x: 842, startPoint y: 371, endPoint x: 886, endPoint y: 394, distance: 49.6
click at [893, 394] on span "Galaxy S24 Ultra" at bounding box center [931, 393] width 77 height 9
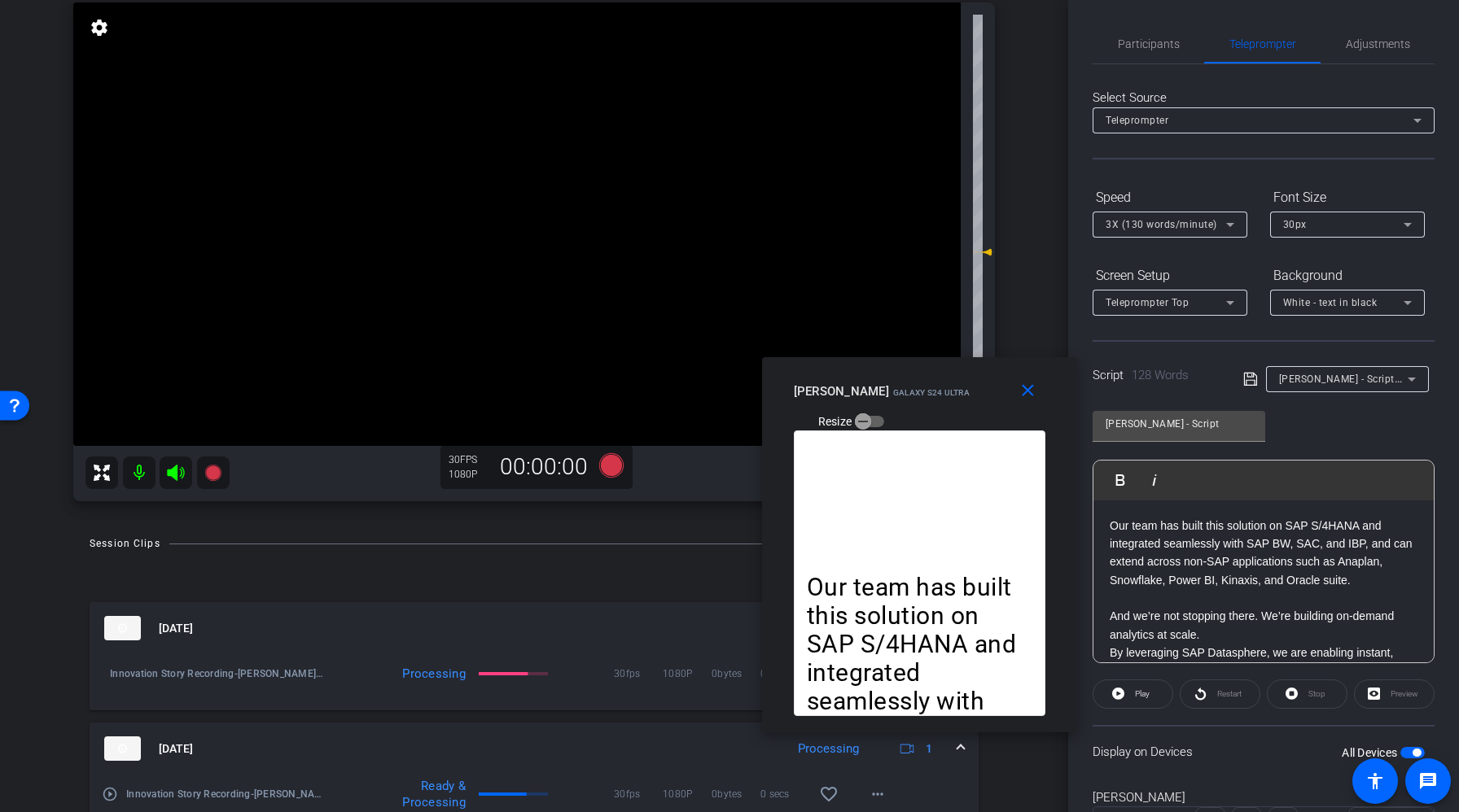
scroll to position [67, 0]
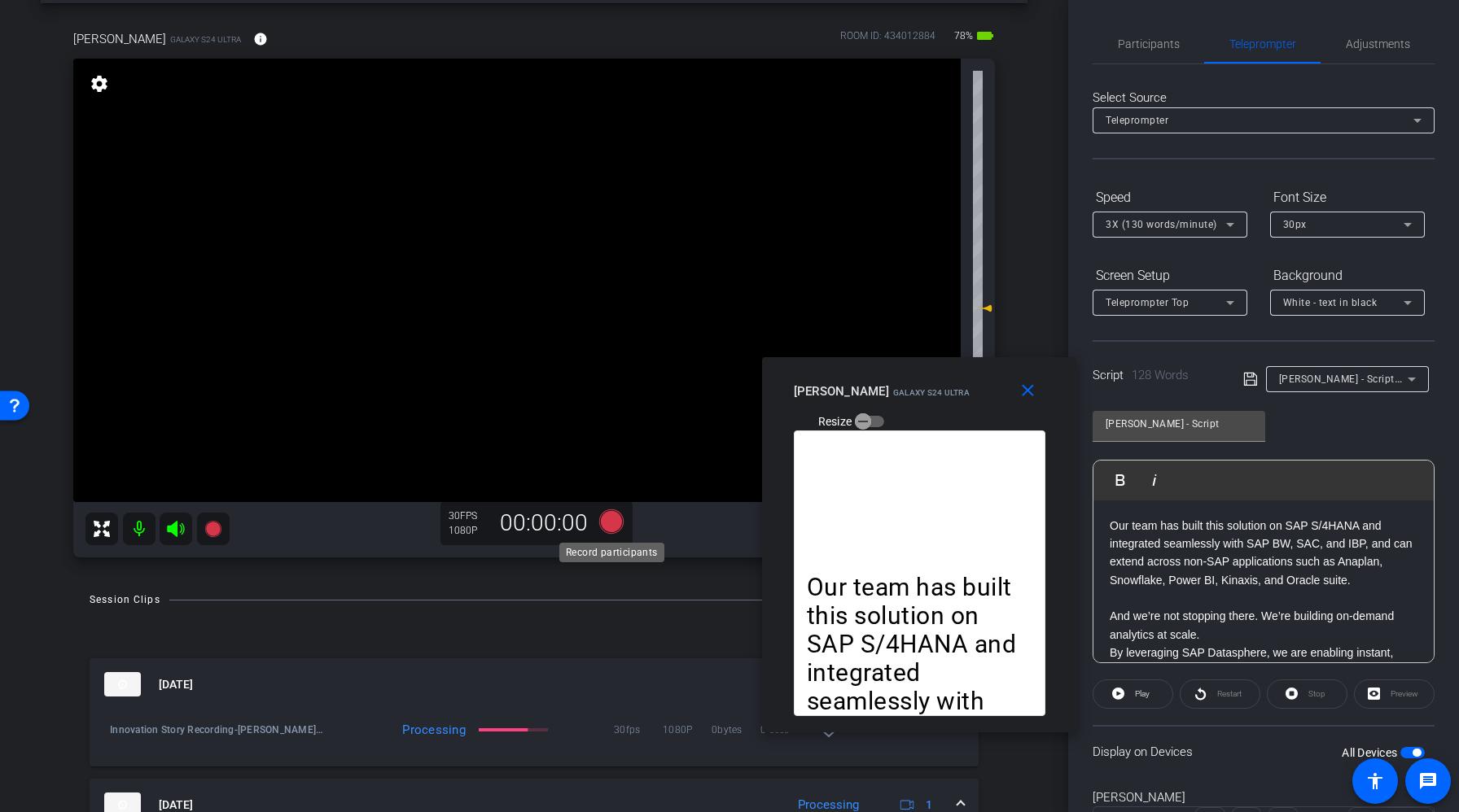
click at [609, 527] on icon at bounding box center [611, 521] width 24 height 24
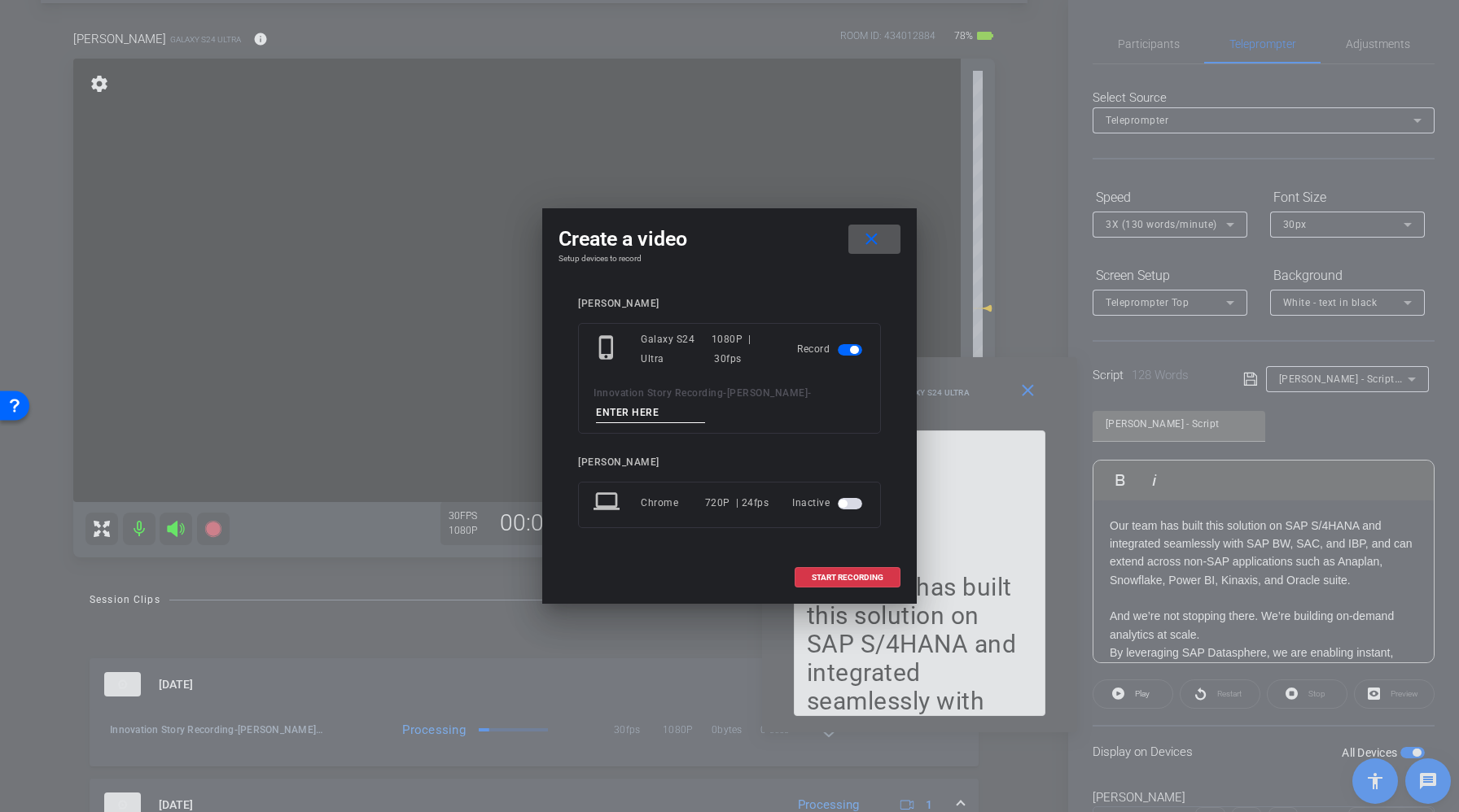
click at [615, 407] on input at bounding box center [650, 413] width 109 height 21
type input "[PERSON_NAME] Script-Take1"
click at [860, 581] on span "START RECORDING" at bounding box center [847, 578] width 71 height 8
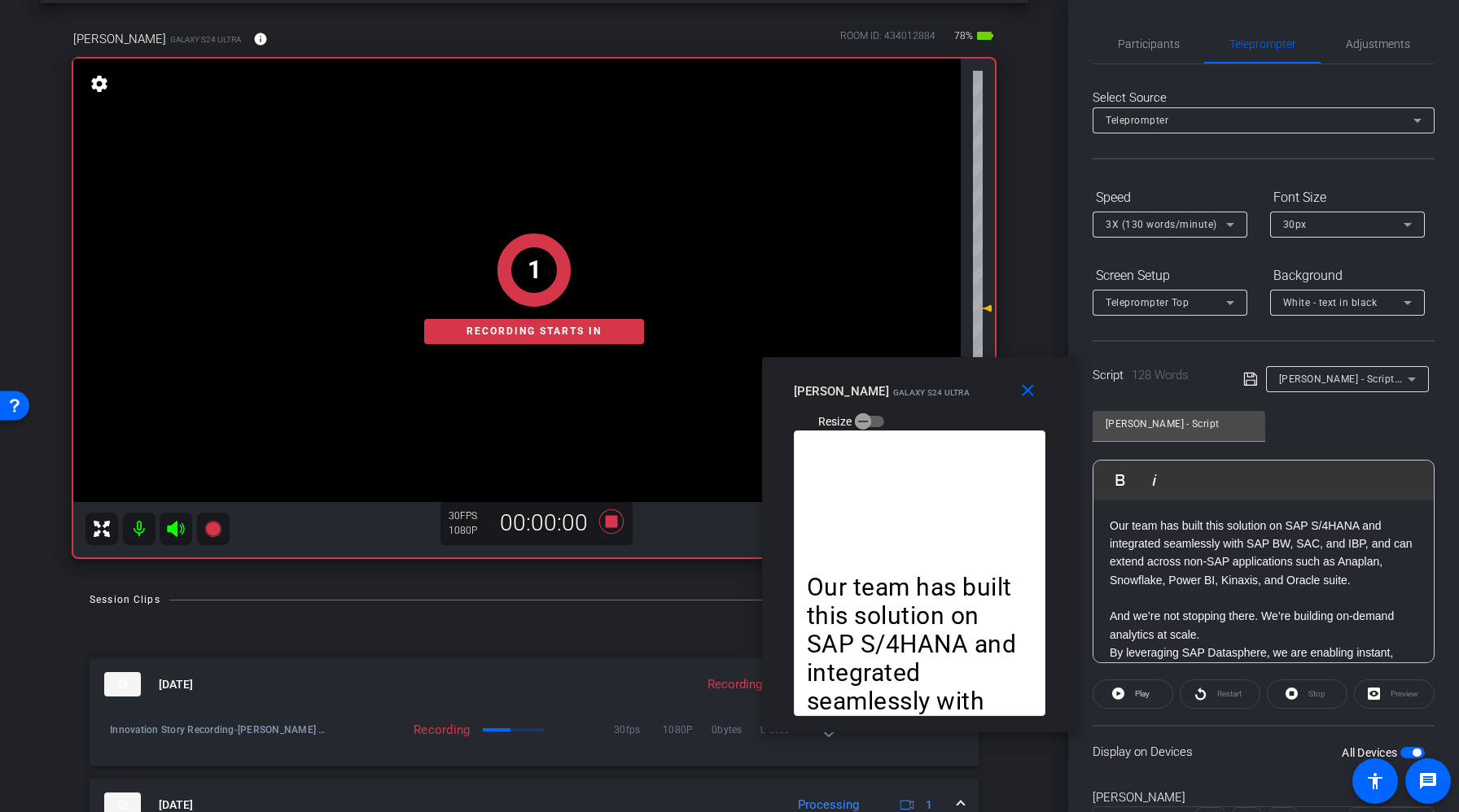
scroll to position [11, 0]
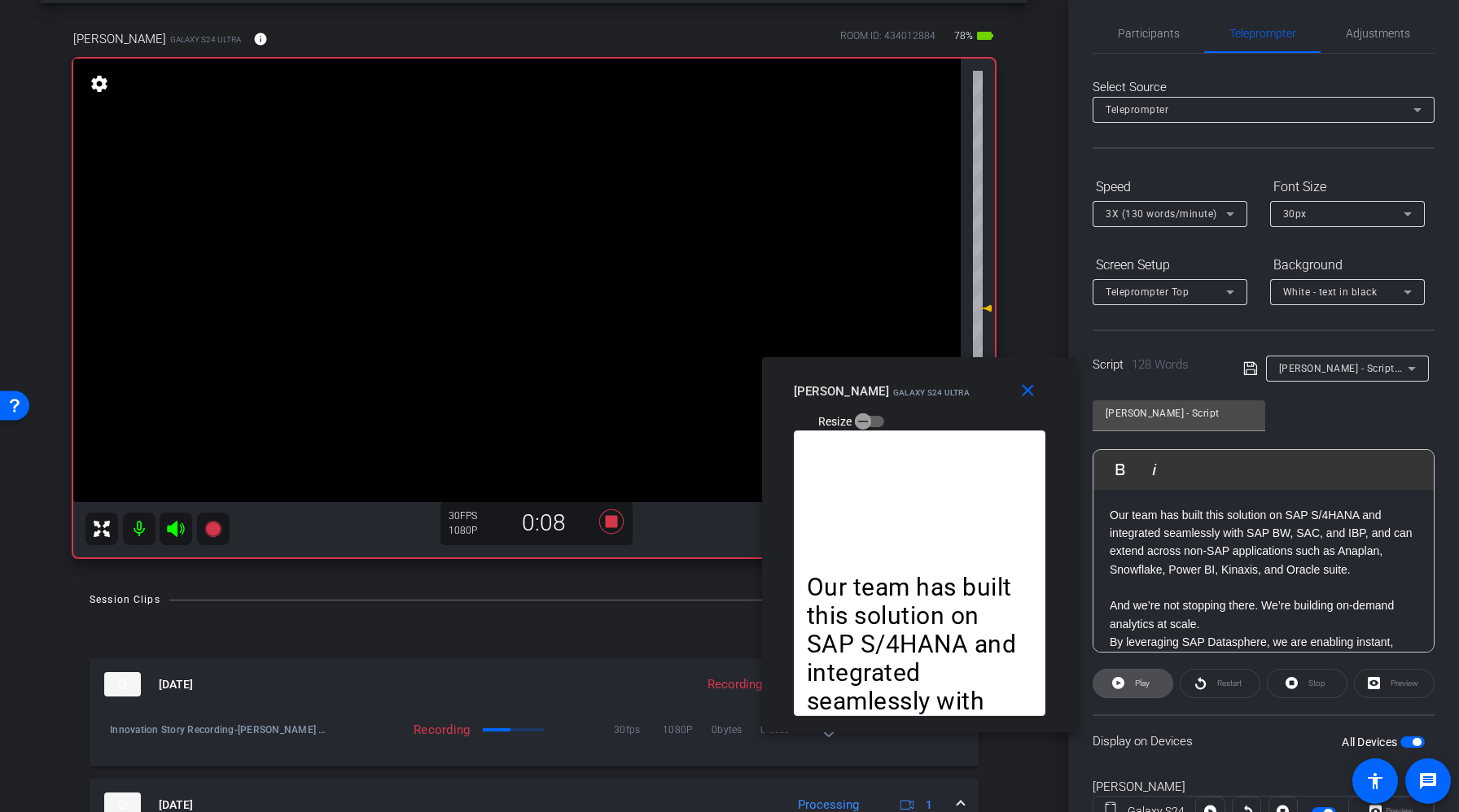
click at [1132, 685] on span "Play" at bounding box center [1140, 683] width 19 height 23
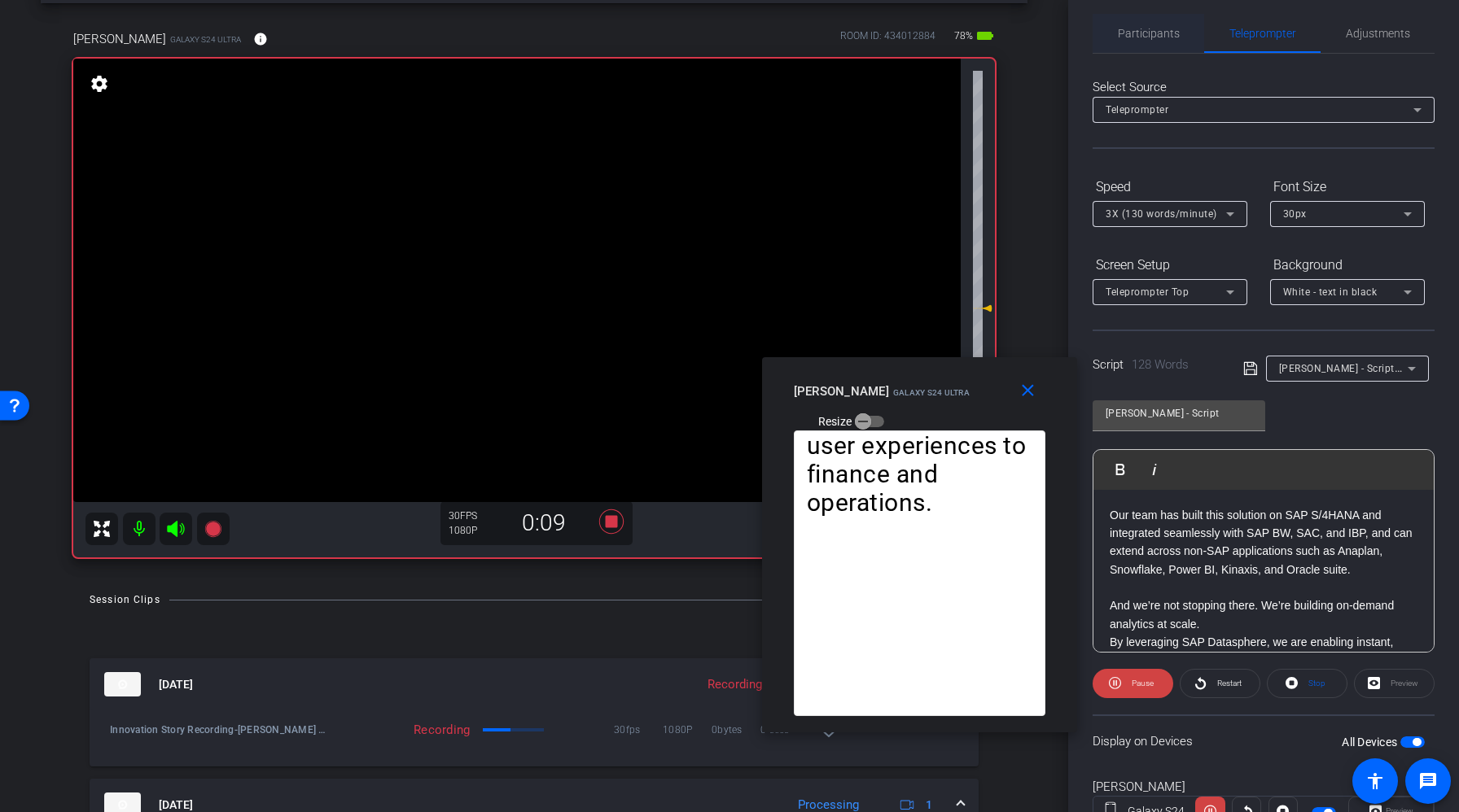
click at [1144, 25] on span "Participants" at bounding box center [1149, 32] width 62 height 39
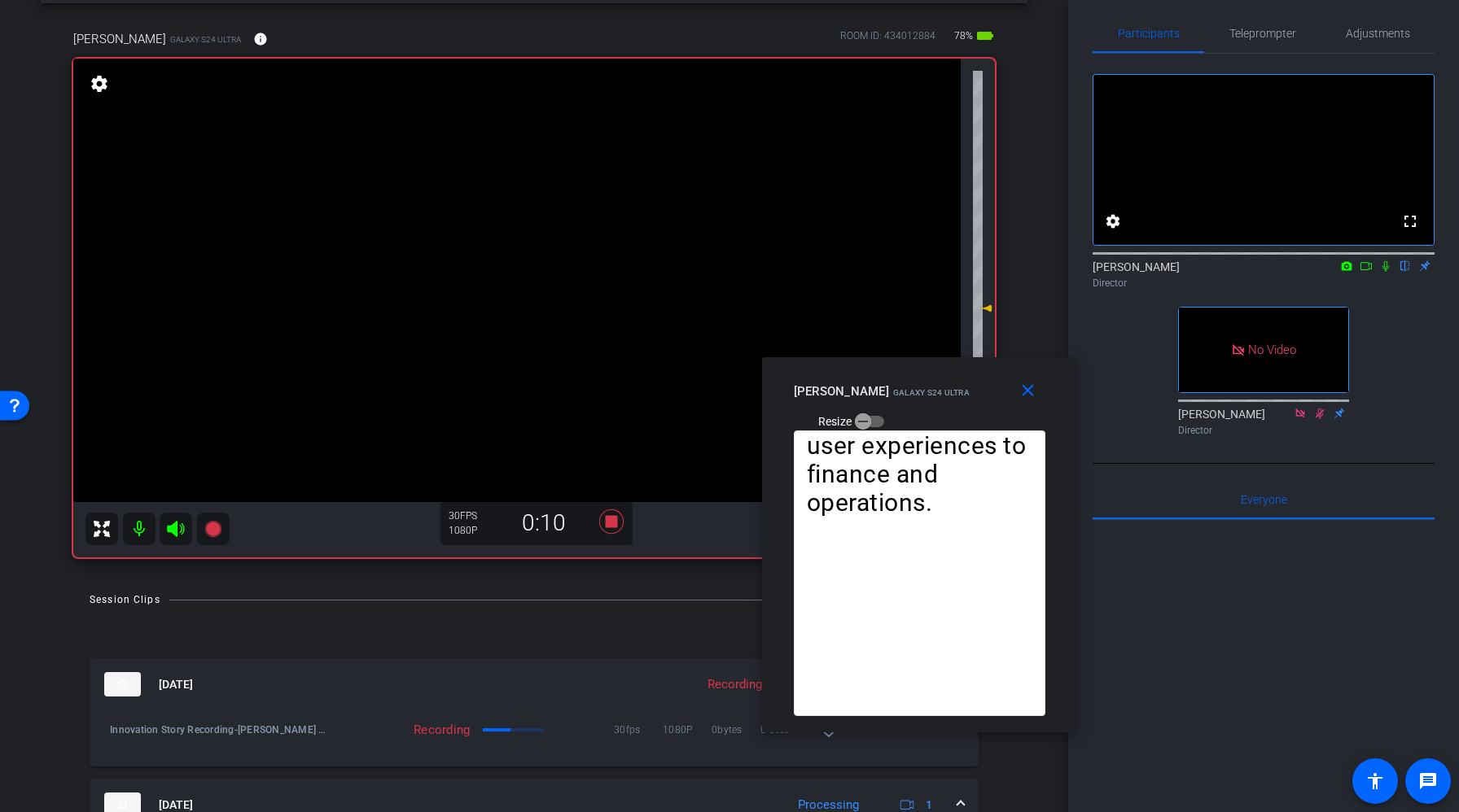
click at [1389, 272] on icon at bounding box center [1386, 266] width 13 height 12
click at [1242, 33] on span "Telepro mpter" at bounding box center [1262, 33] width 67 height 12
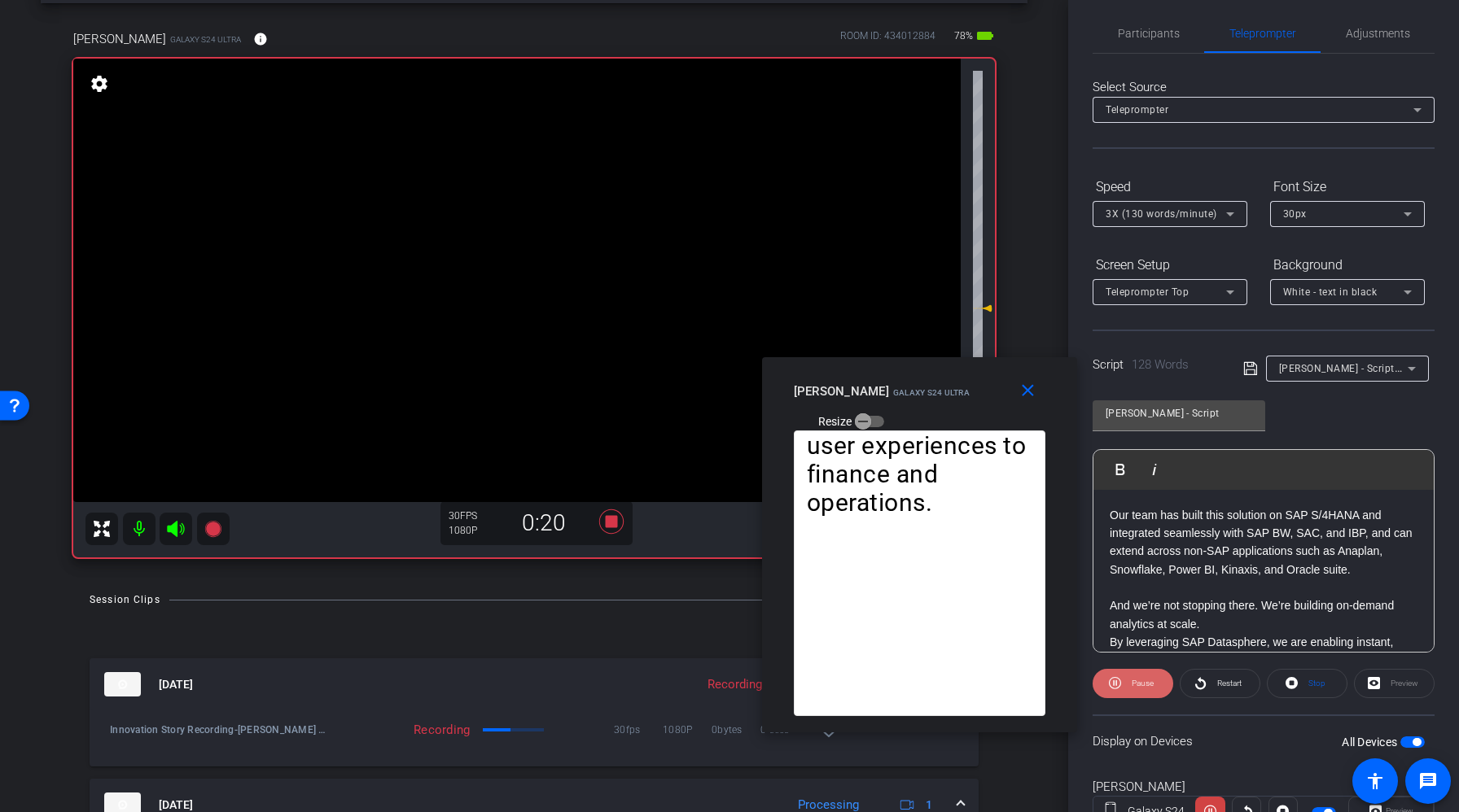
click at [1121, 678] on span at bounding box center [1133, 683] width 80 height 39
click at [1121, 678] on icon at bounding box center [1118, 683] width 13 height 13
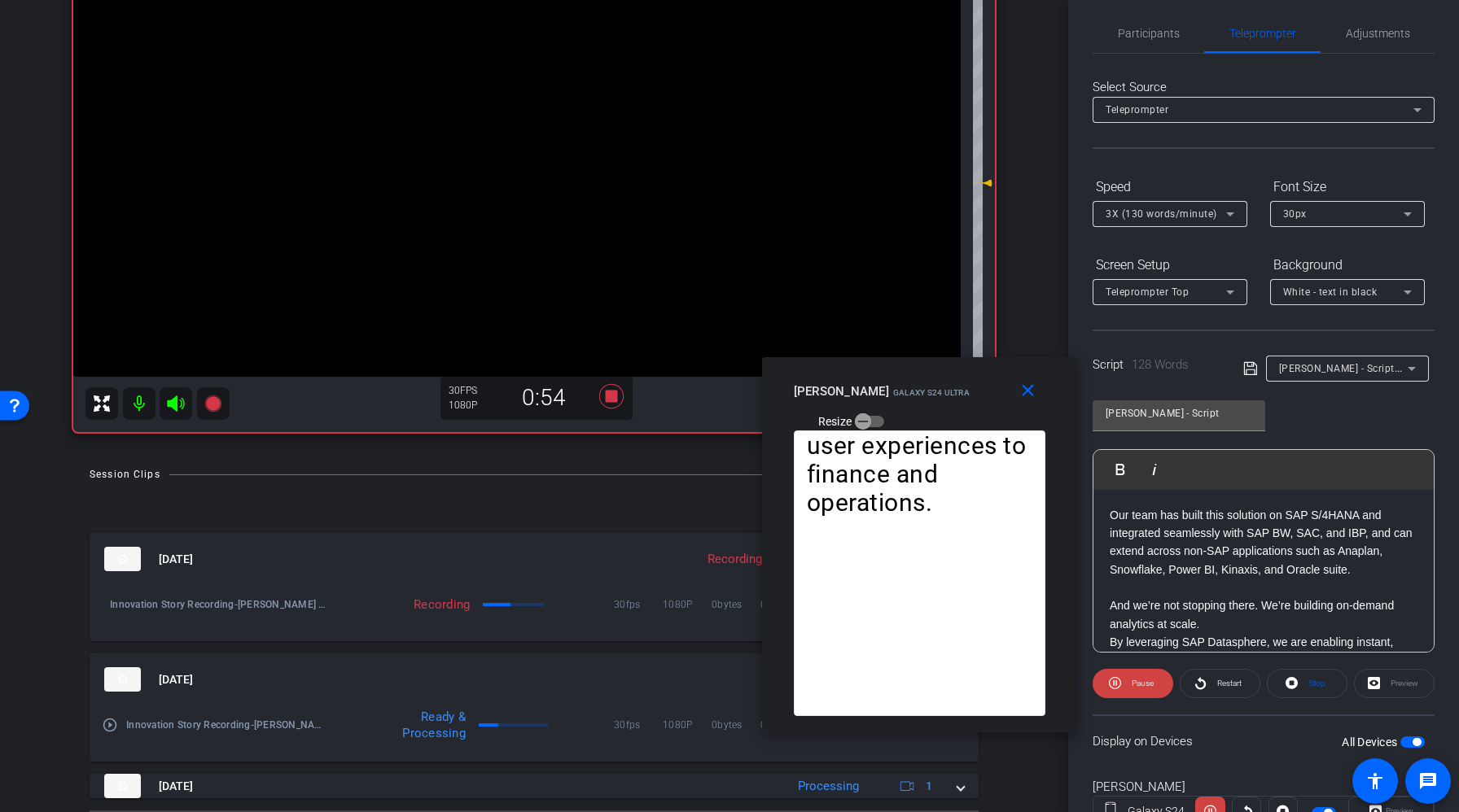
scroll to position [236, 0]
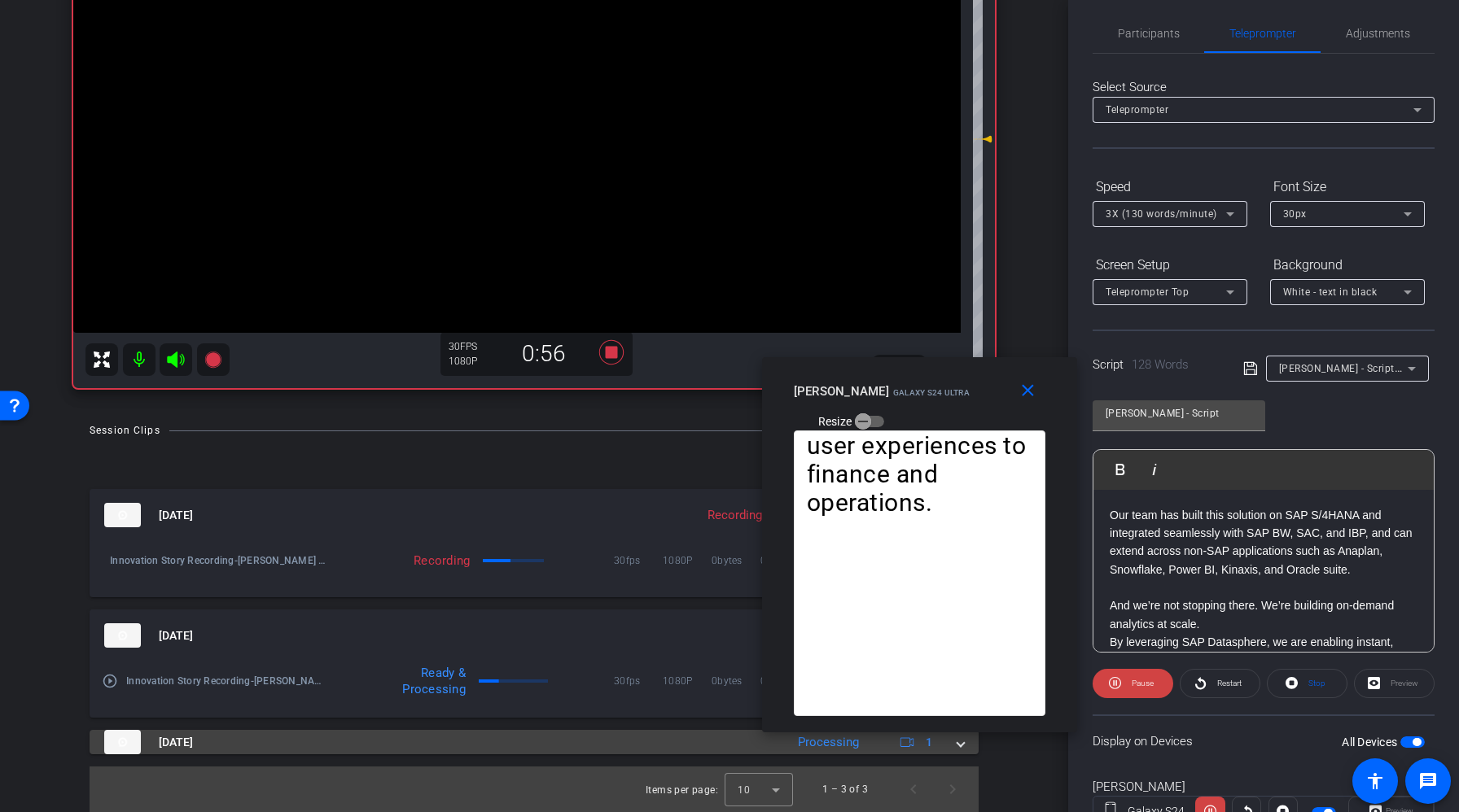
click at [965, 745] on mat-expansion-panel-header "[DATE] Processing 1" at bounding box center [534, 742] width 889 height 24
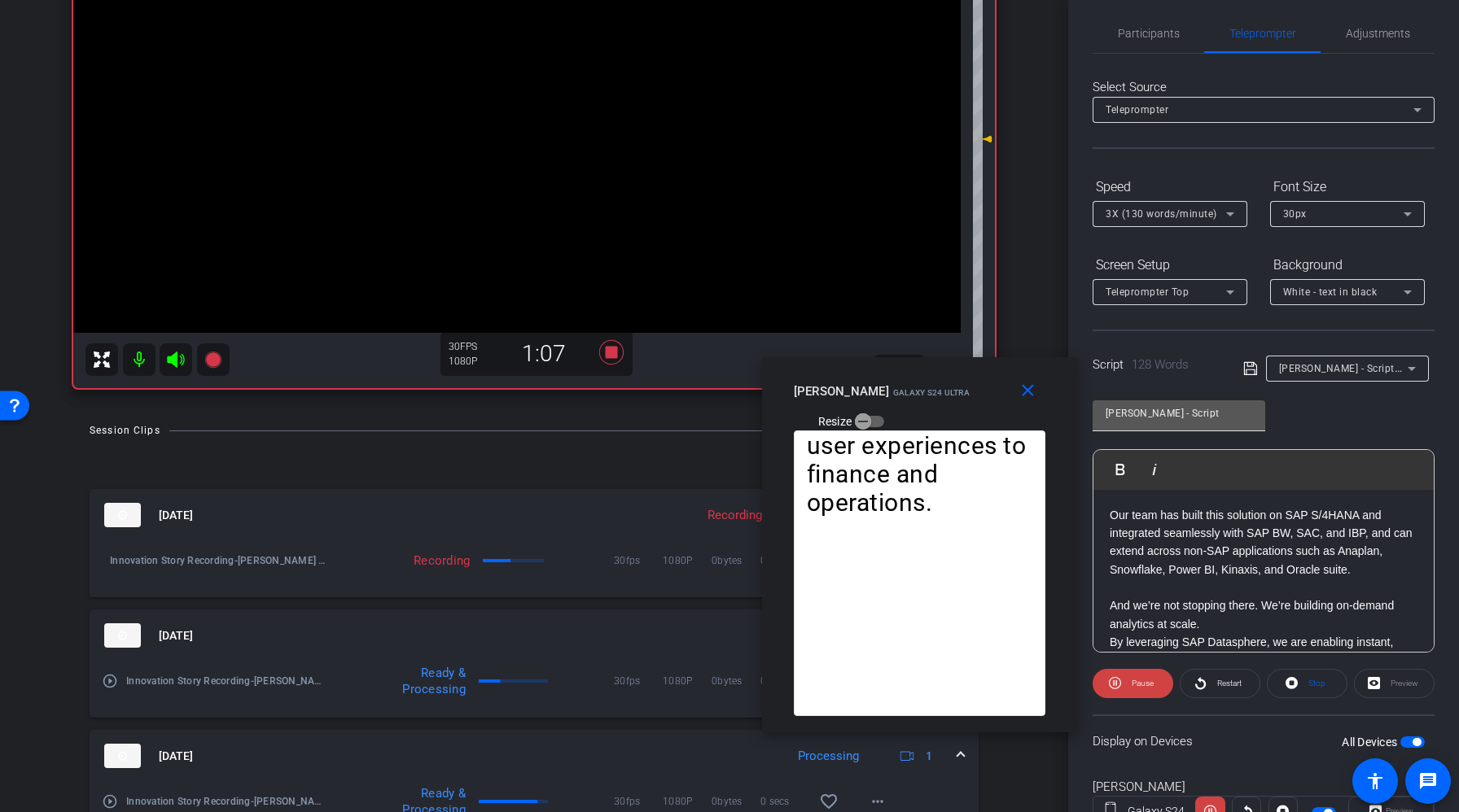
scroll to position [0, 0]
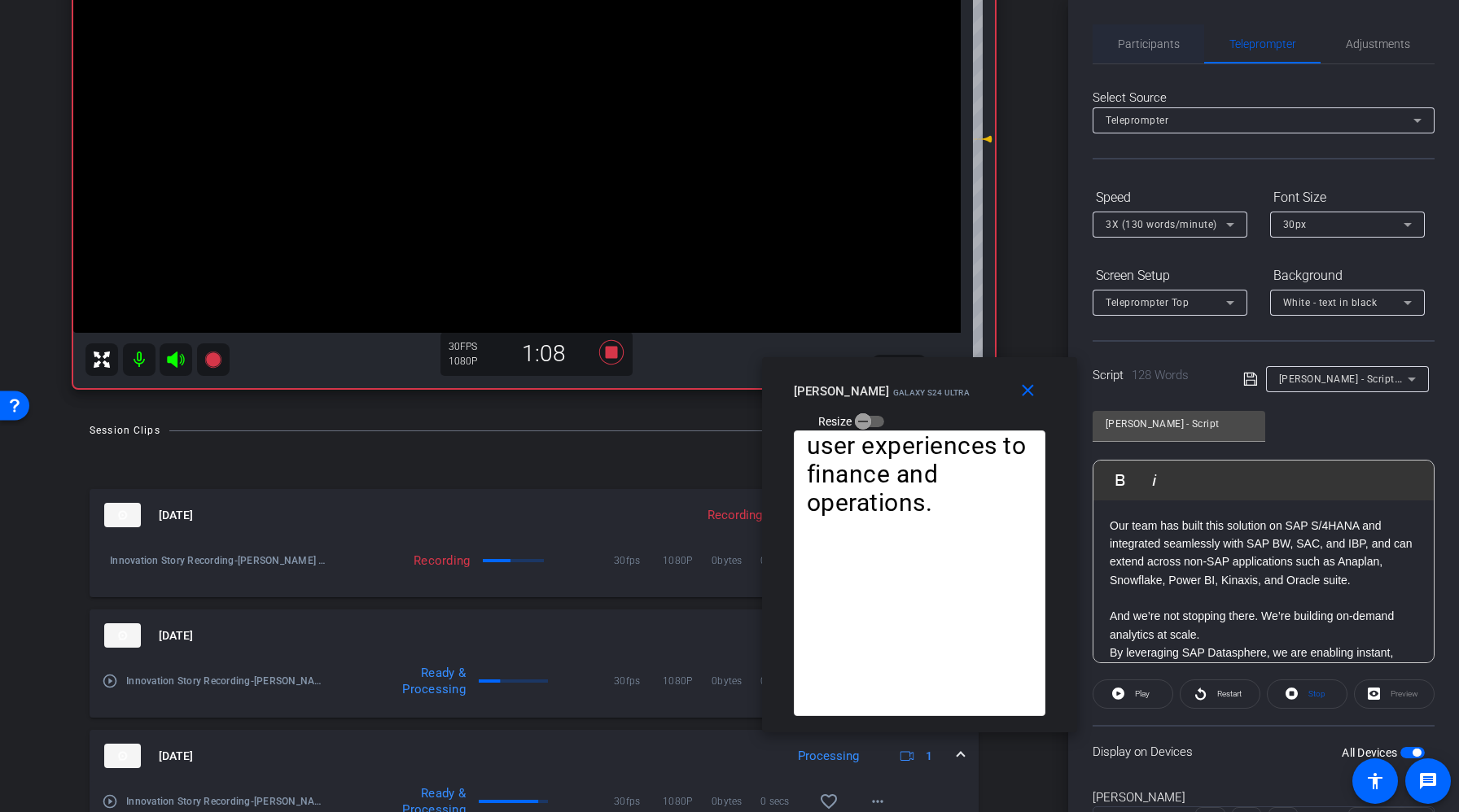
click at [1168, 51] on span "Participants" at bounding box center [1149, 43] width 62 height 39
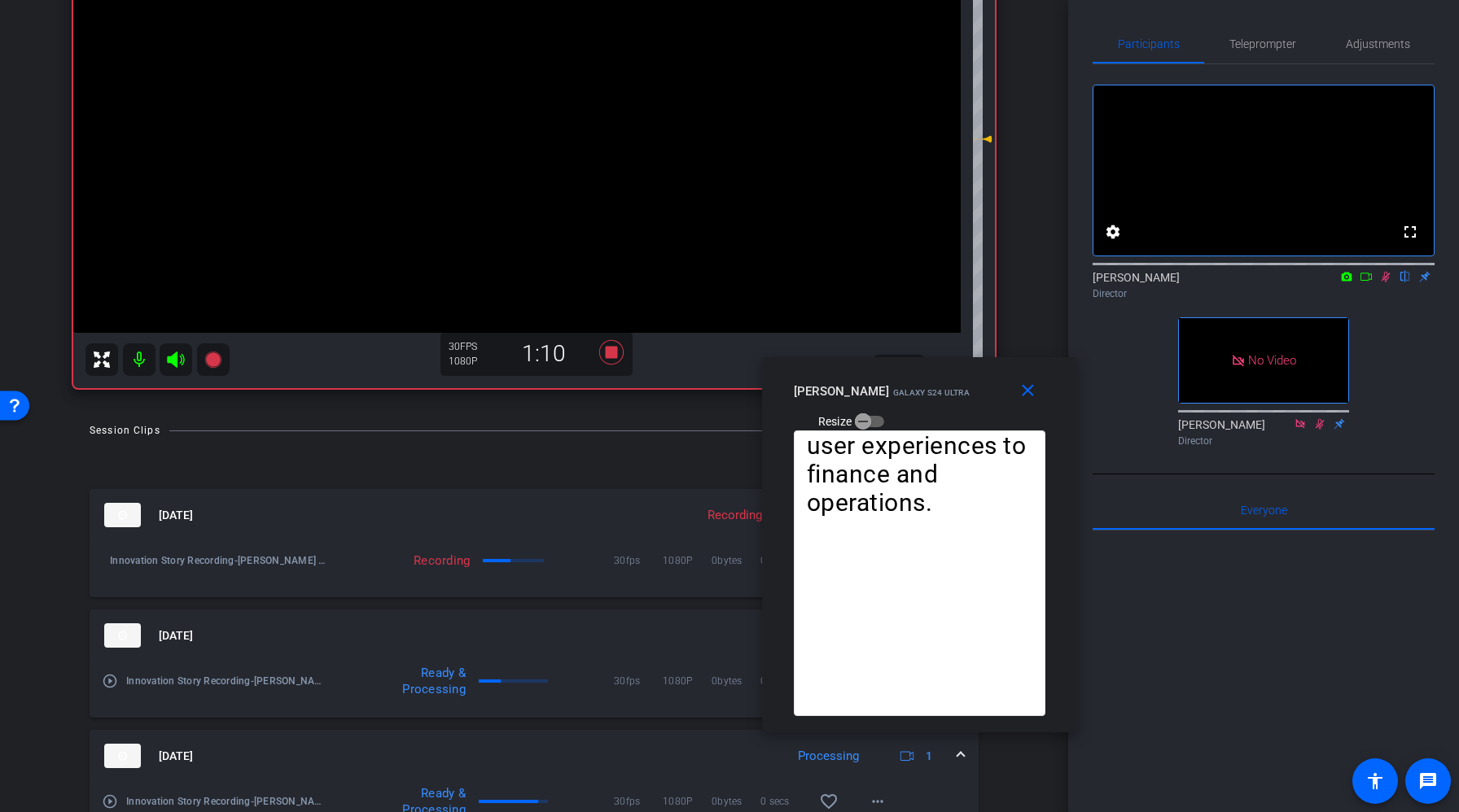
click at [1387, 282] on icon at bounding box center [1386, 277] width 13 height 12
click at [609, 354] on icon at bounding box center [611, 351] width 24 height 24
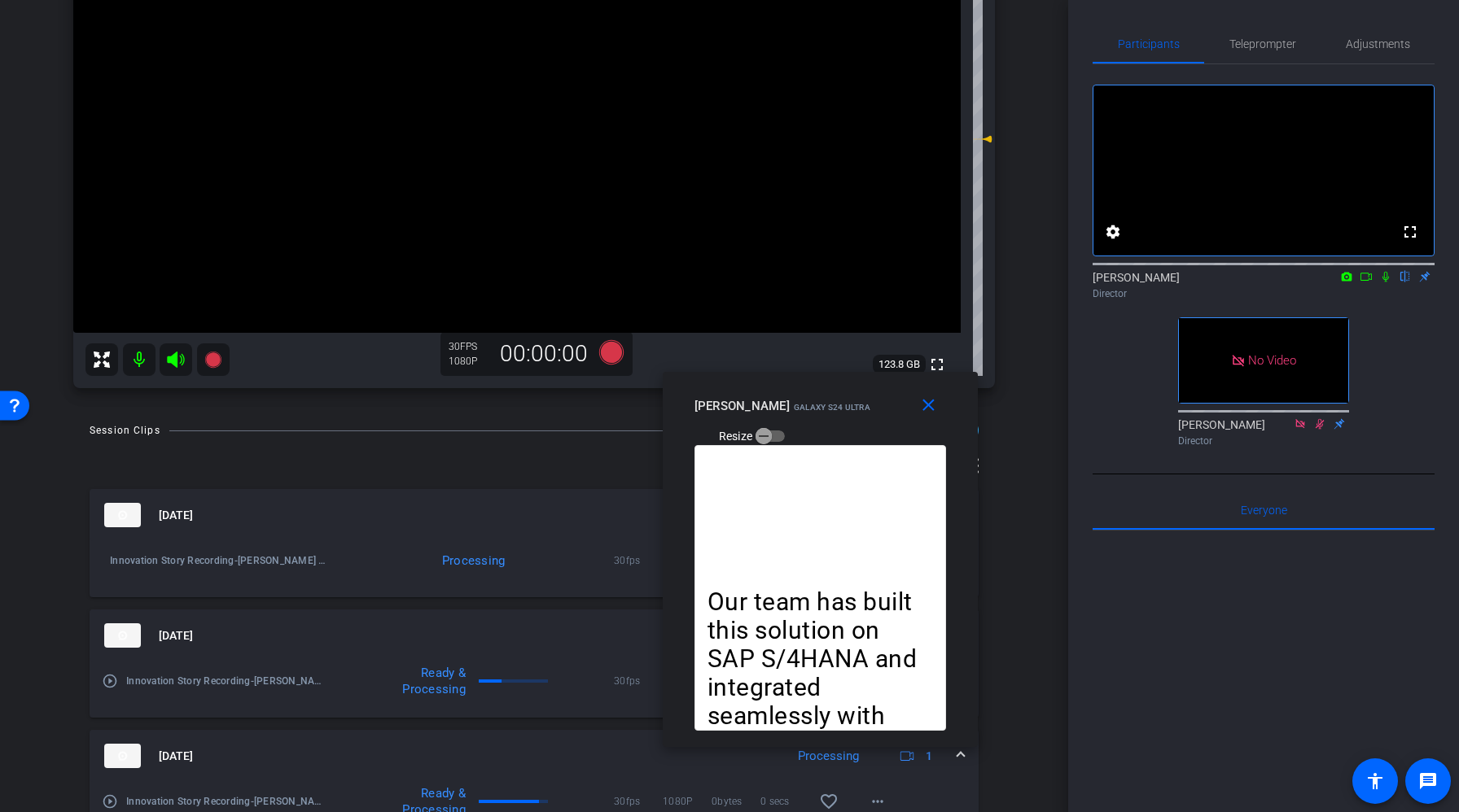
drag, startPoint x: 950, startPoint y: 398, endPoint x: 851, endPoint y: 414, distance: 100.3
click at [851, 414] on div "[PERSON_NAME] Galaxy S24 Ultra Resize" at bounding box center [826, 420] width 264 height 58
click at [1257, 55] on span "Telepro mpter" at bounding box center [1262, 43] width 67 height 39
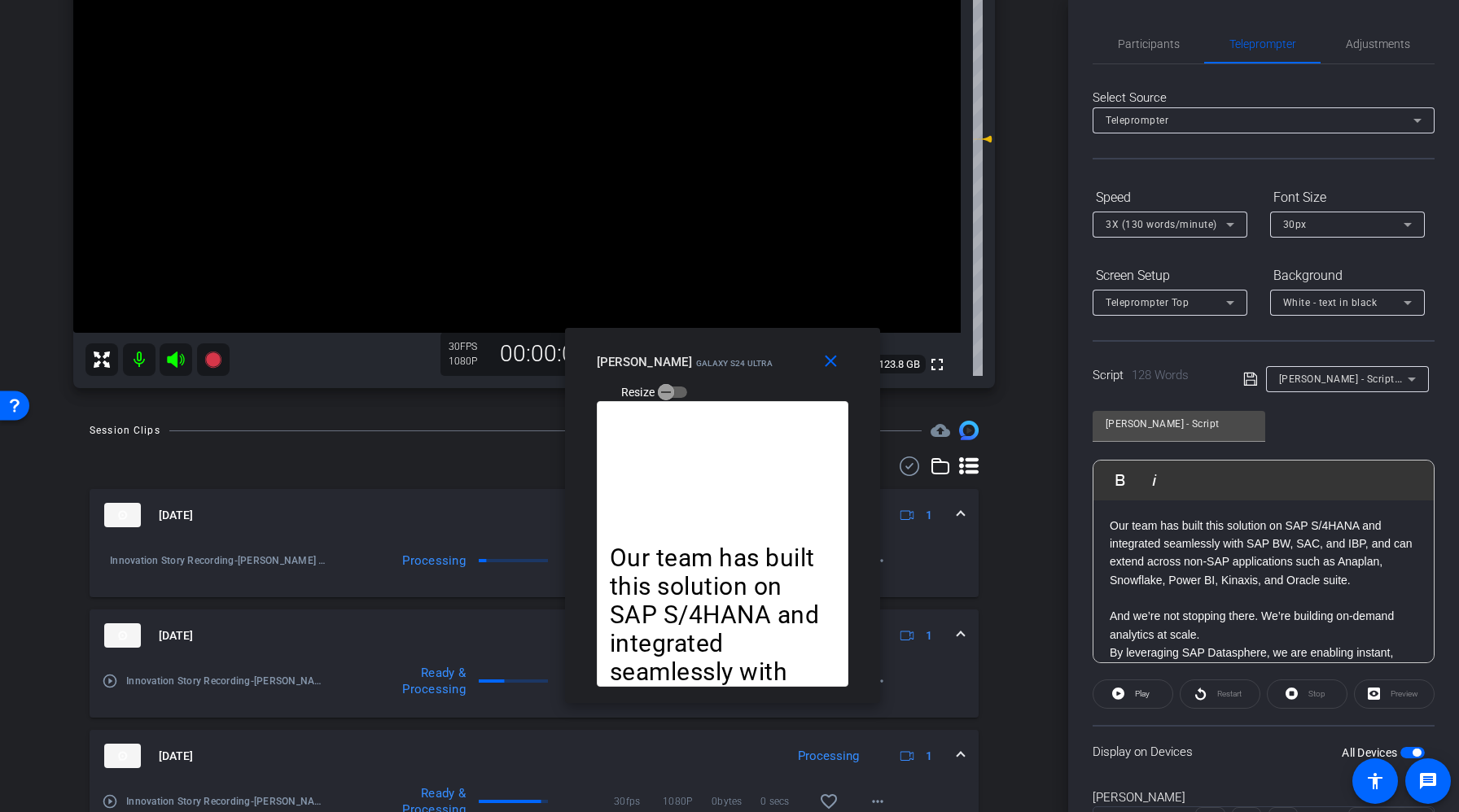
drag, startPoint x: 834, startPoint y: 415, endPoint x: 735, endPoint y: 370, distance: 108.7
click at [735, 370] on div "[PERSON_NAME] Galaxy S24 Ultra Resize" at bounding box center [729, 377] width 264 height 58
drag, startPoint x: 752, startPoint y: 353, endPoint x: 611, endPoint y: 353, distance: 141.0
click at [611, 353] on div "[PERSON_NAME] Galaxy S24 Ultra" at bounding box center [684, 360] width 176 height 20
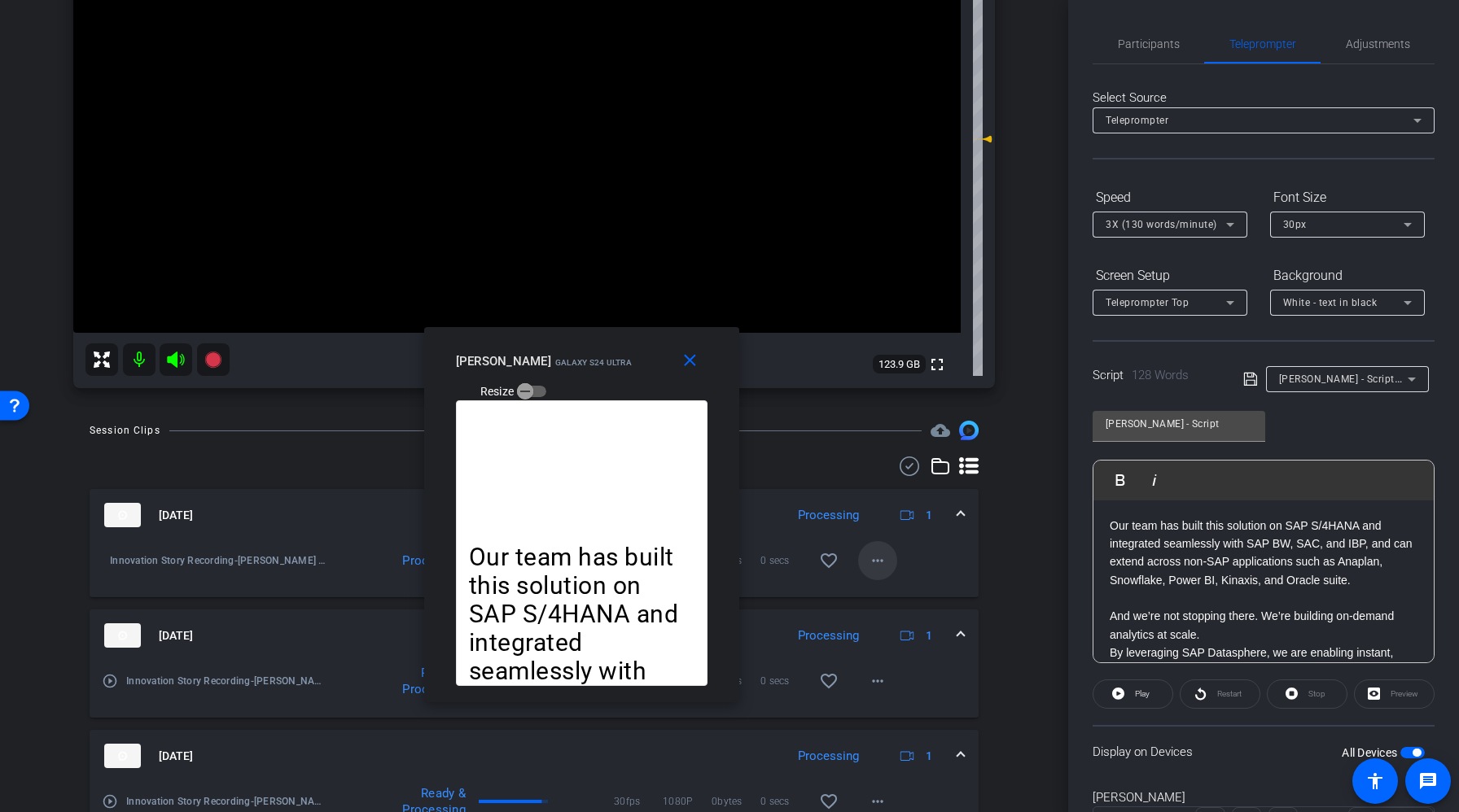
click at [869, 552] on mat-icon "more_horiz" at bounding box center [877, 561] width 20 height 20
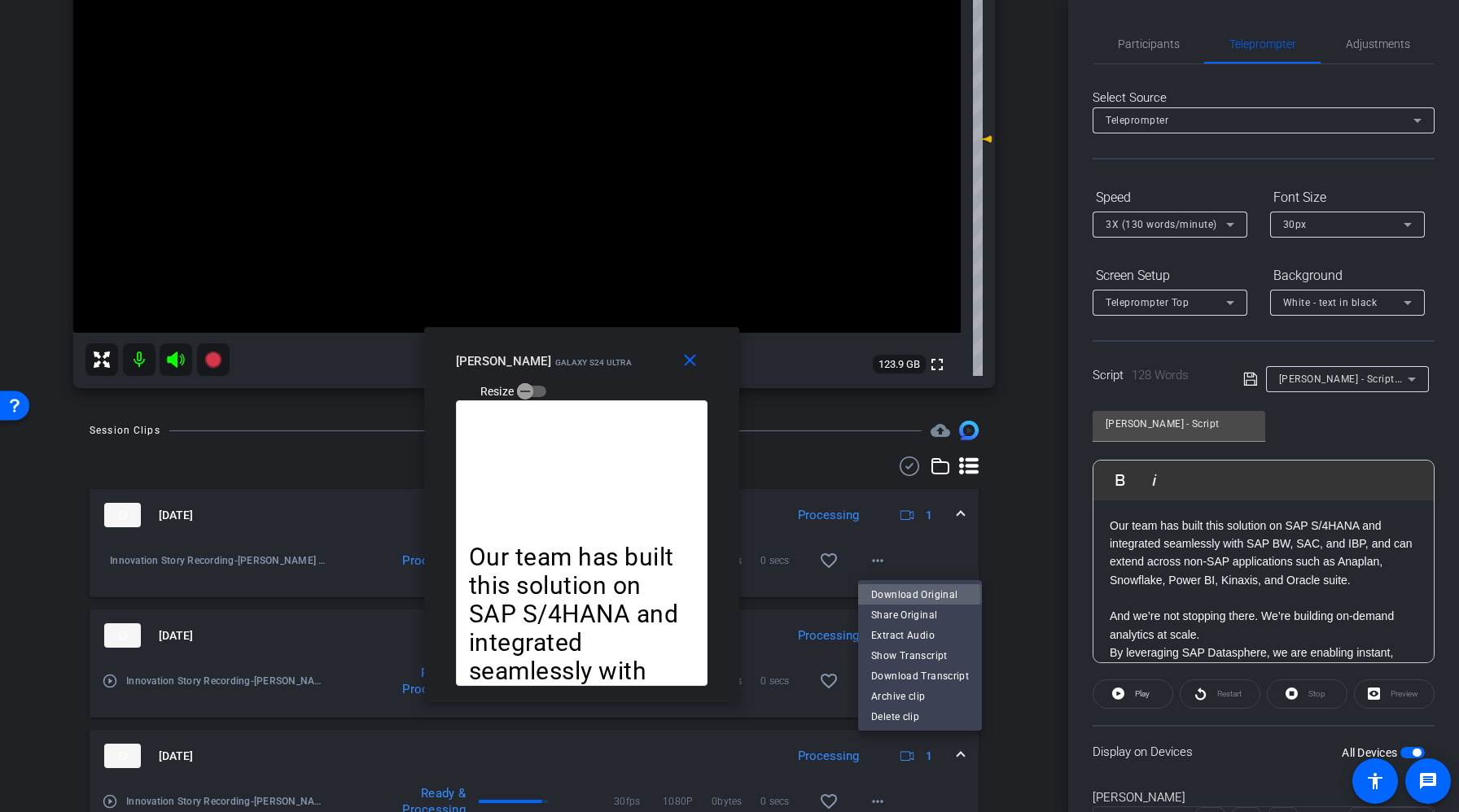
click at [918, 595] on span "Download Original" at bounding box center [920, 595] width 97 height 20
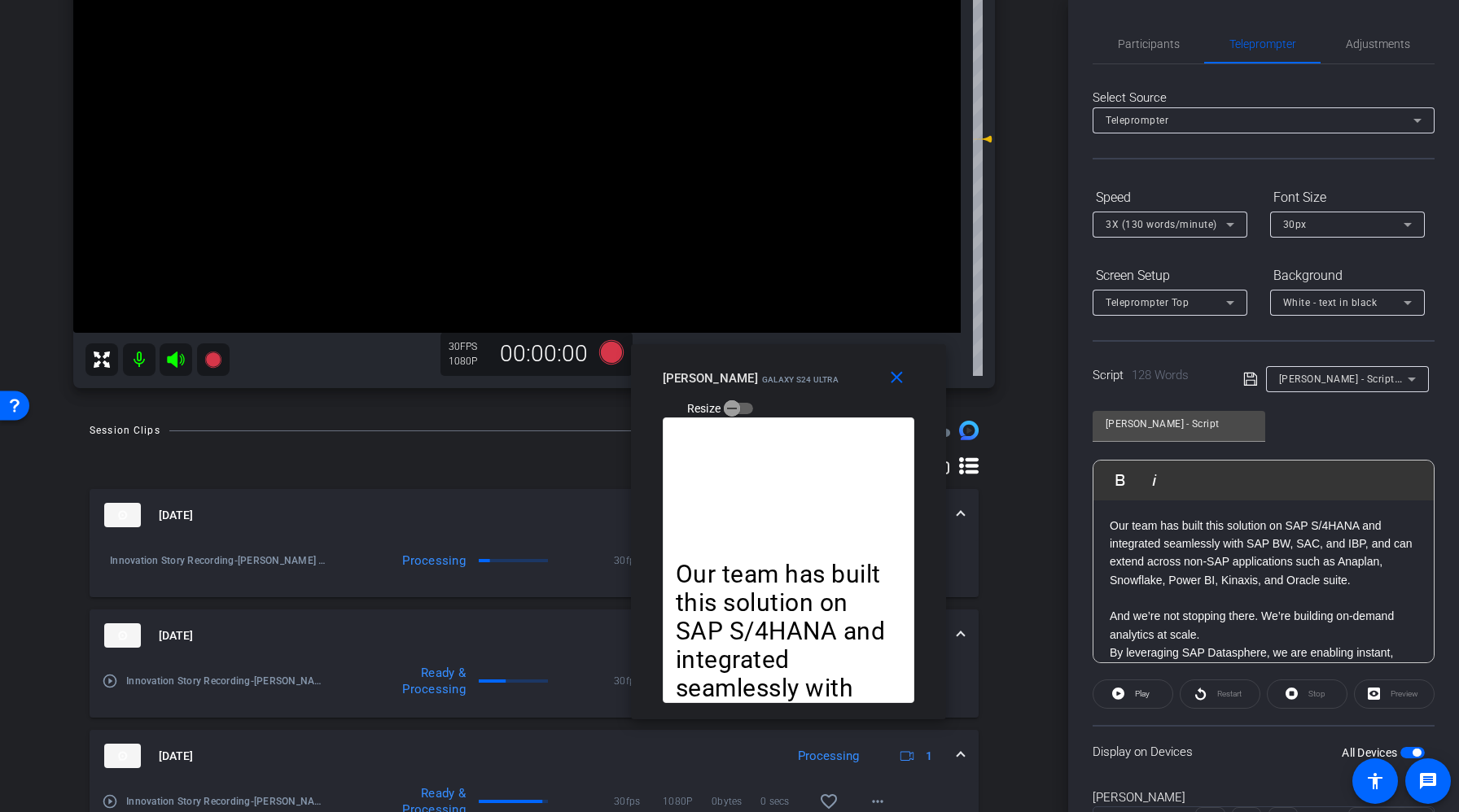
drag, startPoint x: 592, startPoint y: 367, endPoint x: 800, endPoint y: 384, distance: 208.7
click at [800, 384] on div "[PERSON_NAME] Galaxy S24 Ultra" at bounding box center [750, 377] width 176 height 20
click at [606, 346] on icon at bounding box center [611, 351] width 24 height 24
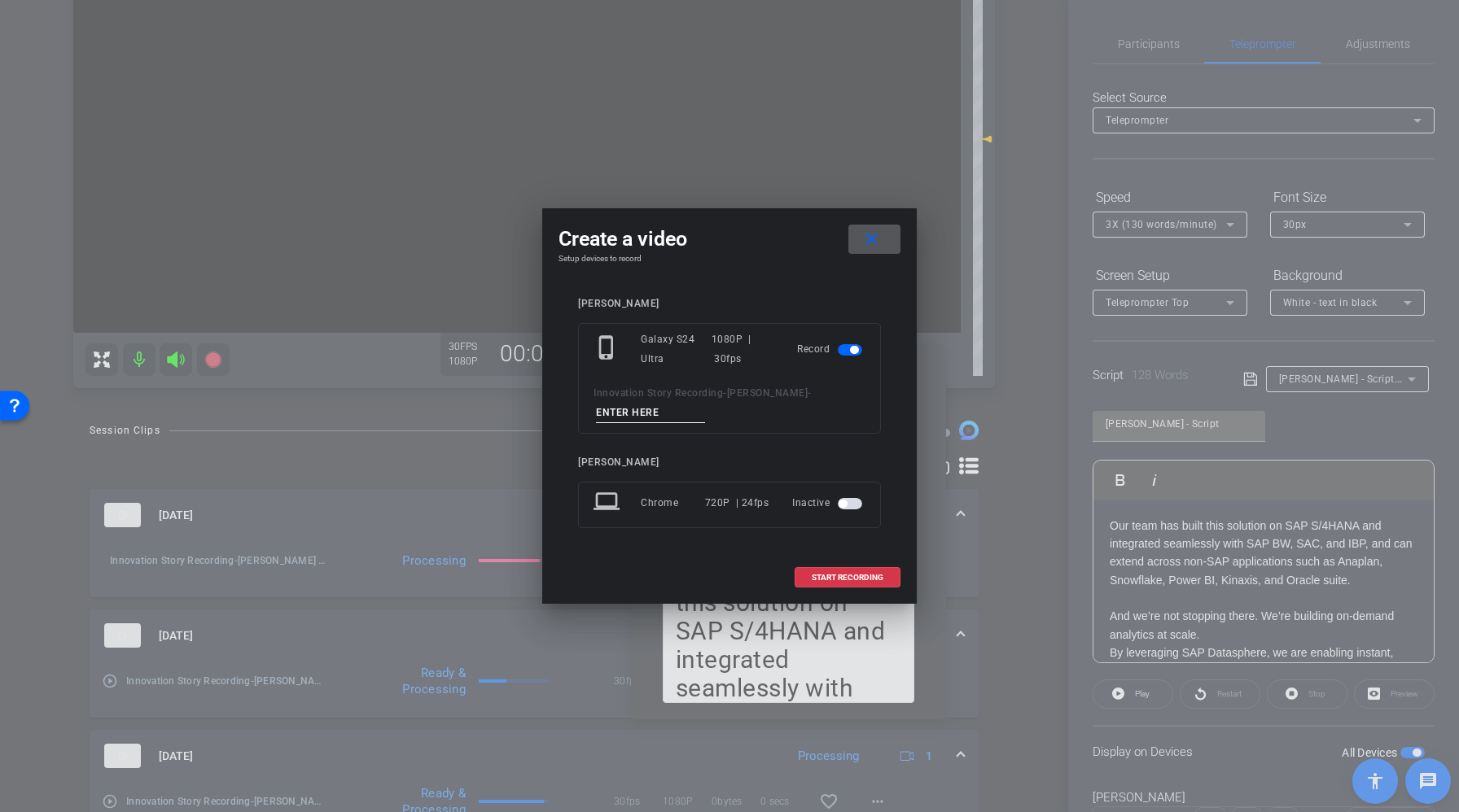
click at [626, 405] on input at bounding box center [650, 413] width 109 height 21
type input "[PERSON_NAME] Script-Take2"
click at [834, 574] on span "START RECORDING" at bounding box center [847, 578] width 71 height 8
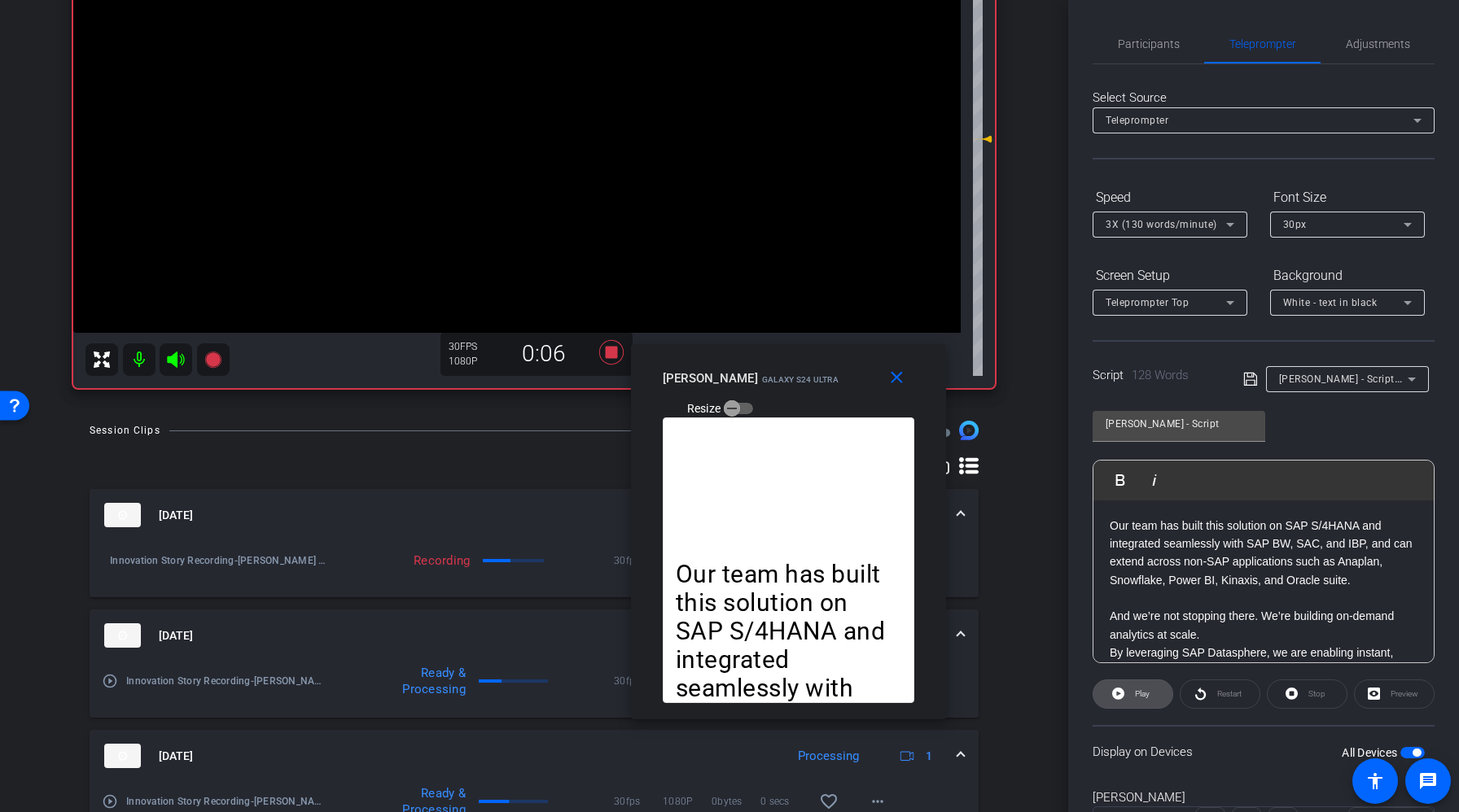
click at [1131, 687] on span "Play" at bounding box center [1140, 694] width 19 height 23
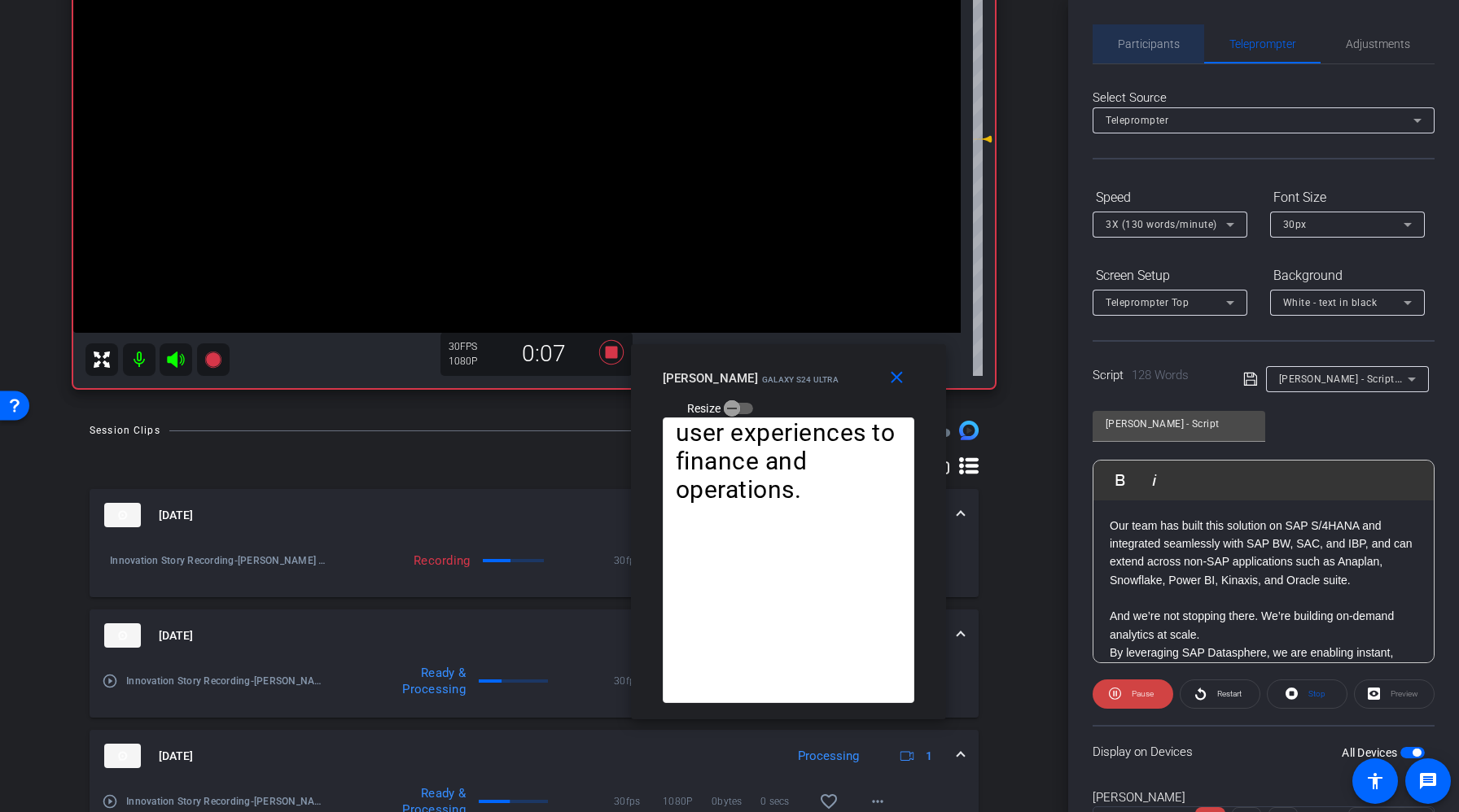
click at [1157, 45] on span "Participants" at bounding box center [1149, 43] width 62 height 12
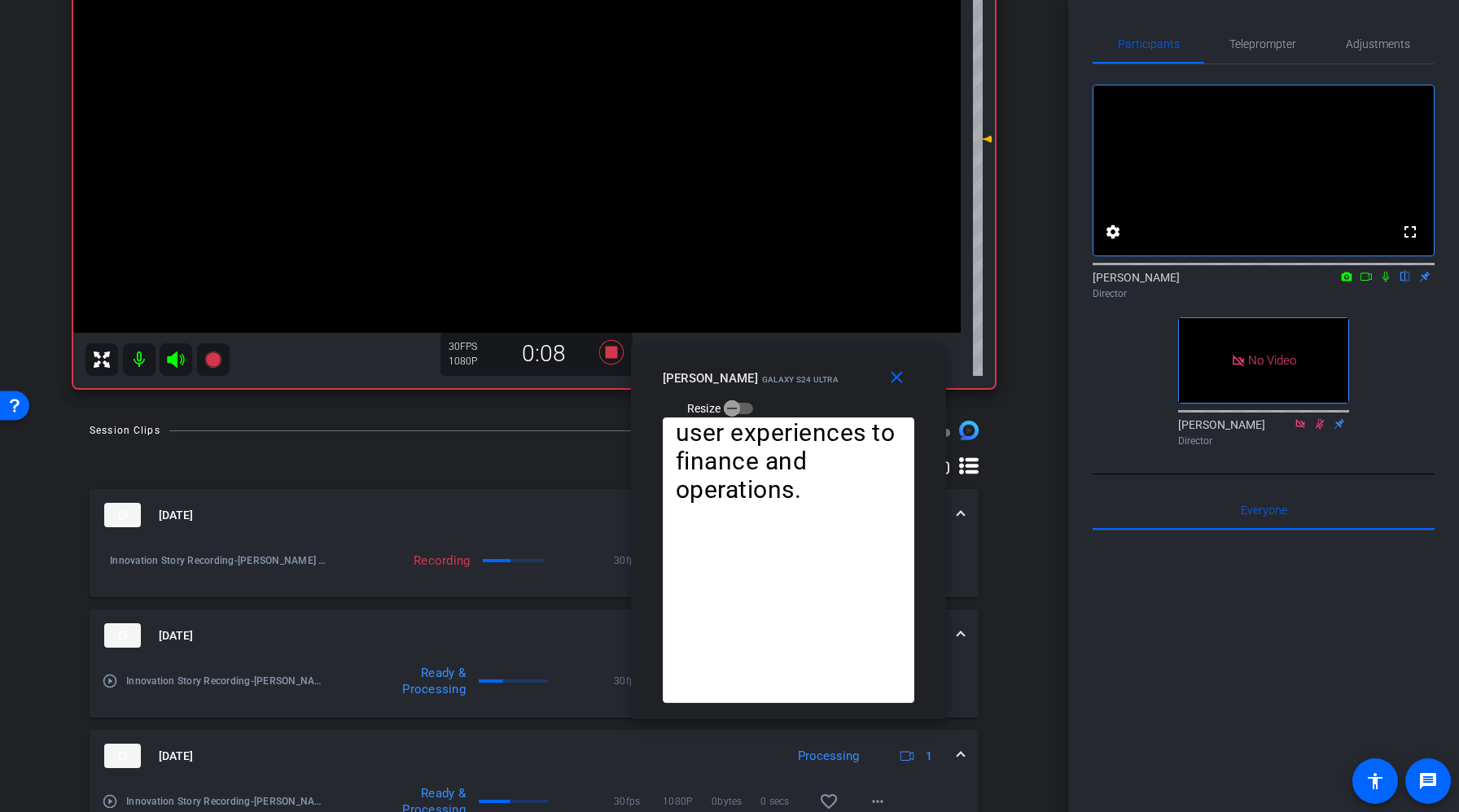
click at [1386, 282] on icon at bounding box center [1385, 278] width 6 height 11
click at [1272, 41] on span "Telepro mpter" at bounding box center [1262, 43] width 67 height 12
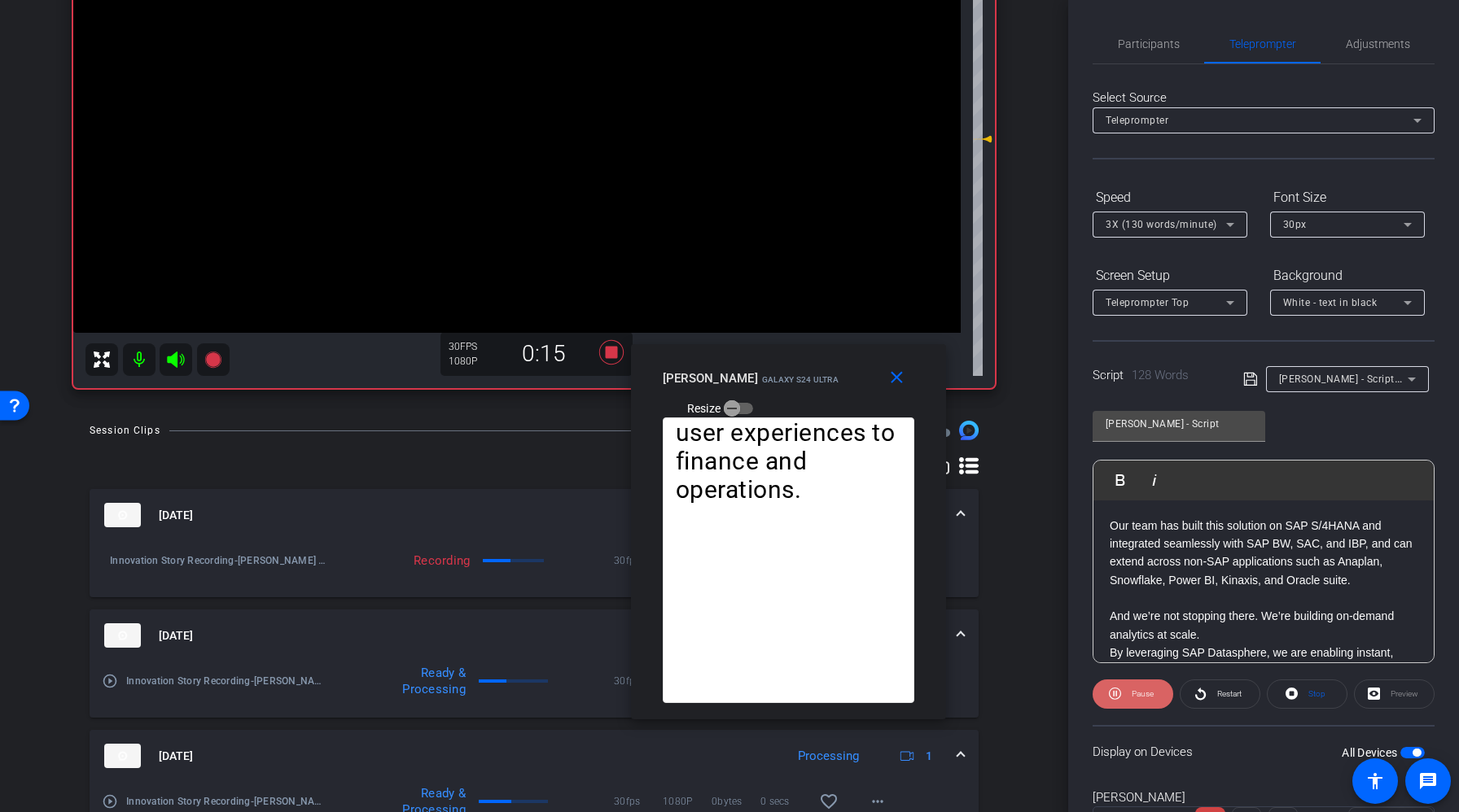
click at [1124, 692] on span at bounding box center [1133, 694] width 80 height 39
click at [1124, 692] on icon at bounding box center [1118, 693] width 13 height 21
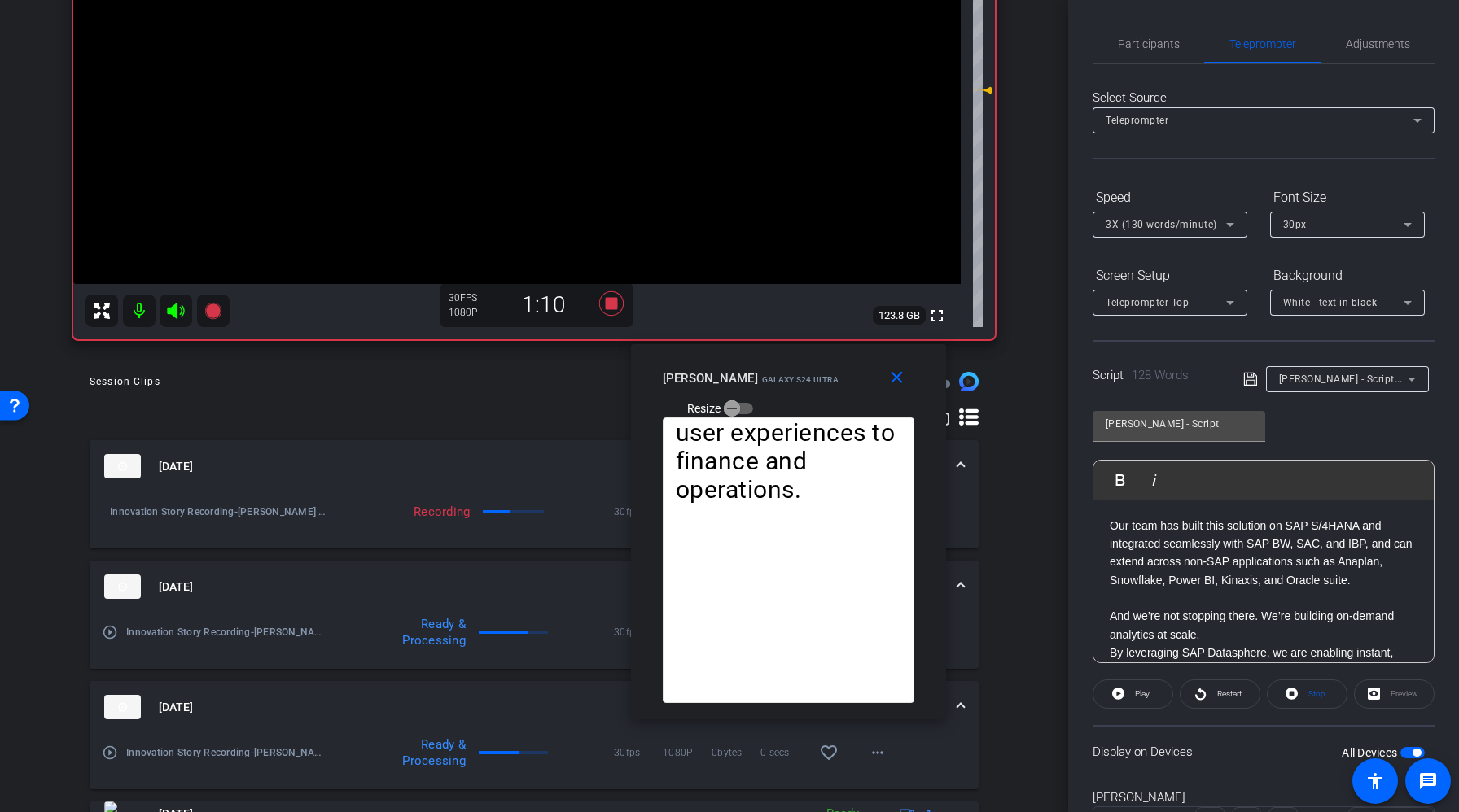
scroll to position [175, 0]
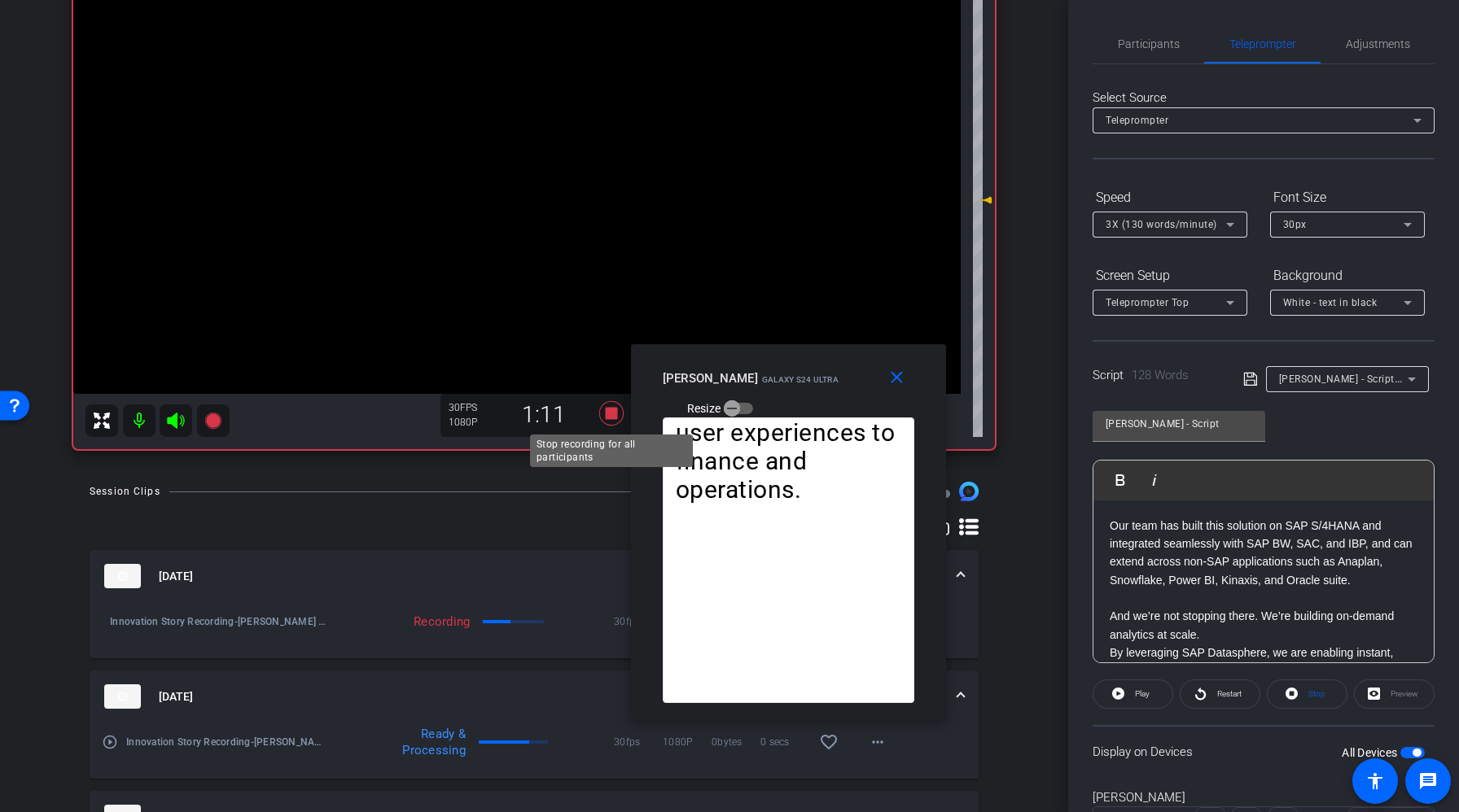
click at [604, 406] on icon at bounding box center [610, 413] width 39 height 30
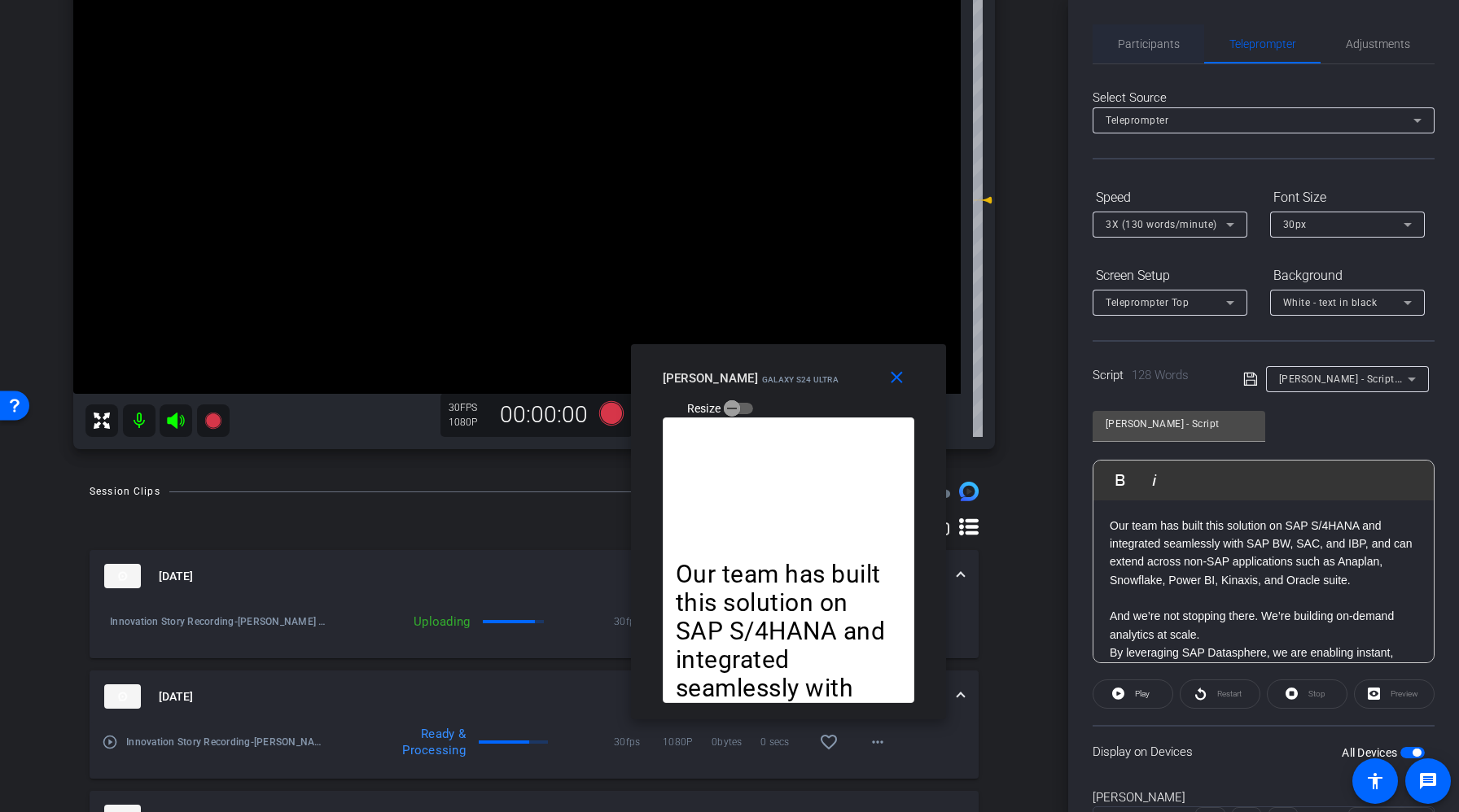
click at [1166, 39] on span "Participants" at bounding box center [1149, 43] width 62 height 12
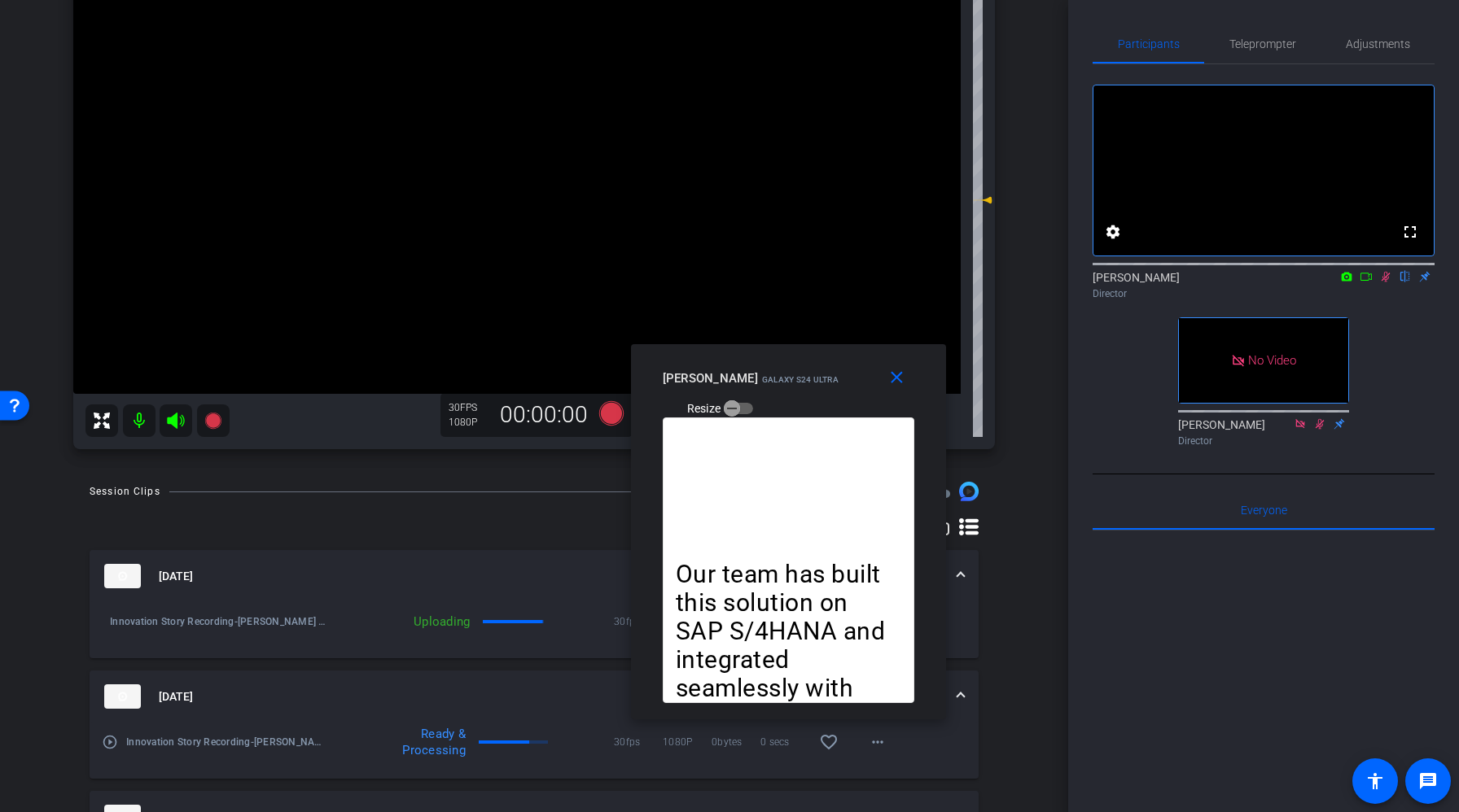
click at [1387, 282] on icon at bounding box center [1386, 277] width 13 height 12
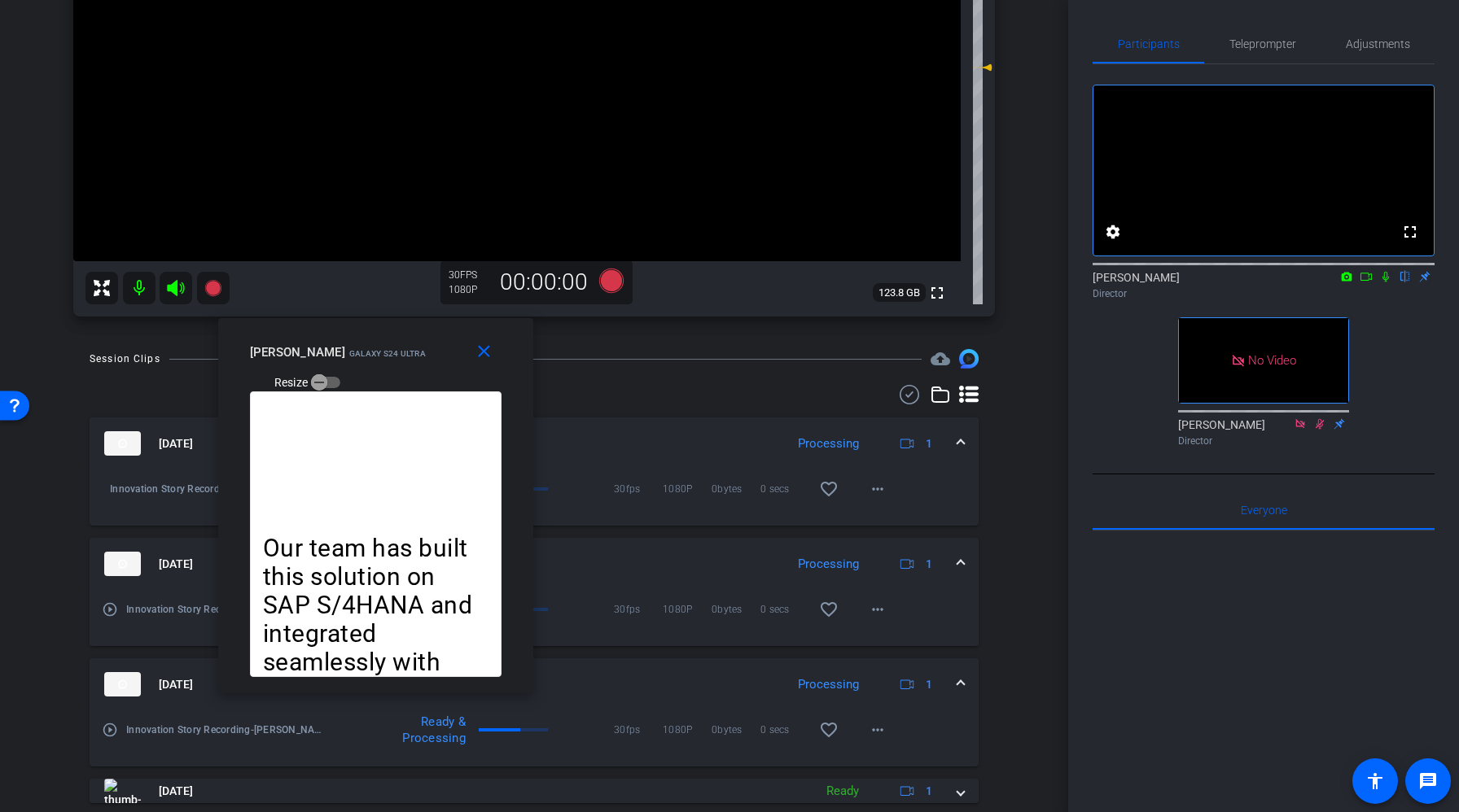
drag, startPoint x: 837, startPoint y: 376, endPoint x: 415, endPoint y: 347, distance: 423.0
click at [415, 349] on div "[PERSON_NAME] Galaxy S24 Ultra Resize" at bounding box center [381, 367] width 264 height 58
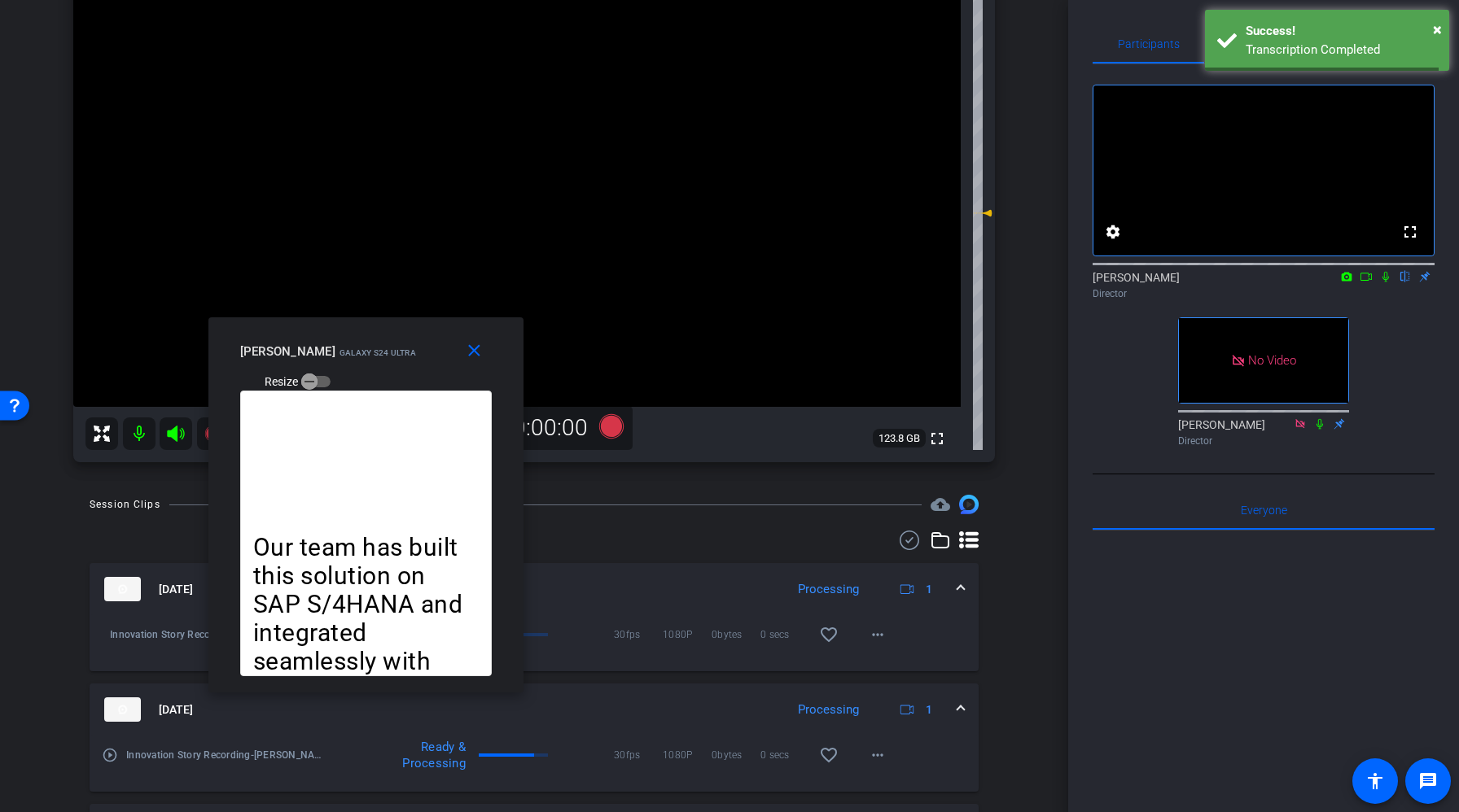
scroll to position [98, 0]
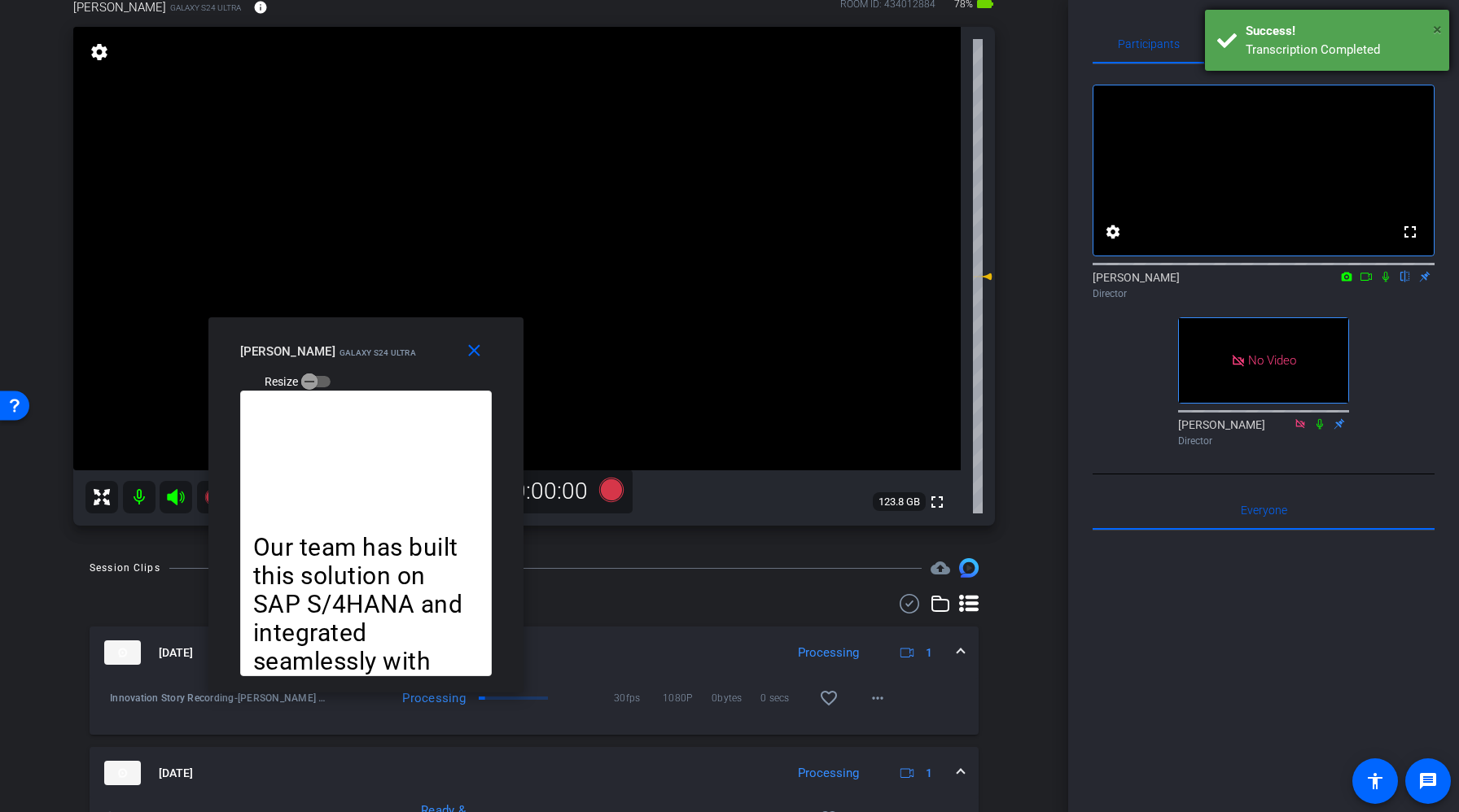
click at [1438, 27] on span "×" at bounding box center [1437, 30] width 9 height 20
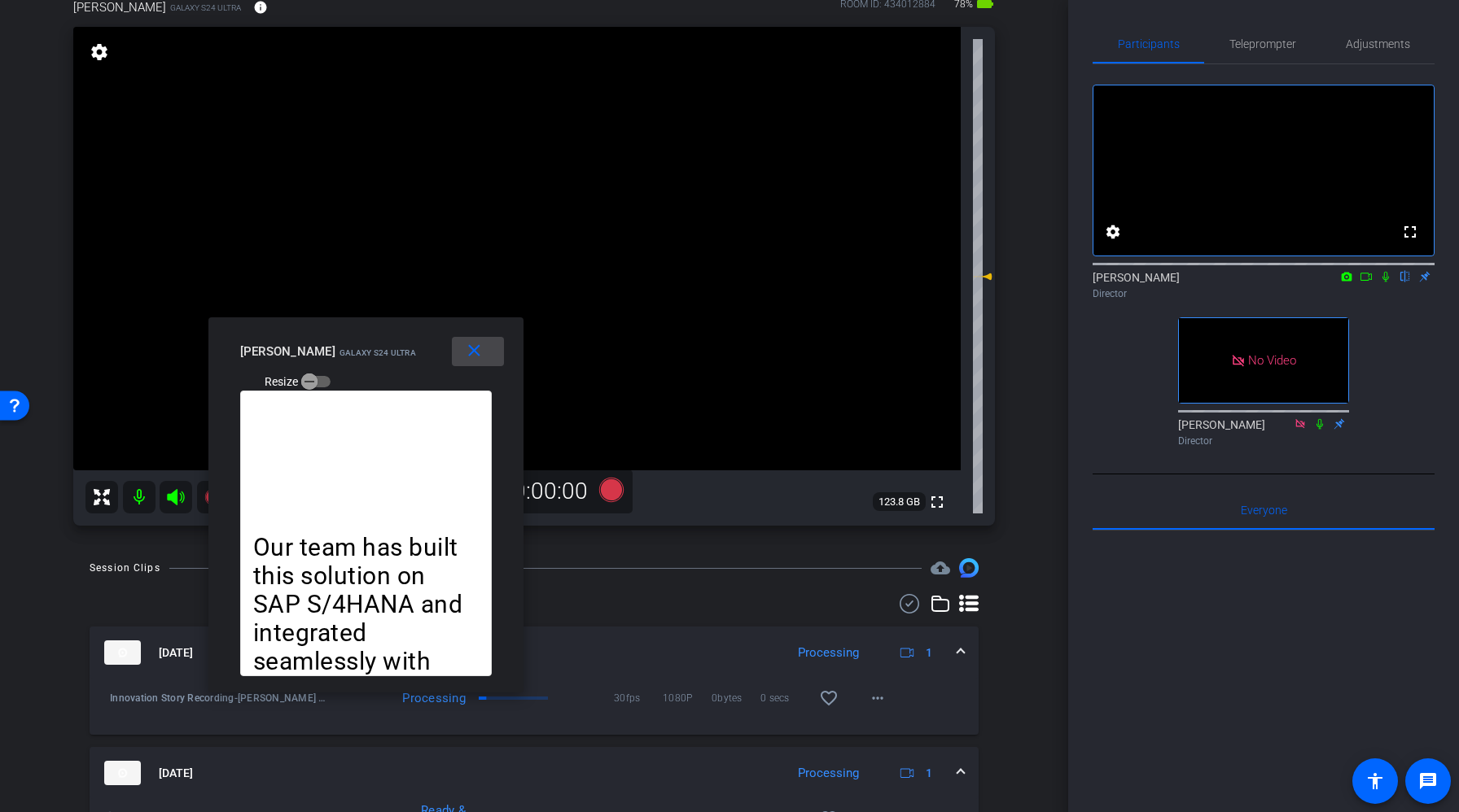
click at [475, 359] on mat-icon "close" at bounding box center [474, 351] width 21 height 21
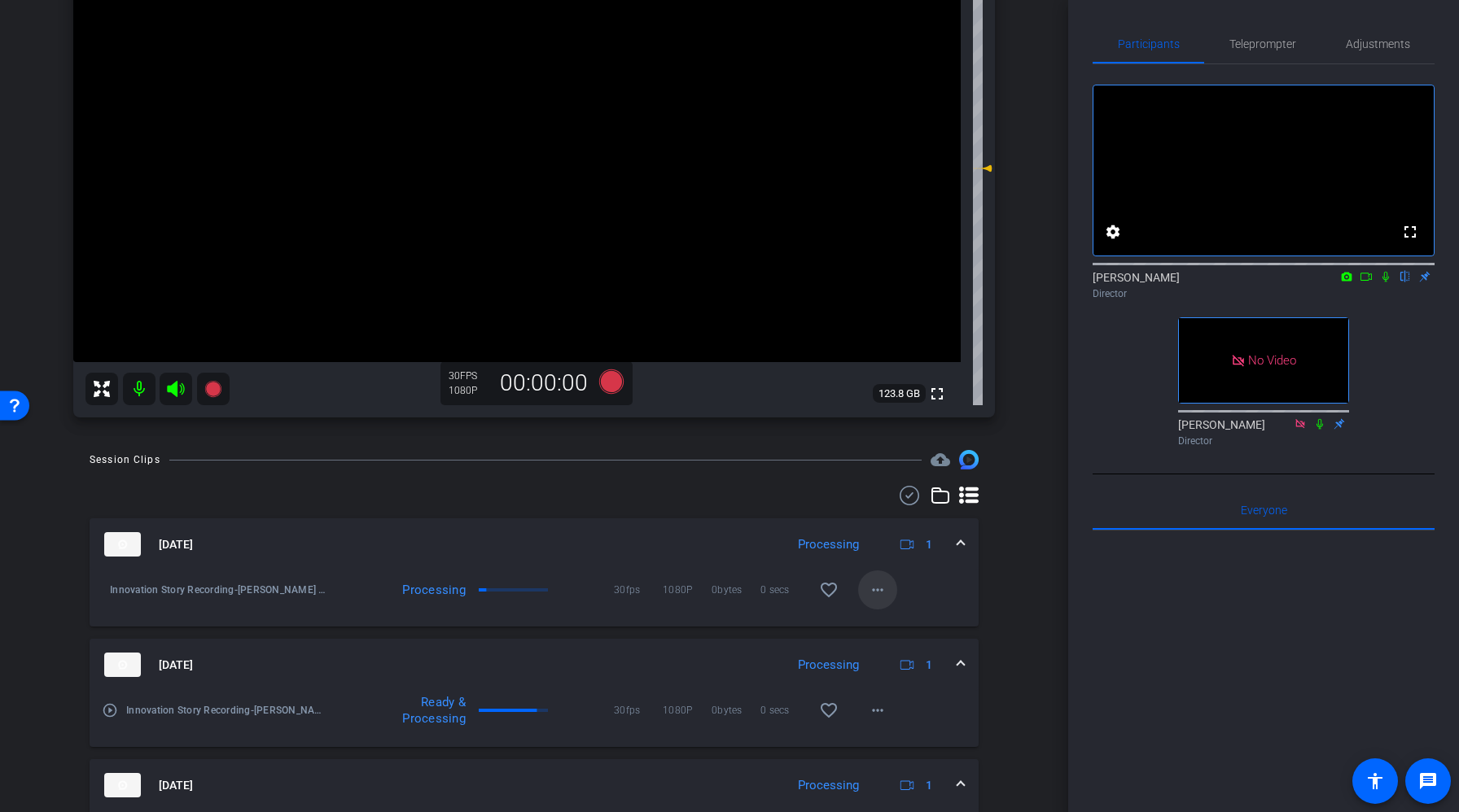
scroll to position [214, 0]
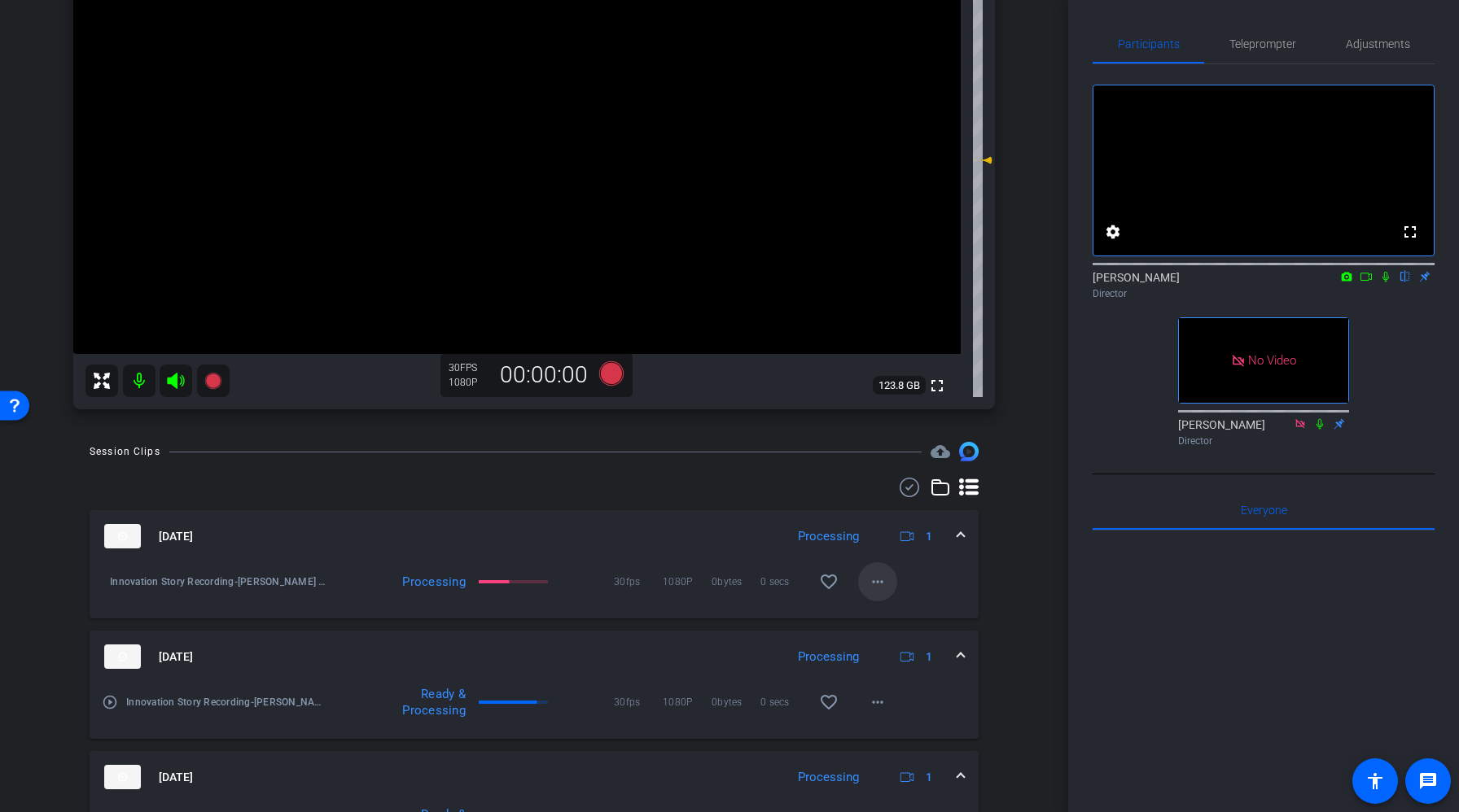
click at [885, 582] on mat-icon "more_horiz" at bounding box center [877, 582] width 20 height 20
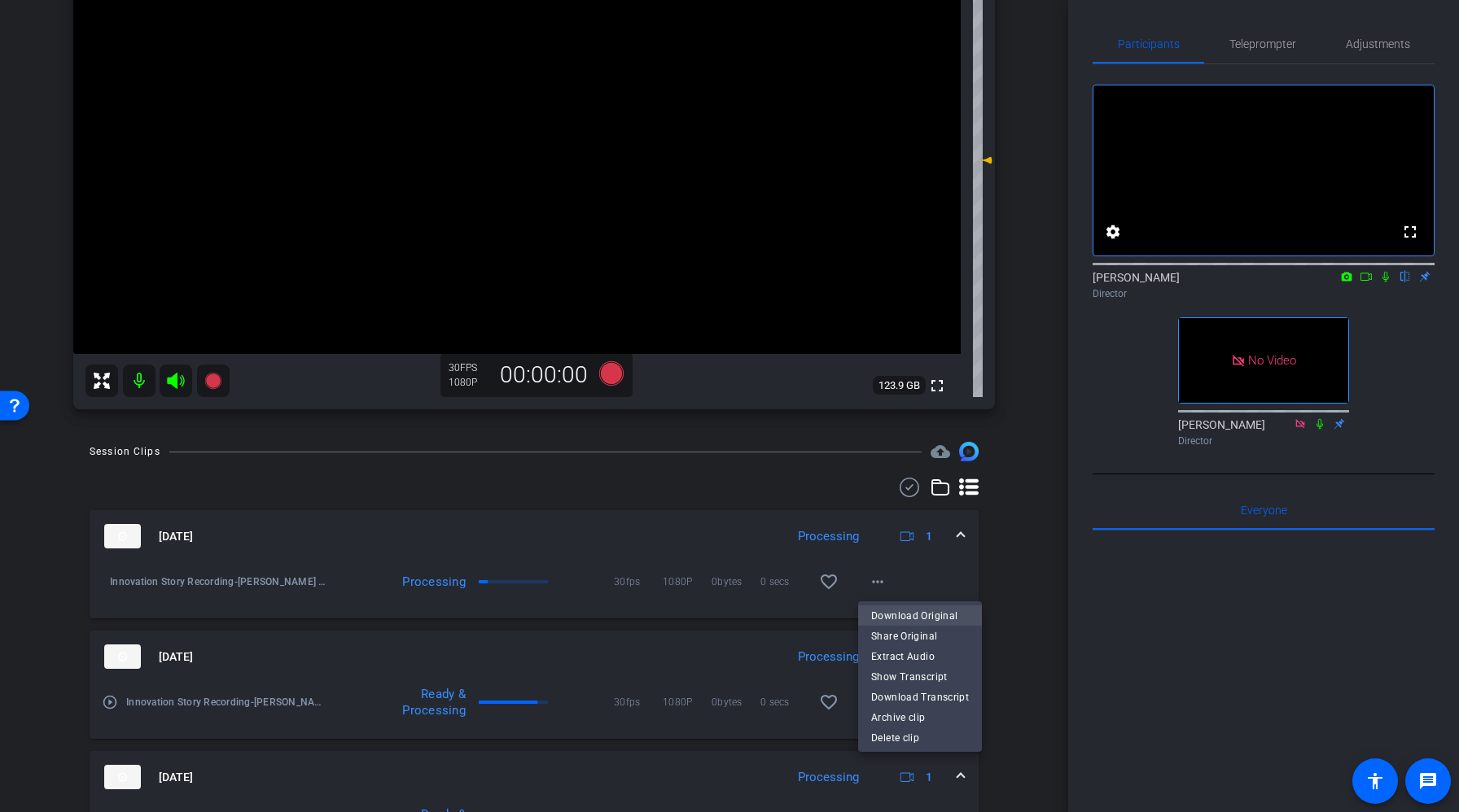
click at [918, 617] on span "Download Original" at bounding box center [920, 616] width 97 height 20
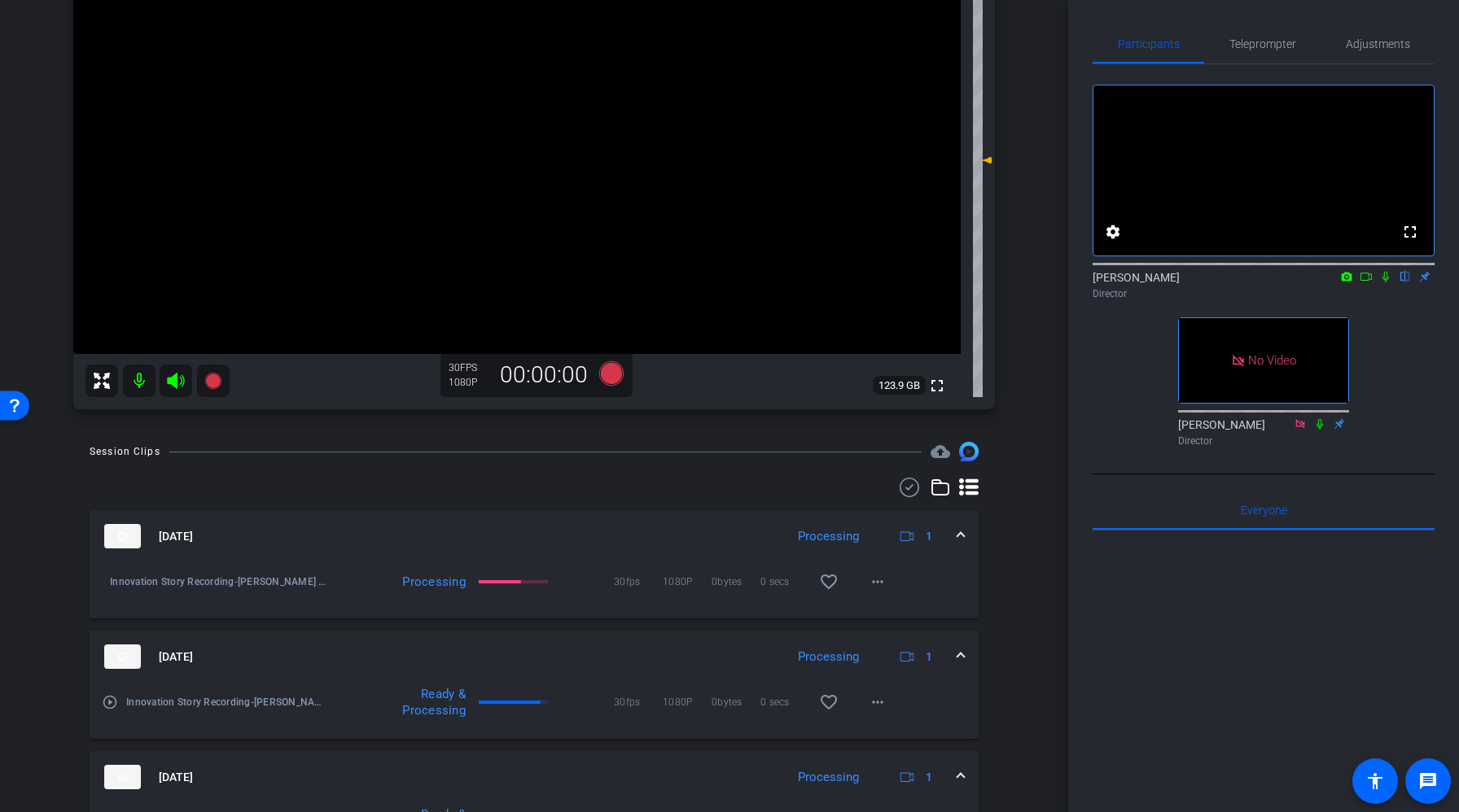
click at [580, 499] on div "[DATE] Processing 1 Innovation Story Recording-[PERSON_NAME] [PERSON_NAME] Scri…" at bounding box center [534, 716] width 889 height 476
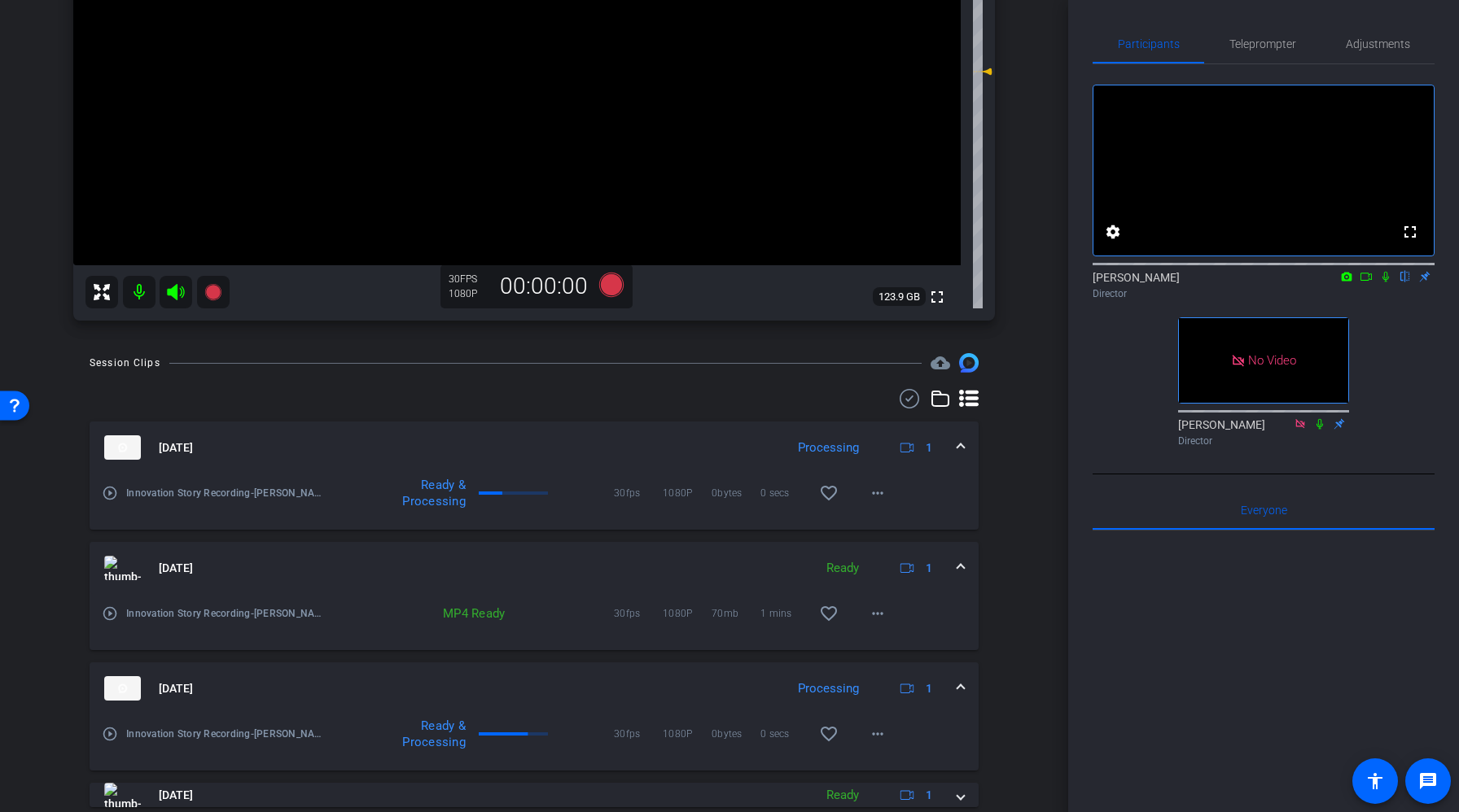
scroll to position [356, 0]
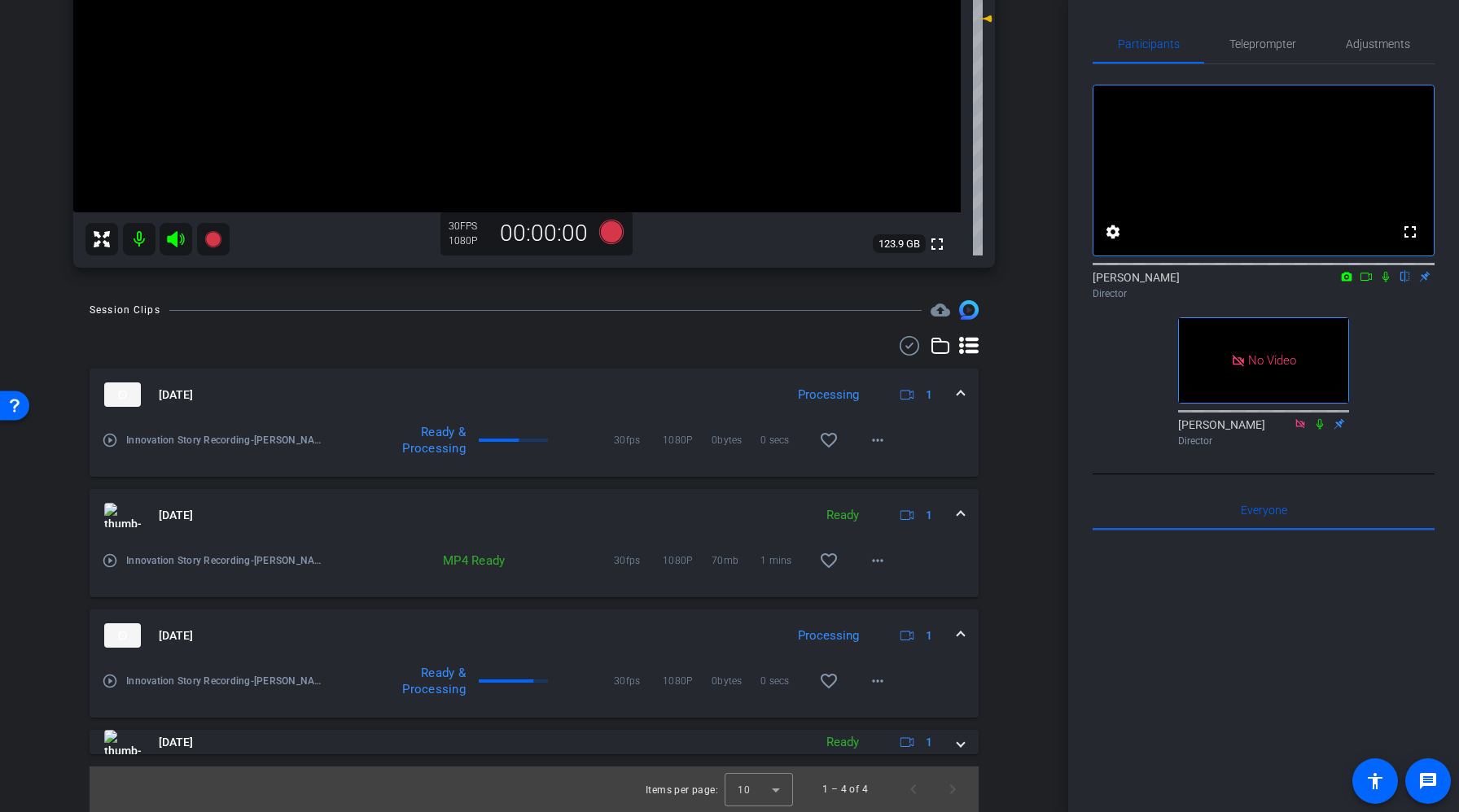
click at [1393, 284] on mat-icon at bounding box center [1386, 277] width 20 height 14
click at [1279, 448] on div "Director" at bounding box center [1263, 441] width 171 height 14
click at [1384, 282] on icon at bounding box center [1386, 278] width 9 height 11
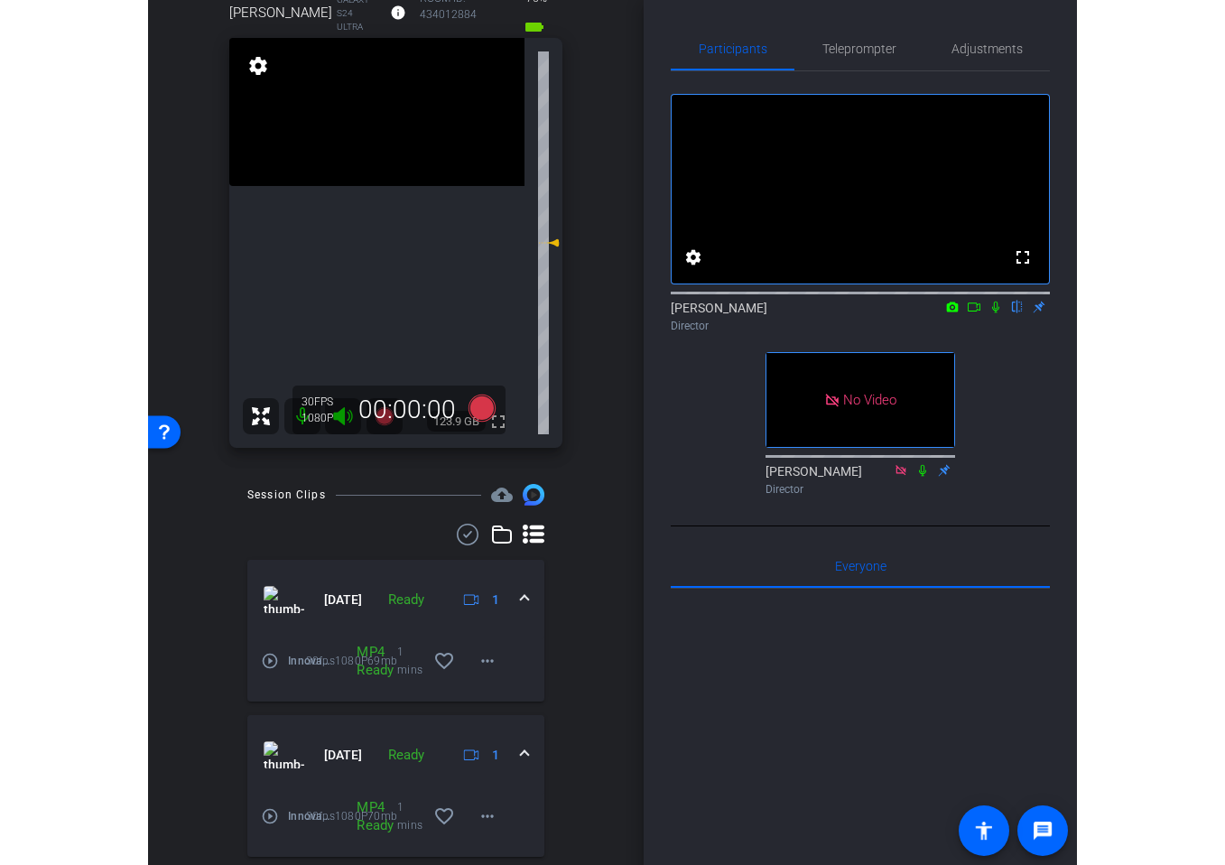
scroll to position [108, 0]
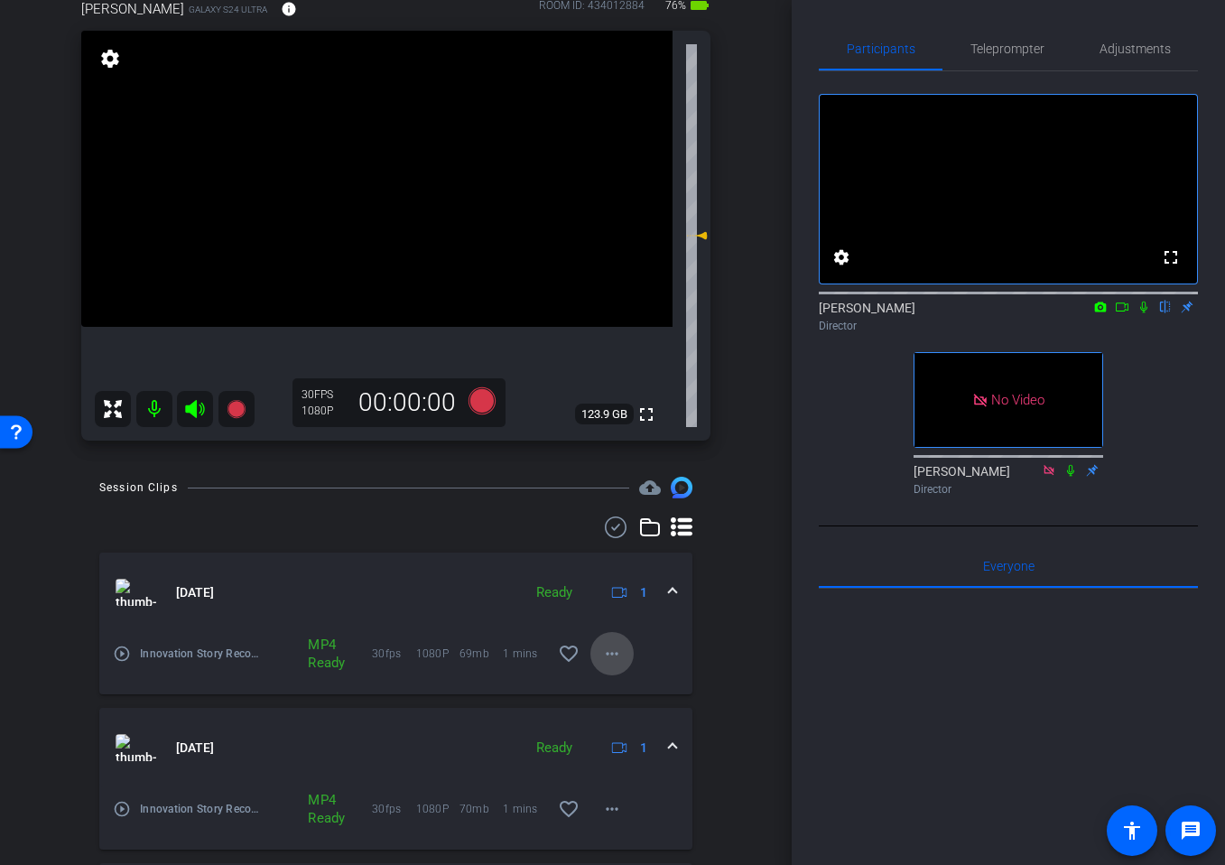
click at [620, 664] on mat-icon "more_horiz" at bounding box center [612, 654] width 22 height 22
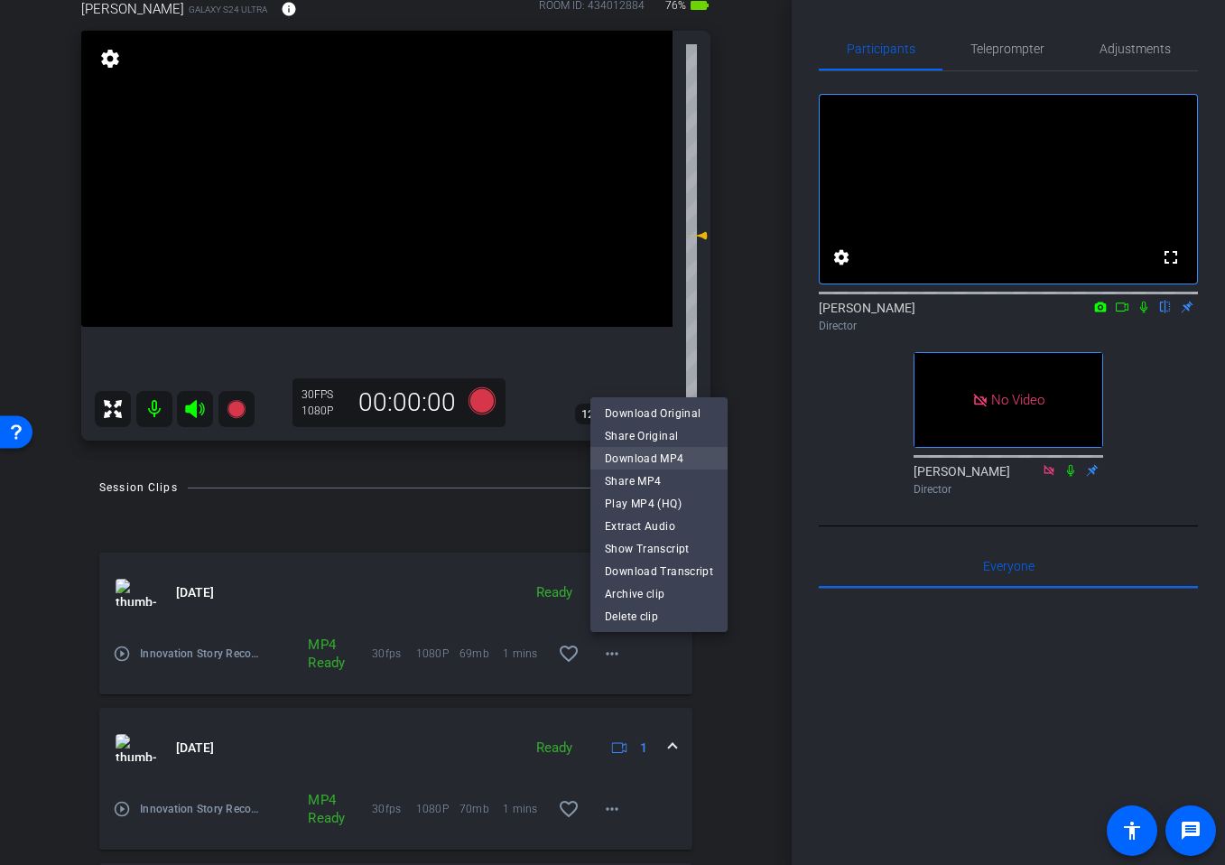
click at [662, 455] on span "Download MP4" at bounding box center [659, 459] width 108 height 22
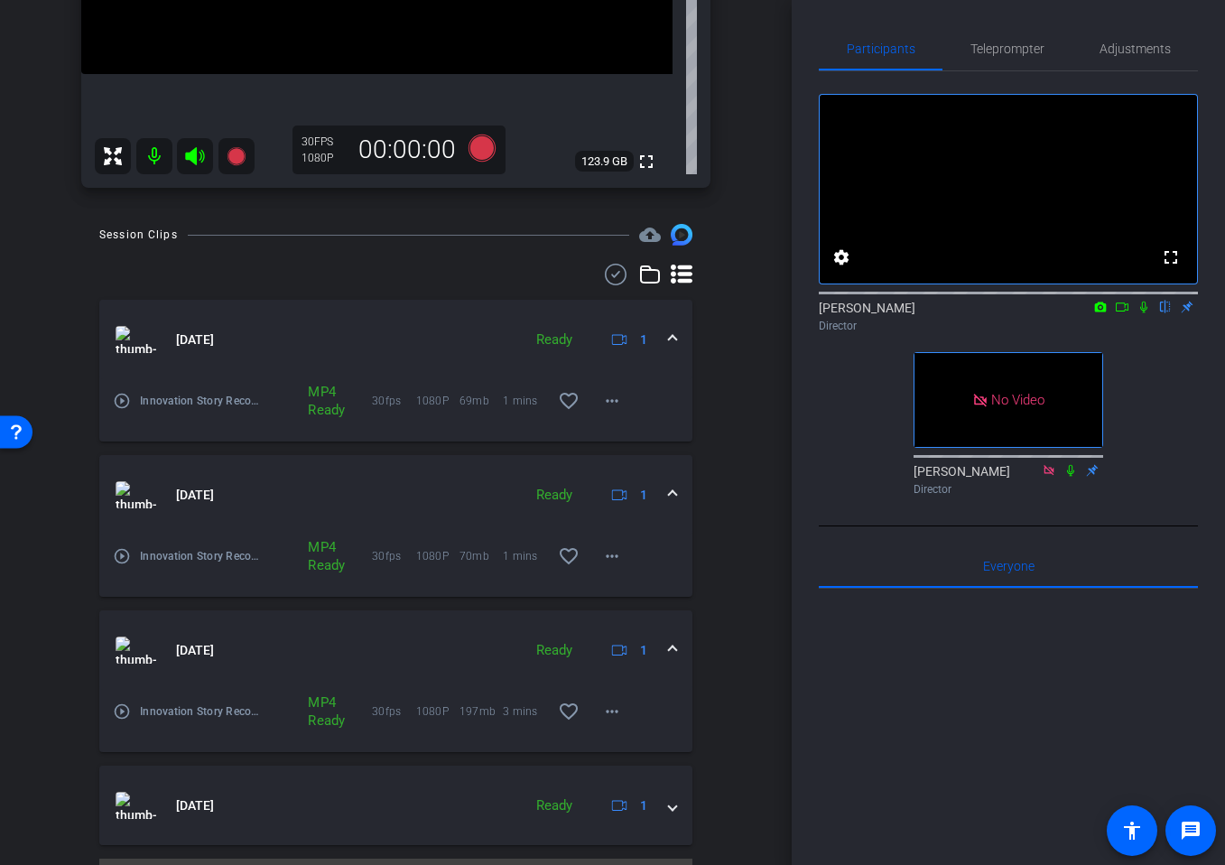
scroll to position [405, 0]
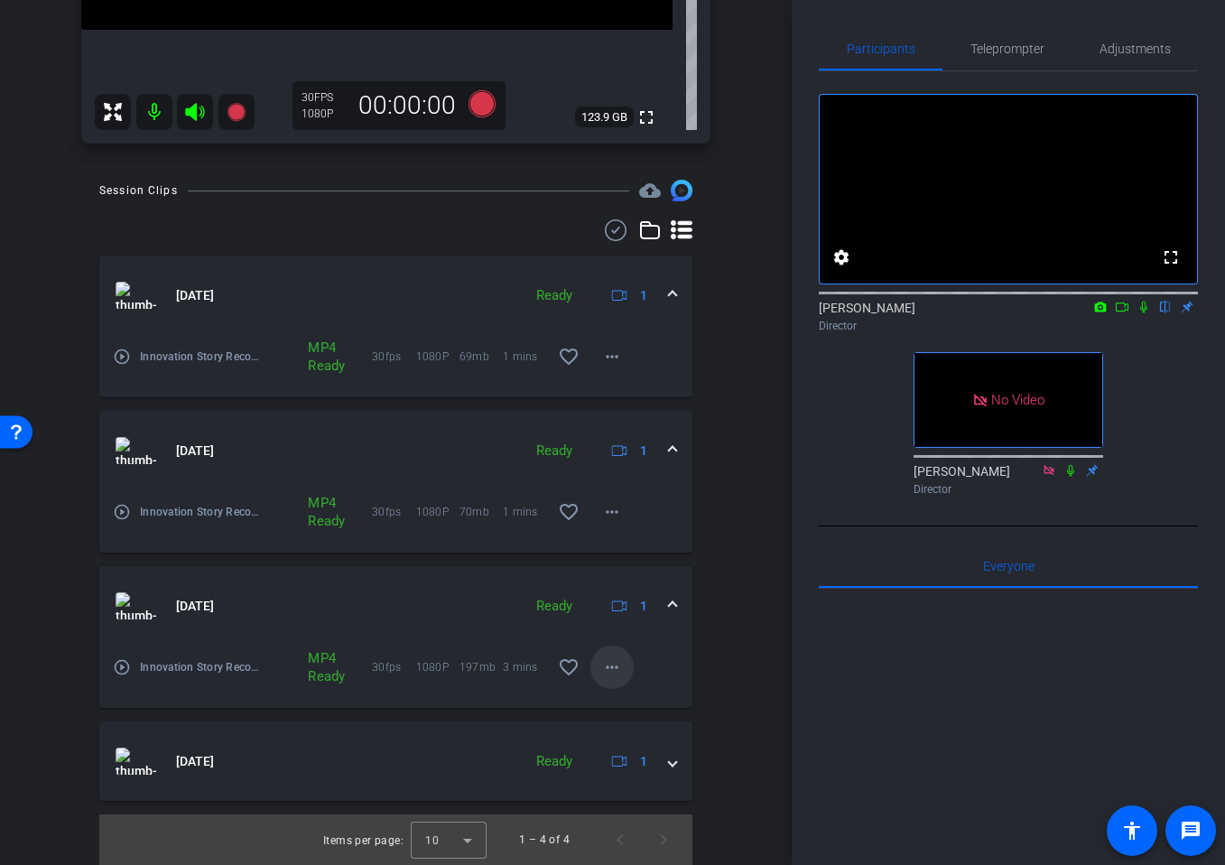
click at [613, 657] on mat-icon "more_horiz" at bounding box center [612, 667] width 22 height 22
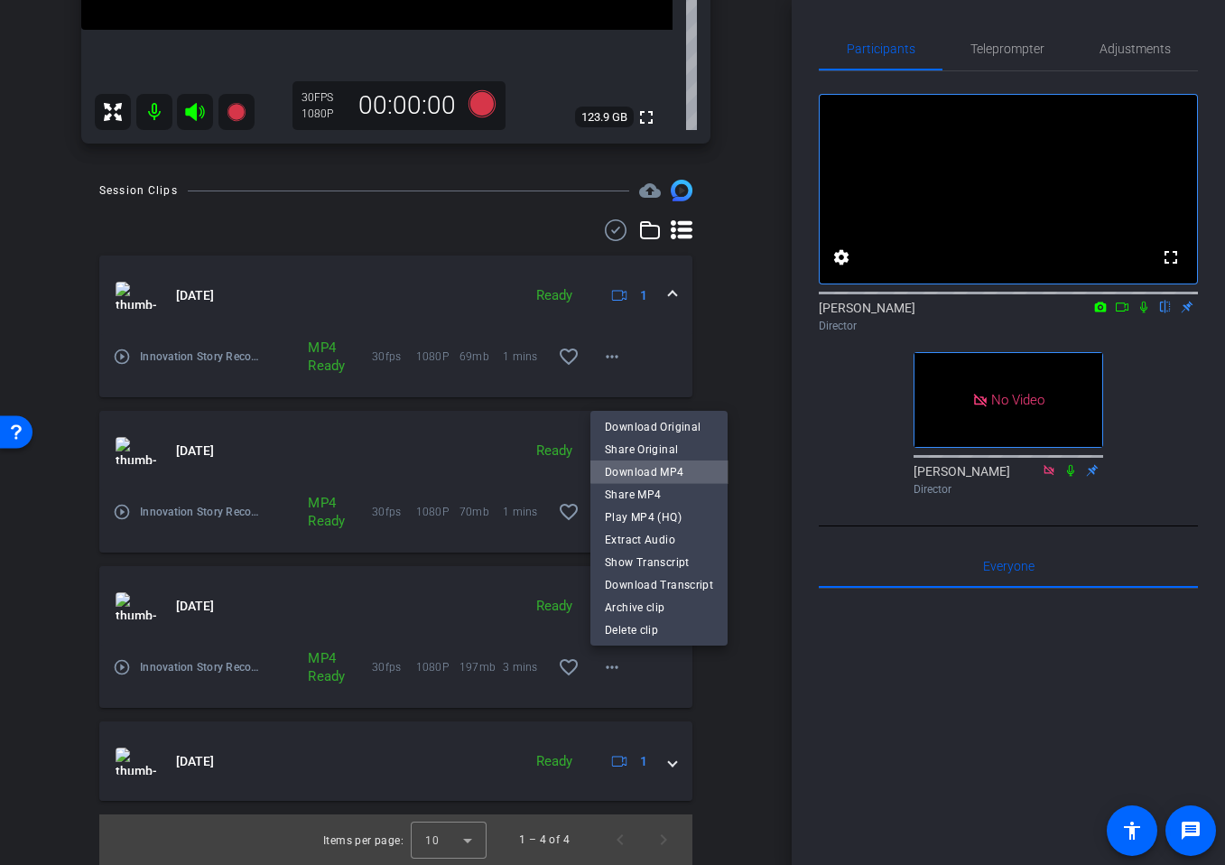
click at [675, 465] on span "Download MP4" at bounding box center [659, 472] width 108 height 22
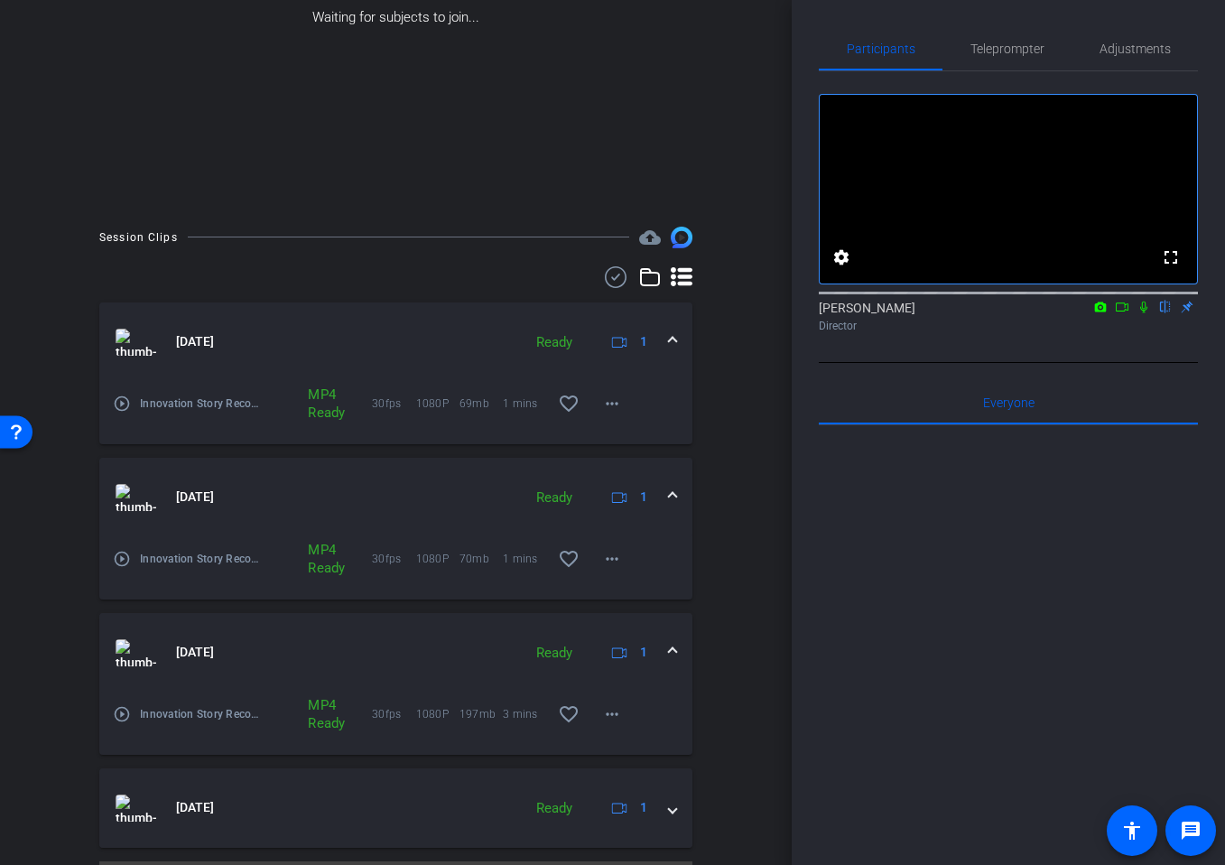
scroll to position [256, 0]
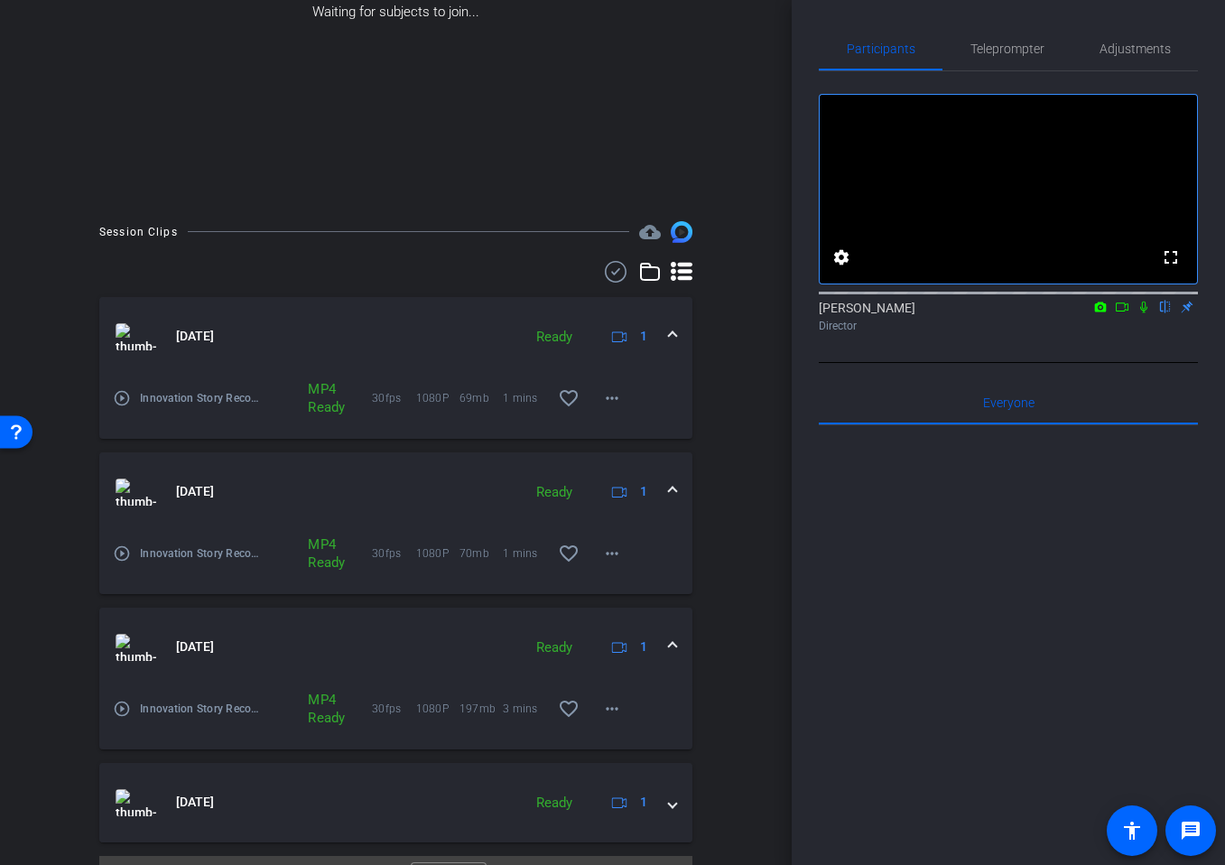
click at [1141, 313] on icon at bounding box center [1144, 307] width 14 height 13
click at [1120, 313] on icon at bounding box center [1122, 307] width 14 height 13
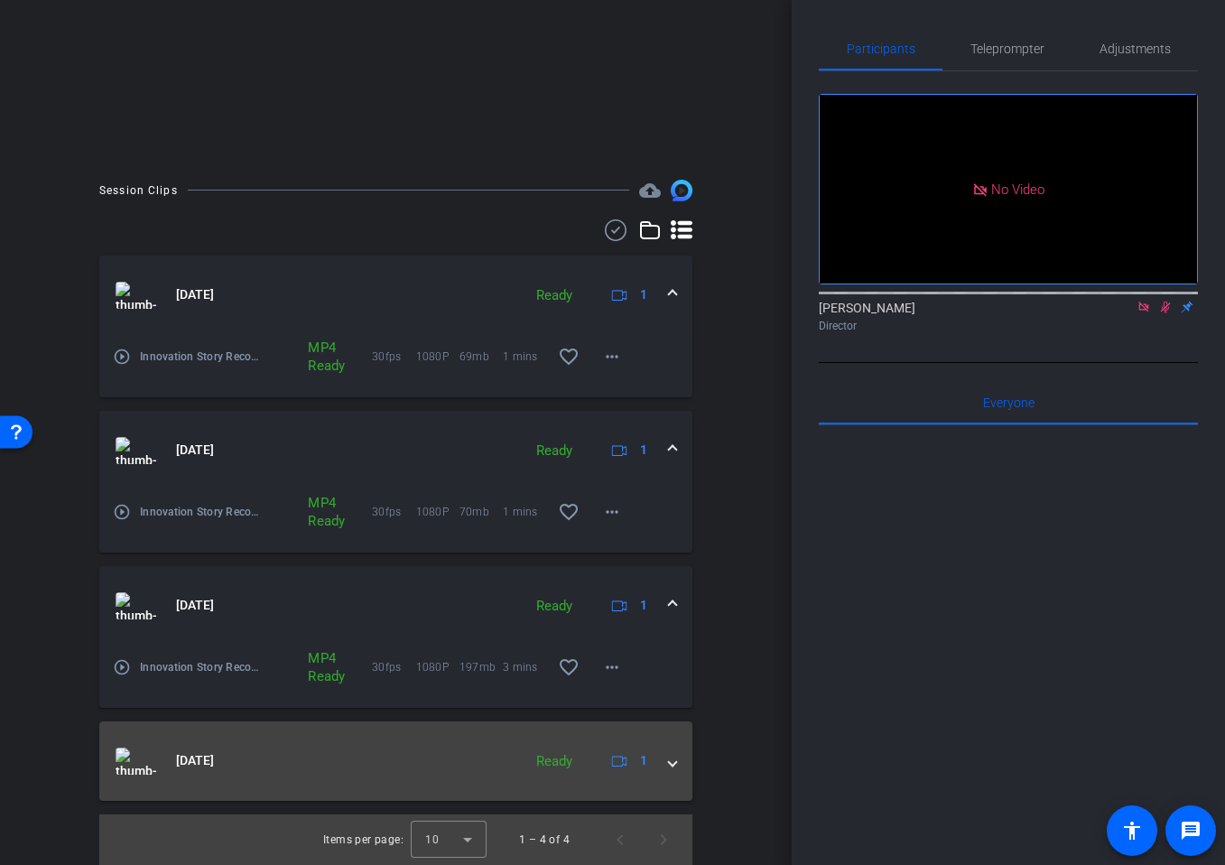
click at [667, 758] on div "[DATE] Ready 1" at bounding box center [392, 761] width 553 height 27
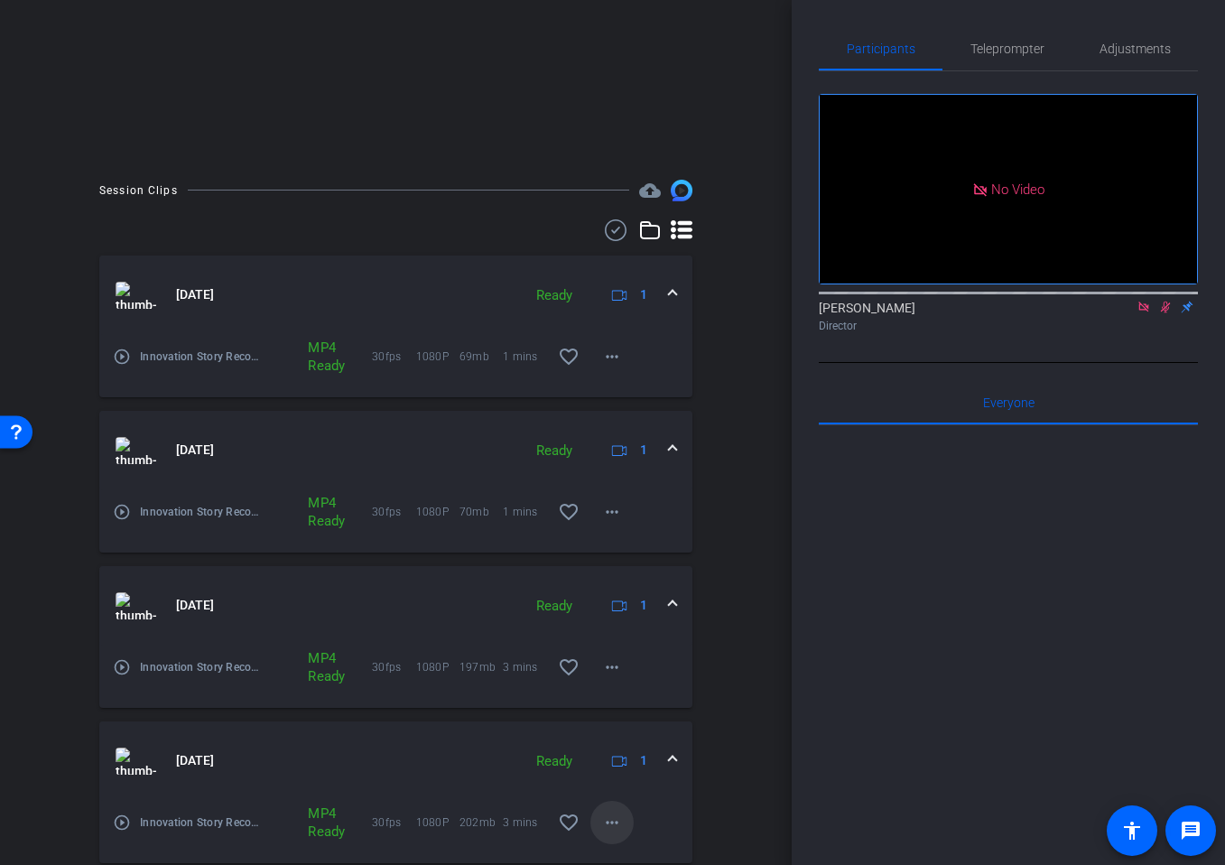
click at [605, 821] on mat-icon "more_horiz" at bounding box center [612, 823] width 22 height 22
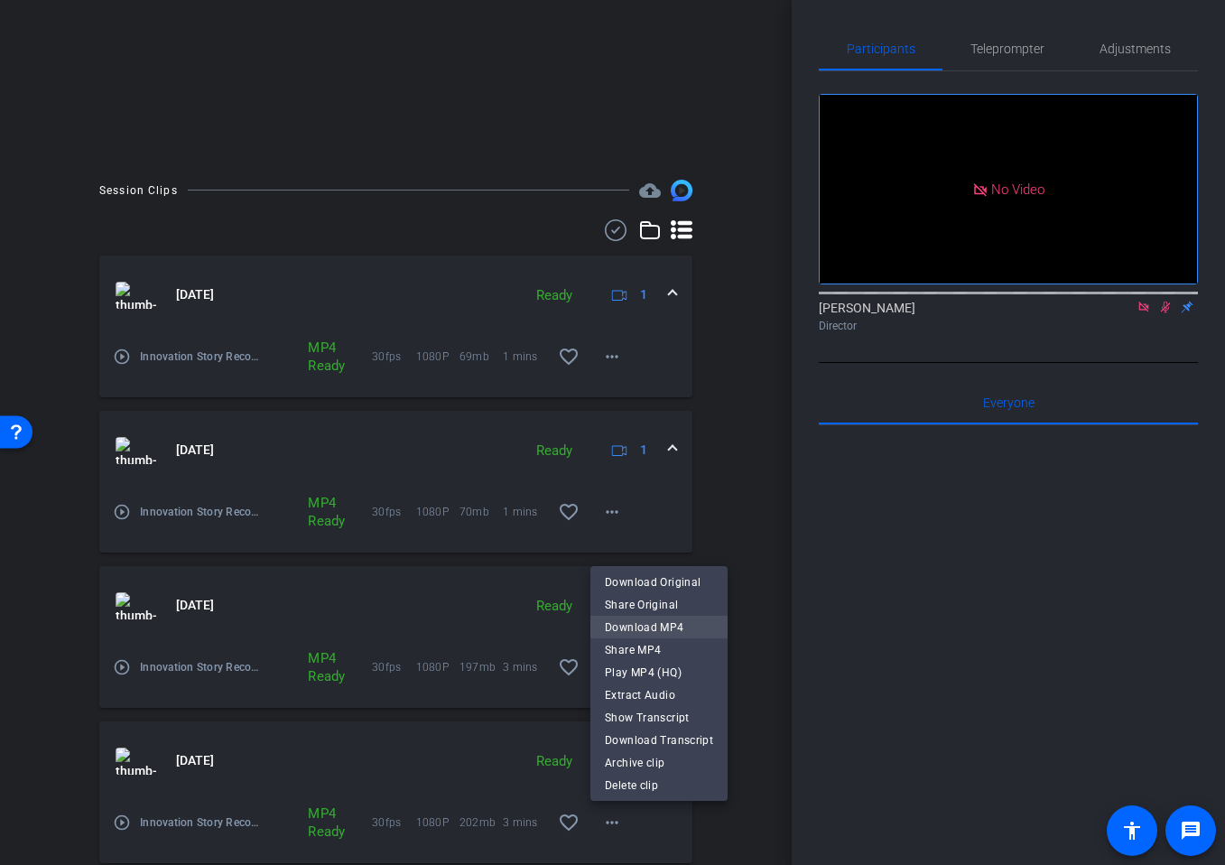
click at [671, 622] on span "Download MP4" at bounding box center [659, 628] width 108 height 22
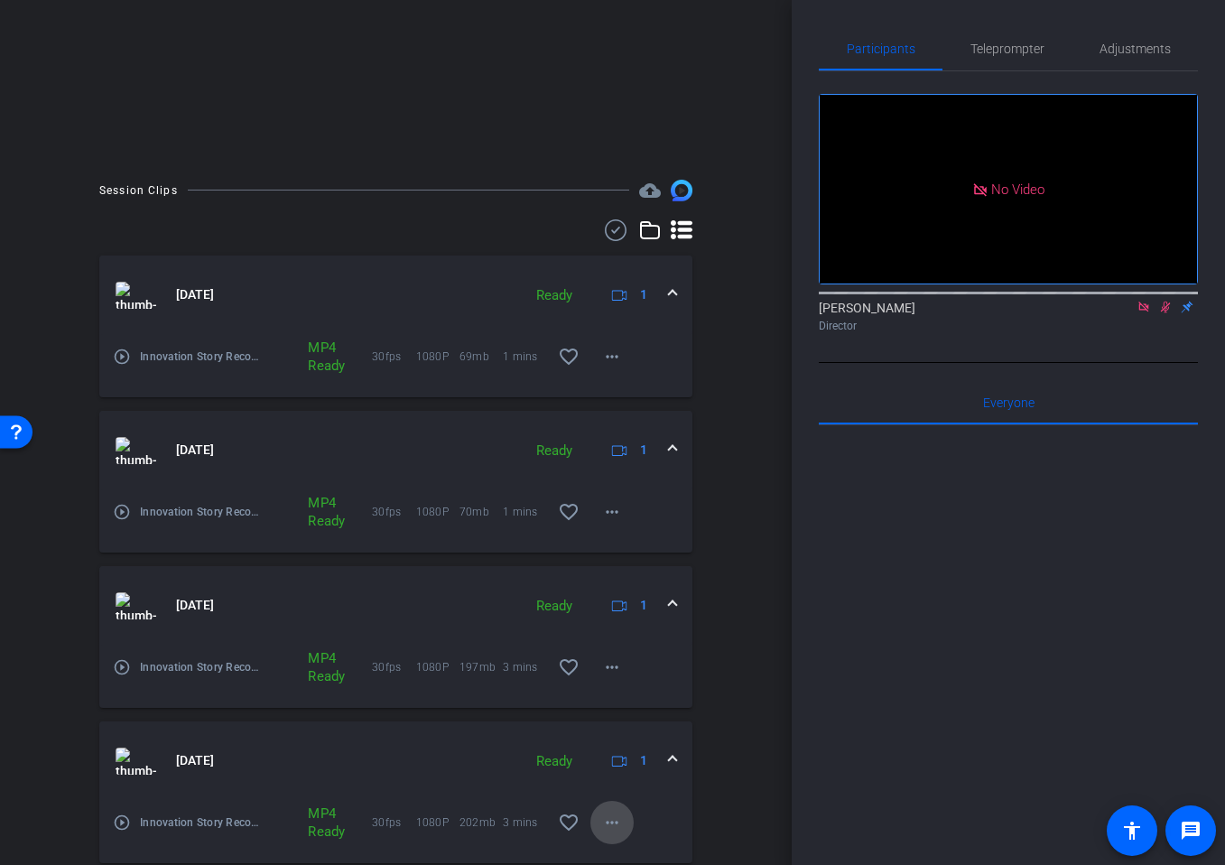
click at [611, 815] on mat-icon "more_horiz" at bounding box center [612, 823] width 22 height 22
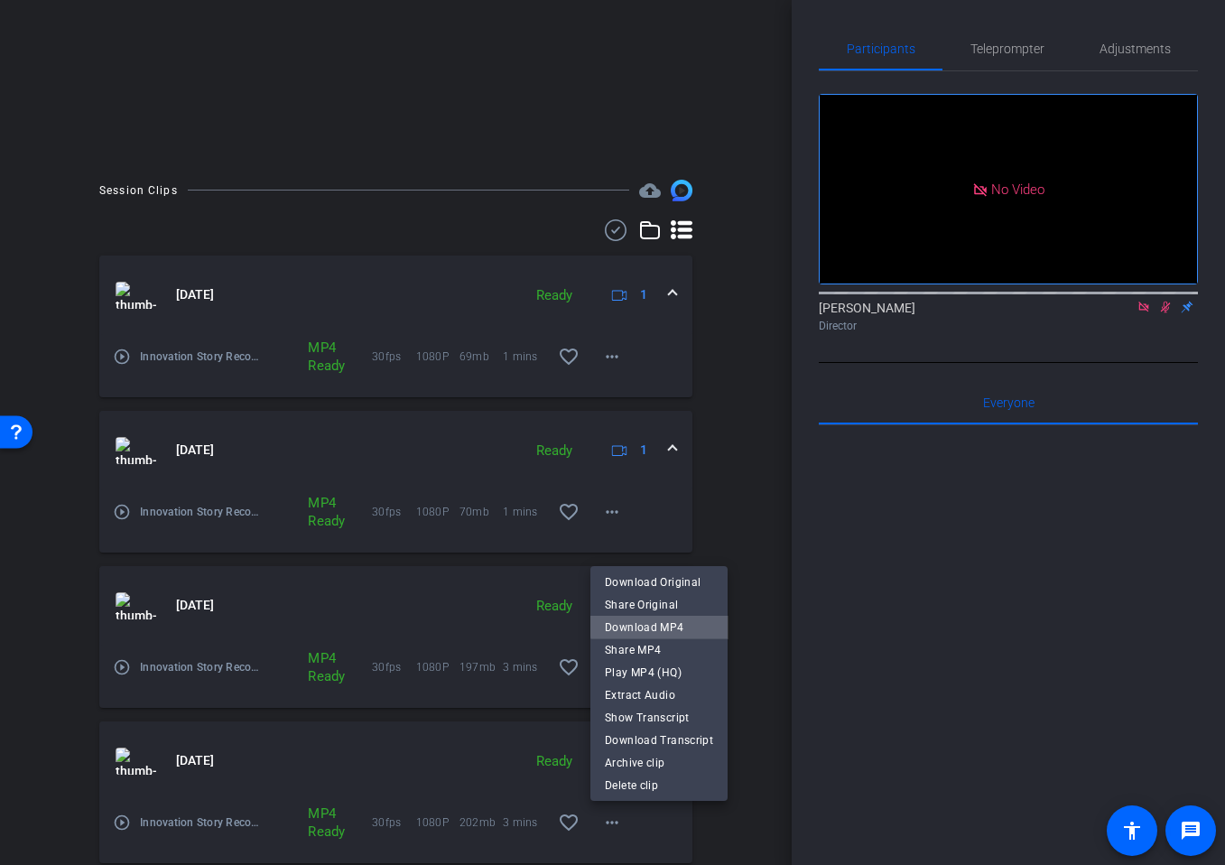
click at [673, 625] on span "Download MP4" at bounding box center [659, 628] width 108 height 22
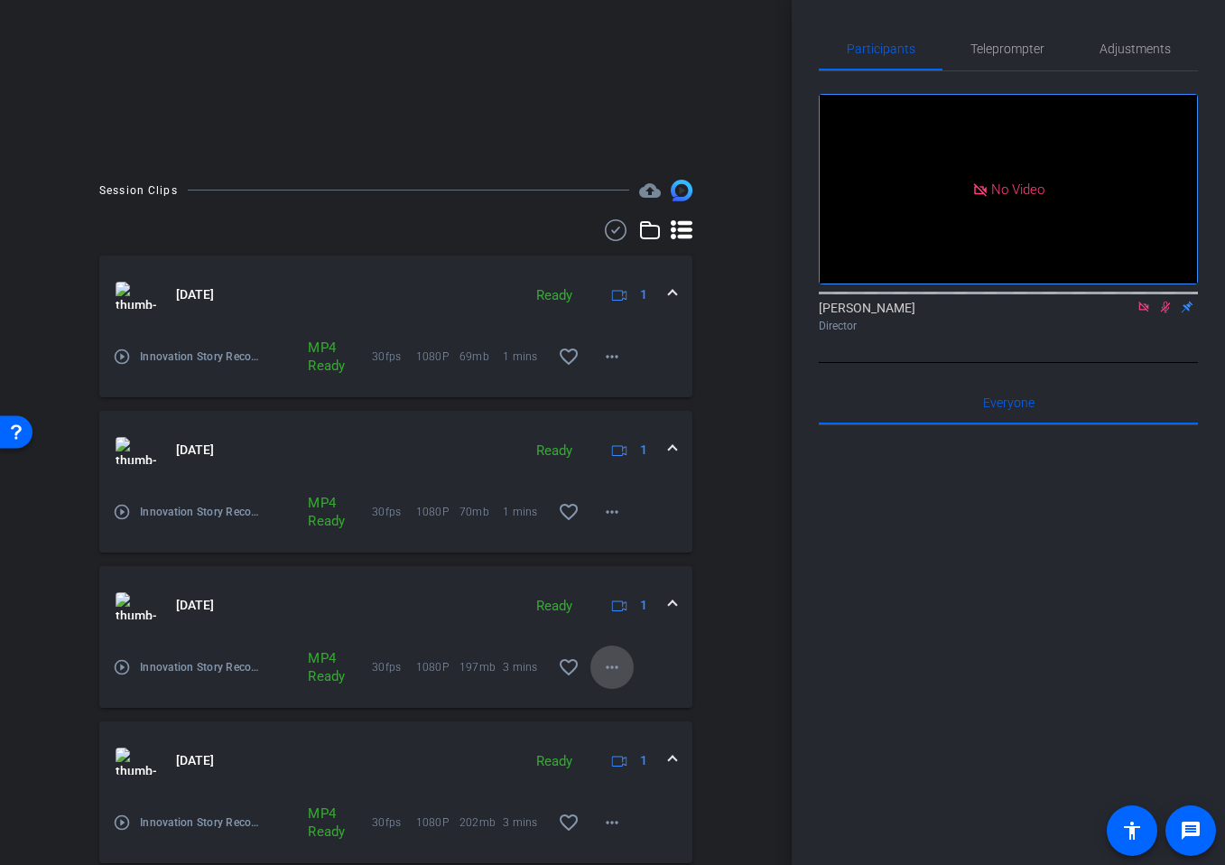
click at [615, 675] on mat-icon "more_horiz" at bounding box center [612, 667] width 22 height 22
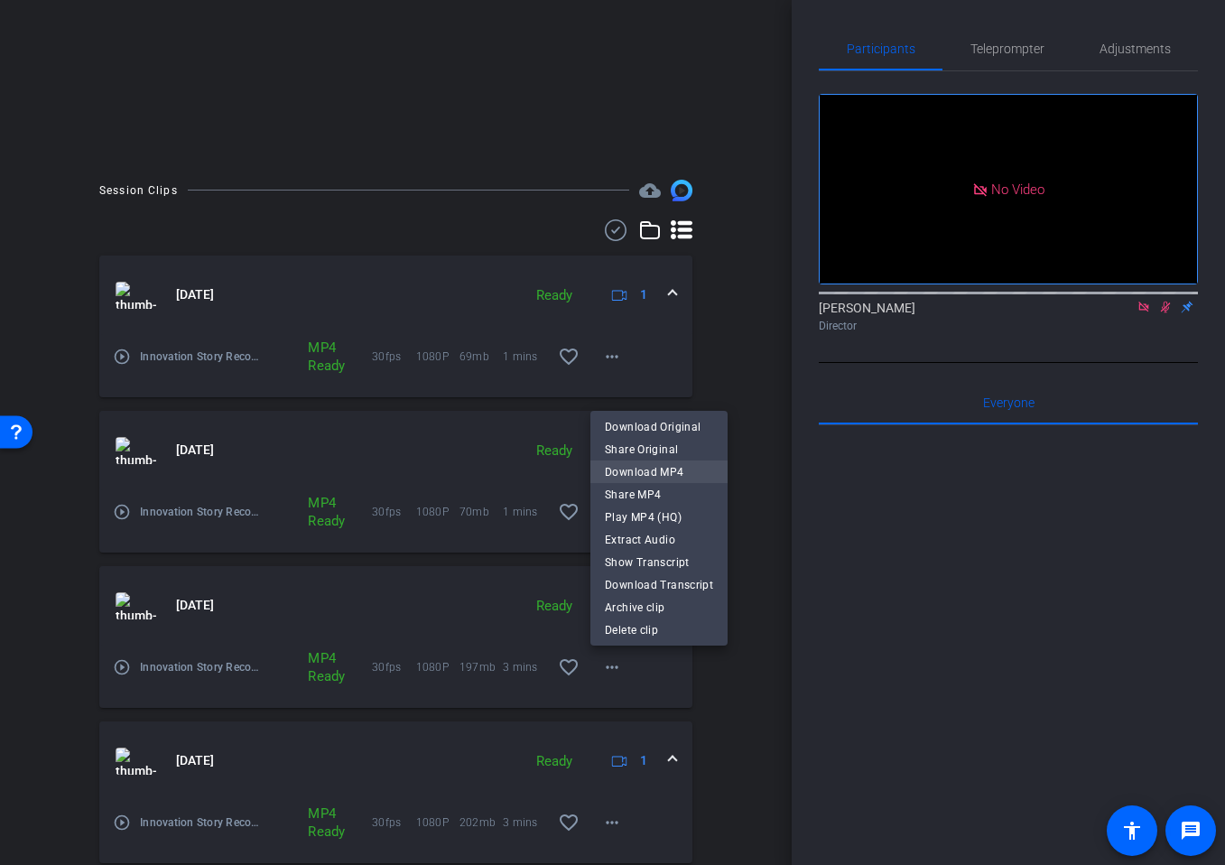
click at [665, 468] on span "Download MP4" at bounding box center [659, 472] width 108 height 22
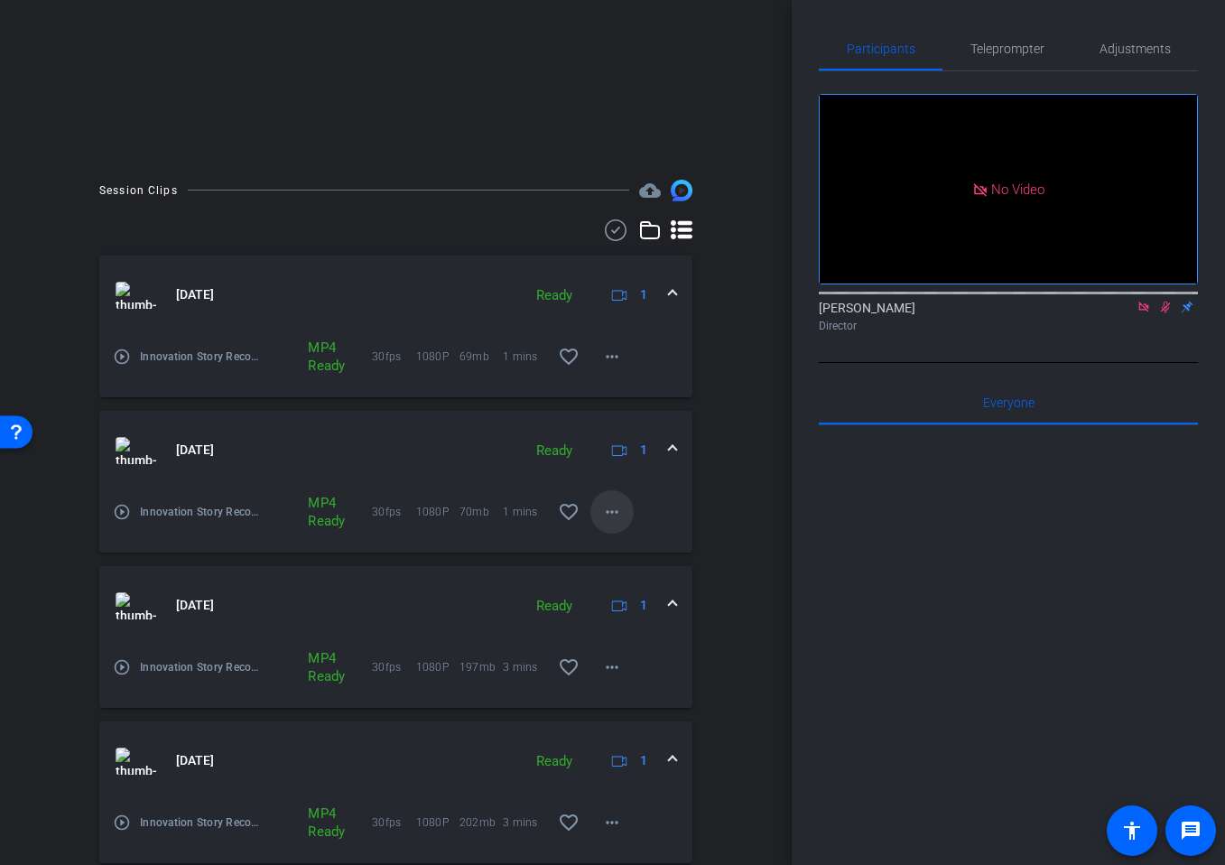
click at [613, 503] on mat-icon "more_horiz" at bounding box center [612, 512] width 22 height 22
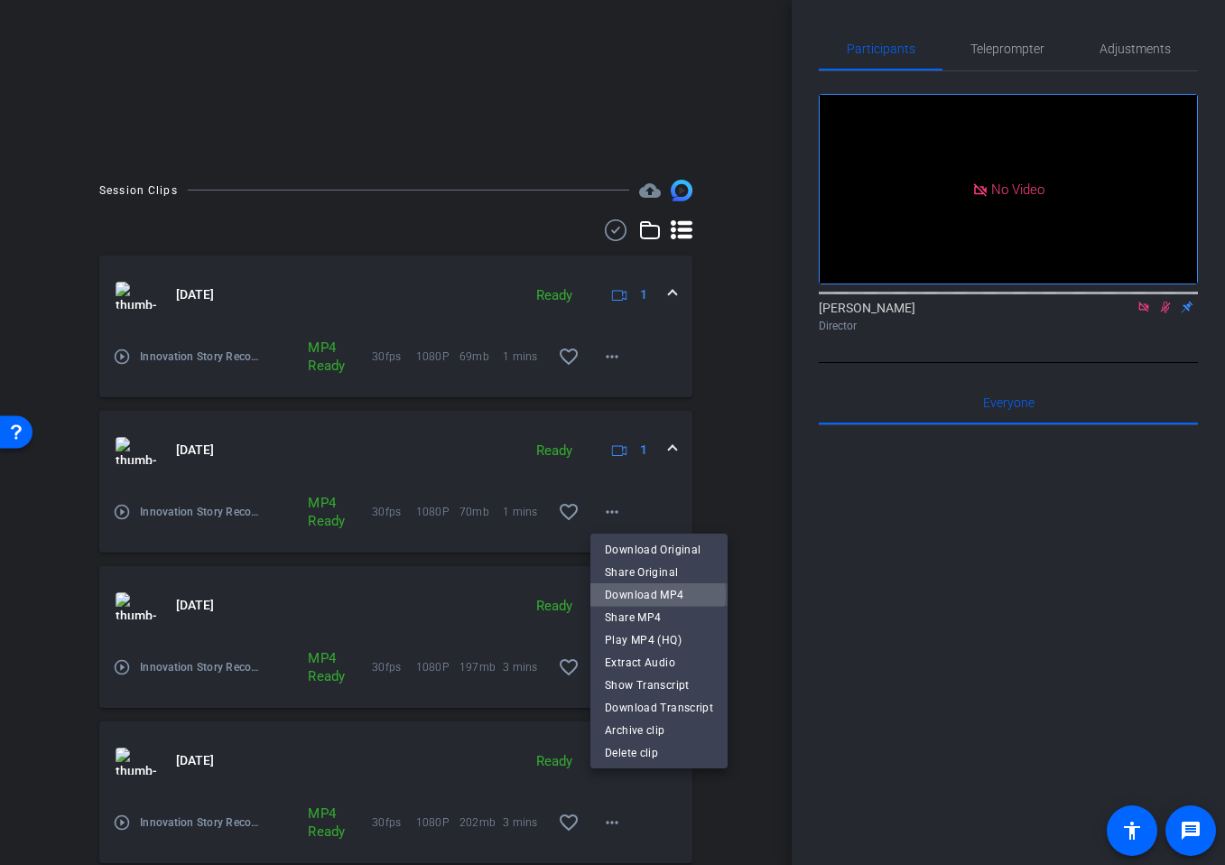
click at [652, 594] on span "Download MP4" at bounding box center [659, 595] width 108 height 22
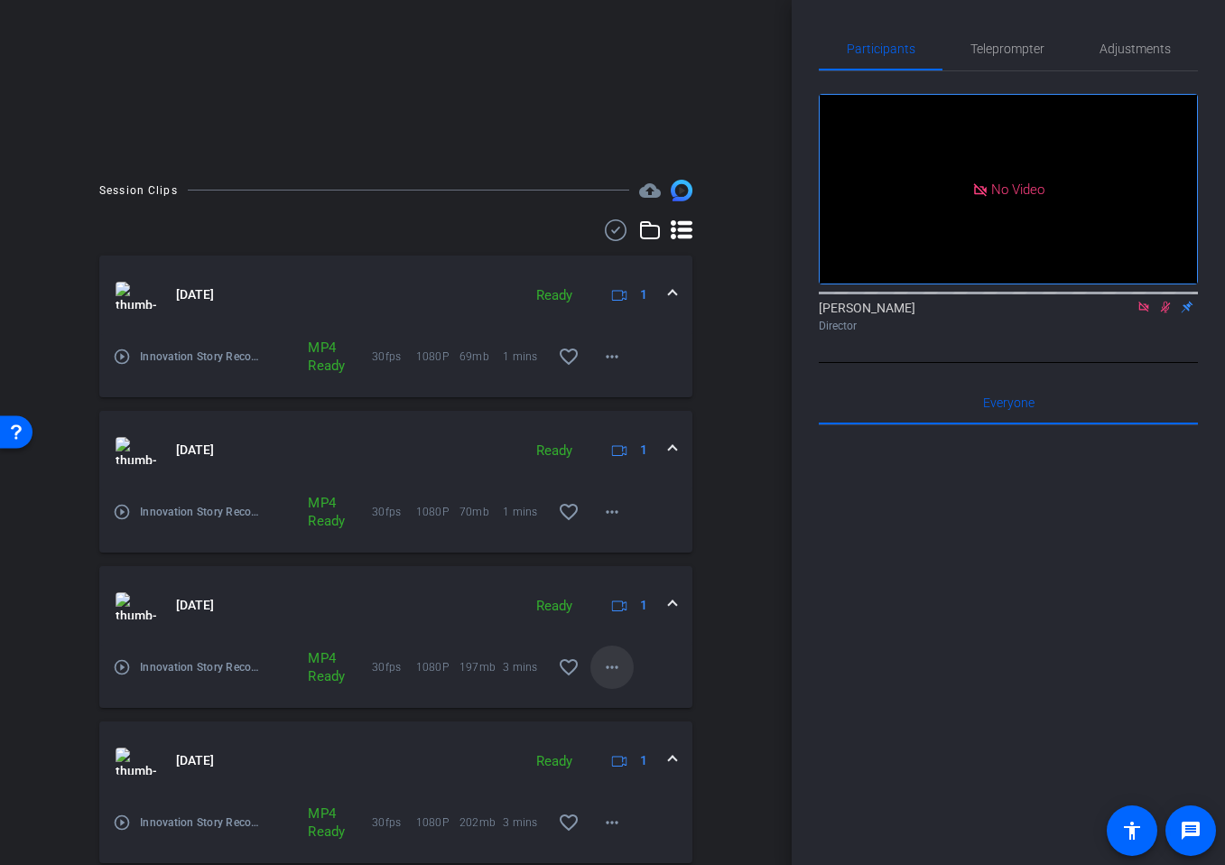
scroll to position [360, 0]
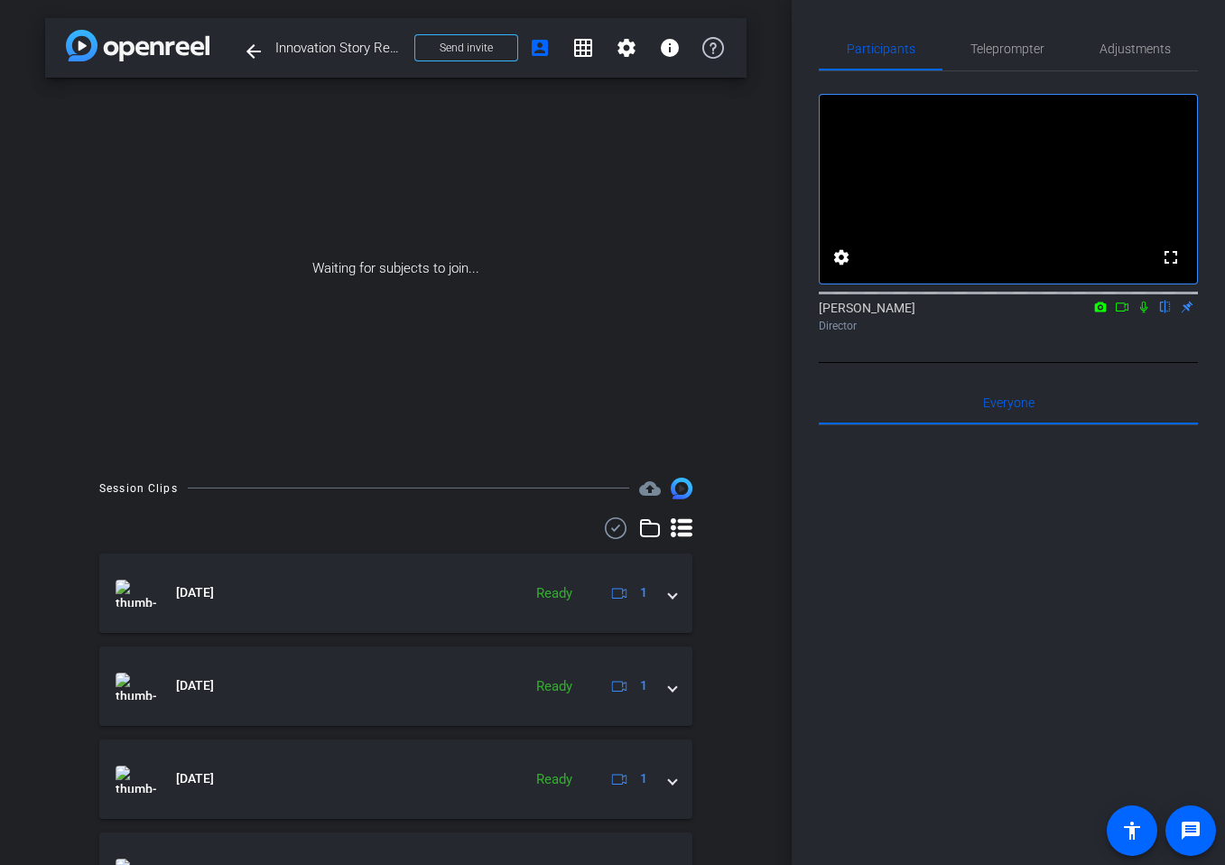
click at [1124, 313] on icon at bounding box center [1122, 307] width 14 height 13
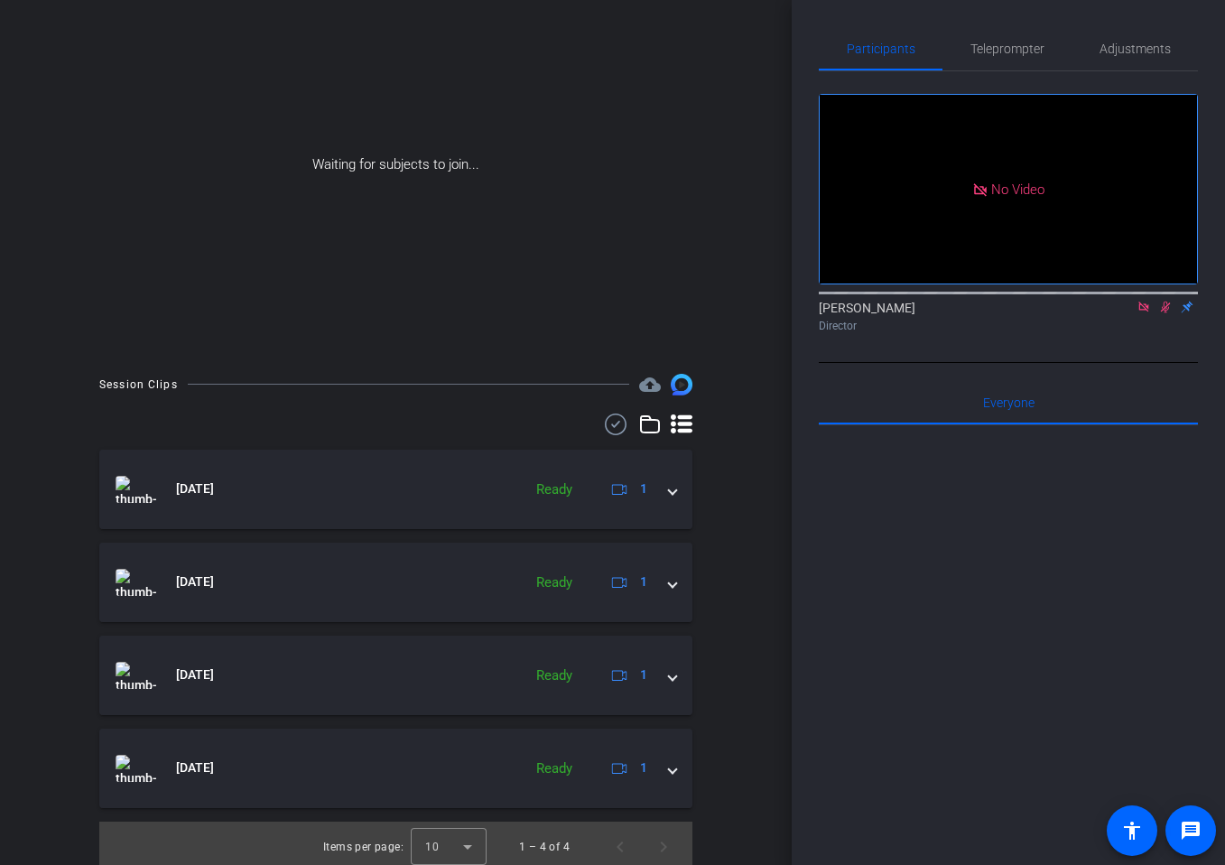
scroll to position [111, 0]
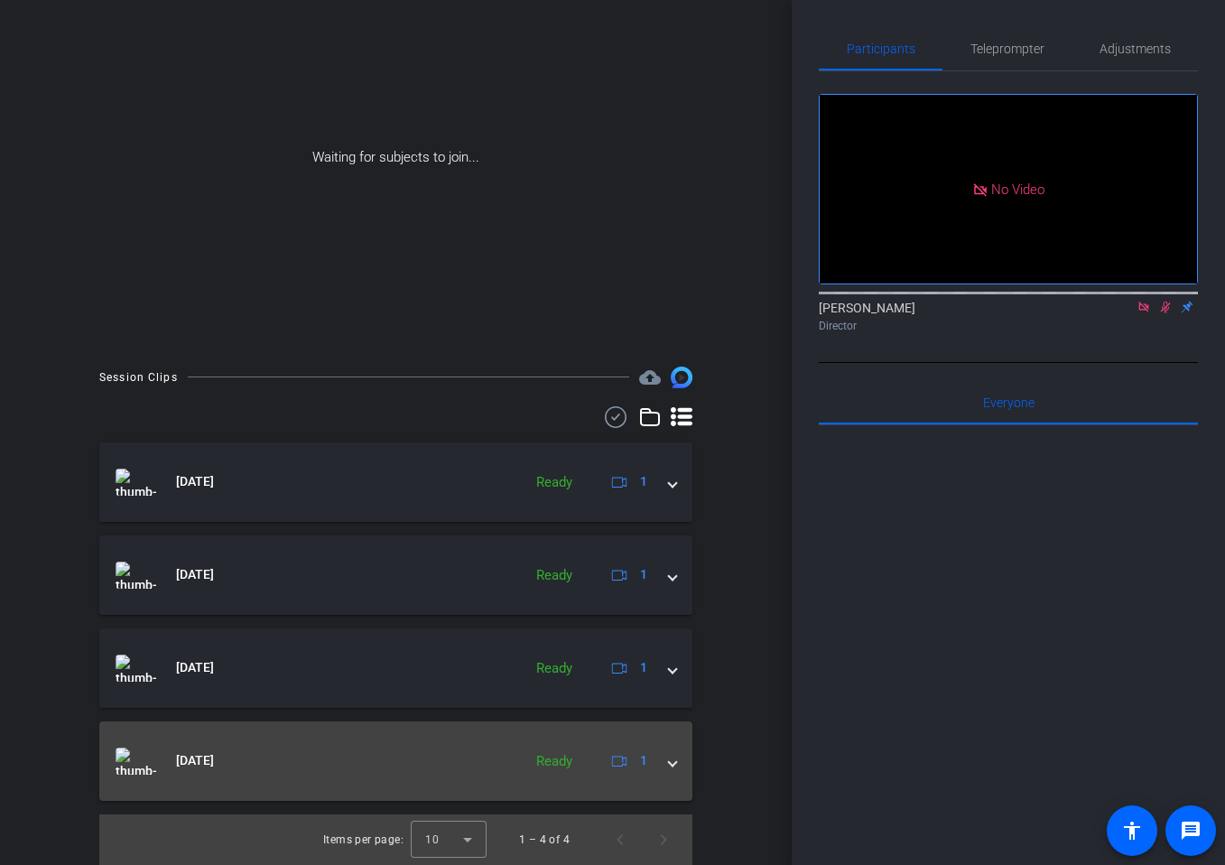
click at [665, 753] on div "[DATE] Ready 1" at bounding box center [392, 761] width 553 height 27
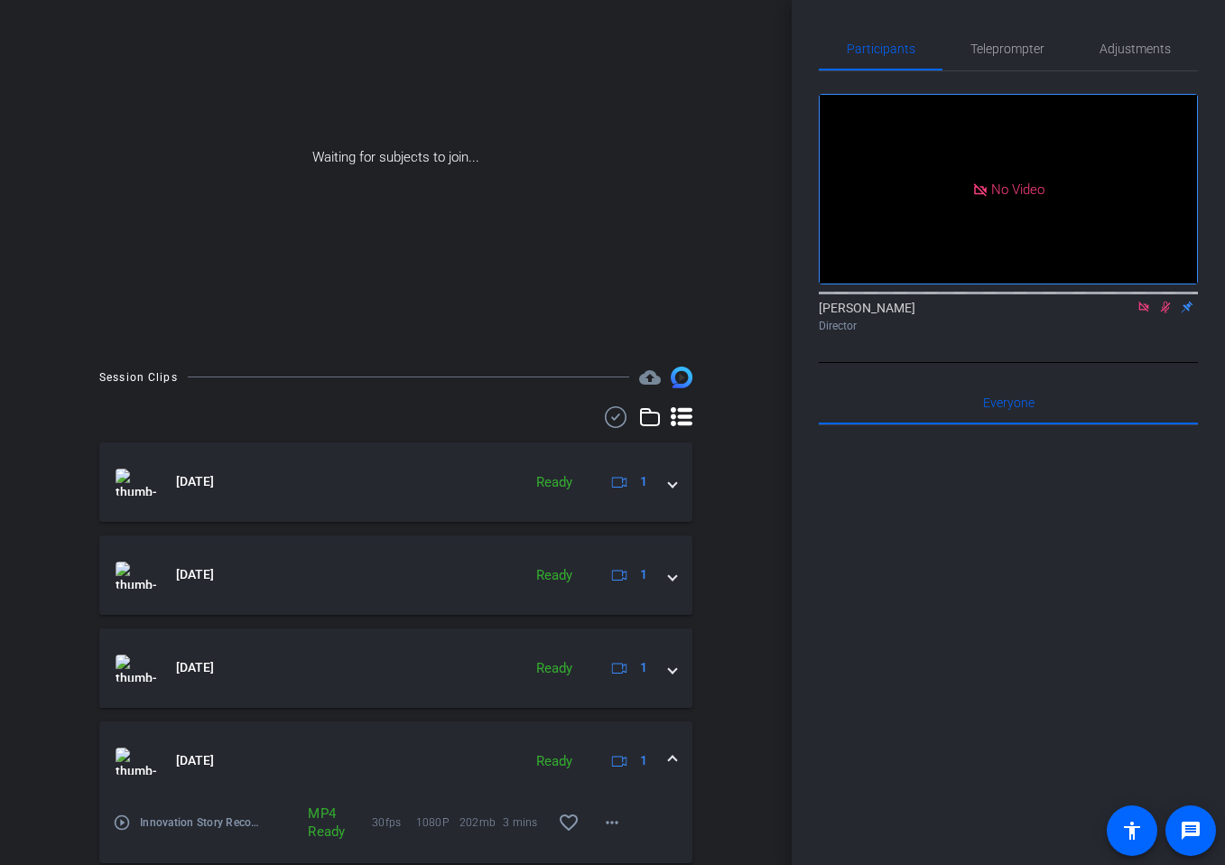
scroll to position [173, 0]
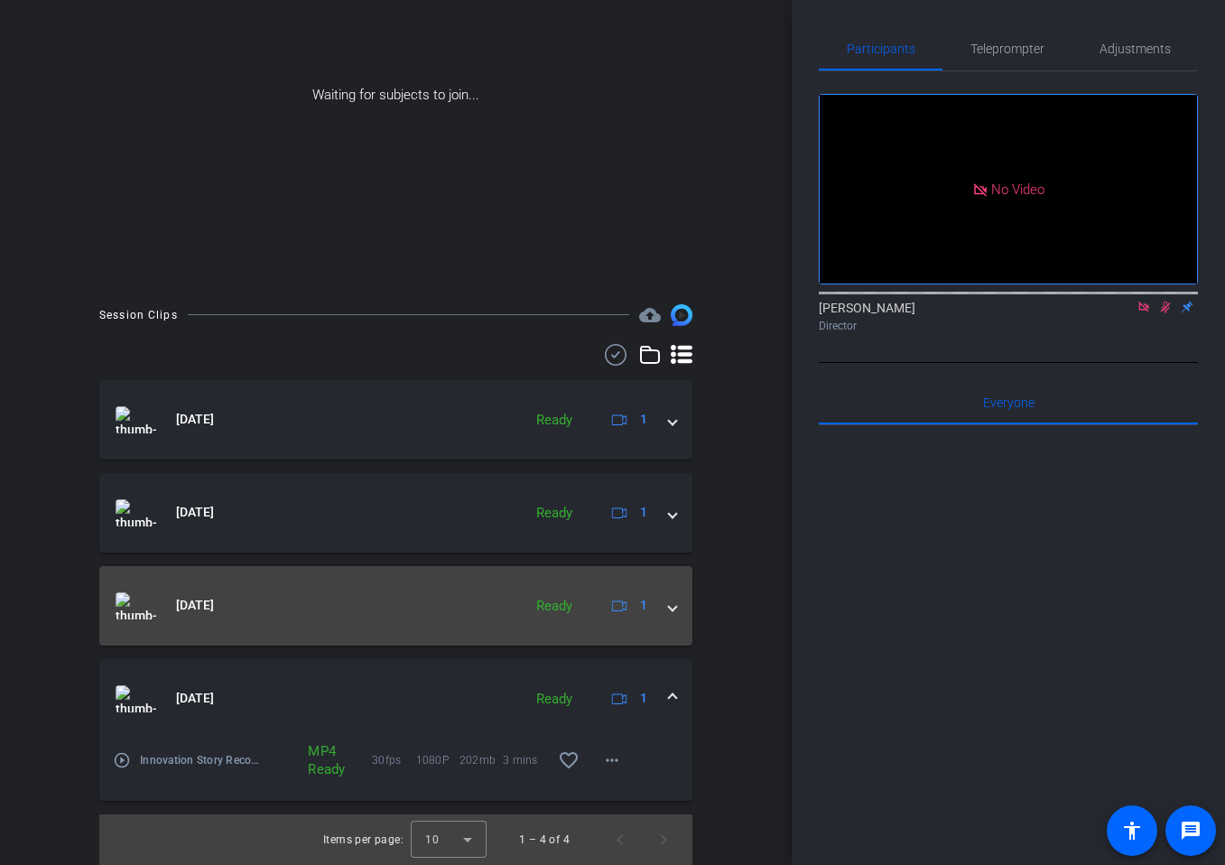
click at [674, 600] on span at bounding box center [672, 605] width 7 height 19
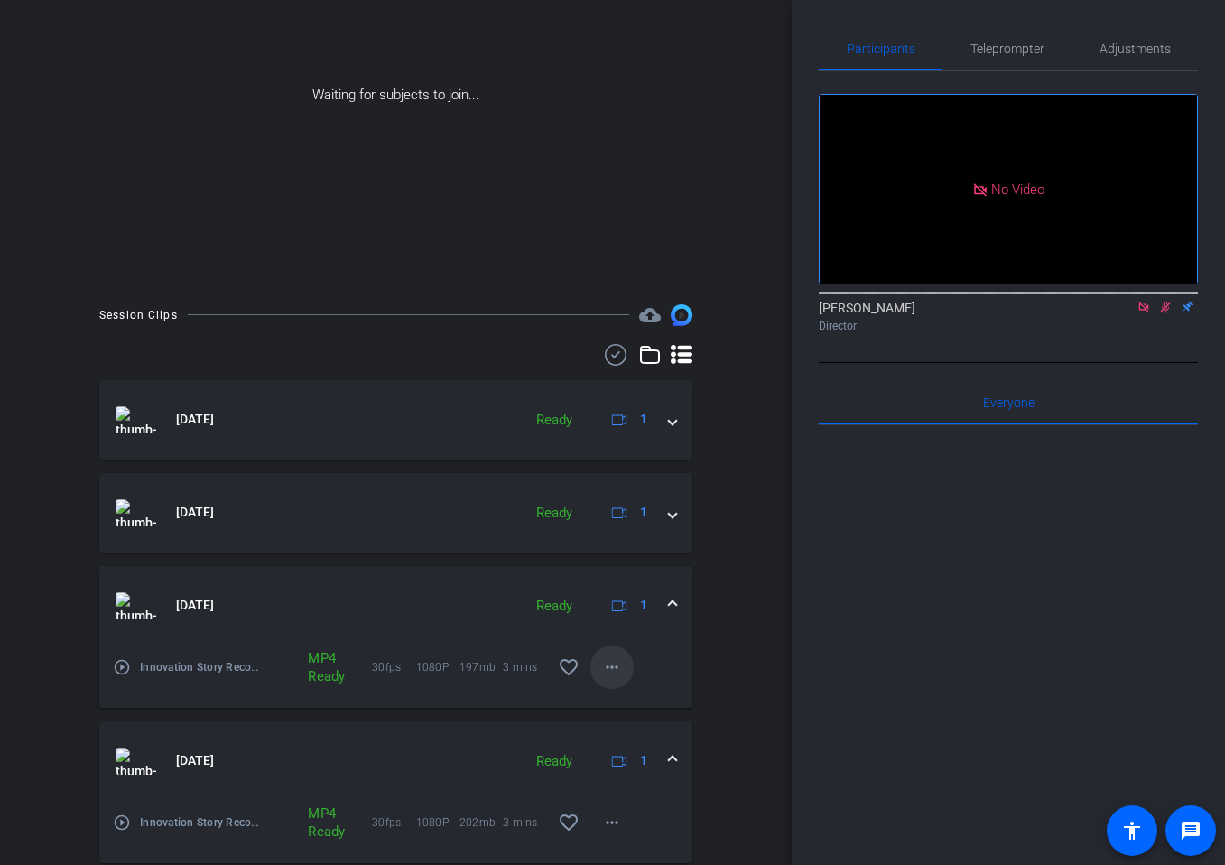
click at [614, 662] on mat-icon "more_horiz" at bounding box center [612, 667] width 22 height 22
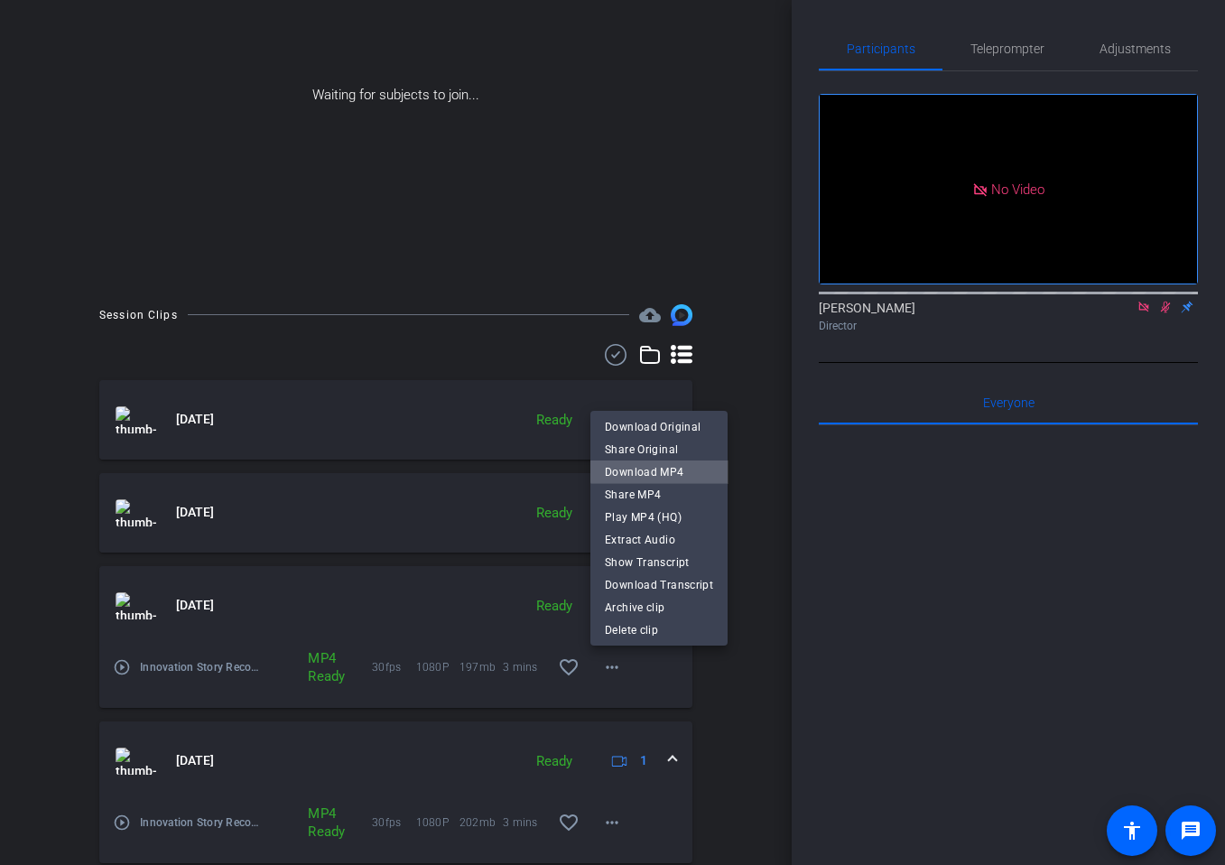
click at [665, 470] on span "Download MP4" at bounding box center [659, 472] width 108 height 22
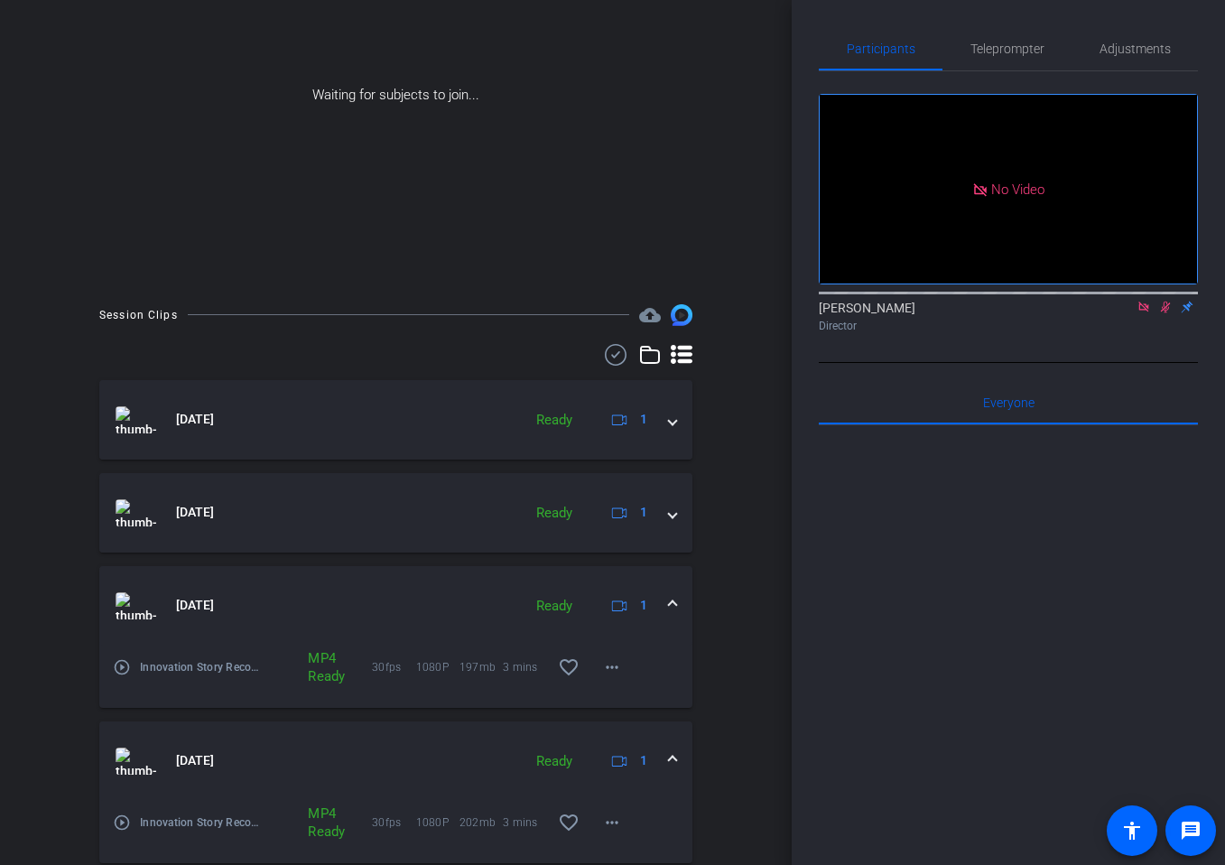
scroll to position [0, 0]
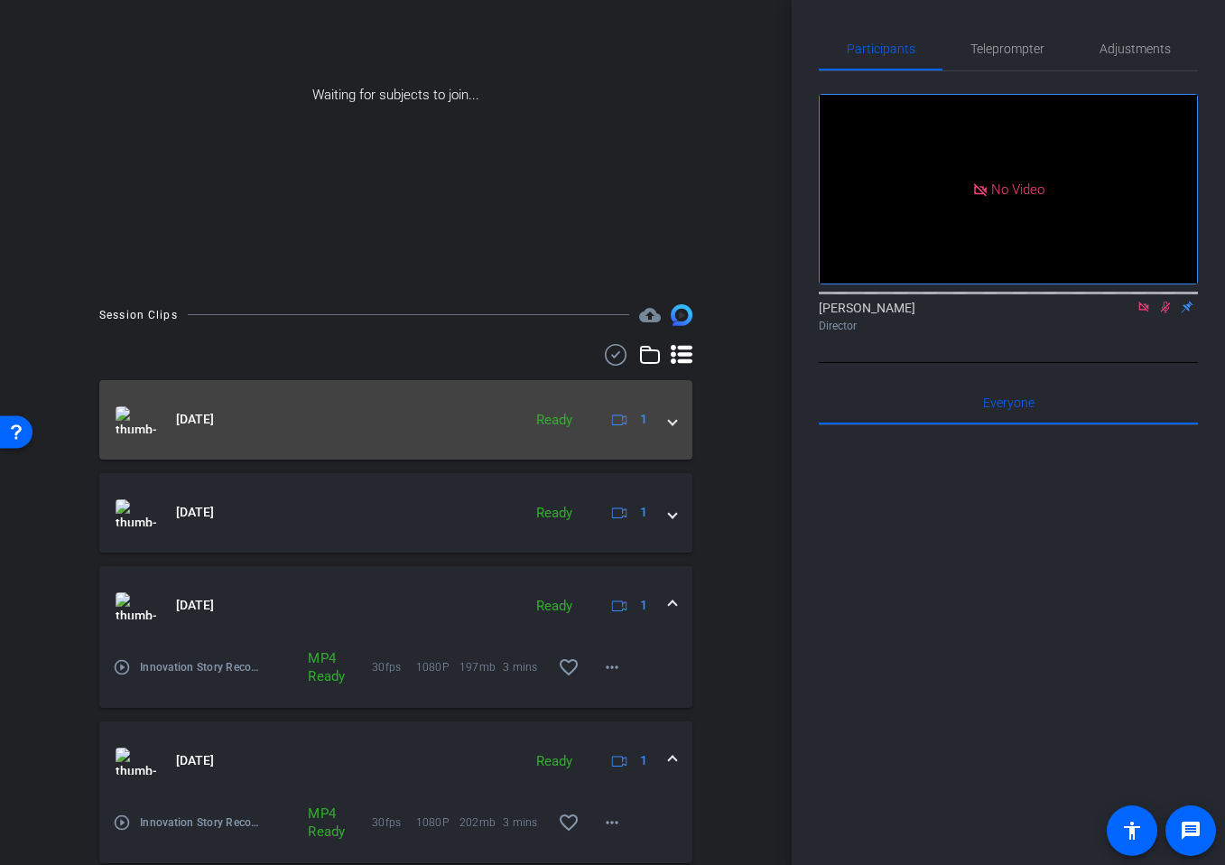
click at [670, 432] on mat-expansion-panel-header "[DATE] Ready 1" at bounding box center [395, 419] width 593 height 79
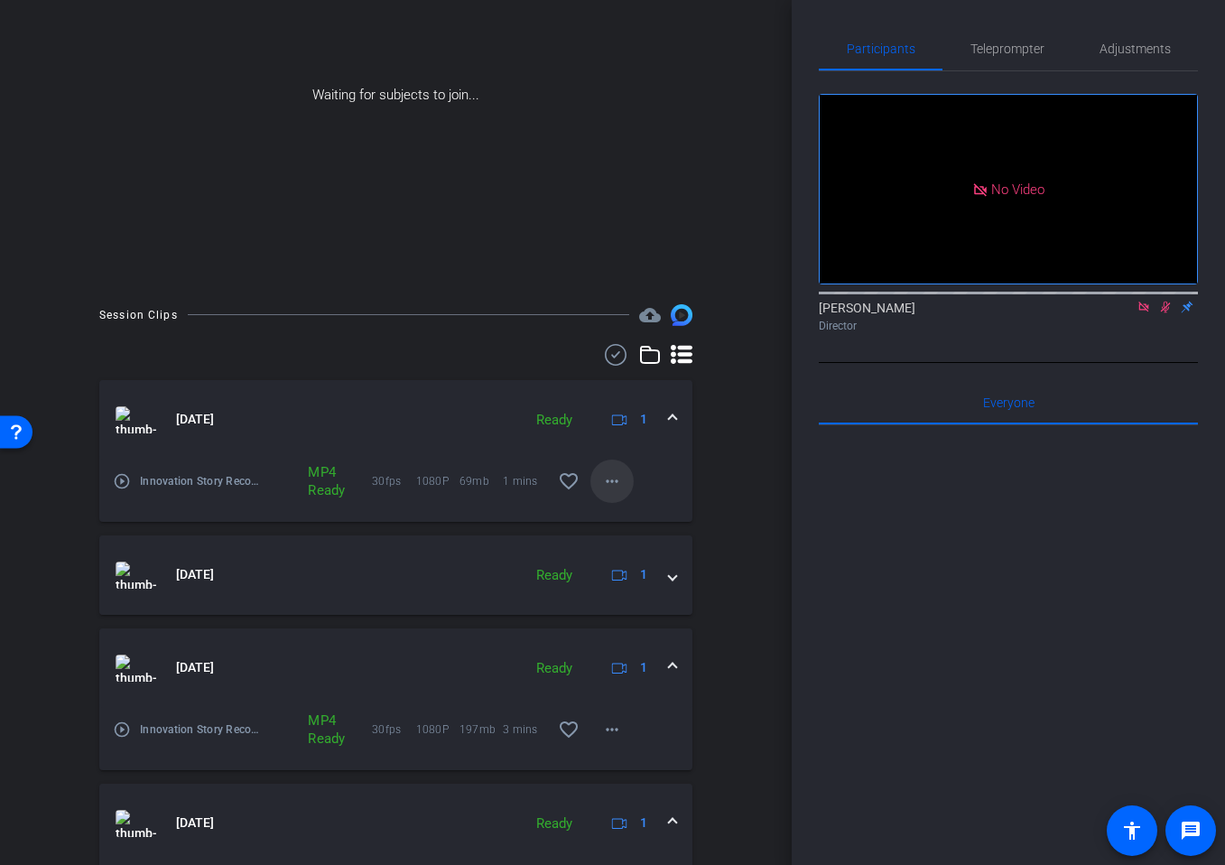
click at [611, 479] on mat-icon "more_horiz" at bounding box center [612, 481] width 22 height 22
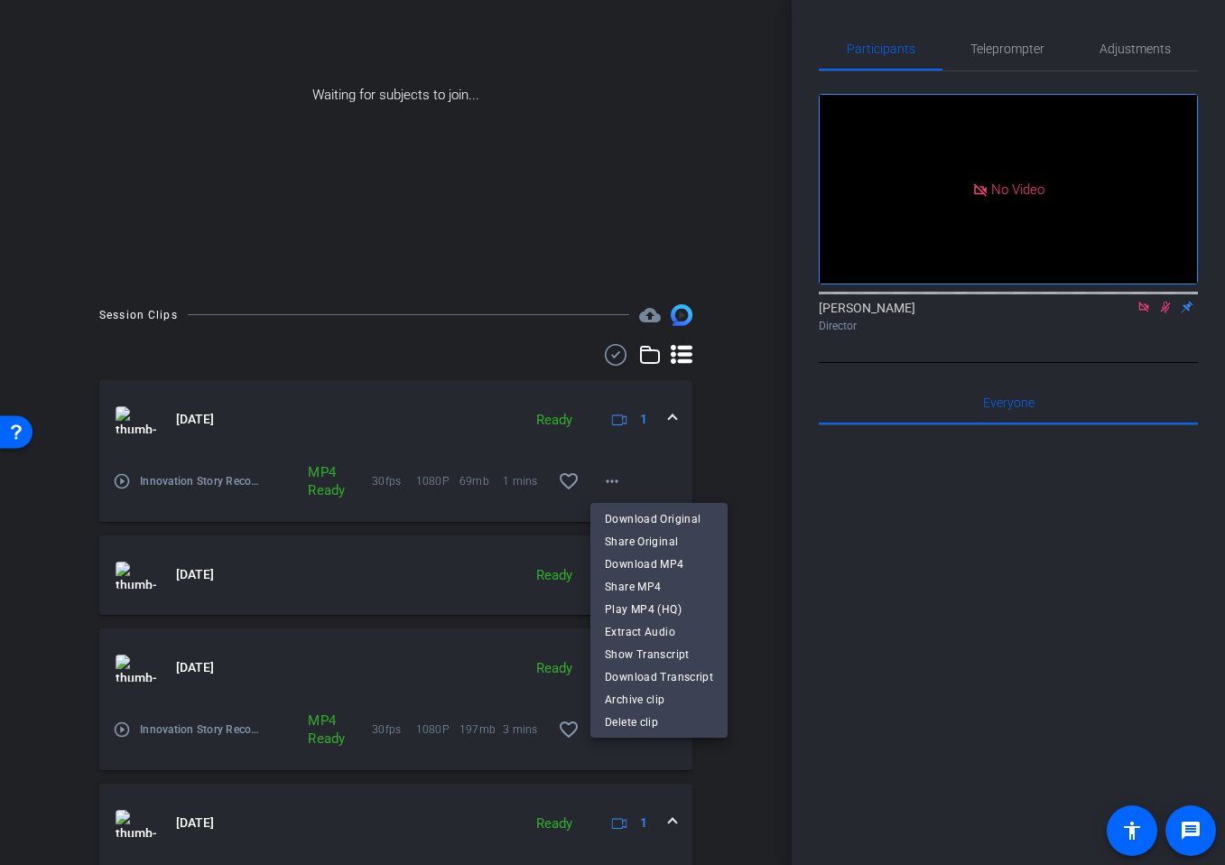
click at [725, 474] on div at bounding box center [612, 432] width 1225 height 865
